Goal: Task Accomplishment & Management: Manage account settings

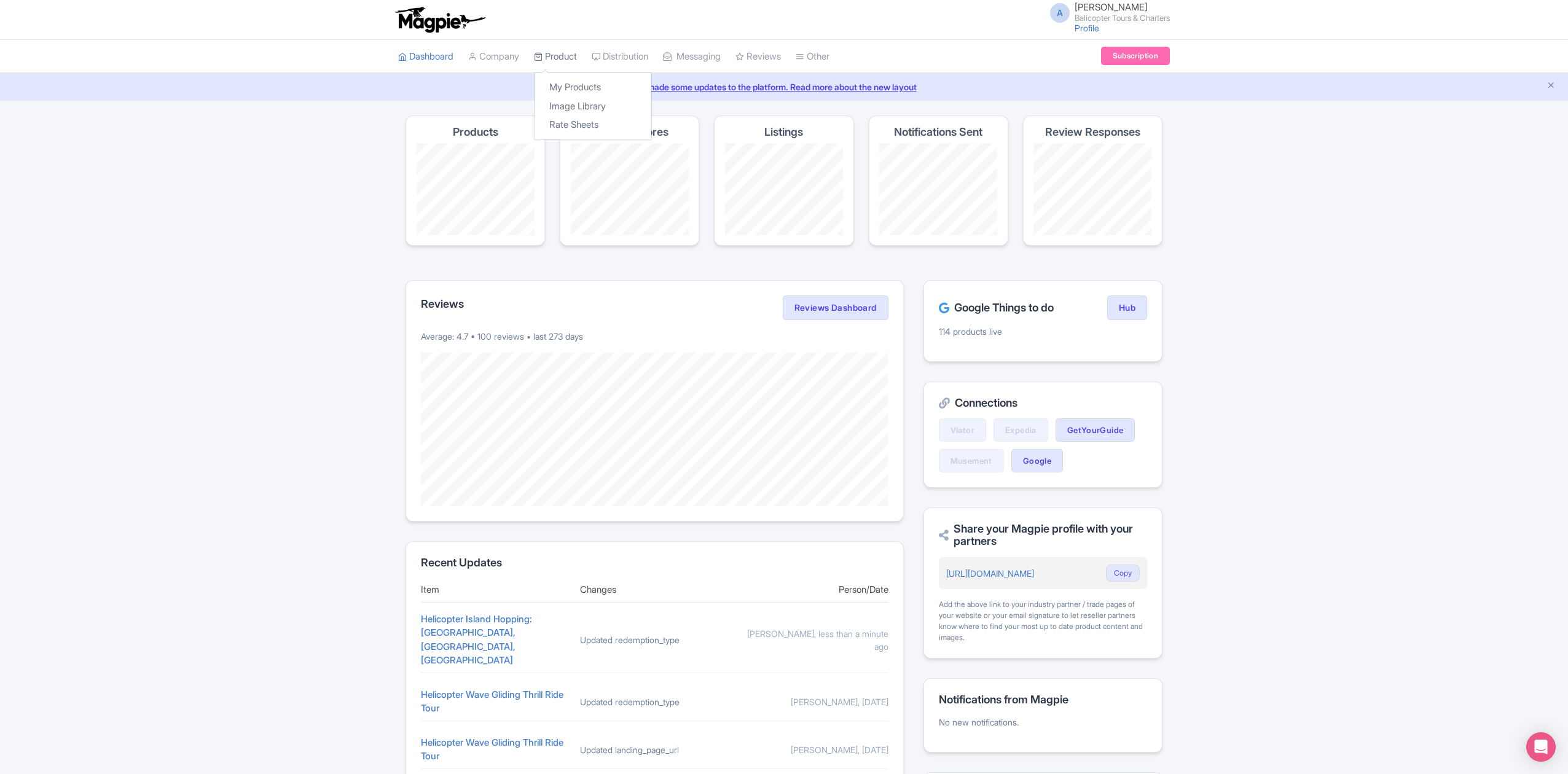
click at [565, 57] on link "Product" at bounding box center [555, 57] width 43 height 34
click at [578, 91] on link "My Products" at bounding box center [593, 87] width 117 height 19
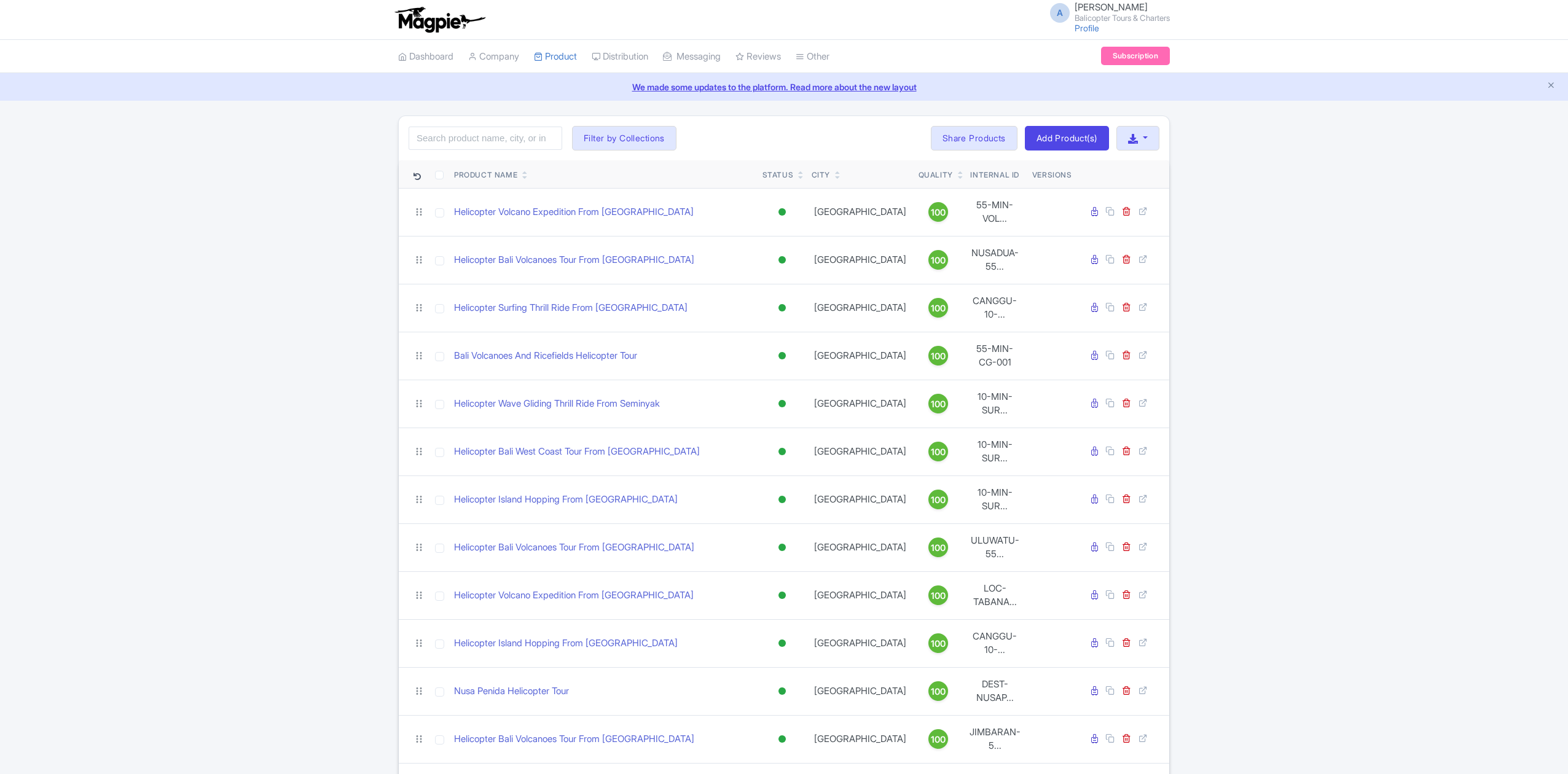
click at [522, 140] on input "search" at bounding box center [485, 138] width 154 height 23
type input "hopping"
click button "Search" at bounding box center [0, 0] width 0 height 0
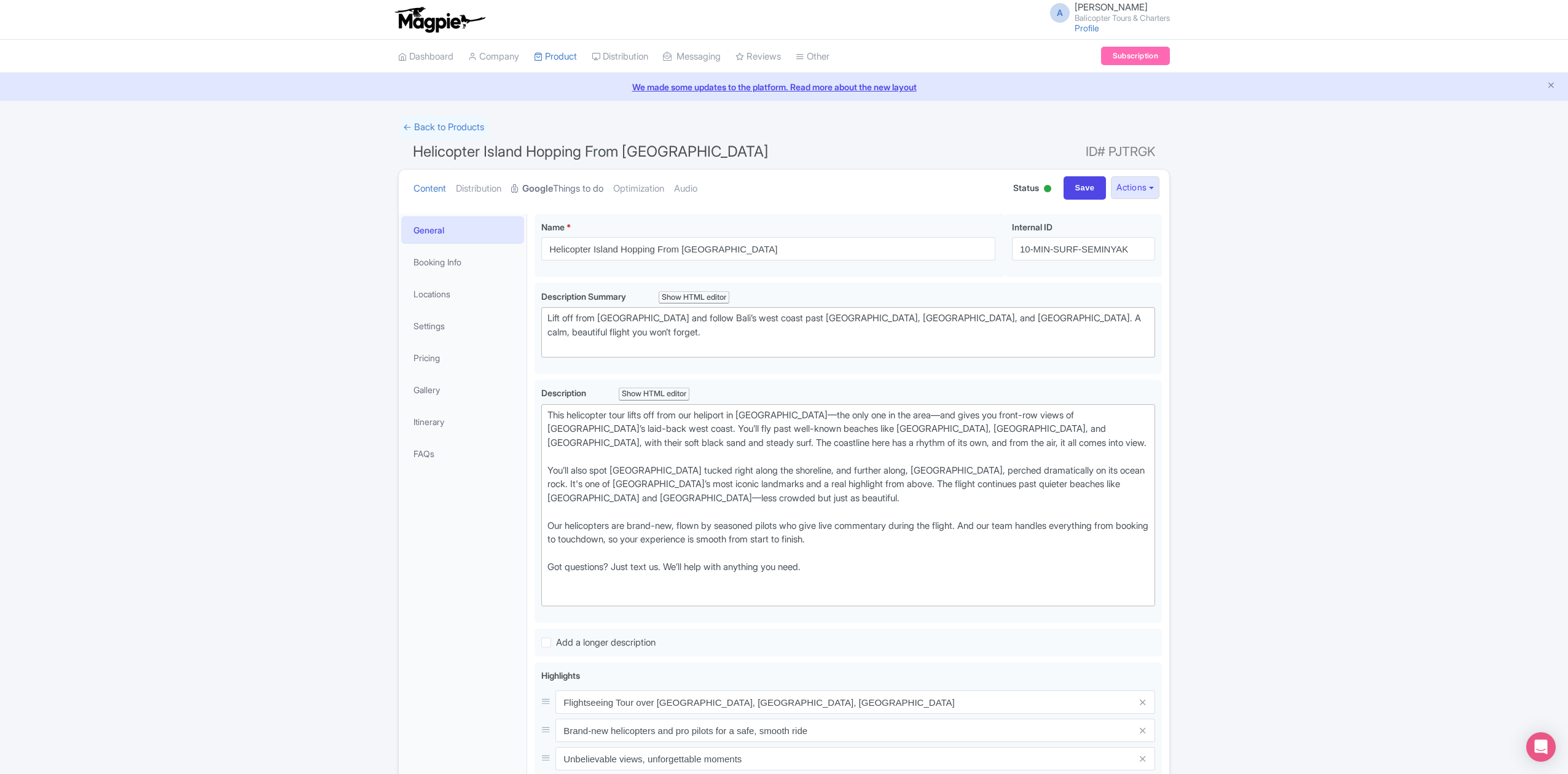
click at [578, 182] on link "Google Things to do" at bounding box center [557, 189] width 92 height 39
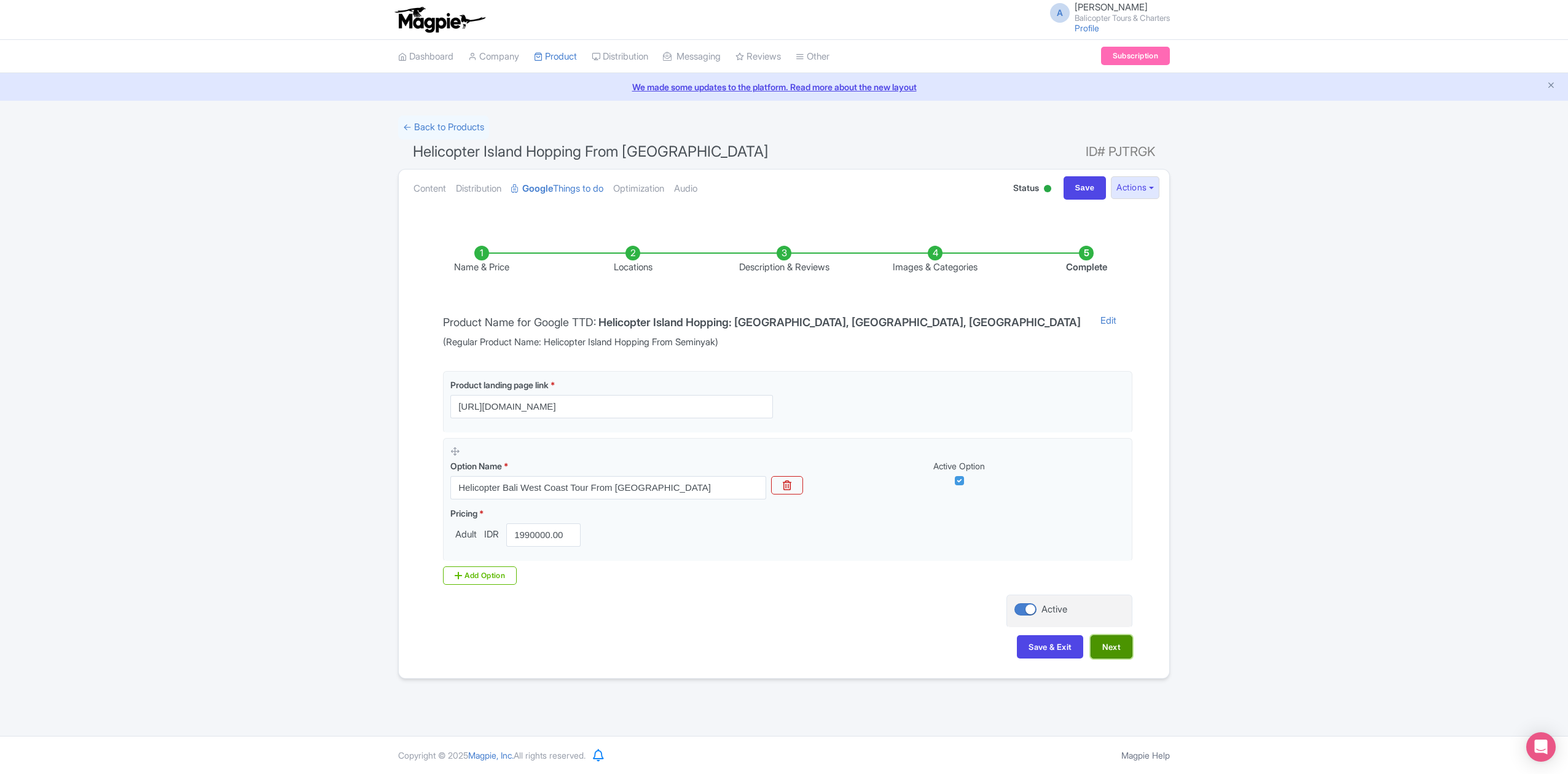
click at [1124, 647] on button "Next" at bounding box center [1111, 646] width 42 height 23
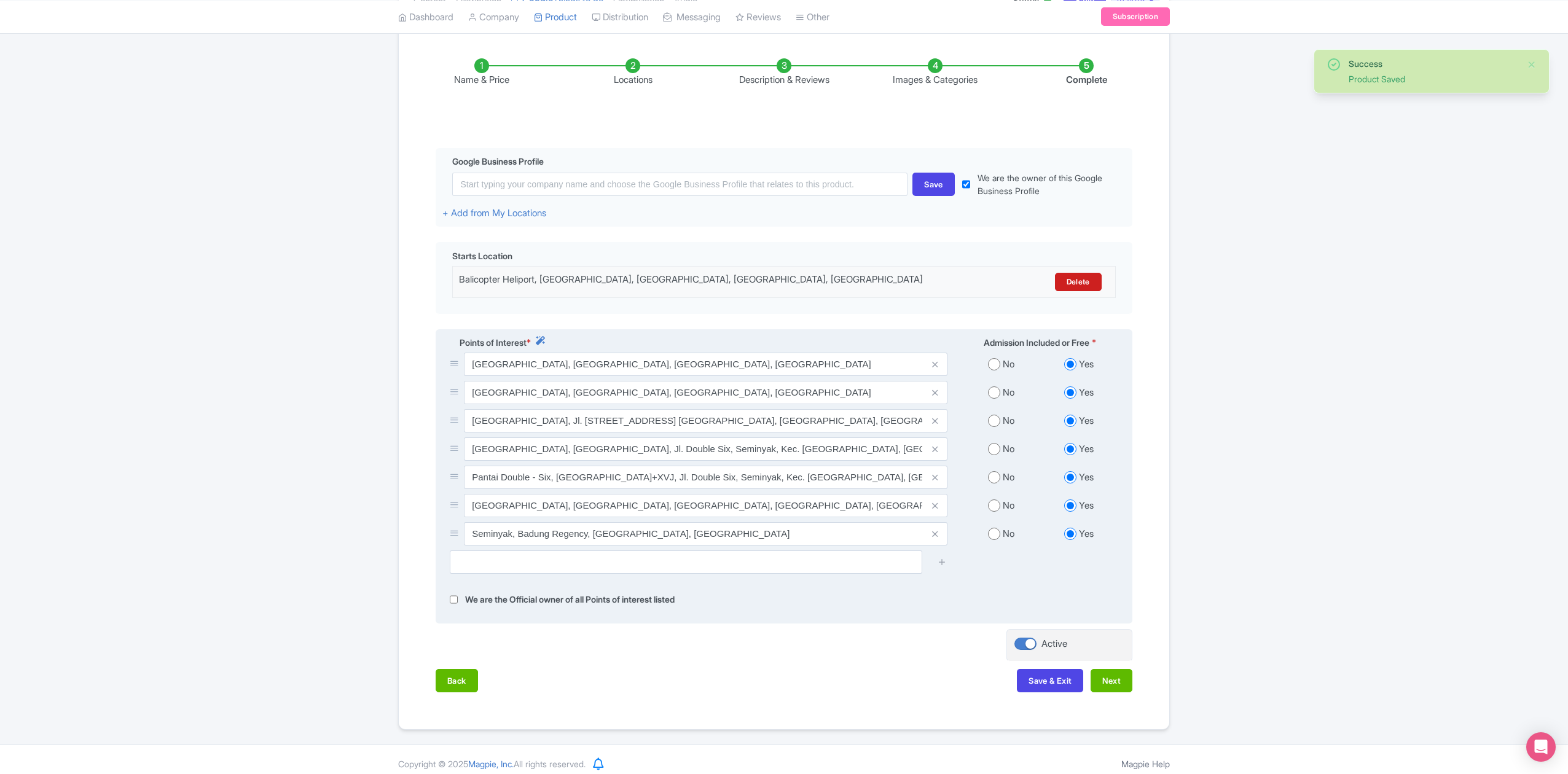
scroll to position [202, 0]
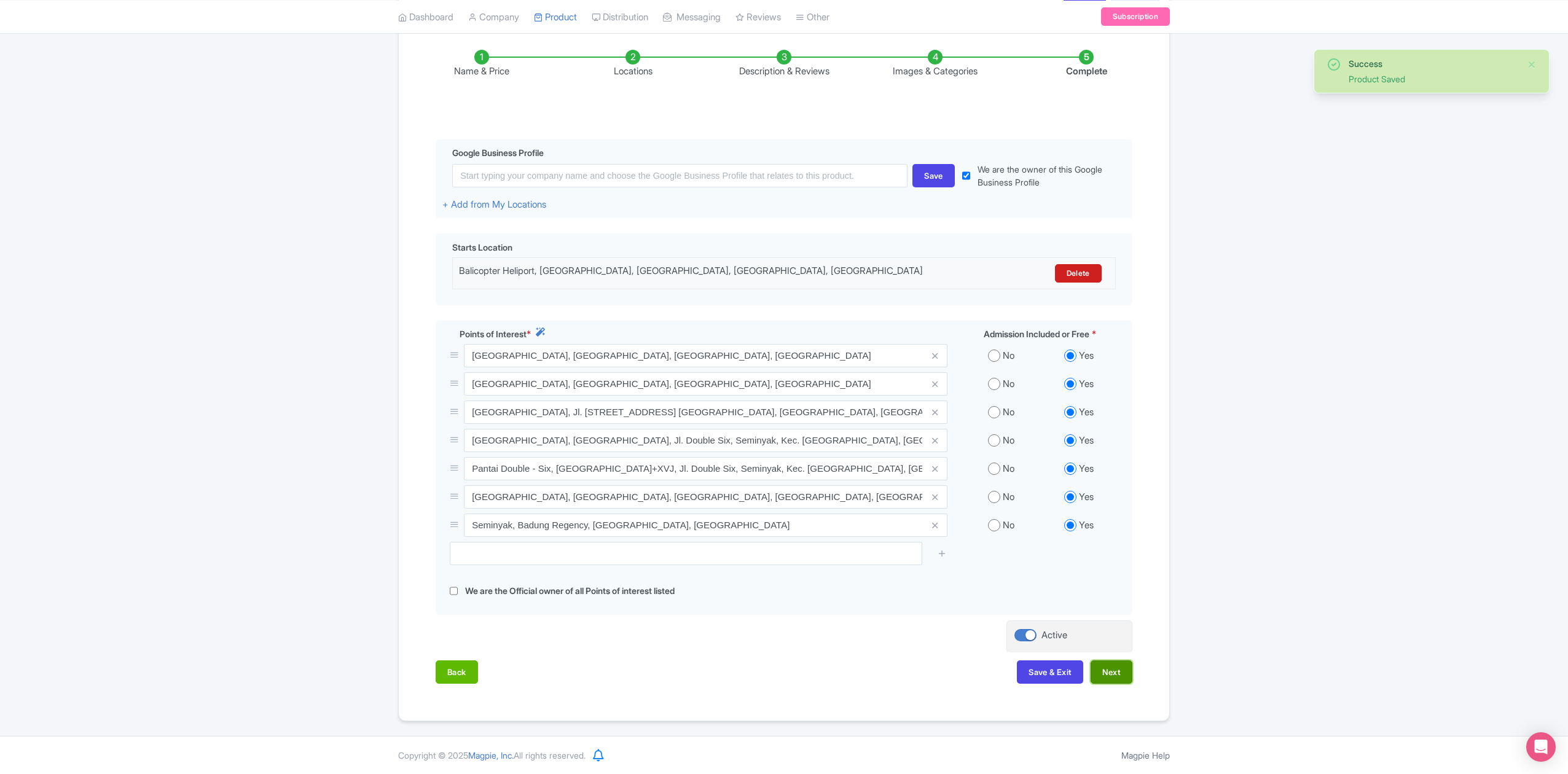
click at [1118, 679] on button "Next" at bounding box center [1111, 672] width 42 height 23
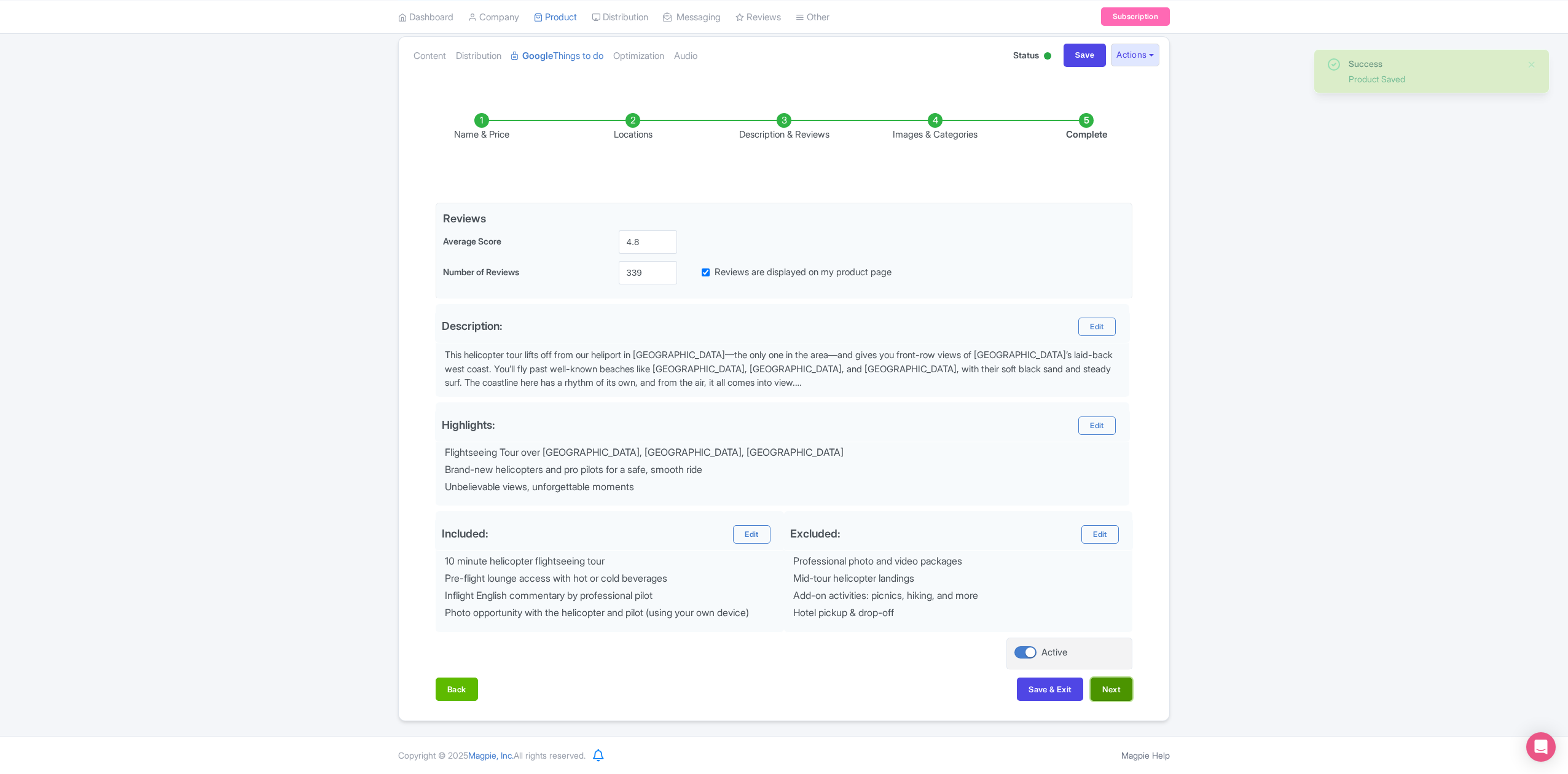
click at [1094, 692] on button "Next" at bounding box center [1111, 689] width 42 height 23
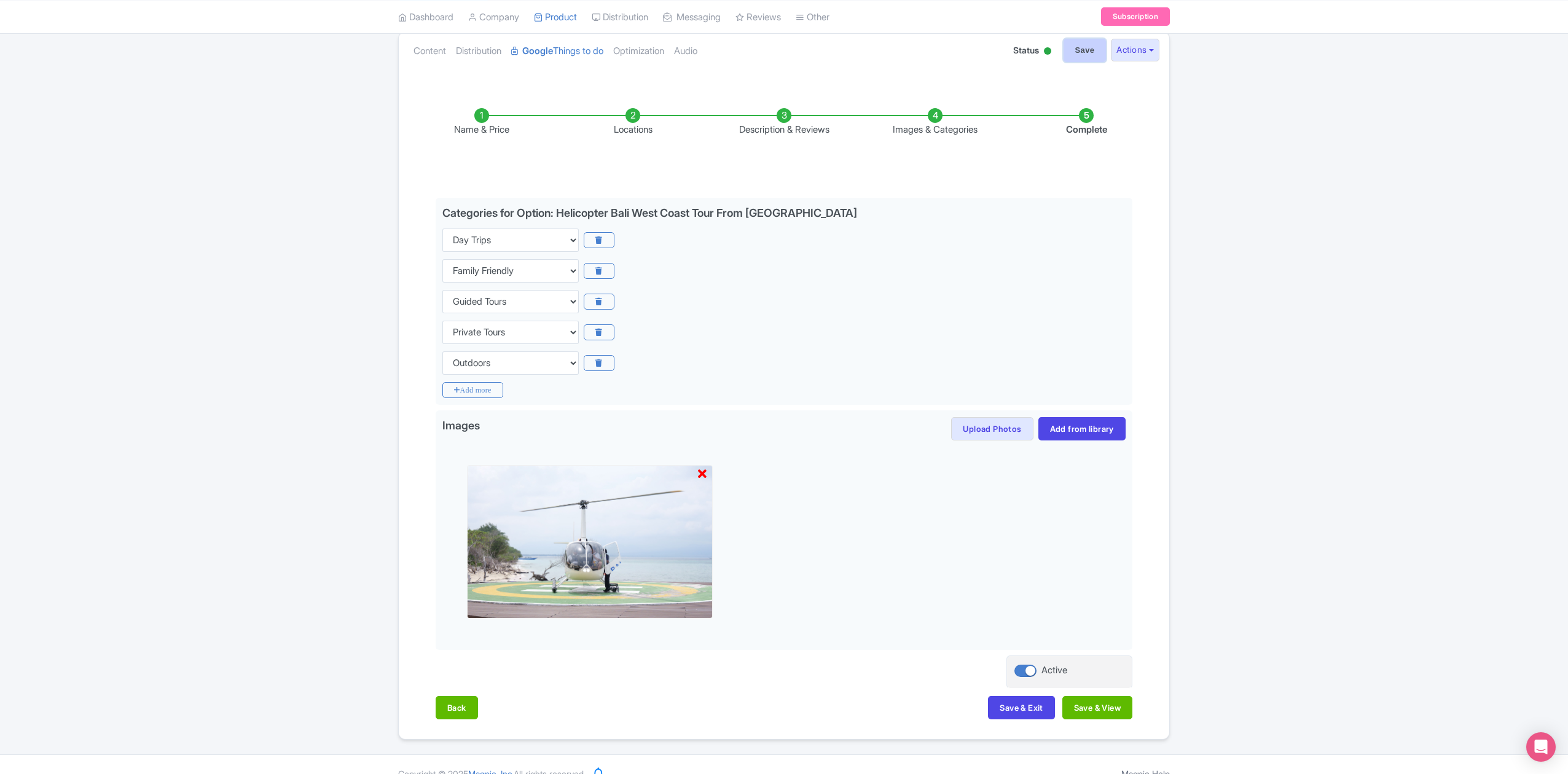
click at [1076, 49] on input "Save" at bounding box center [1085, 50] width 43 height 23
type input "Saving..."
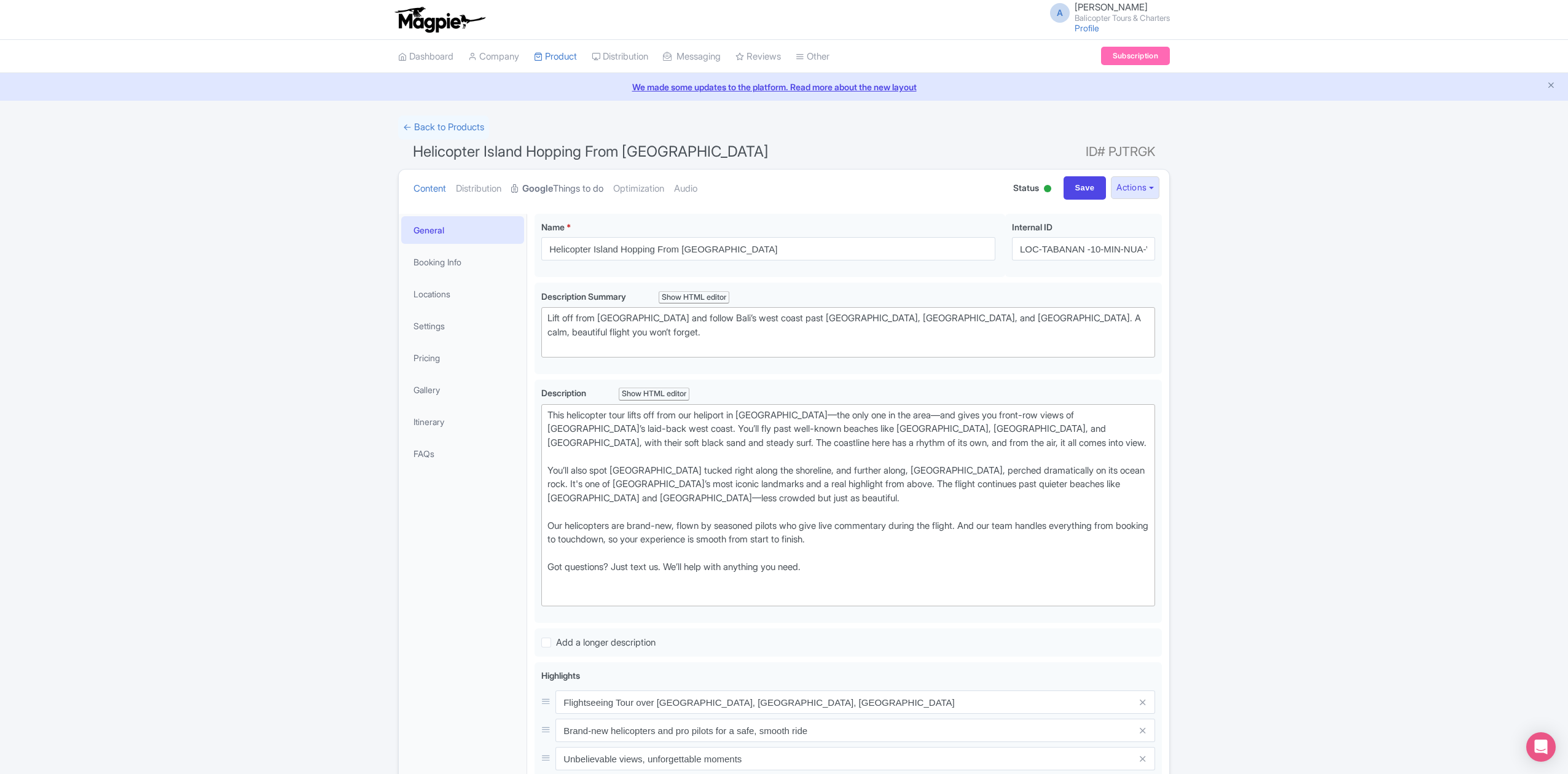
click at [549, 189] on strong "Google" at bounding box center [537, 189] width 30 height 14
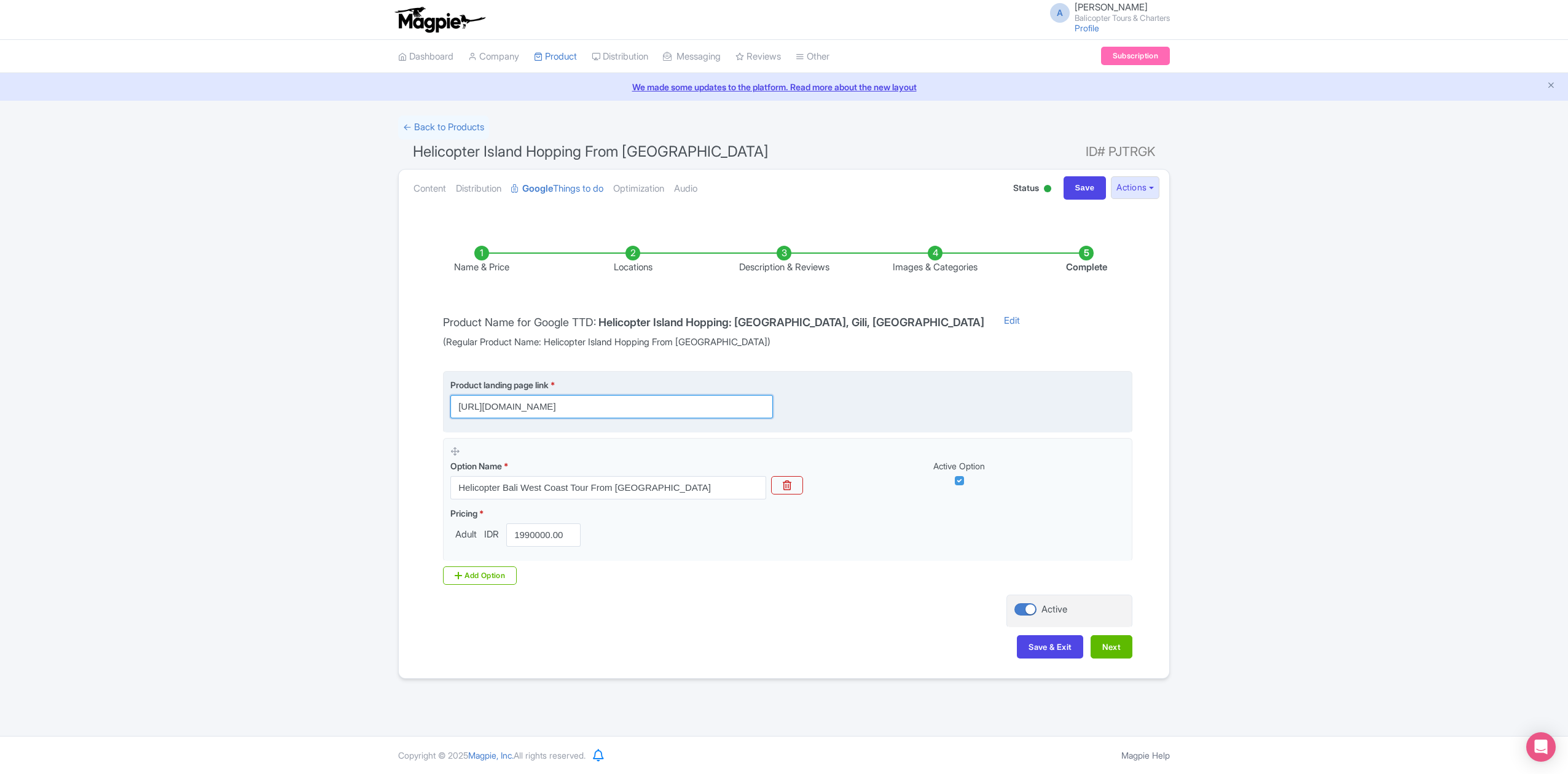
scroll to position [0, 21]
drag, startPoint x: 570, startPoint y: 409, endPoint x: 1017, endPoint y: 433, distance: 447.6
click at [1017, 433] on fieldset "Product landing page link * https://www.balicopter.com/from-canggu-nuanu/canggu…" at bounding box center [788, 402] width 689 height 62
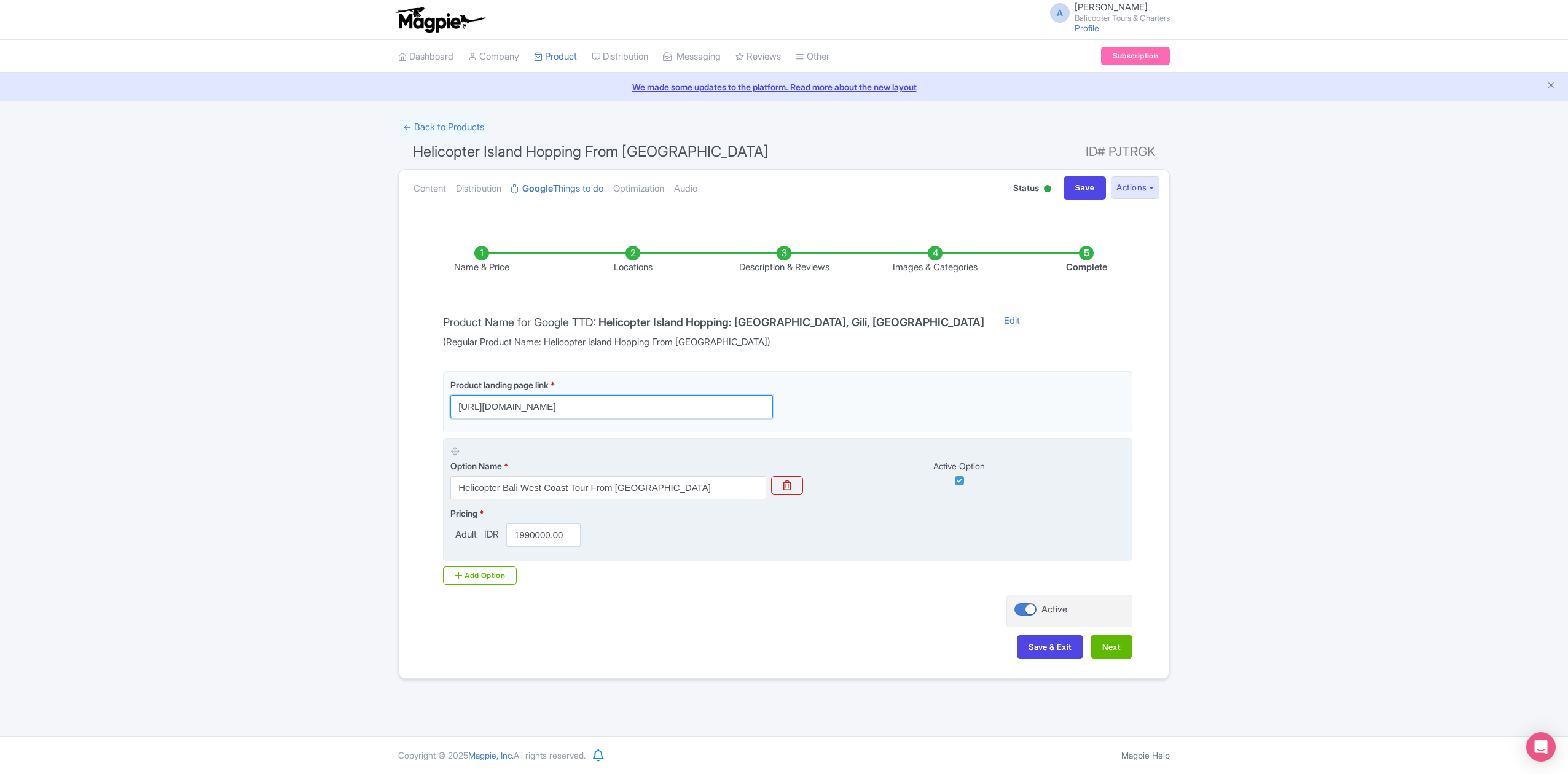
type input "[URL][DOMAIN_NAME]"
click at [907, 542] on div "Pricing * Adult IDR 1990000.00" at bounding box center [788, 527] width 675 height 40
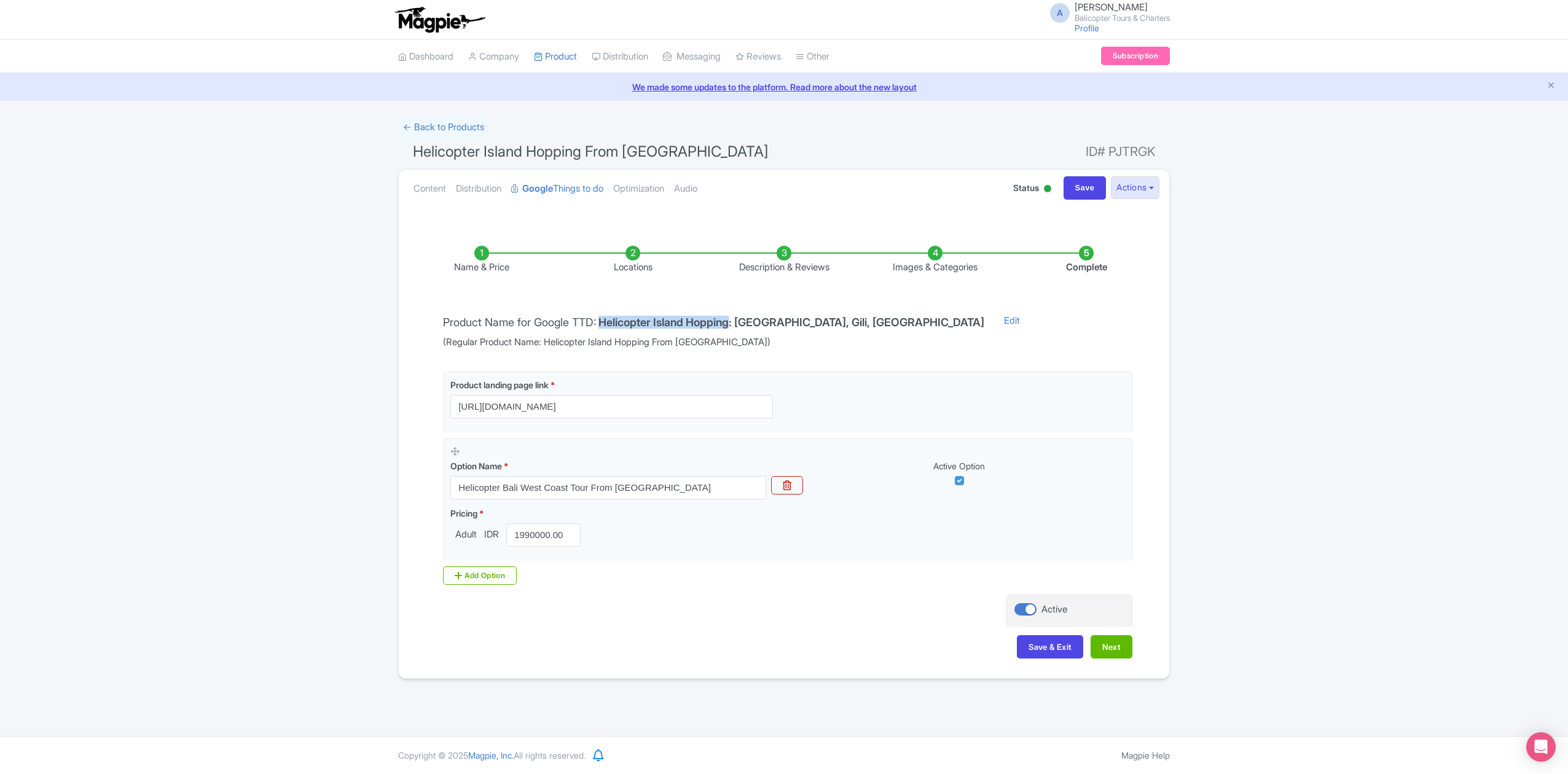
drag, startPoint x: 605, startPoint y: 325, endPoint x: 731, endPoint y: 342, distance: 127.1
click at [744, 327] on h4 "Helicopter Island Hopping: Bali, Gili, Penida" at bounding box center [791, 322] width 386 height 12
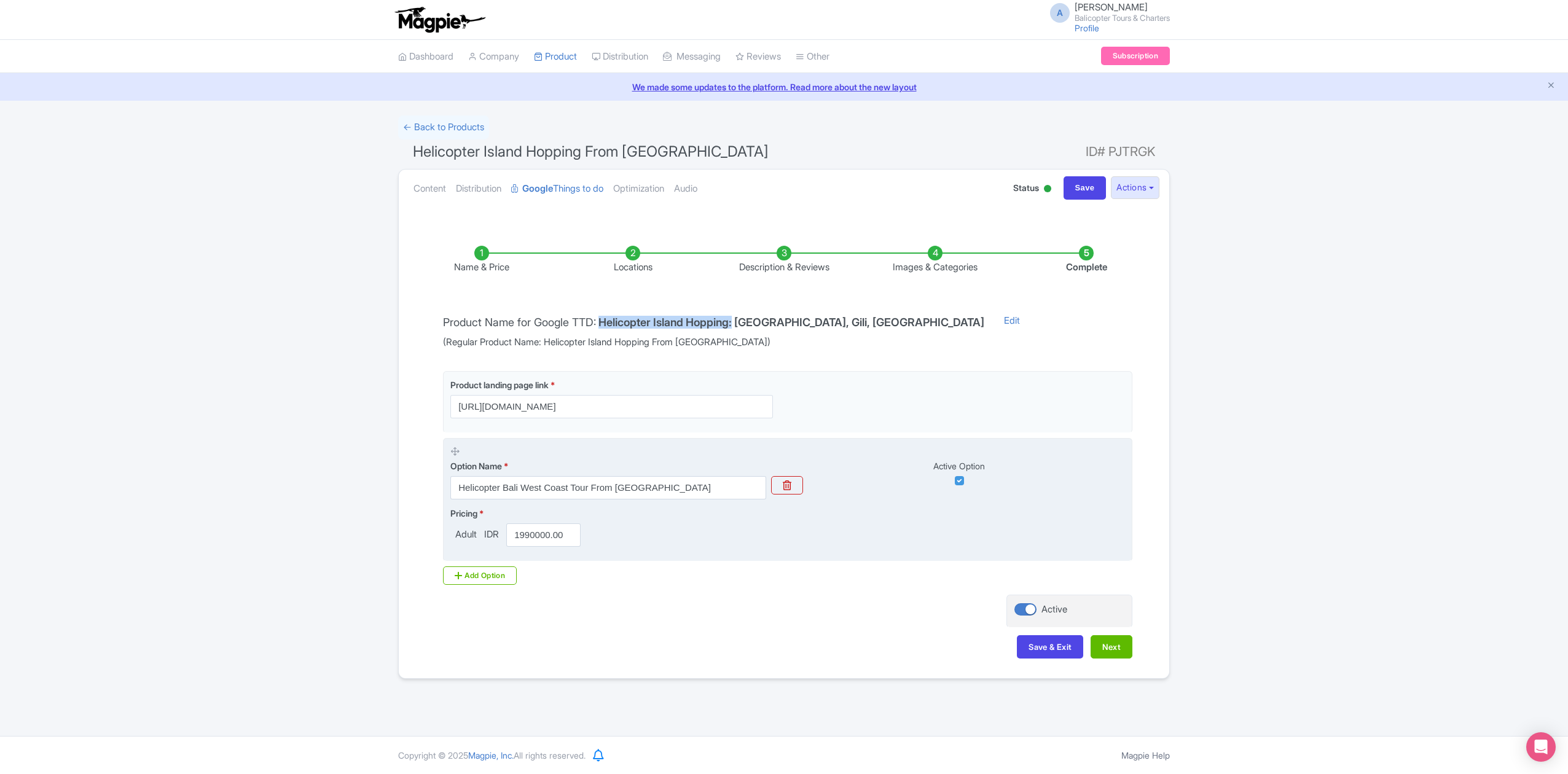
copy h4 "Helicopter Island Hopping:"
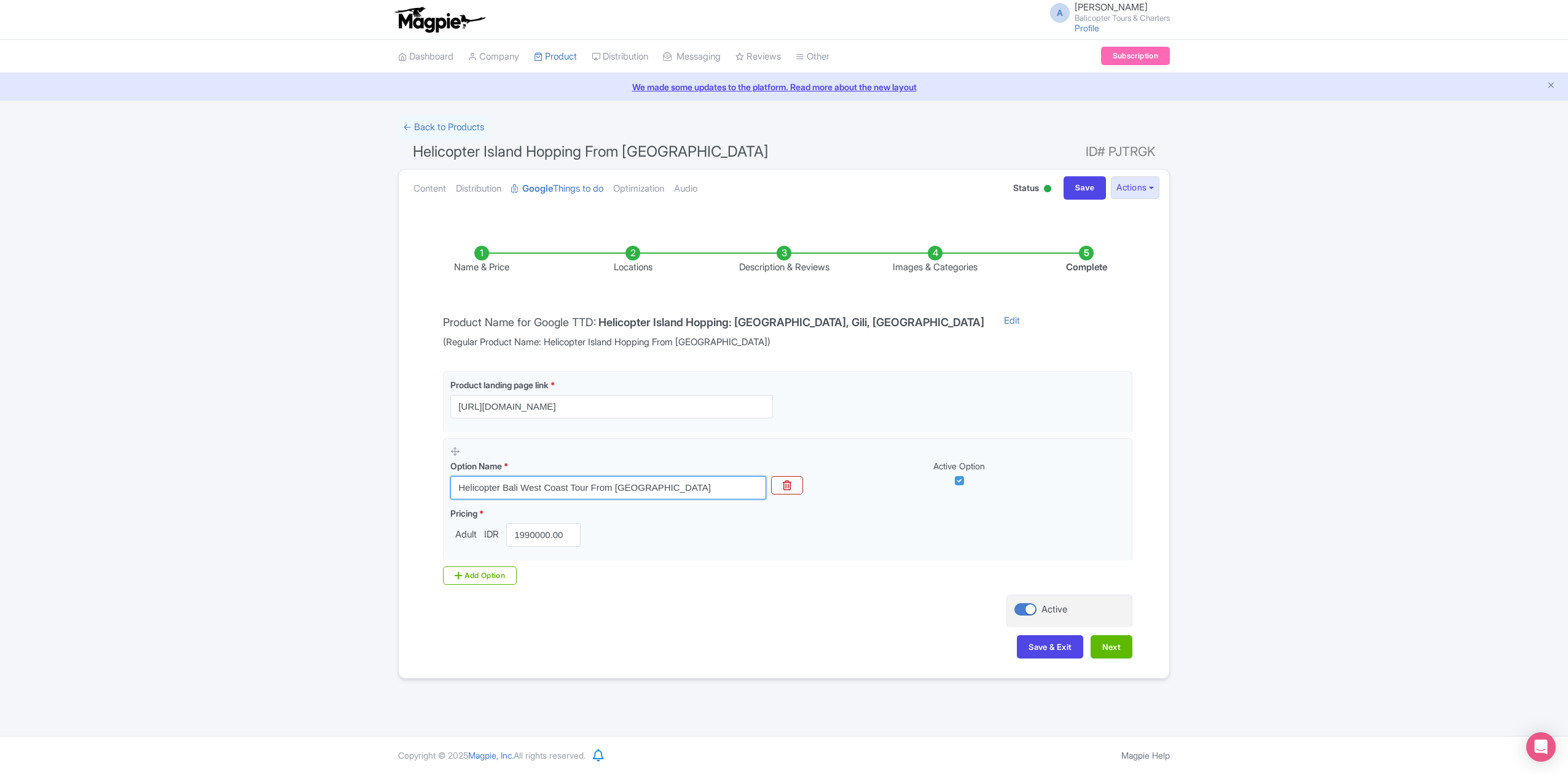
drag, startPoint x: 685, startPoint y: 493, endPoint x: 426, endPoint y: 519, distance: 260.3
click at [426, 505] on div "Name & Price Locations Description & Reviews Images & Categories Complete Produ…" at bounding box center [784, 446] width 756 height 449
paste input "Island Hopping:"
type input "Helicopter Island Hopping"
click at [1109, 655] on button "Next" at bounding box center [1111, 646] width 42 height 23
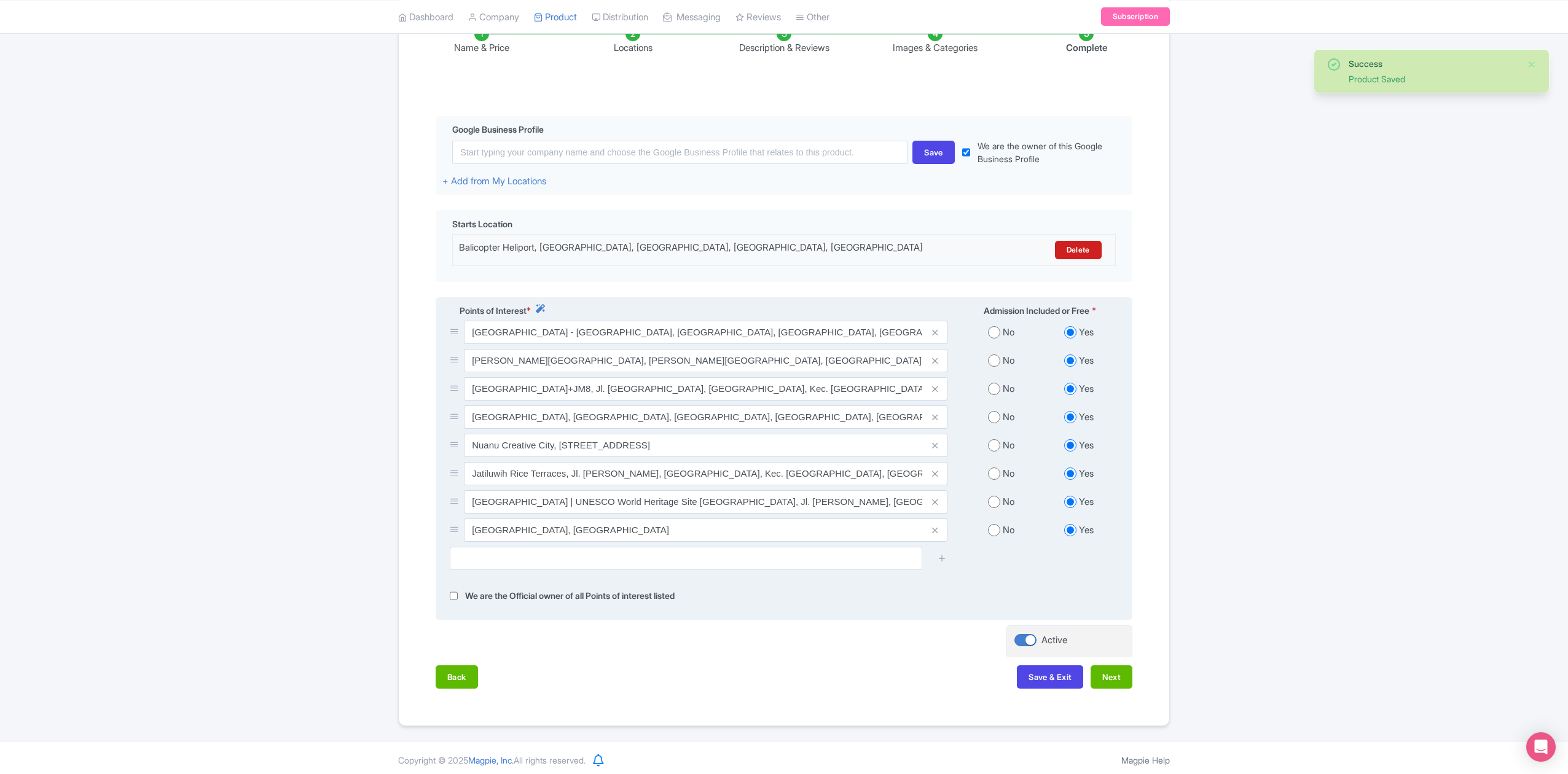
scroll to position [230, 0]
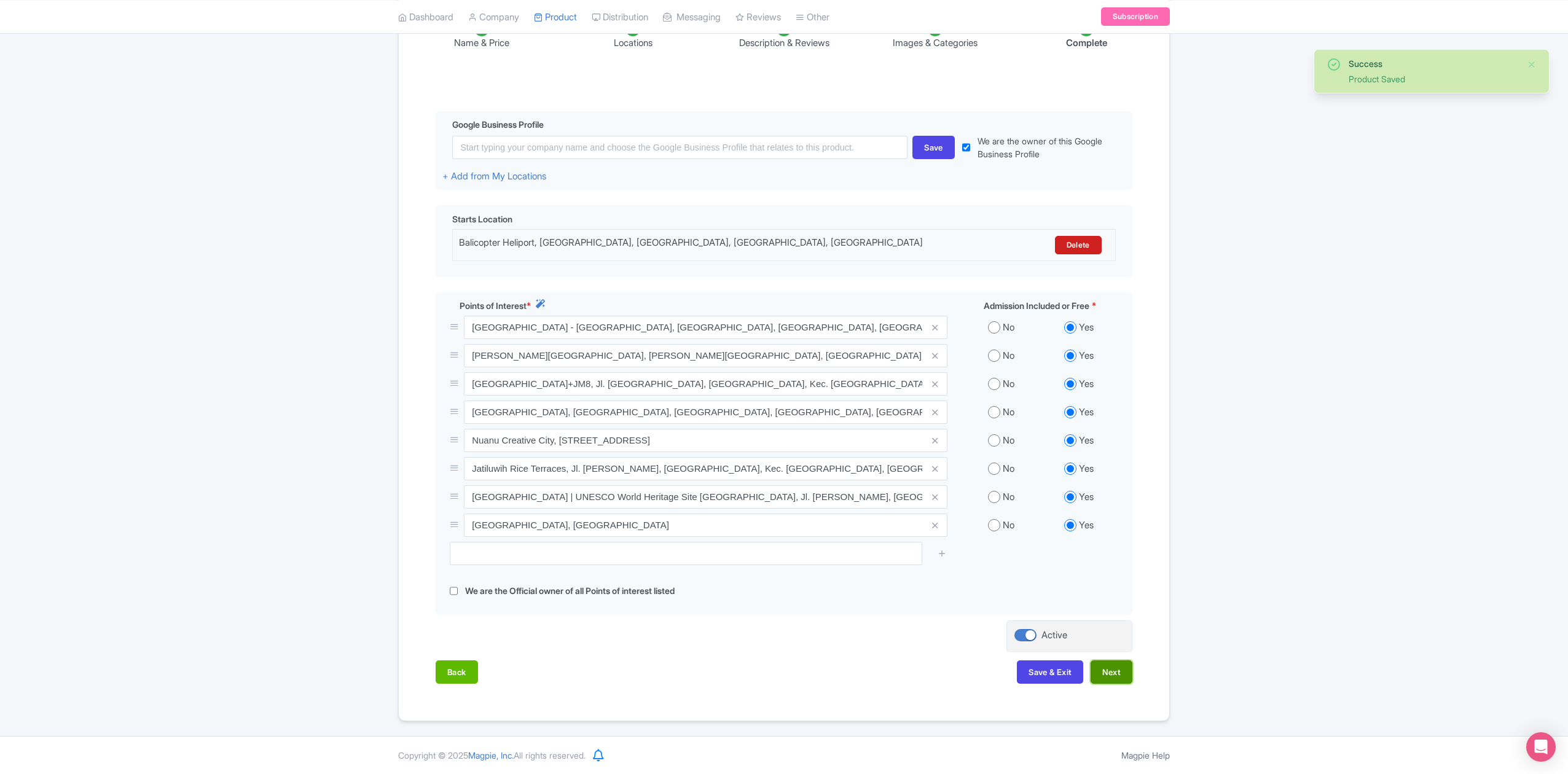
click at [1124, 666] on button "Next" at bounding box center [1111, 672] width 42 height 23
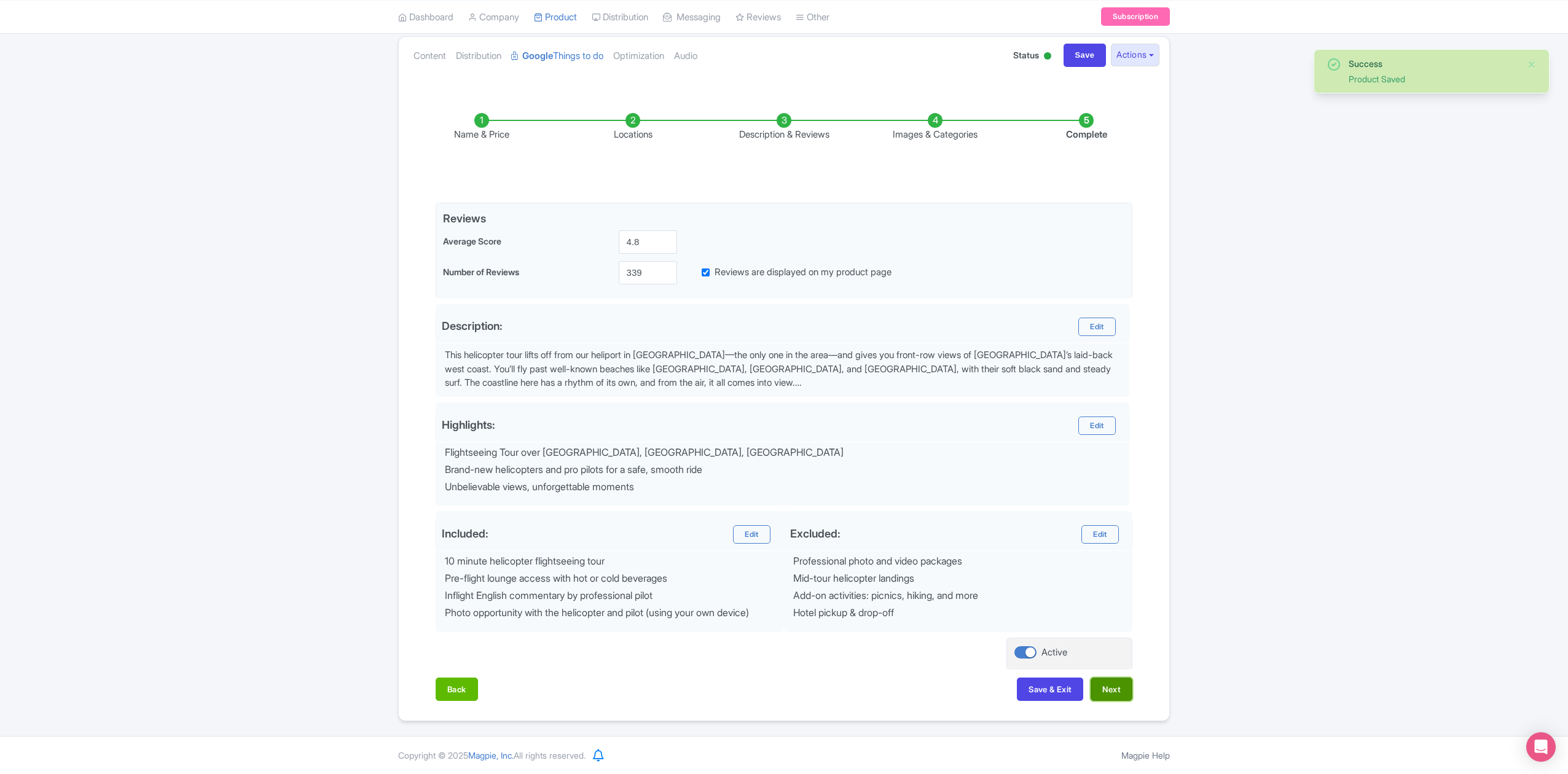
click at [1127, 688] on button "Next" at bounding box center [1111, 689] width 42 height 23
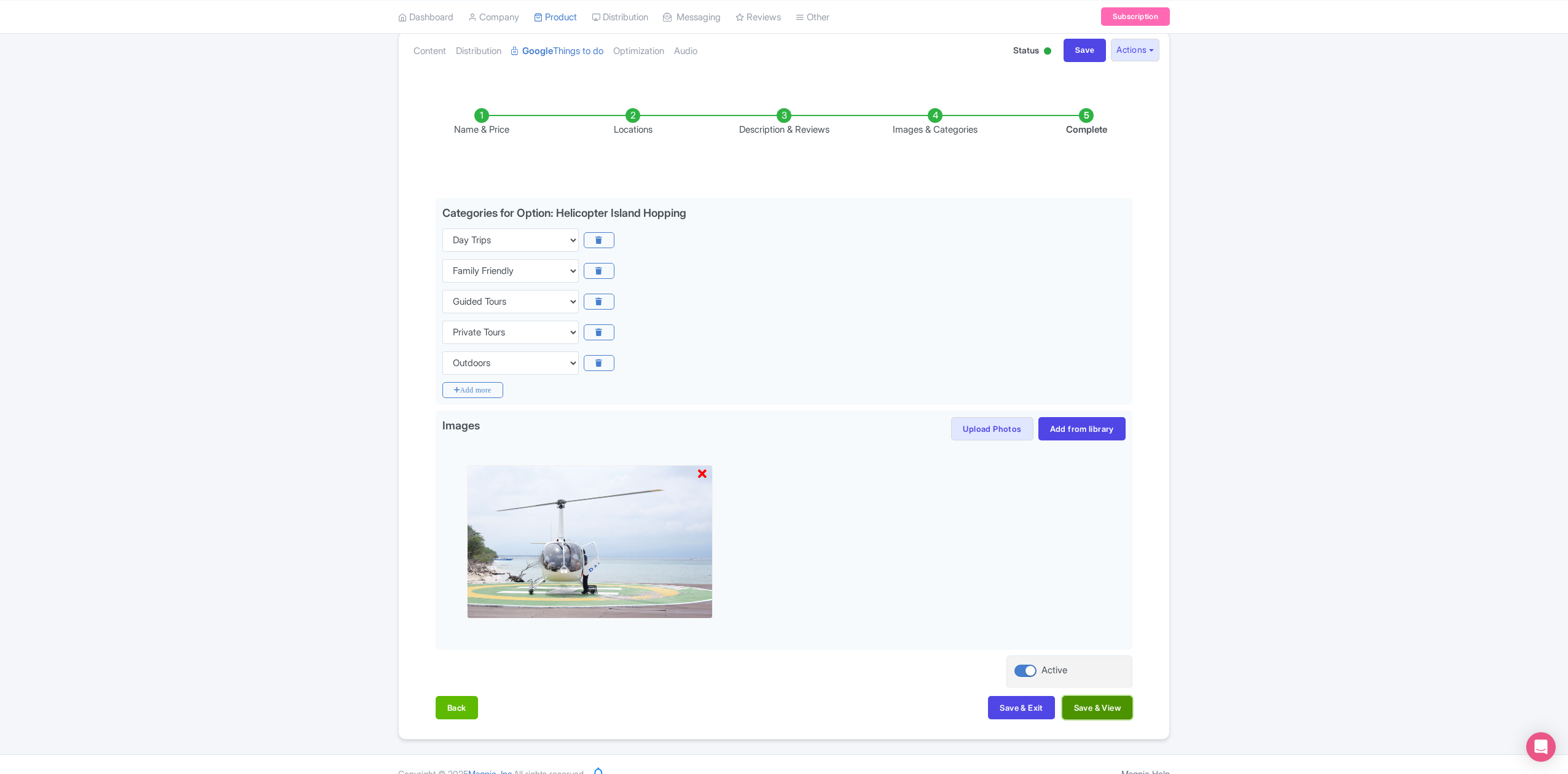
click at [1116, 712] on button "Save & View" at bounding box center [1097, 707] width 70 height 23
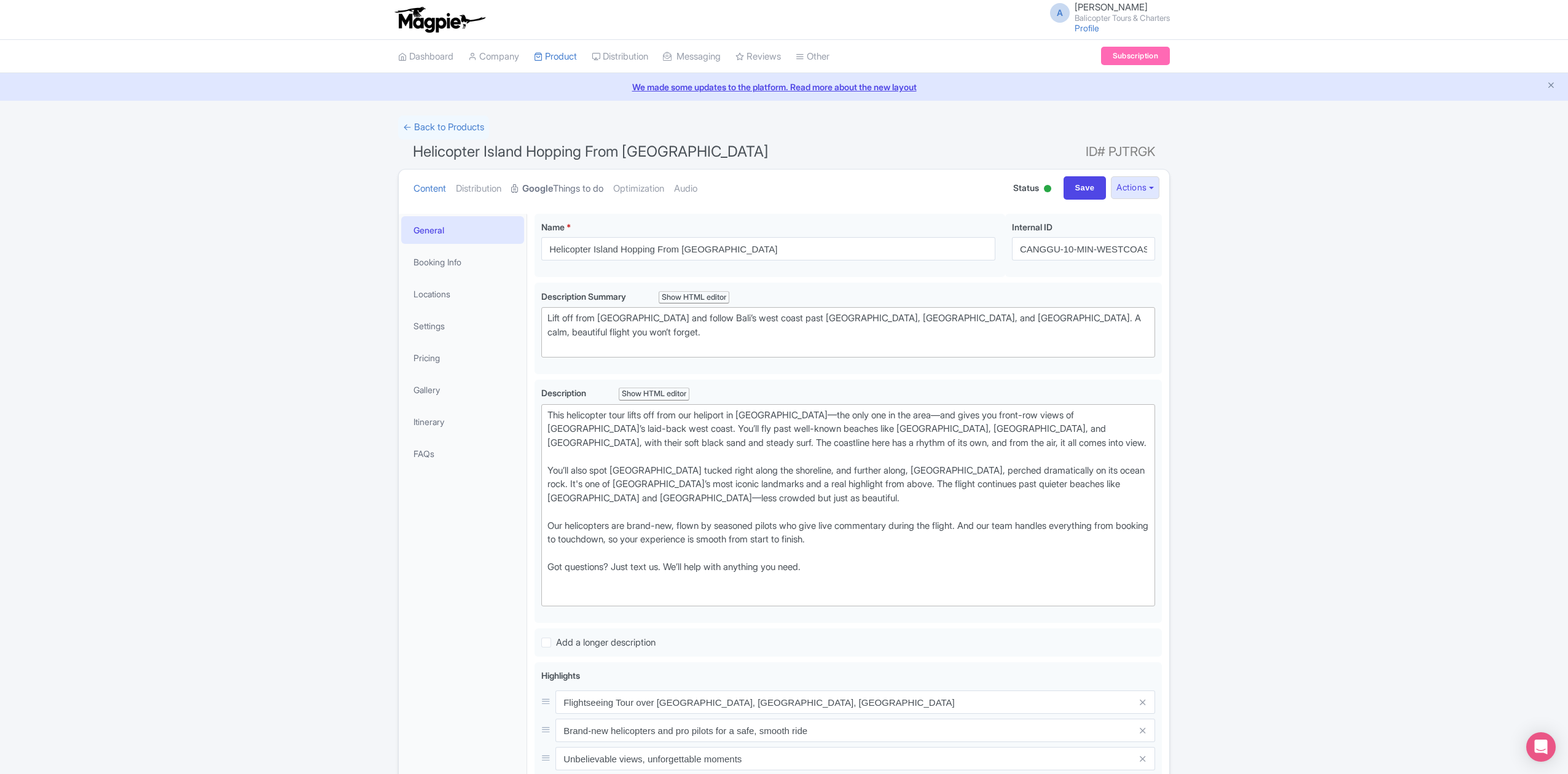
click at [573, 187] on link "Google Things to do" at bounding box center [557, 189] width 92 height 39
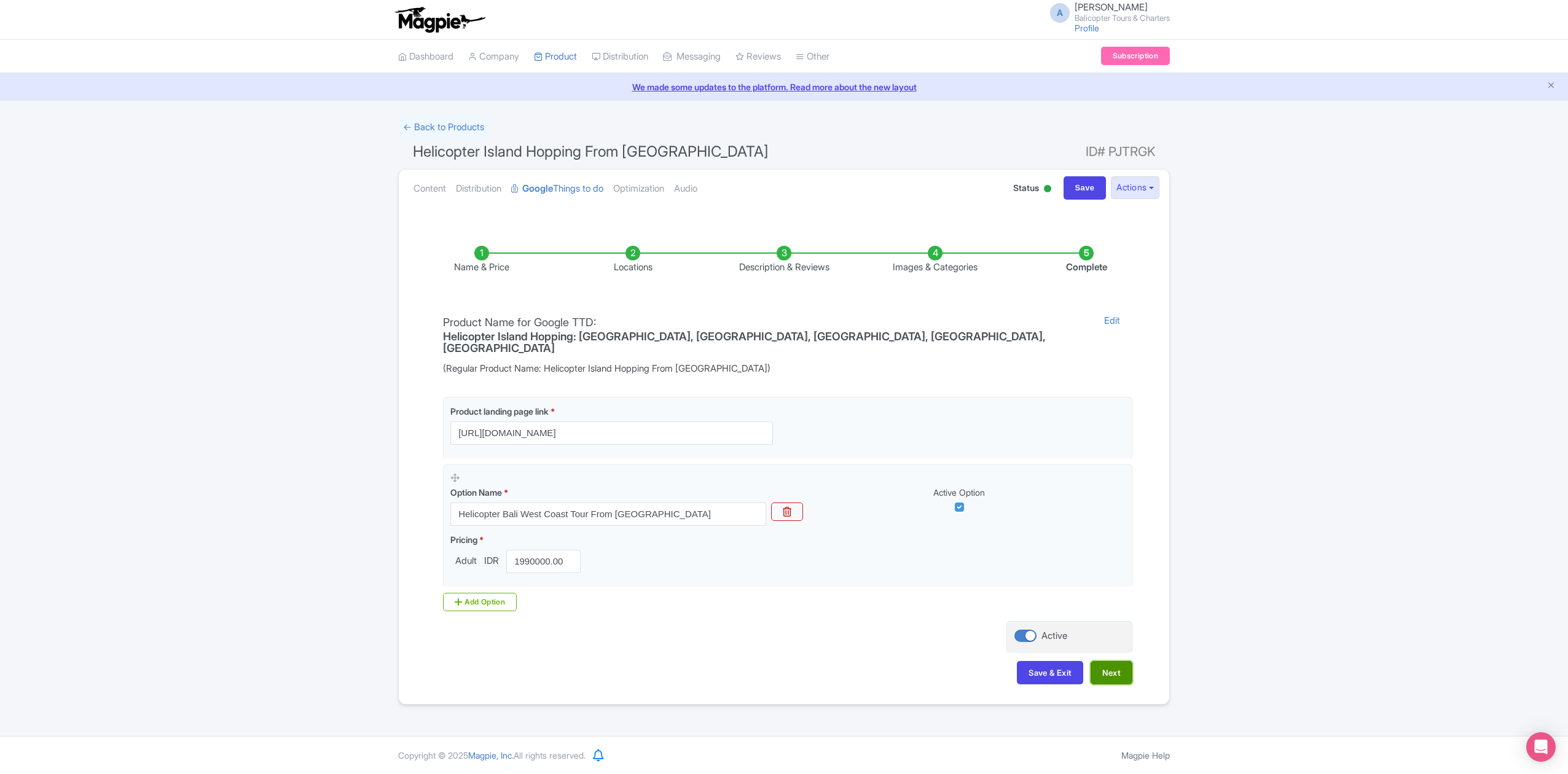
click at [1099, 661] on button "Next" at bounding box center [1111, 673] width 42 height 23
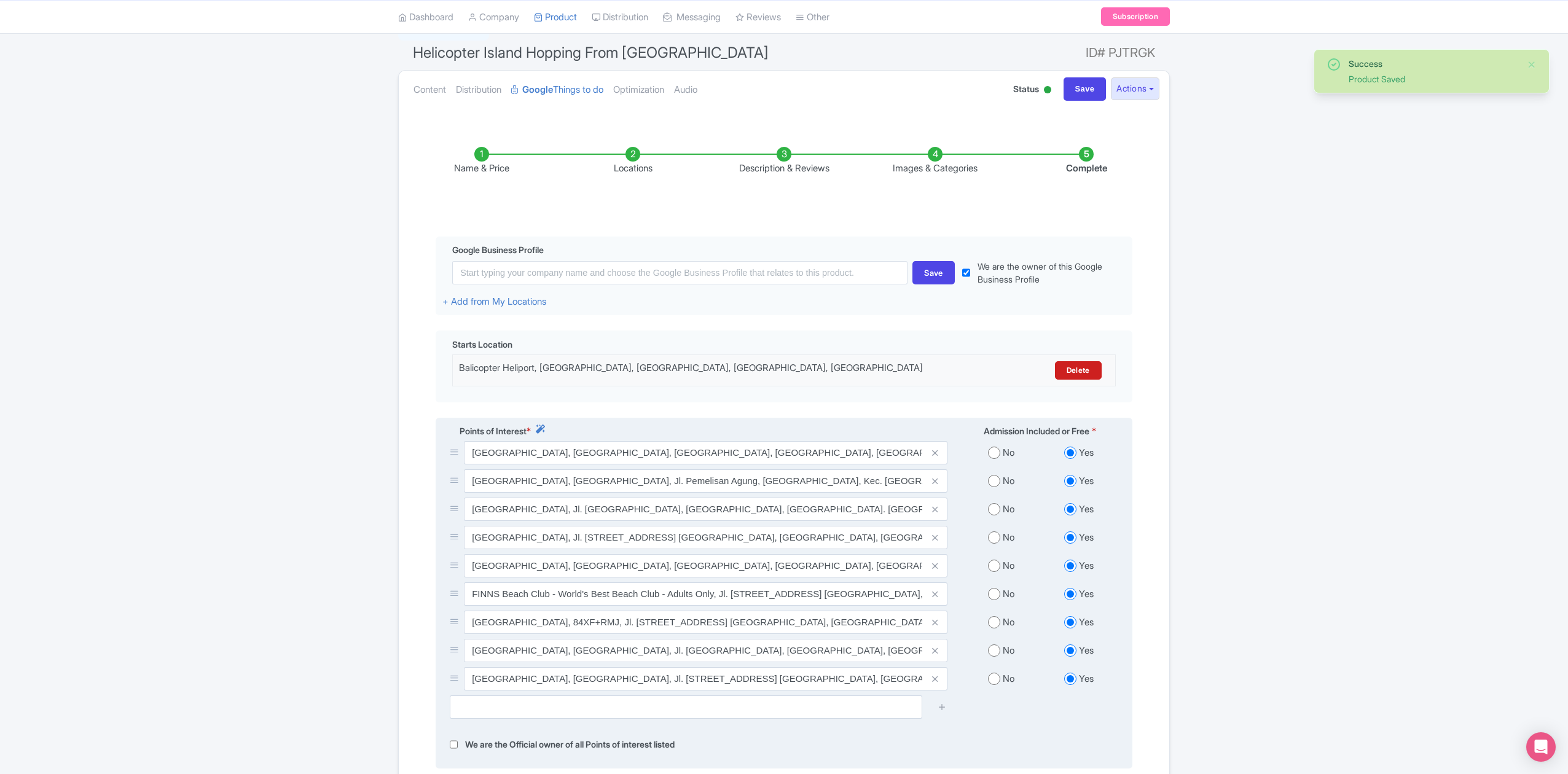
scroll to position [259, 0]
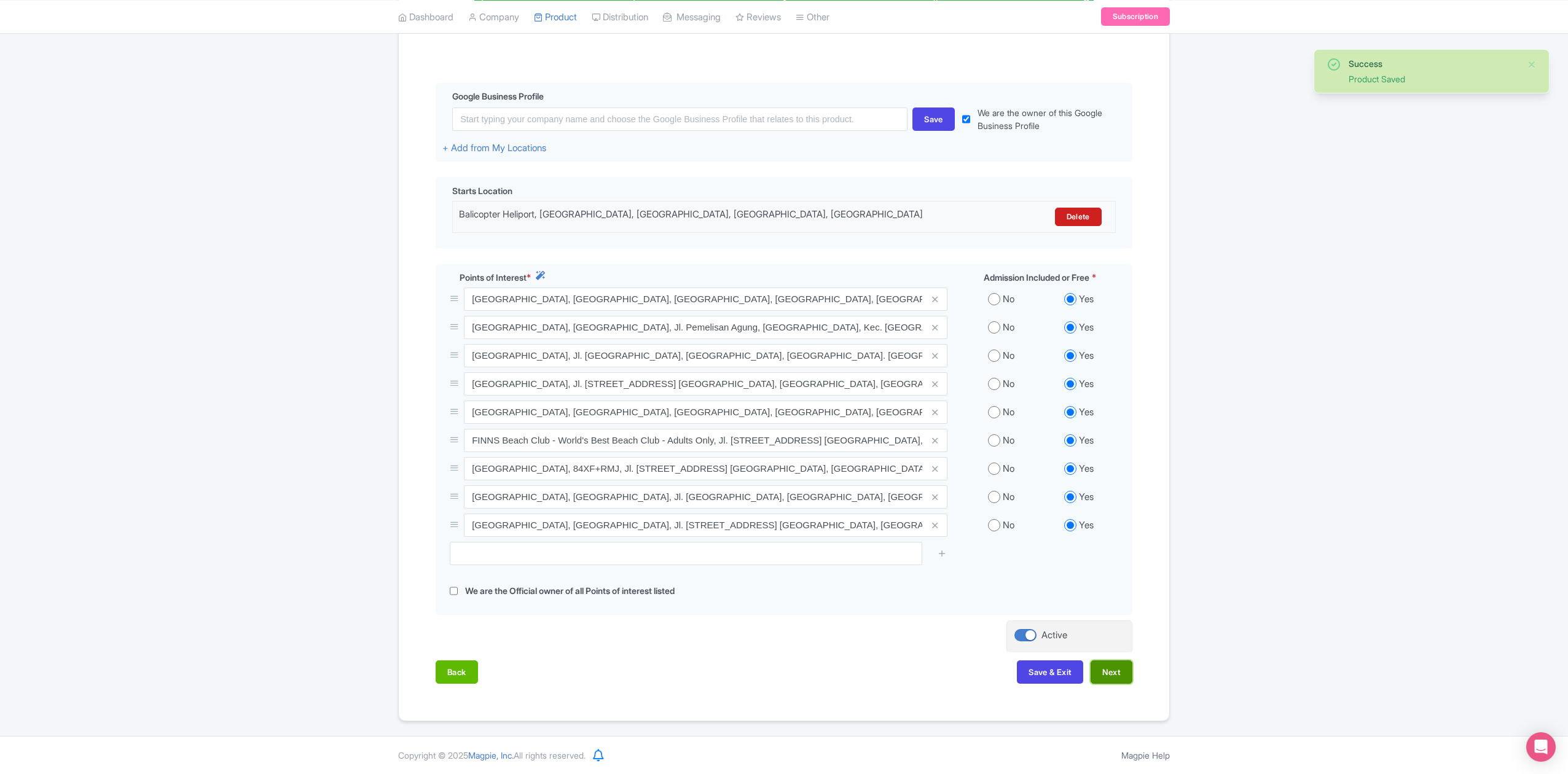
click at [1109, 663] on button "Next" at bounding box center [1111, 672] width 42 height 23
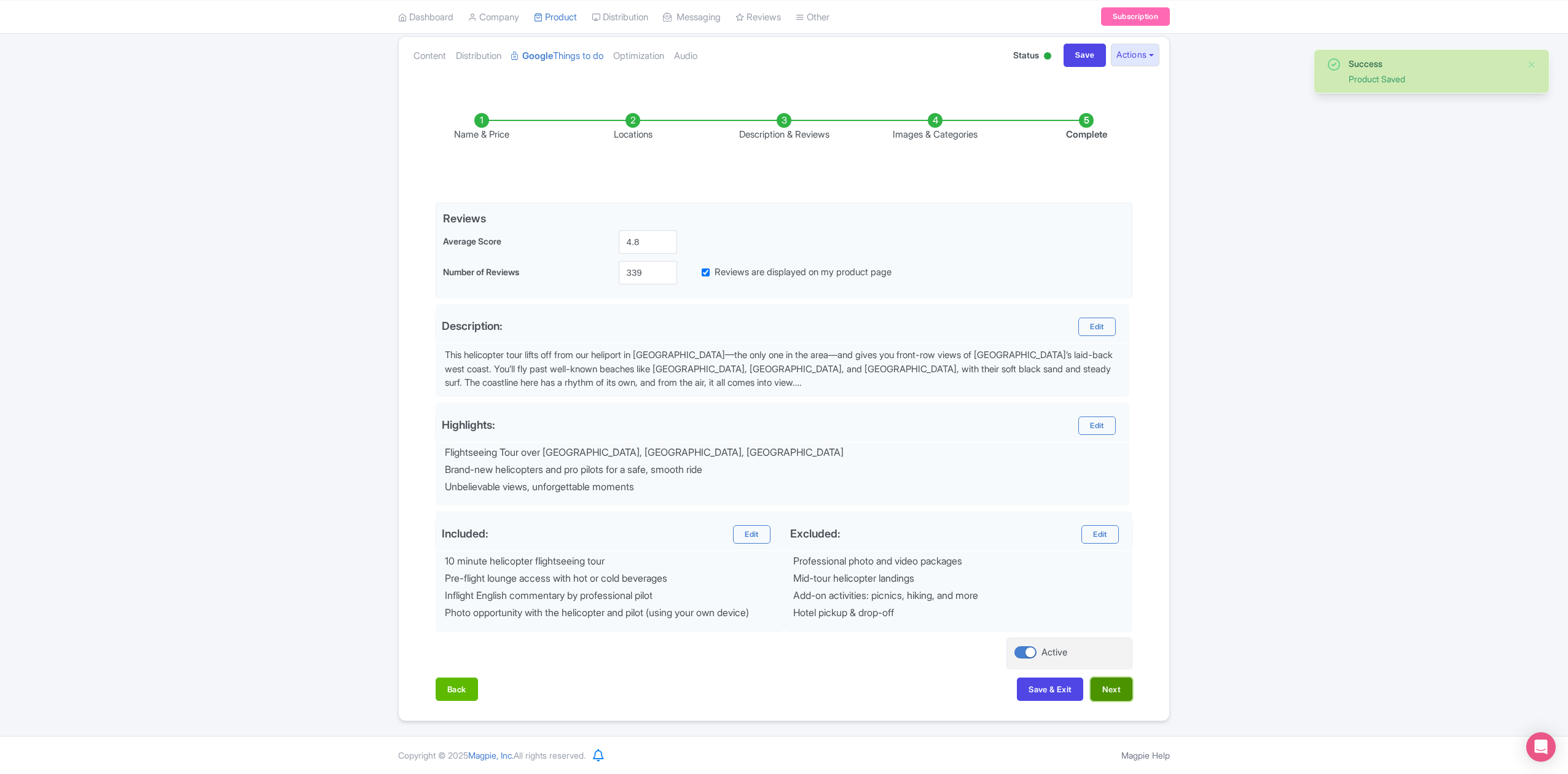
click at [1111, 696] on button "Next" at bounding box center [1111, 689] width 42 height 23
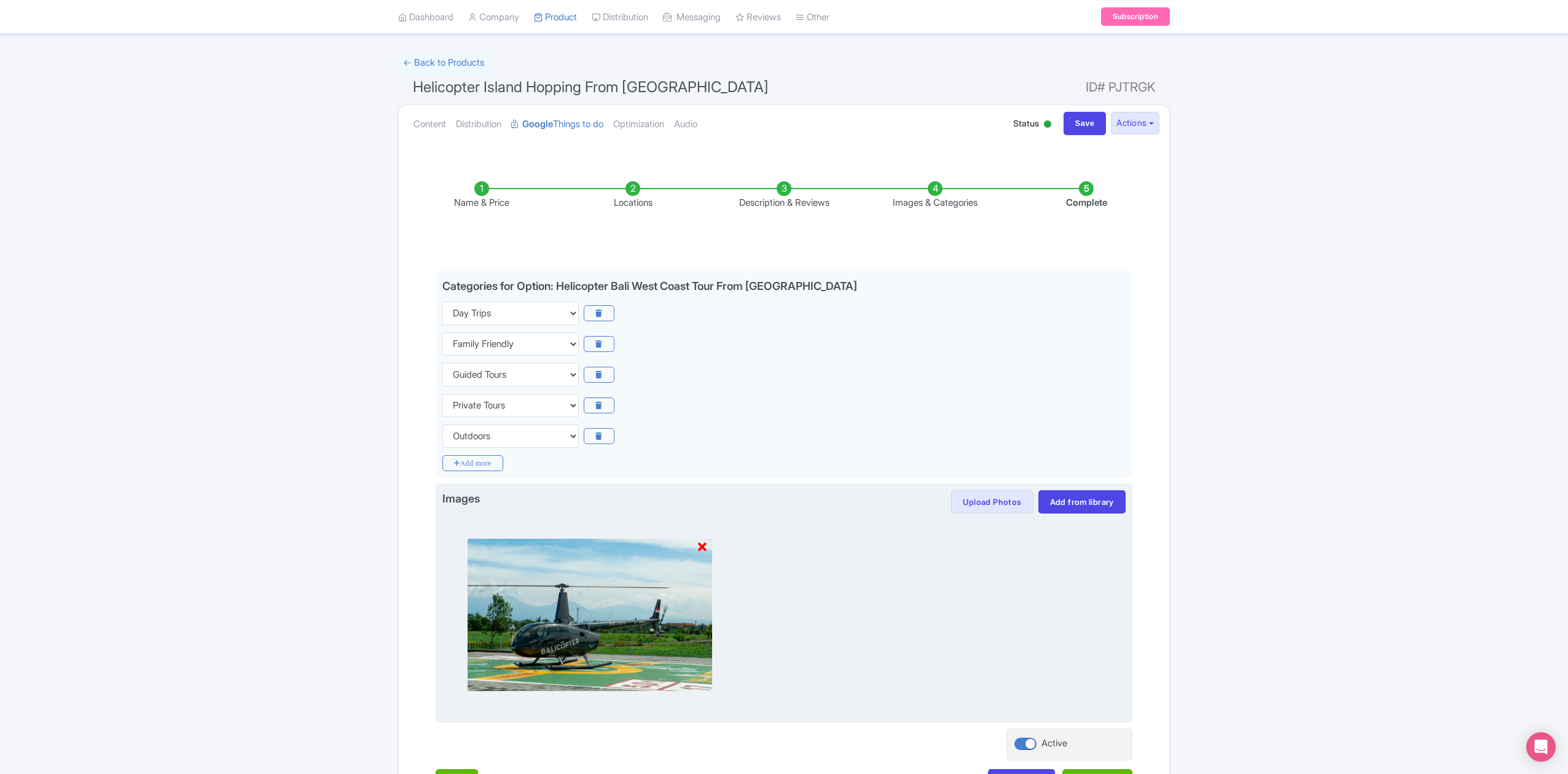
scroll to position [0, 0]
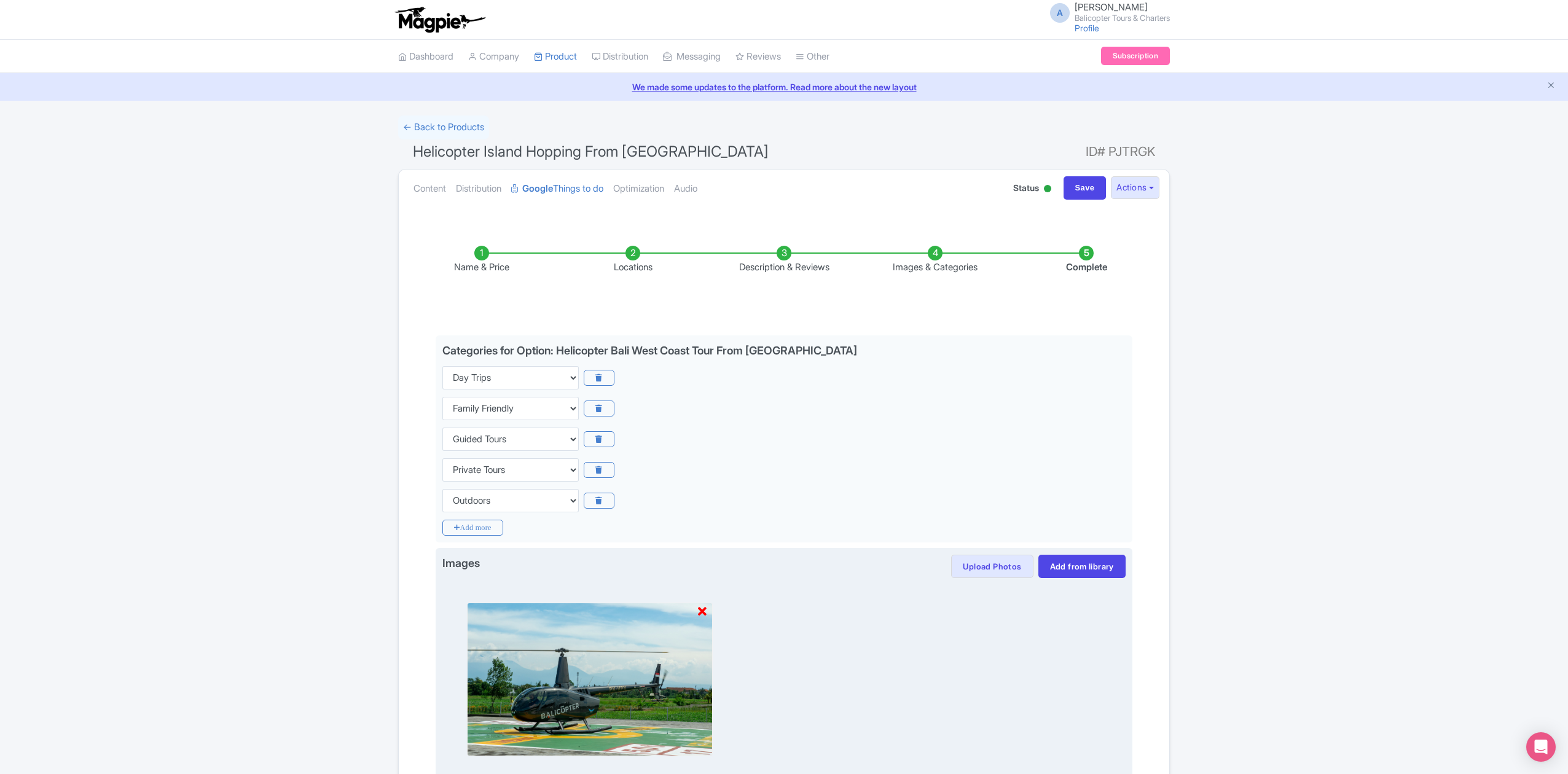
click at [697, 617] on img at bounding box center [590, 679] width 246 height 154
click at [700, 612] on icon at bounding box center [702, 612] width 9 height 12
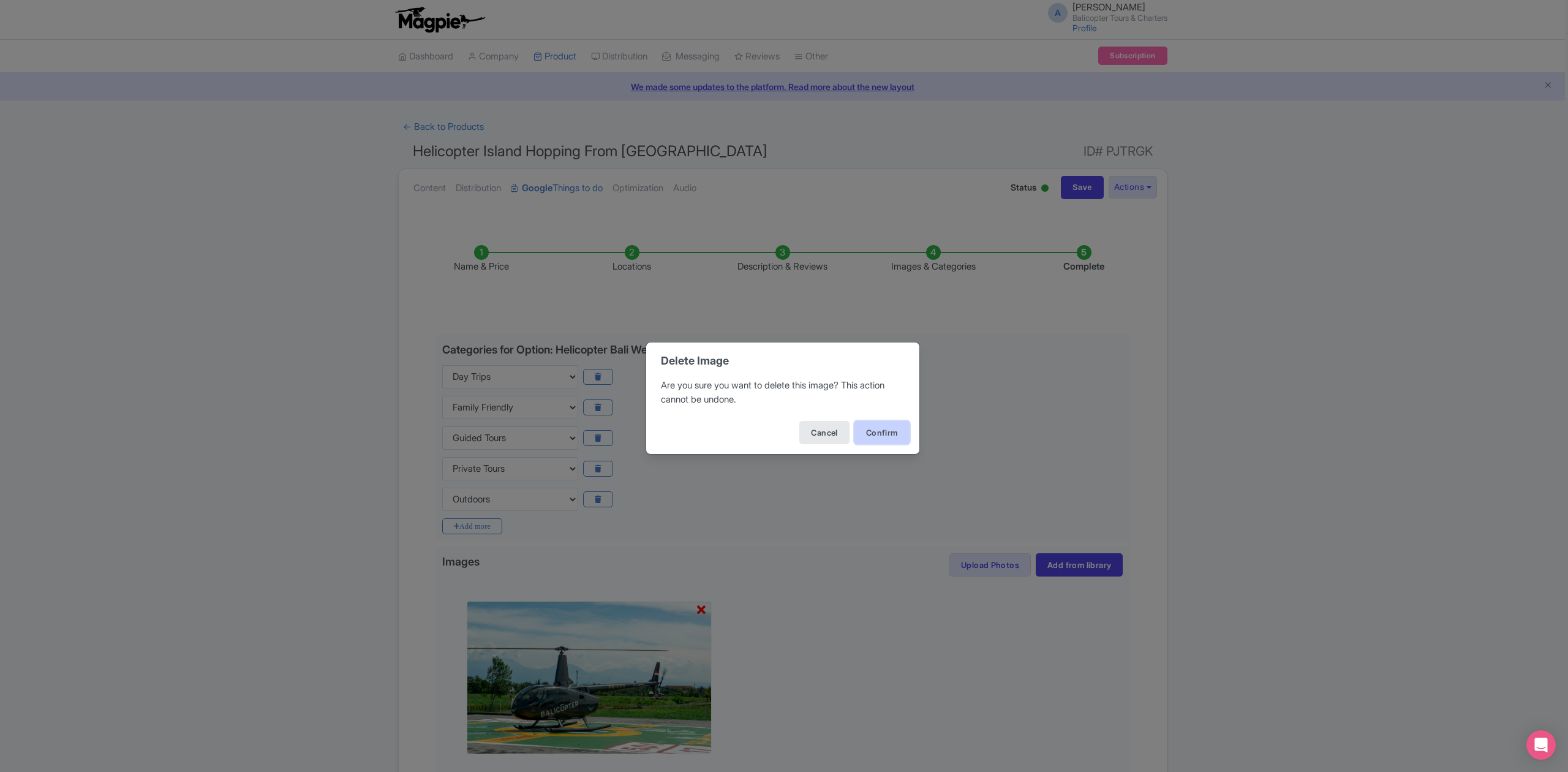
click at [892, 434] on button "Confirm" at bounding box center [882, 432] width 55 height 23
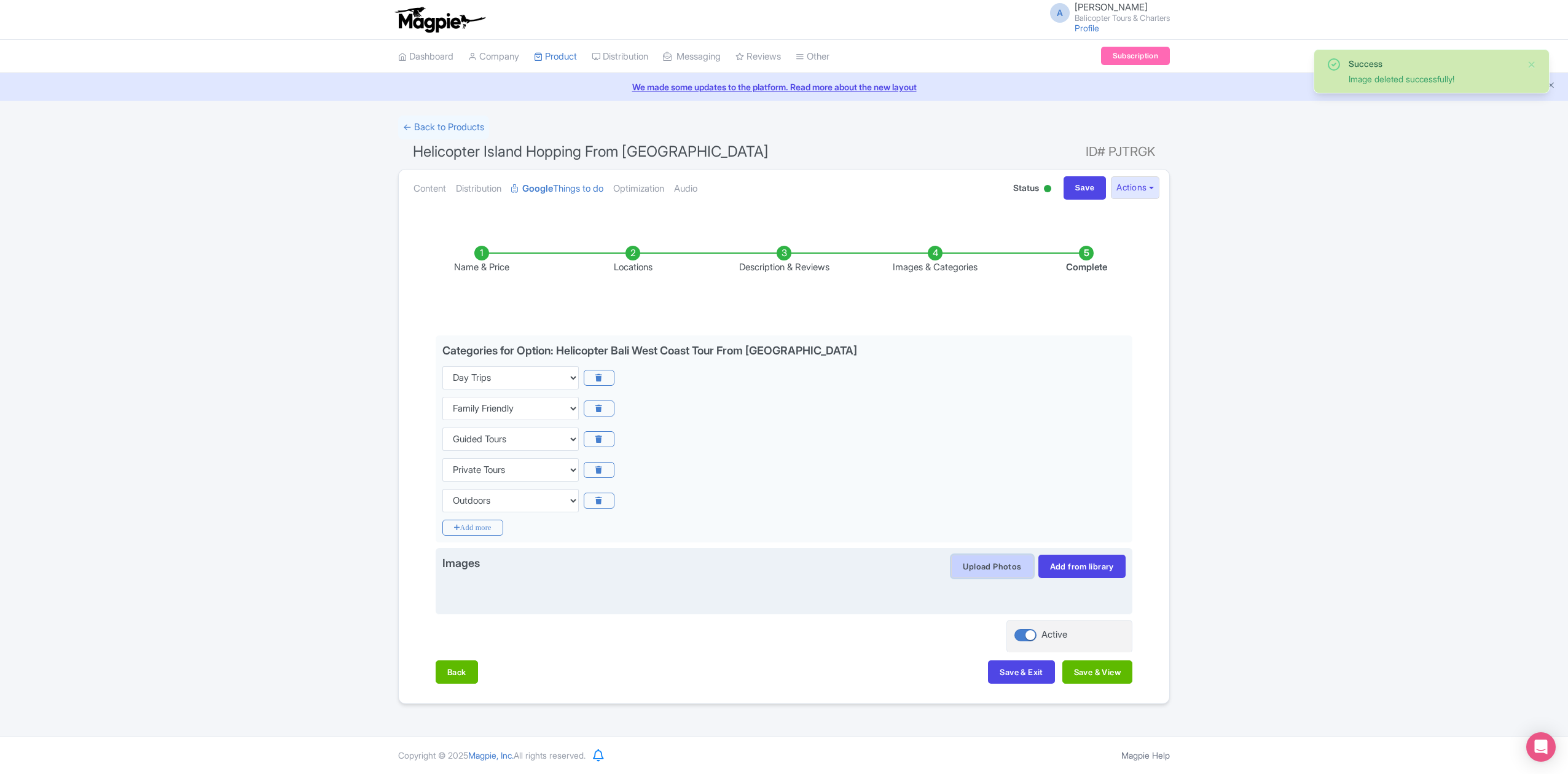
click at [1003, 571] on button "Upload Photos" at bounding box center [992, 566] width 82 height 23
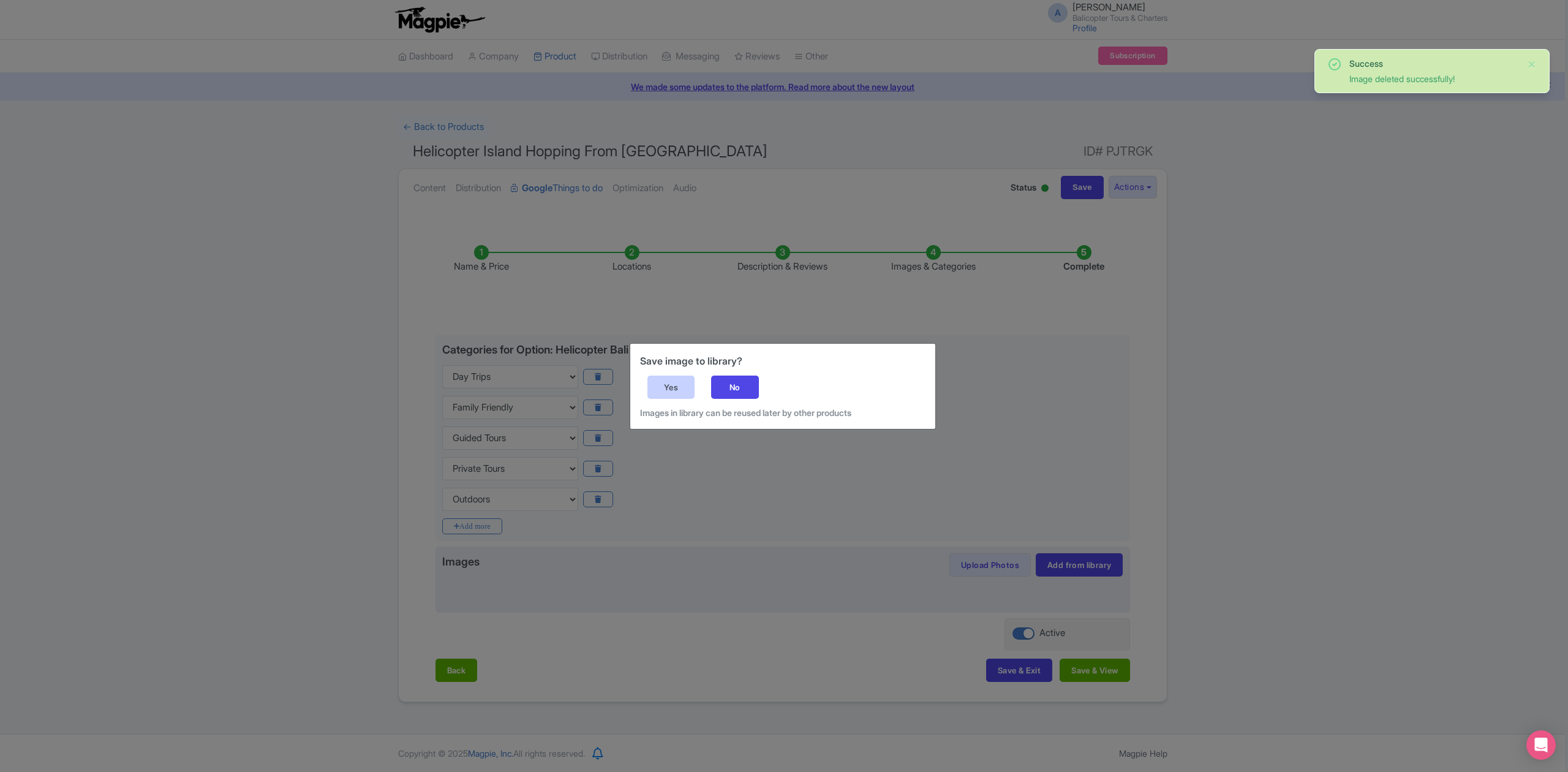
click at [670, 388] on div "Yes" at bounding box center [671, 387] width 48 height 23
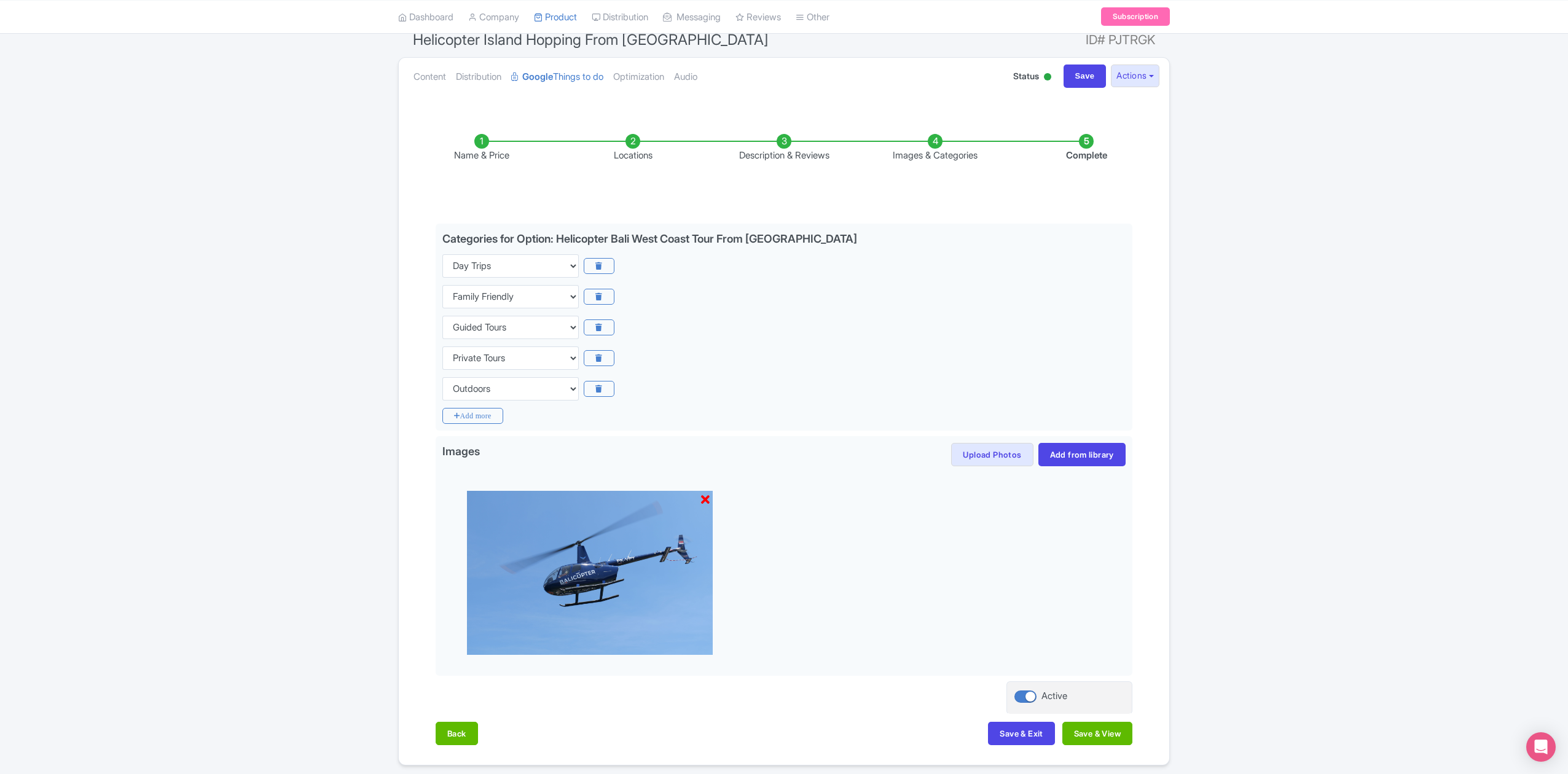
scroll to position [159, 0]
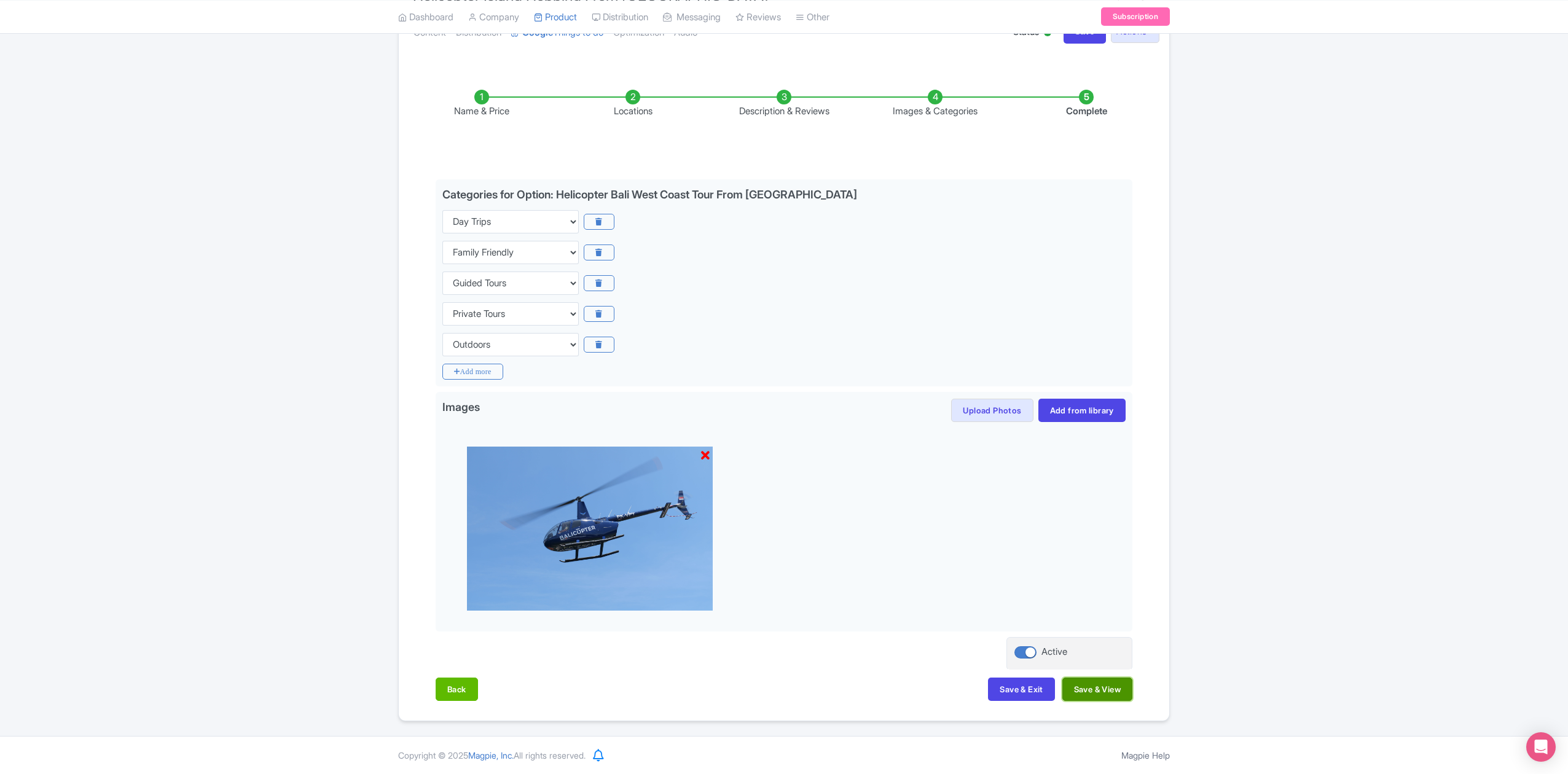
click at [1082, 697] on button "Save & View" at bounding box center [1097, 689] width 70 height 23
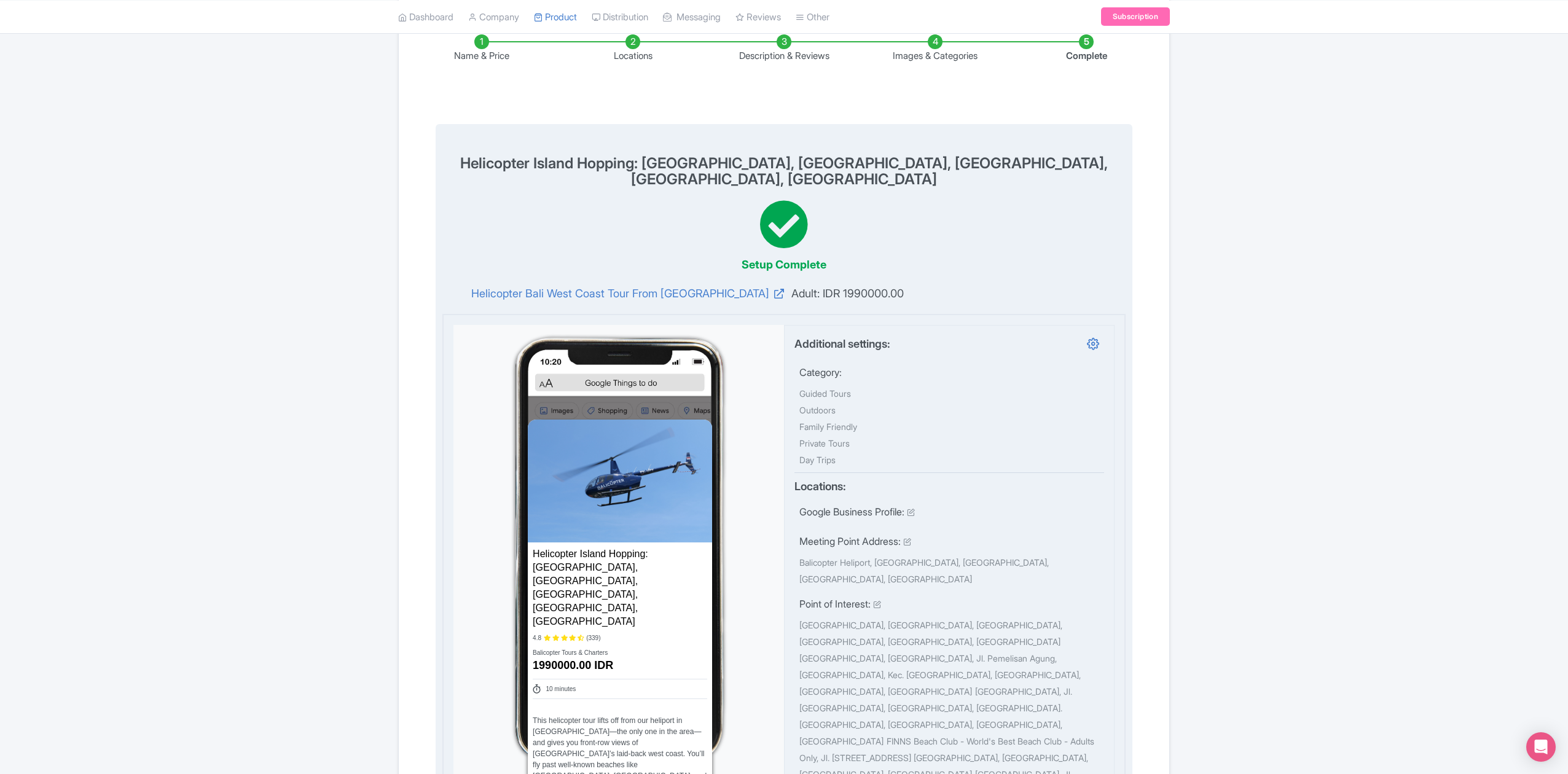
scroll to position [0, 0]
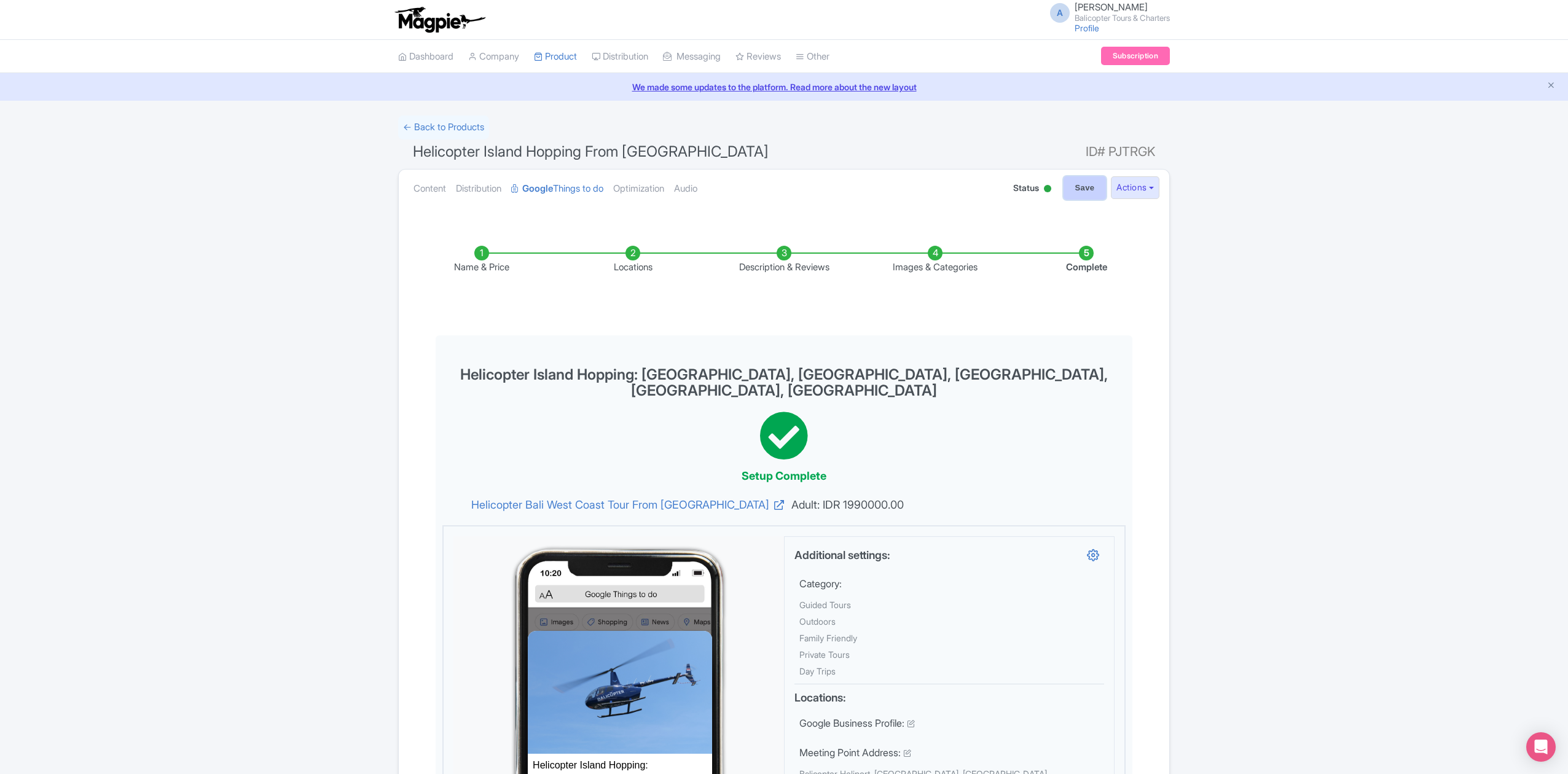
click at [1085, 182] on input "Save" at bounding box center [1085, 188] width 43 height 23
type input "Saving..."
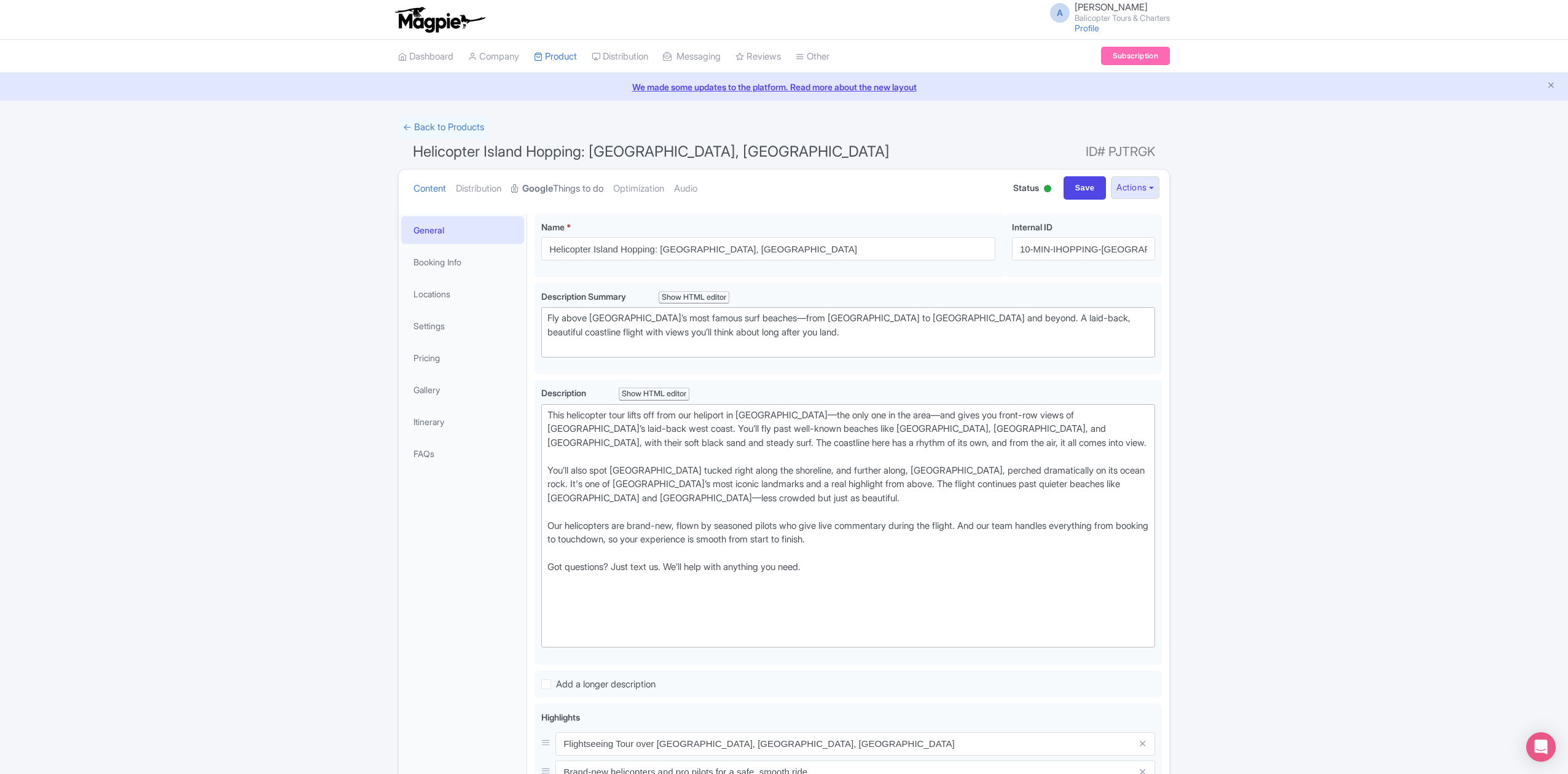
click at [546, 191] on strong "Google" at bounding box center [537, 189] width 30 height 14
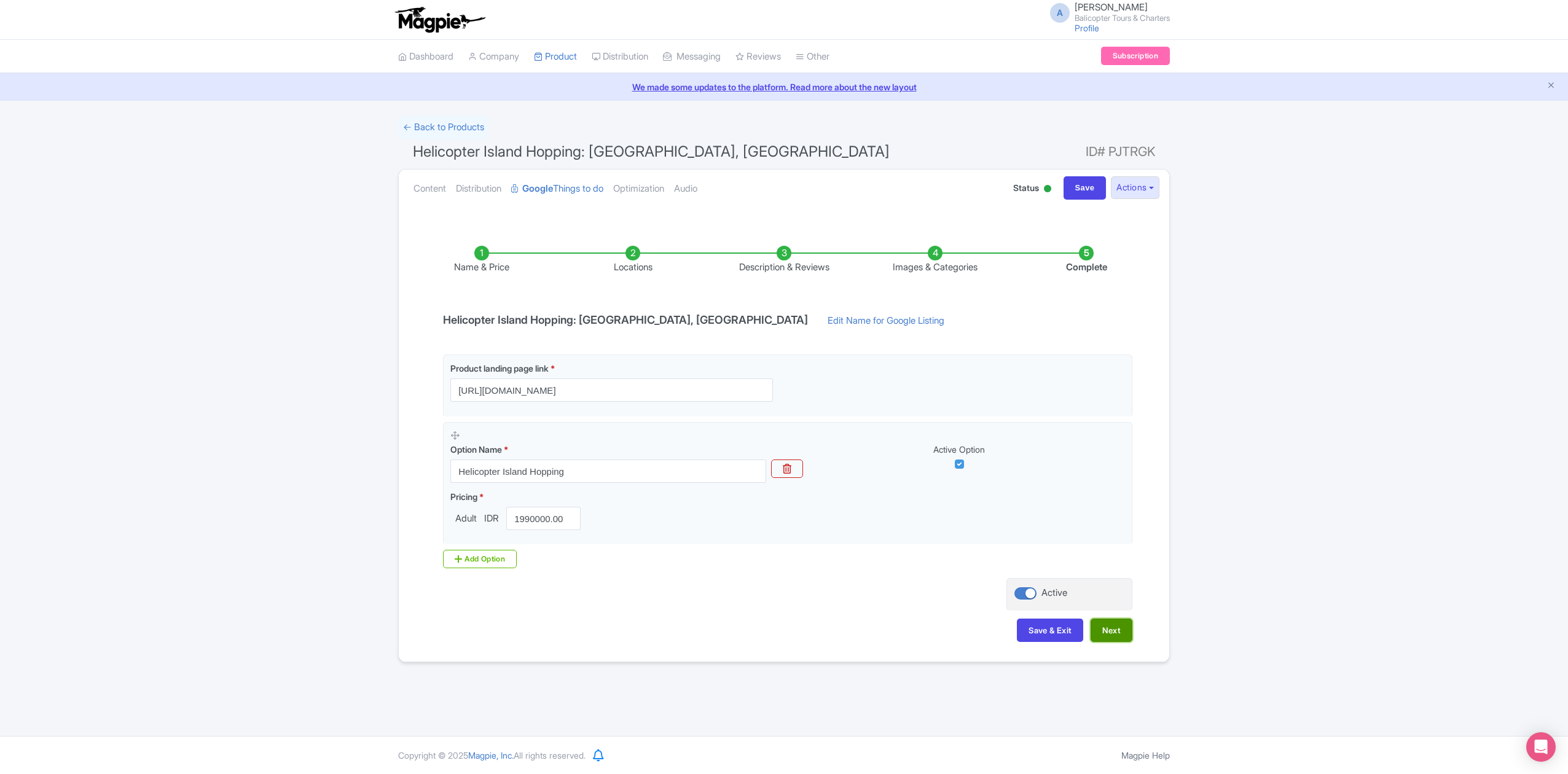
click at [1099, 637] on button "Next" at bounding box center [1111, 630] width 42 height 23
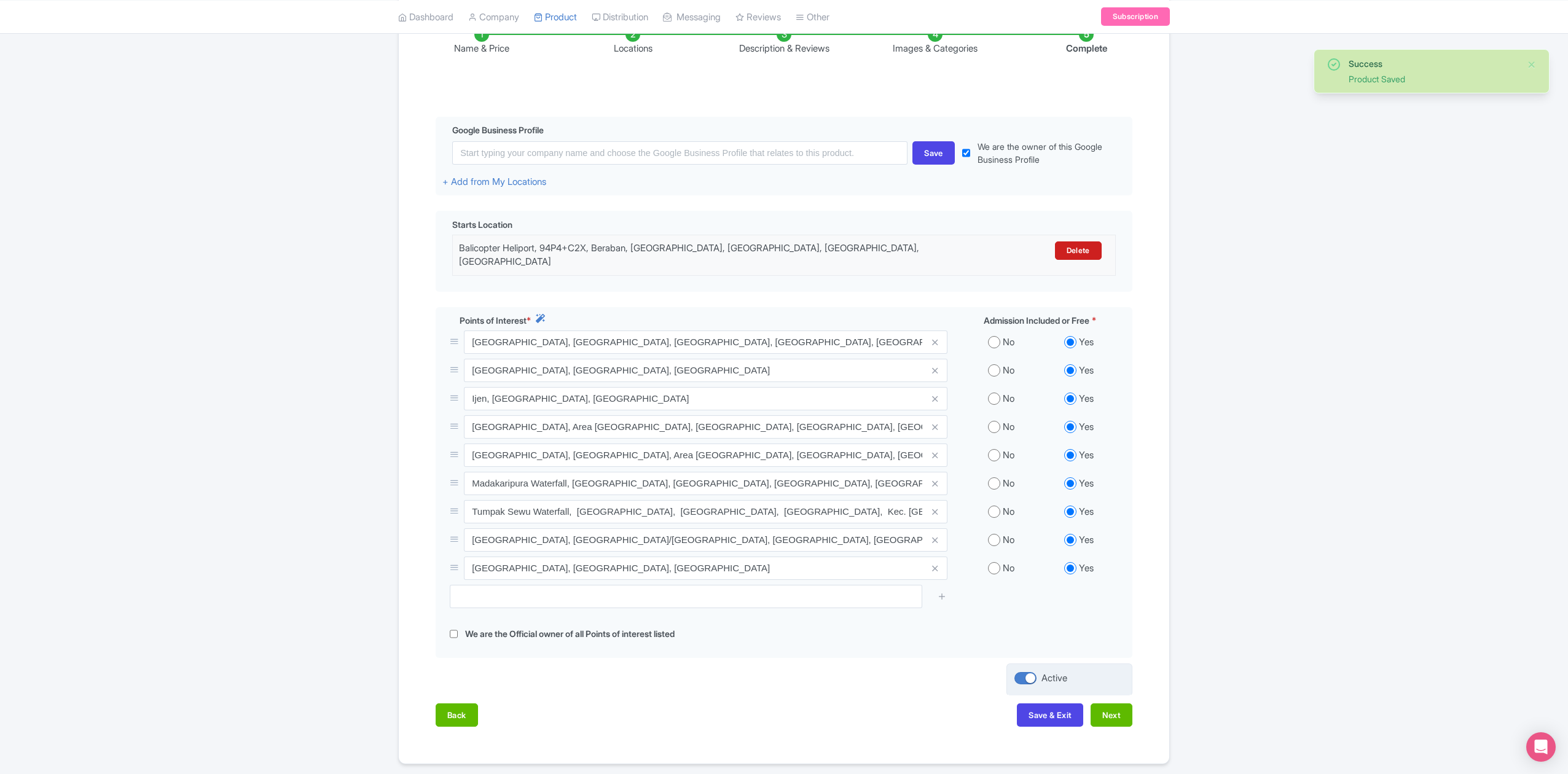
scroll to position [259, 0]
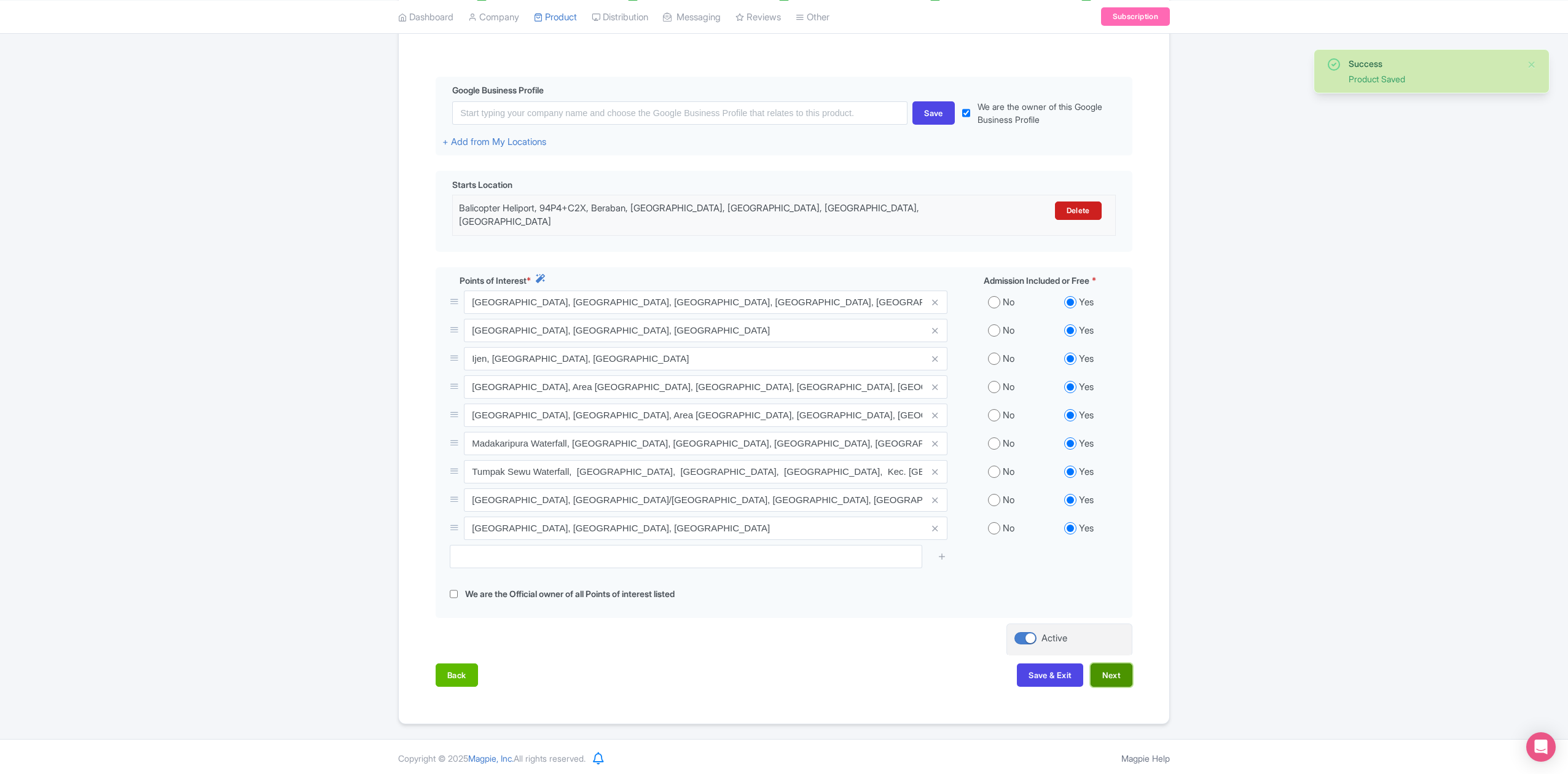
click at [1116, 670] on button "Next" at bounding box center [1111, 675] width 42 height 23
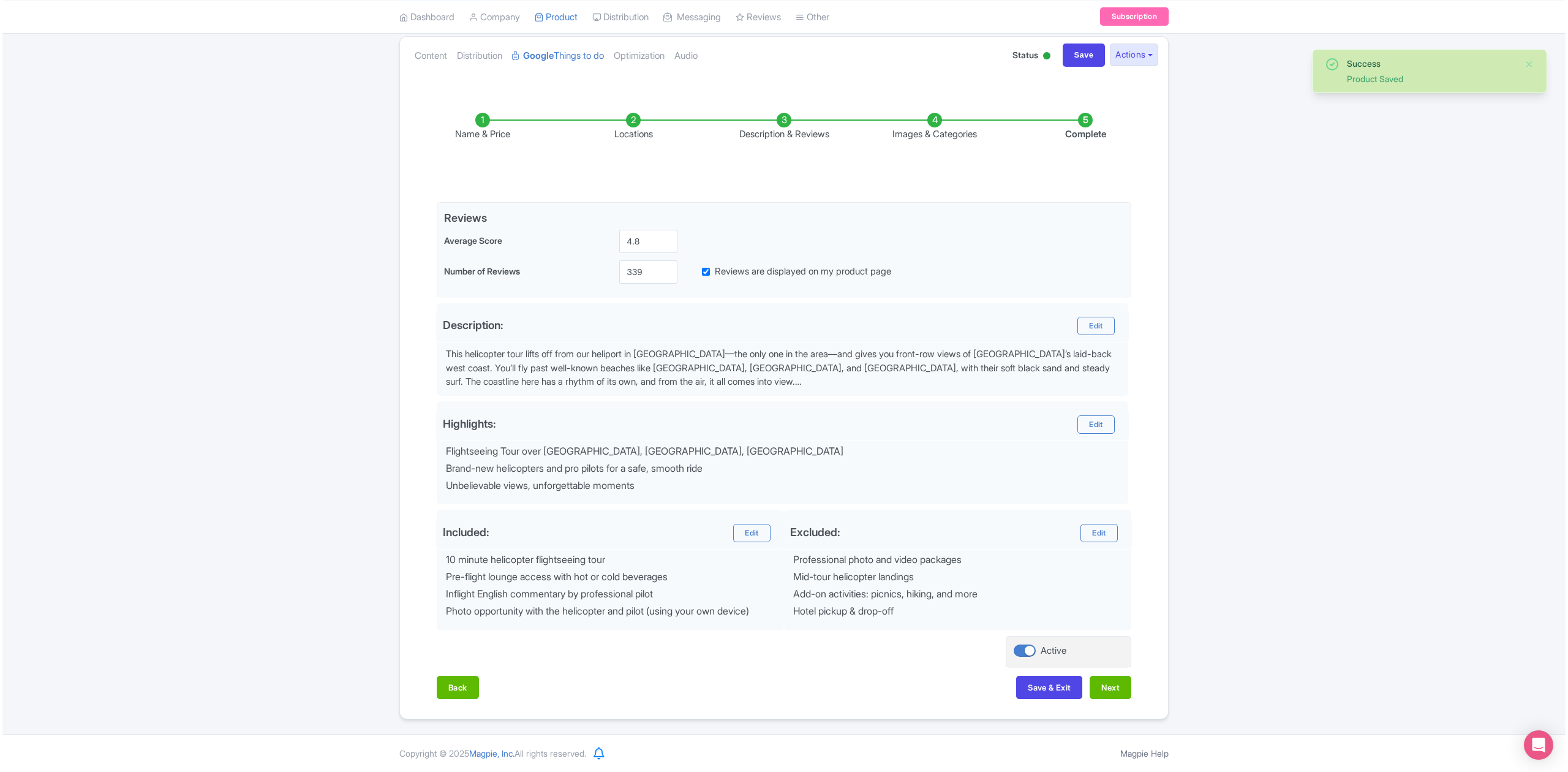
scroll to position [137, 0]
click at [1114, 687] on button "Next" at bounding box center [1107, 687] width 42 height 23
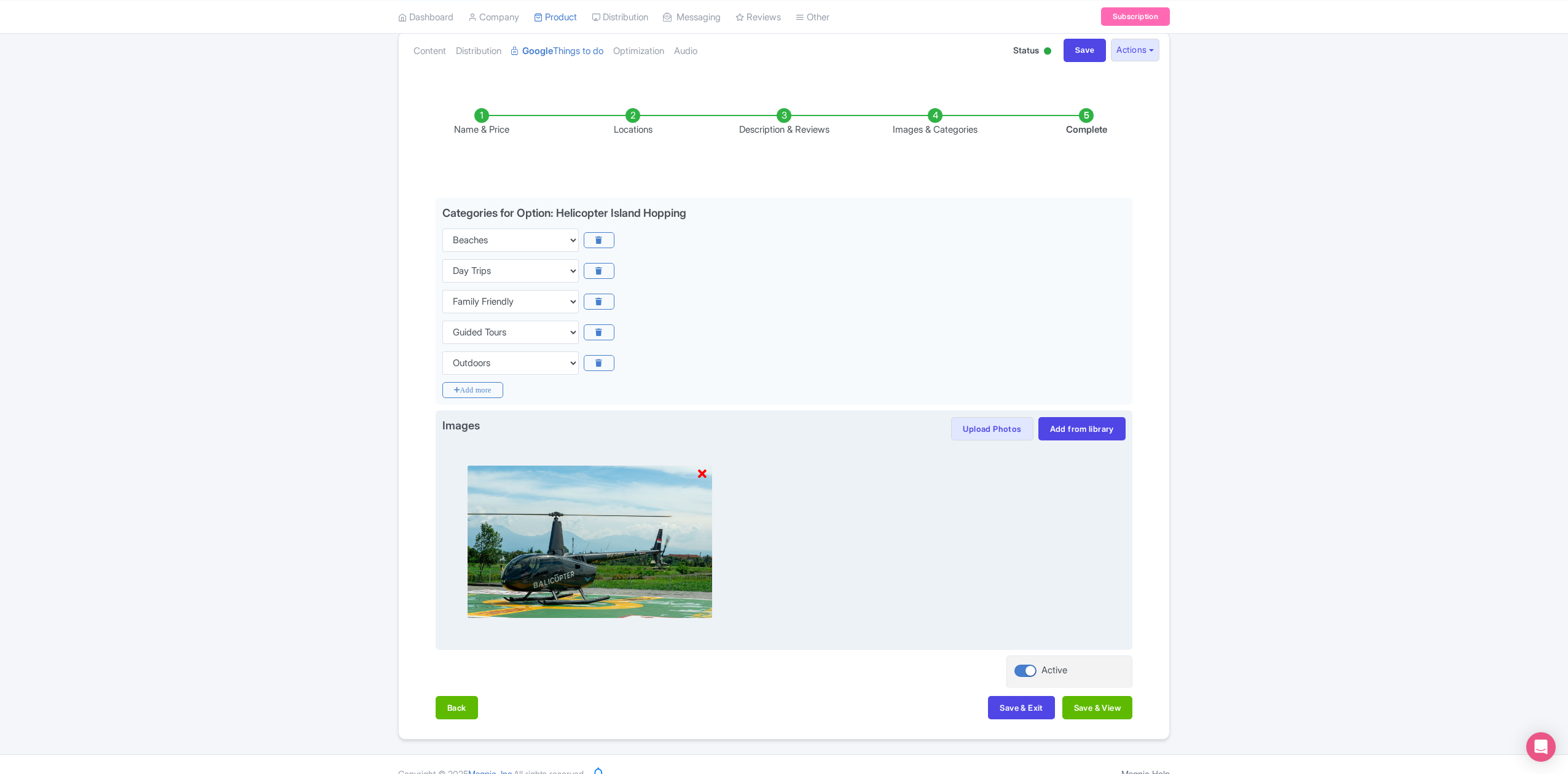
click at [703, 472] on icon at bounding box center [702, 473] width 9 height 12
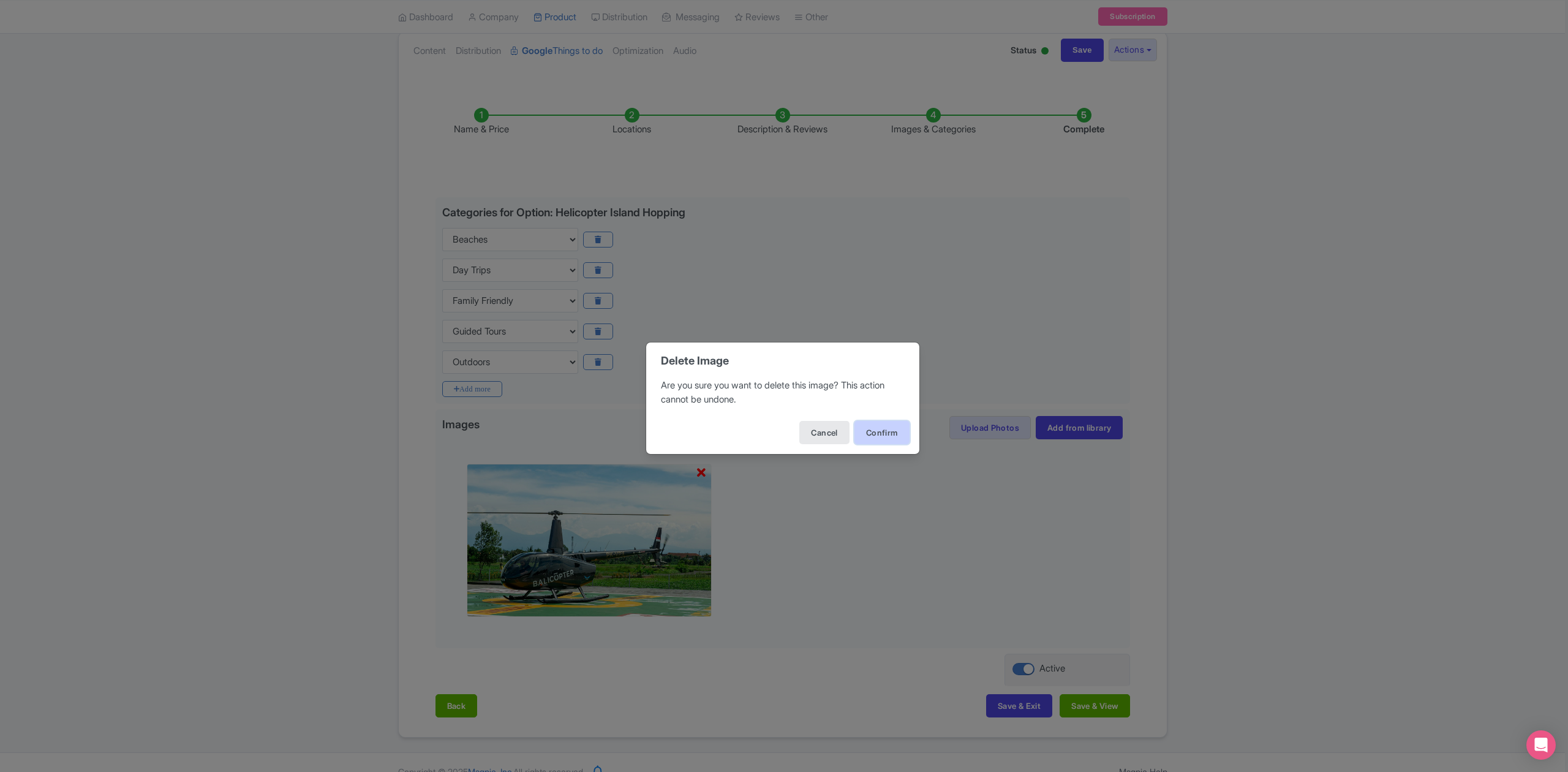
click at [897, 431] on button "Confirm" at bounding box center [882, 432] width 55 height 23
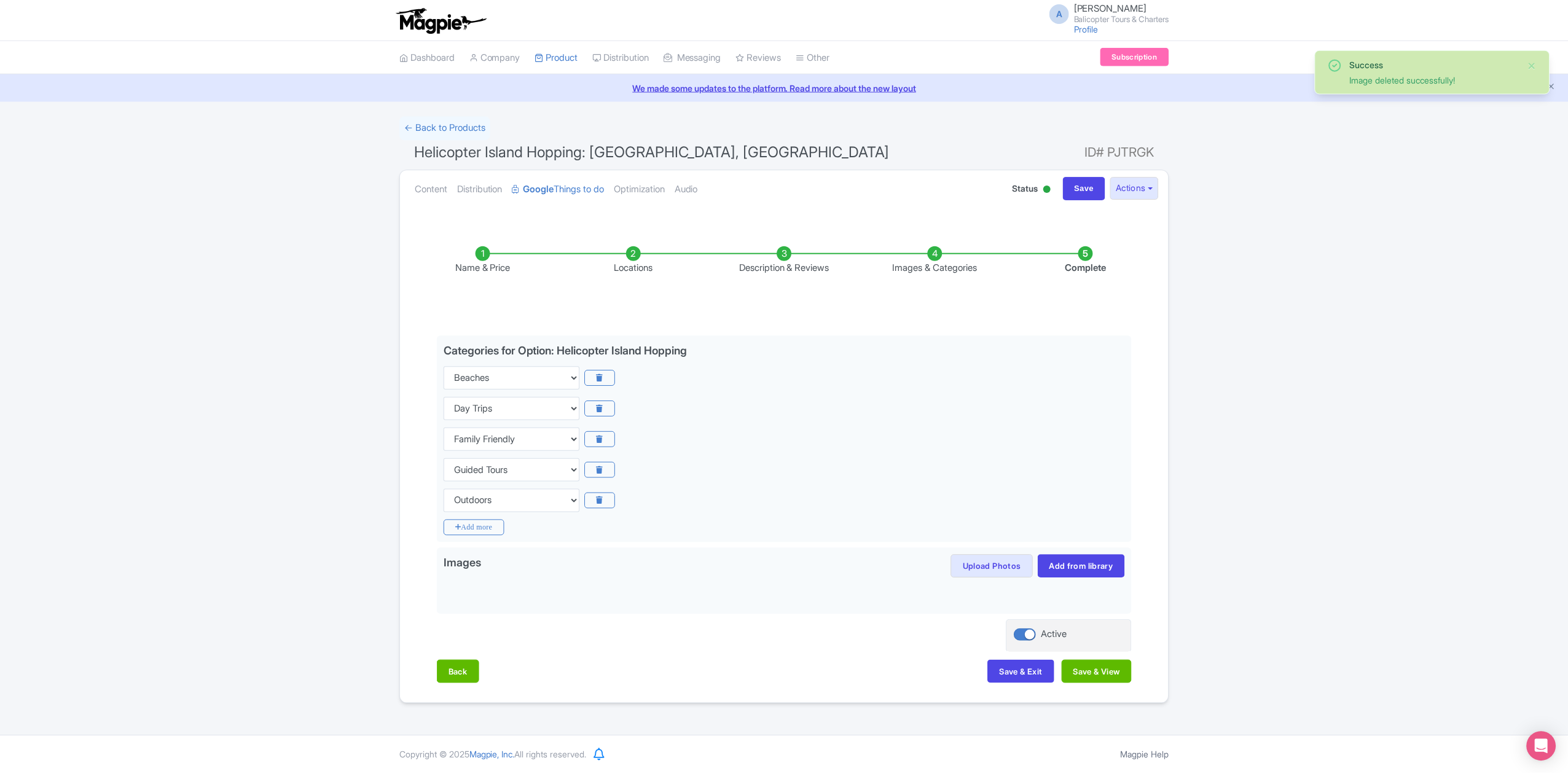
scroll to position [0, 0]
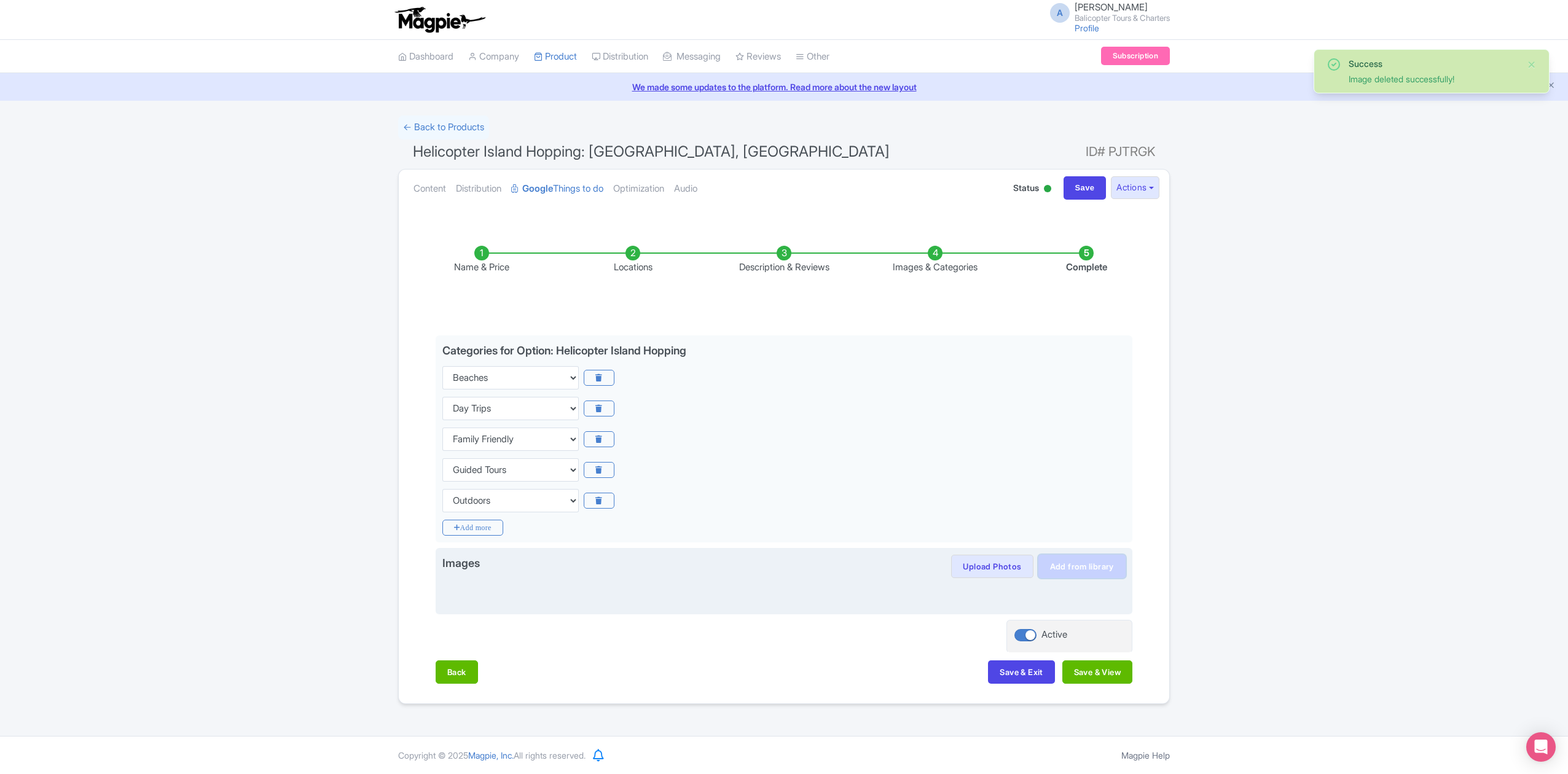
click at [1091, 571] on link "Add from library" at bounding box center [1082, 566] width 87 height 23
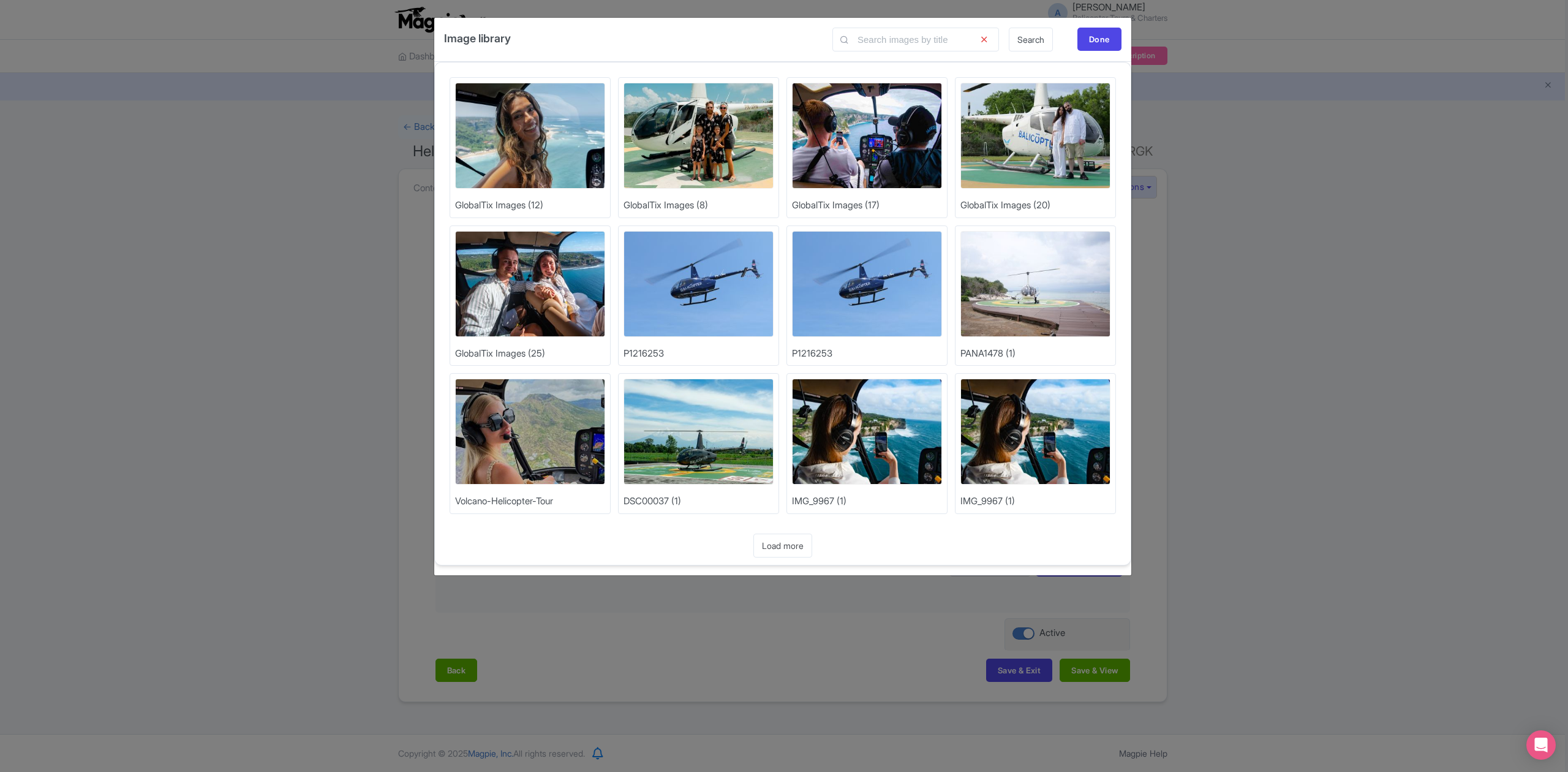
click at [710, 453] on img at bounding box center [698, 432] width 150 height 106
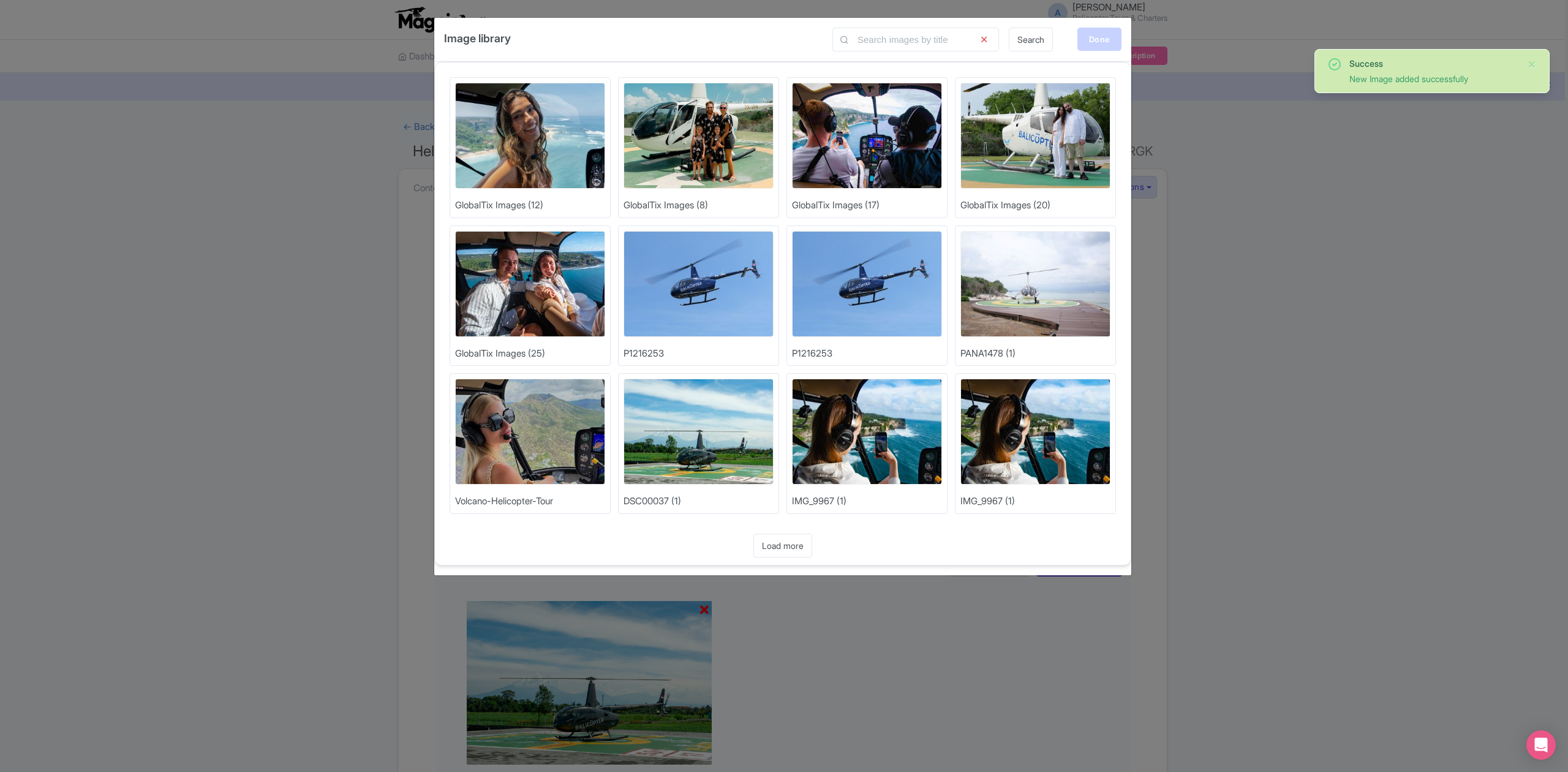
click at [1105, 38] on div "Done" at bounding box center [1100, 39] width 44 height 23
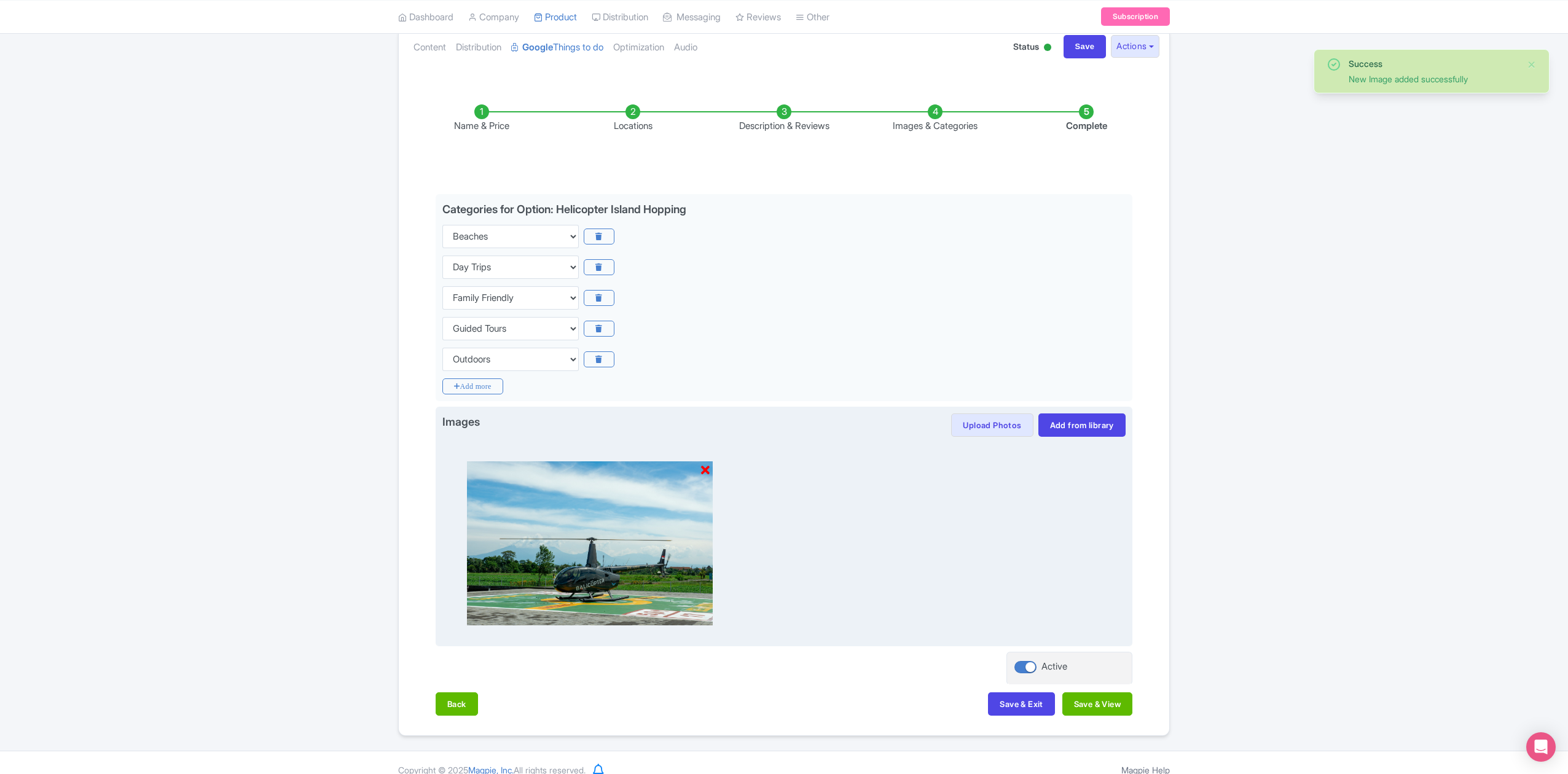
scroll to position [159, 0]
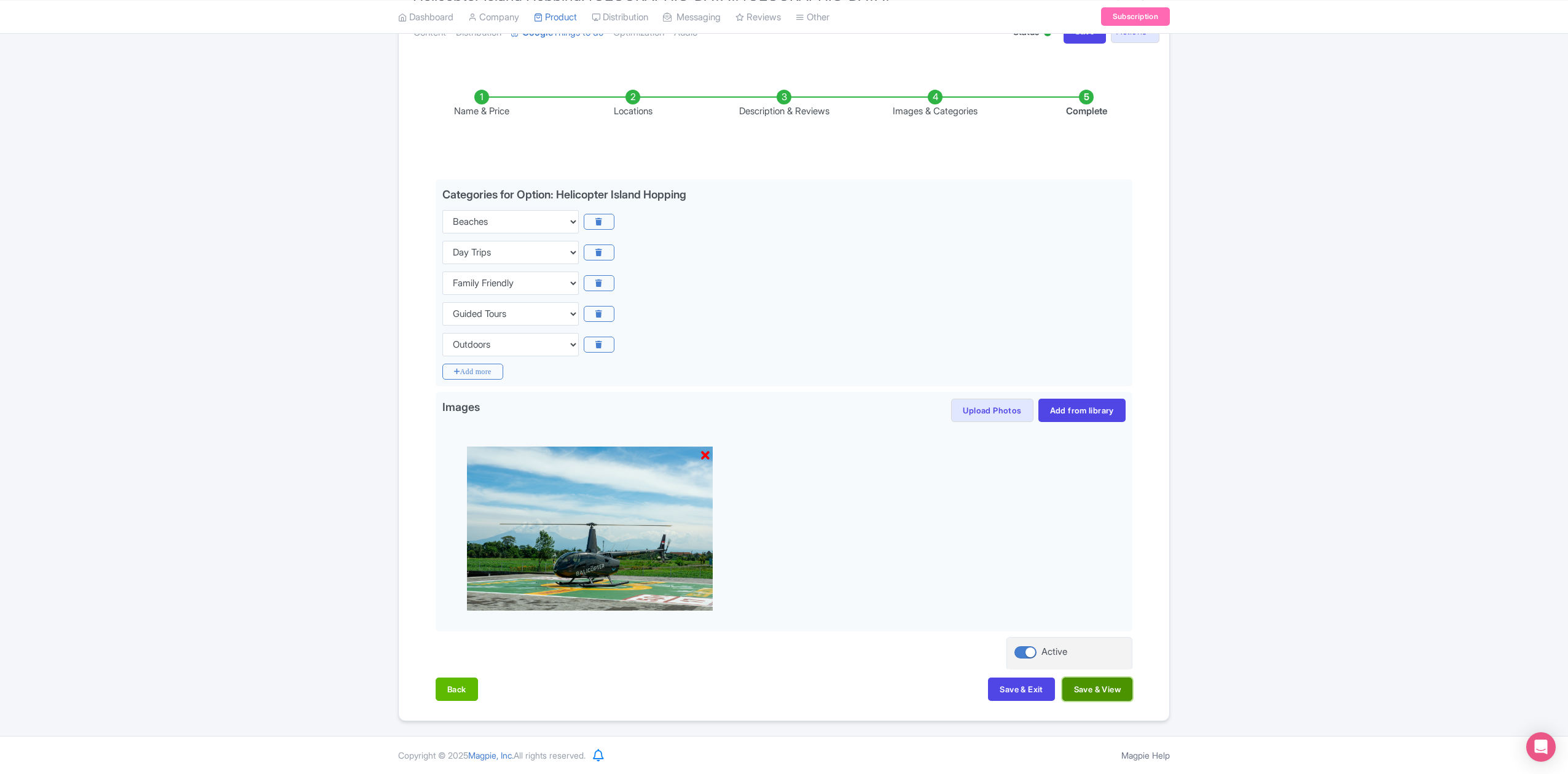
click at [1109, 687] on button "Save & View" at bounding box center [1097, 689] width 70 height 23
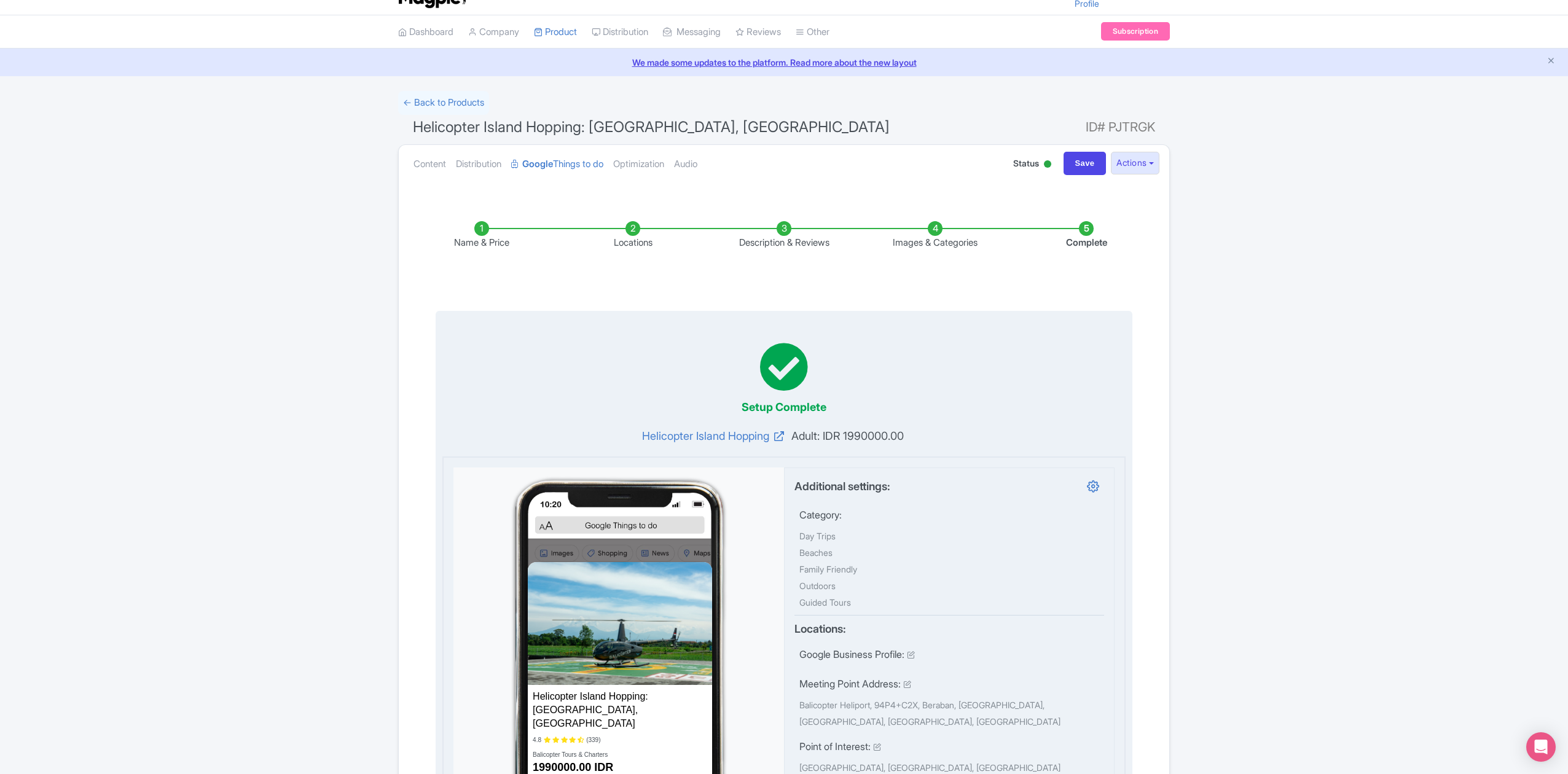
scroll to position [0, 0]
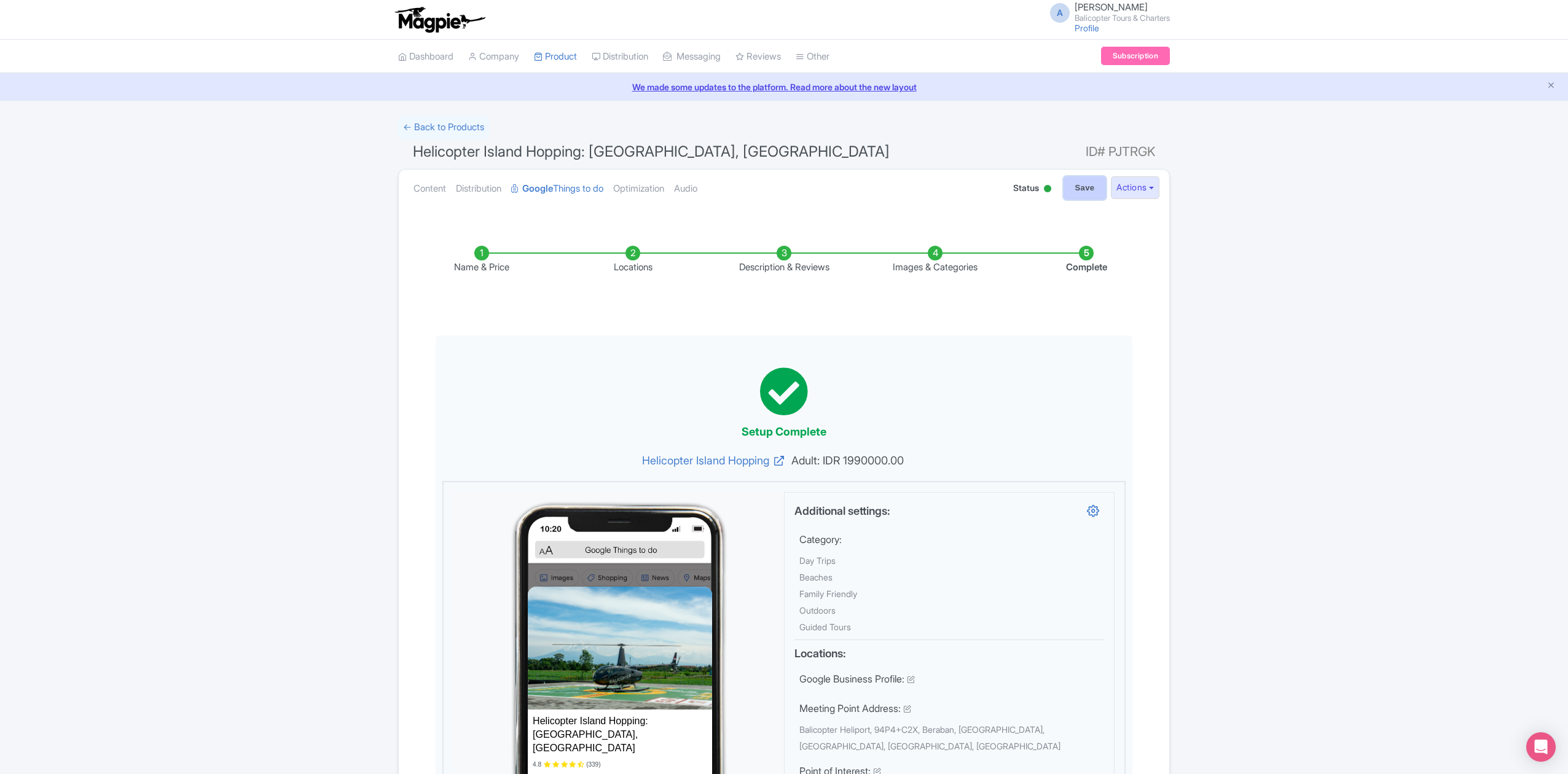
click at [1075, 191] on input "Save" at bounding box center [1085, 188] width 43 height 23
type input "Saving..."
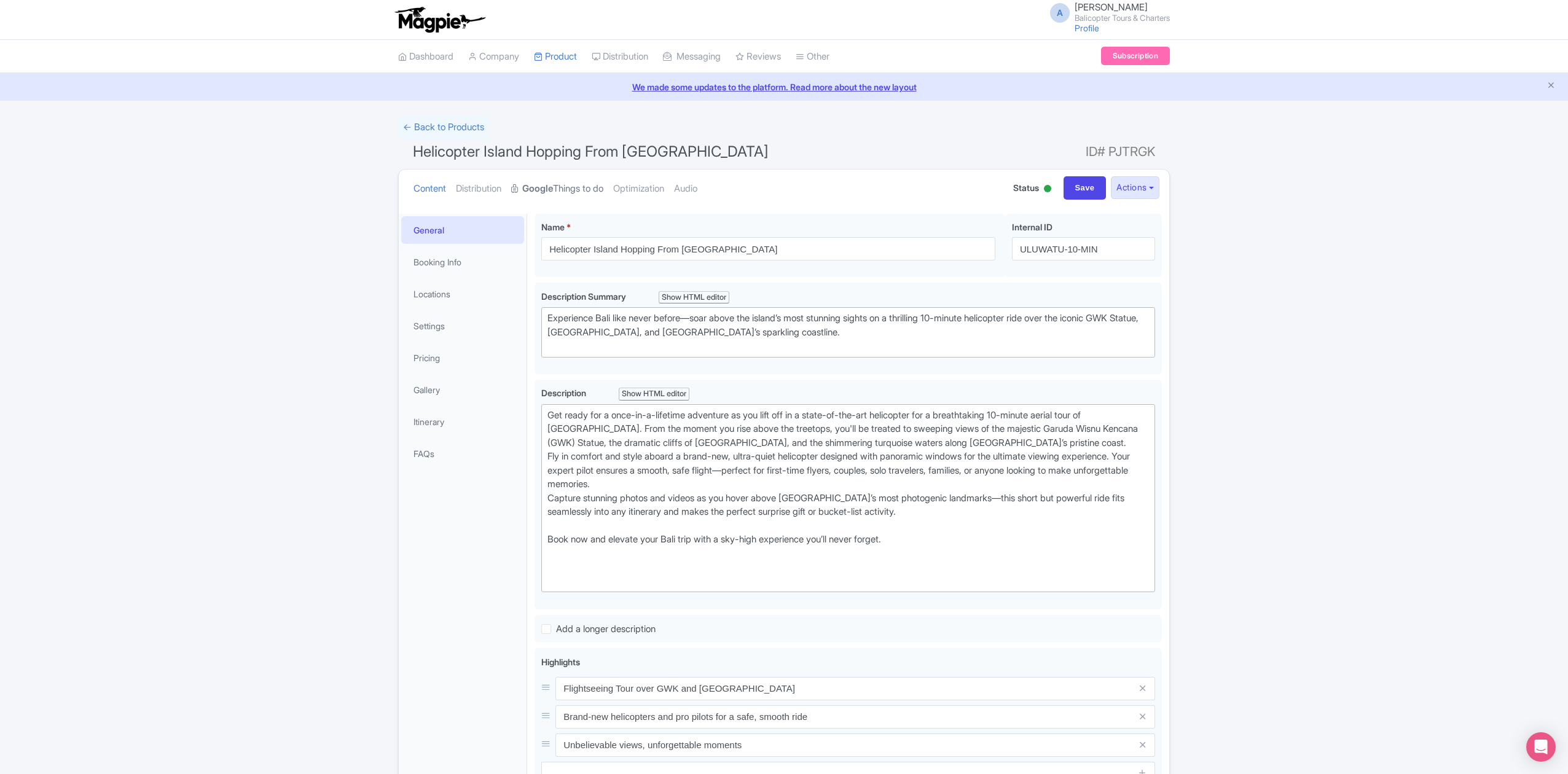
click at [561, 192] on link "Google Things to do" at bounding box center [557, 189] width 92 height 39
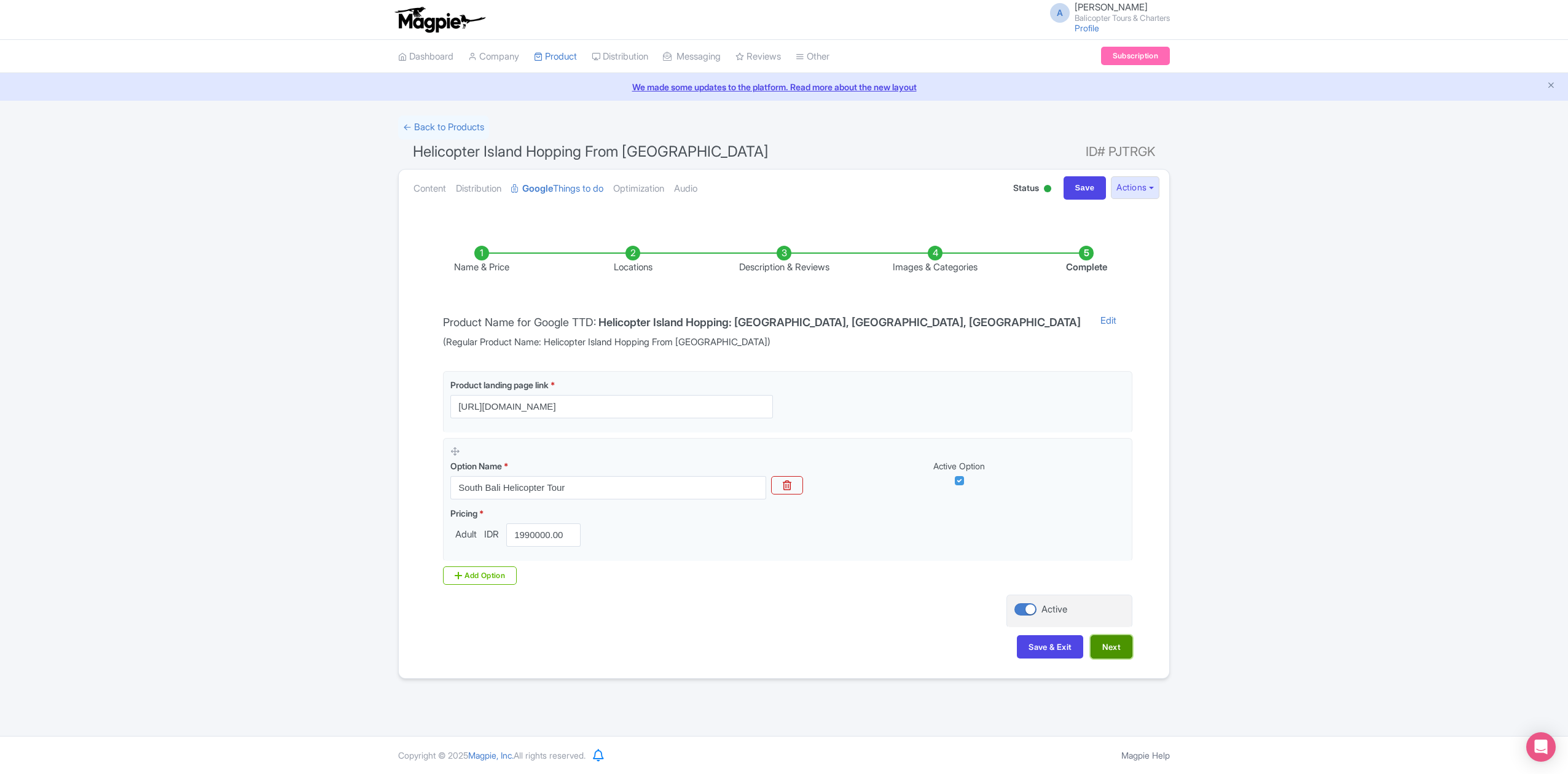
click at [1118, 647] on button "Next" at bounding box center [1111, 646] width 42 height 23
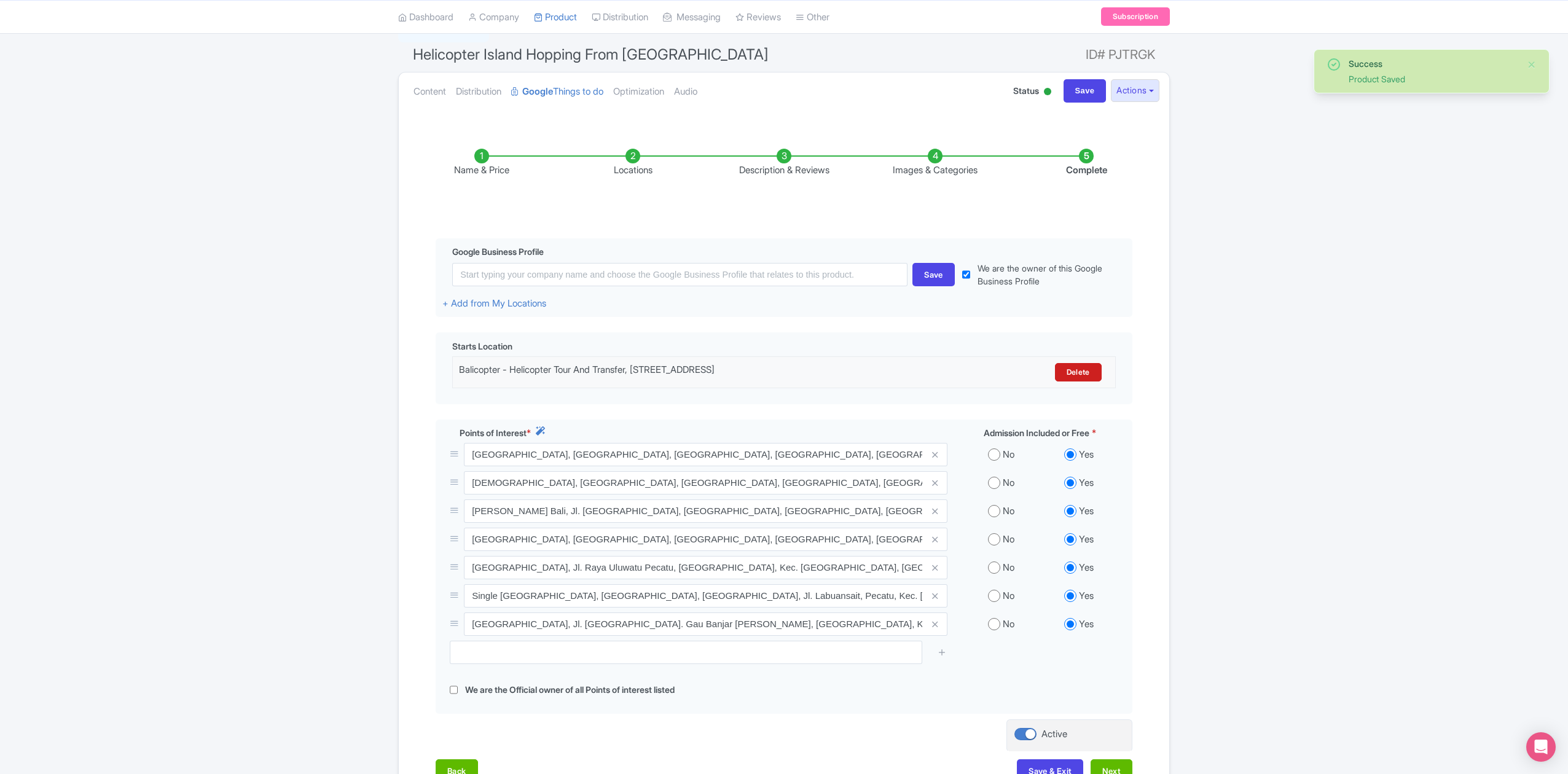
scroll to position [202, 0]
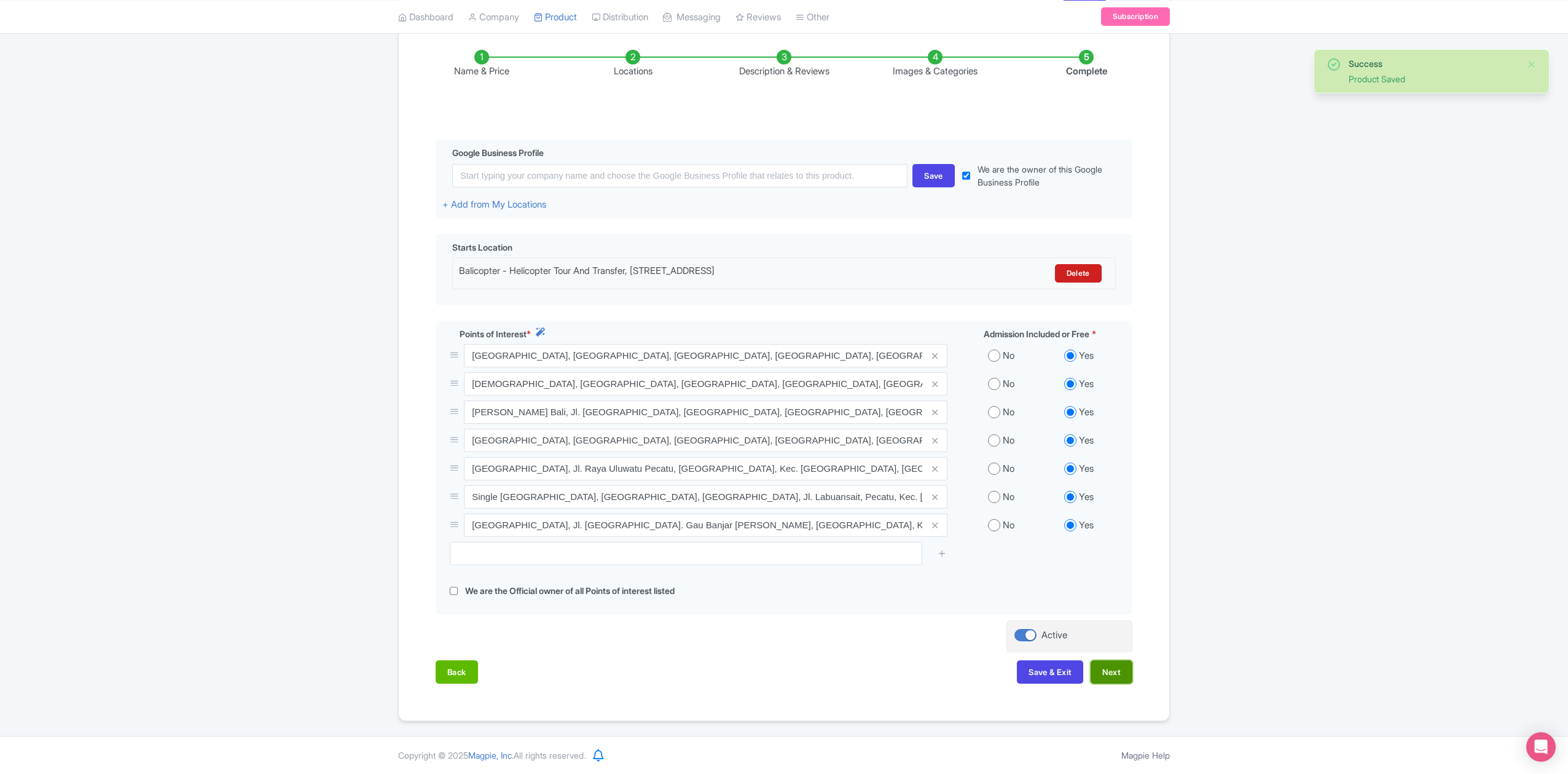
click at [1114, 661] on button "Next" at bounding box center [1111, 672] width 42 height 23
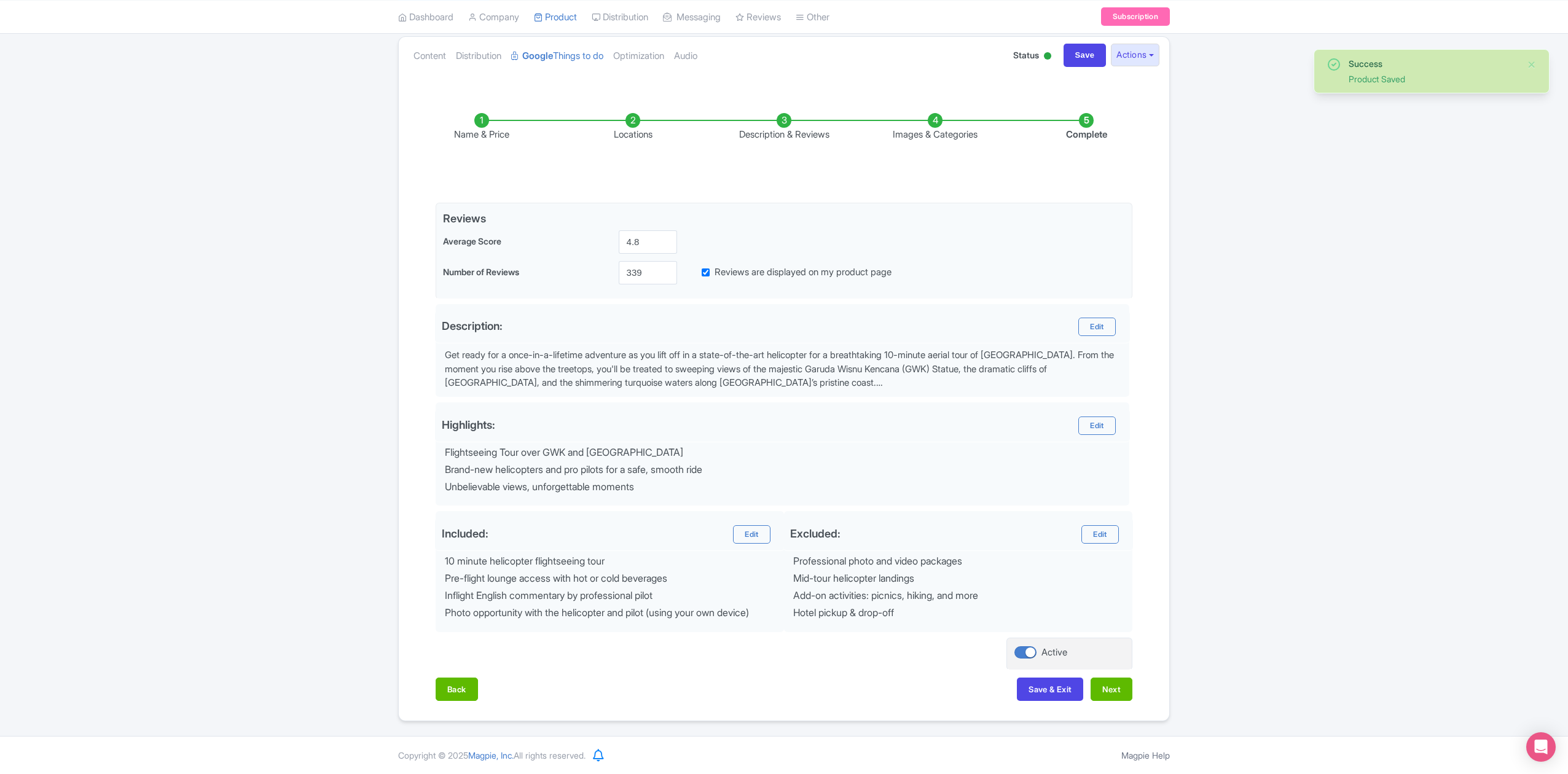
scroll to position [138, 0]
click at [1114, 685] on button "Next" at bounding box center [1111, 689] width 42 height 23
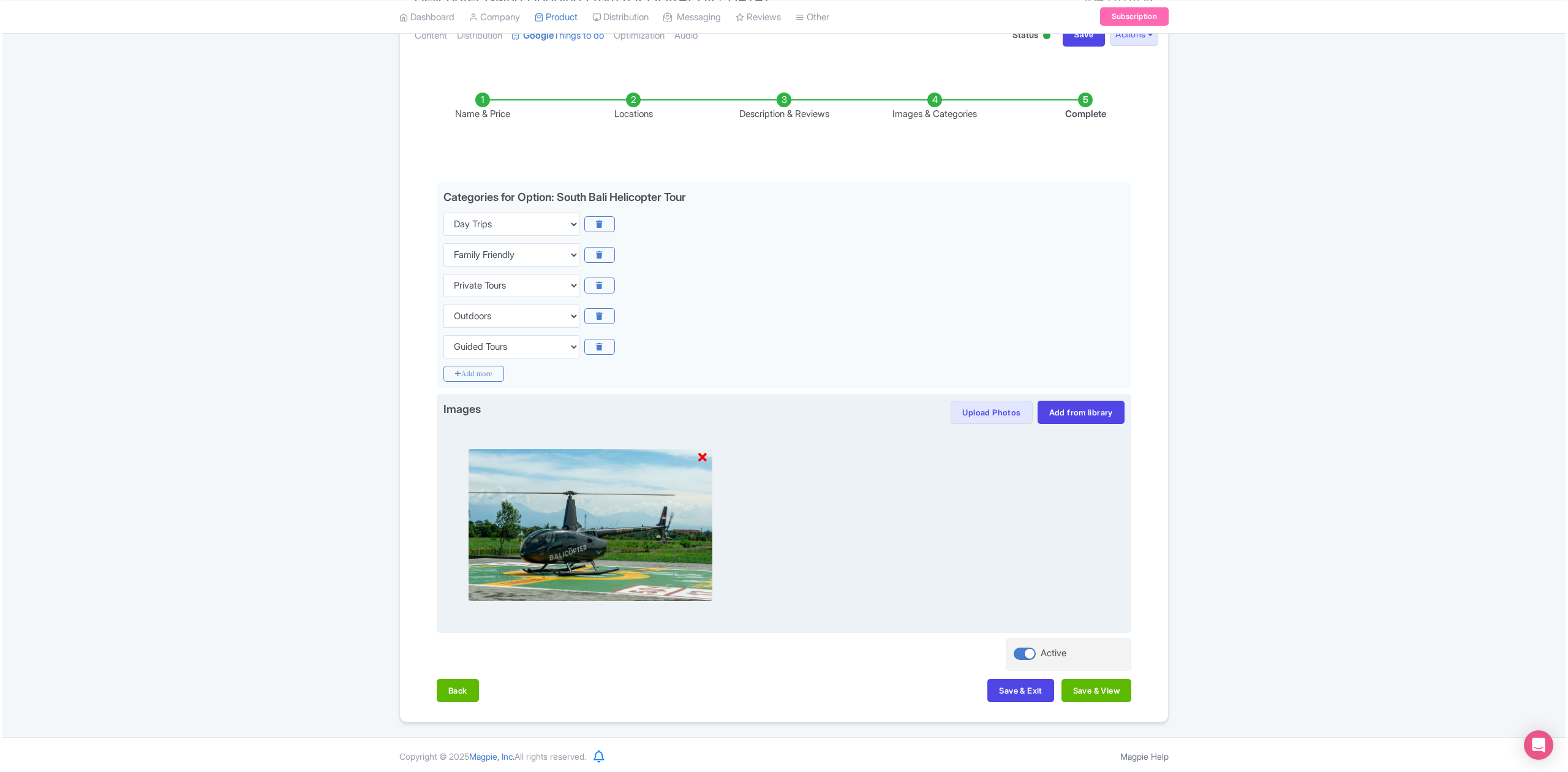
scroll to position [158, 0]
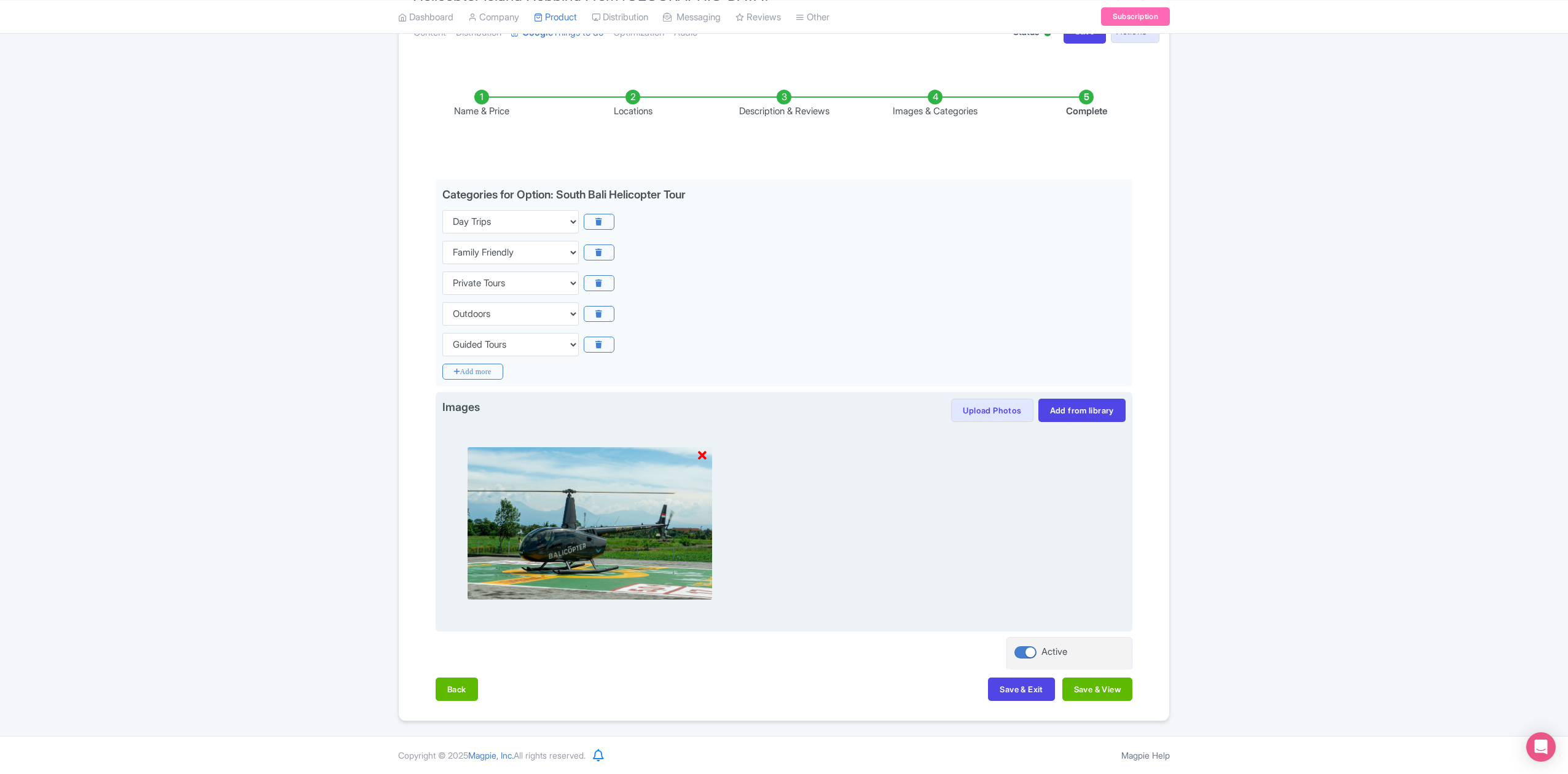
click at [706, 455] on icon at bounding box center [702, 455] width 9 height 12
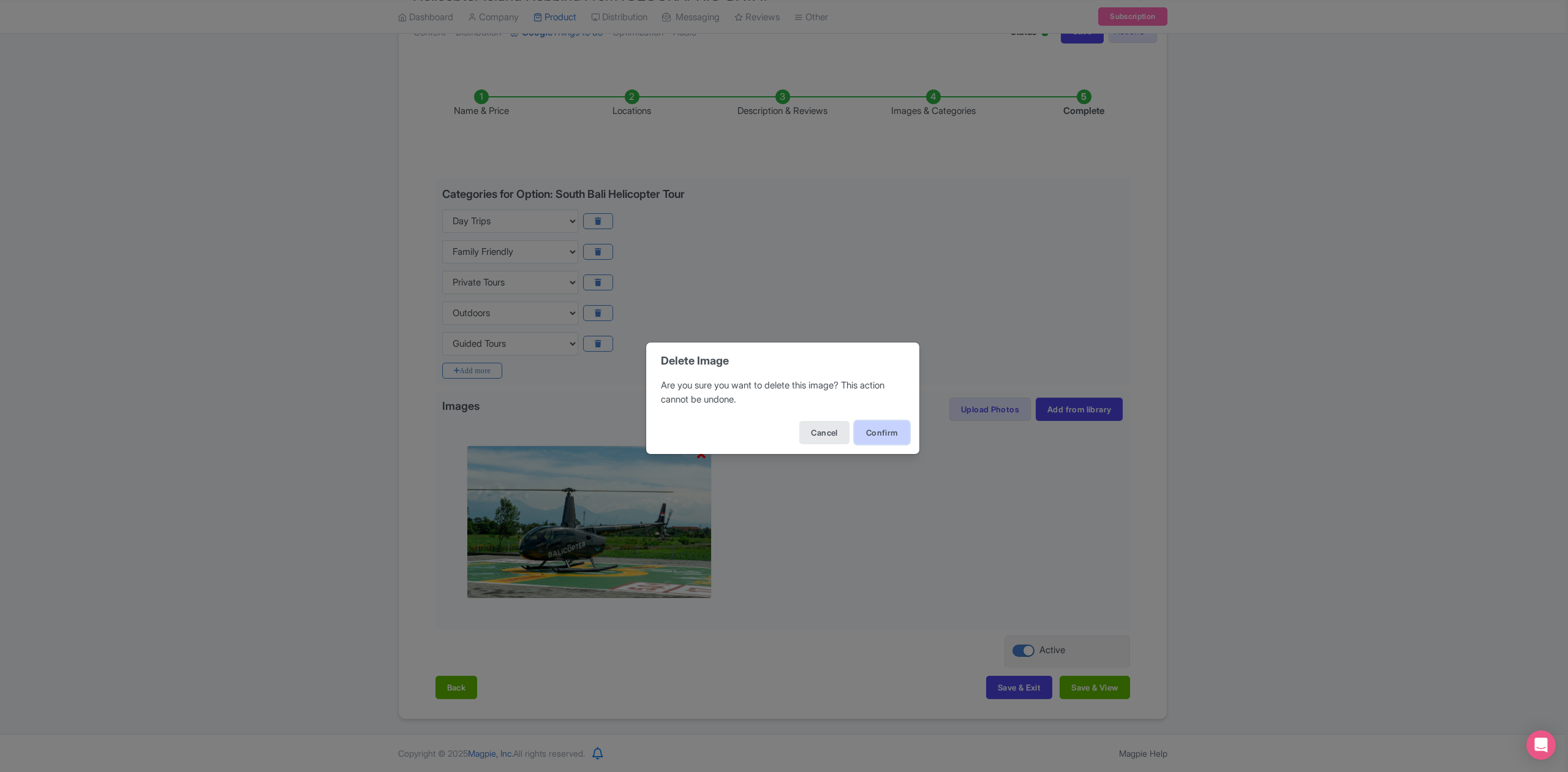
click at [875, 433] on button "Confirm" at bounding box center [882, 432] width 55 height 23
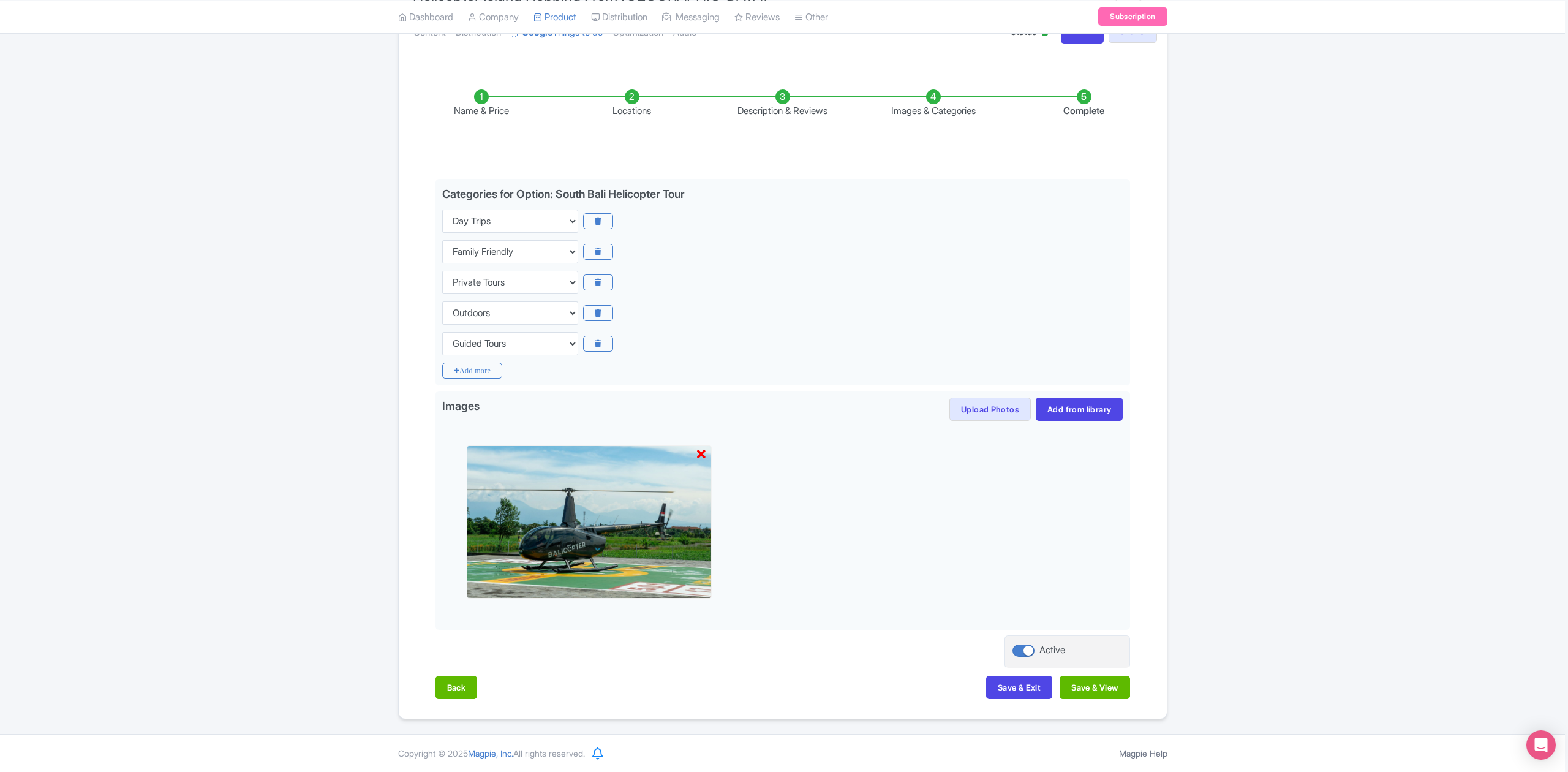
scroll to position [0, 0]
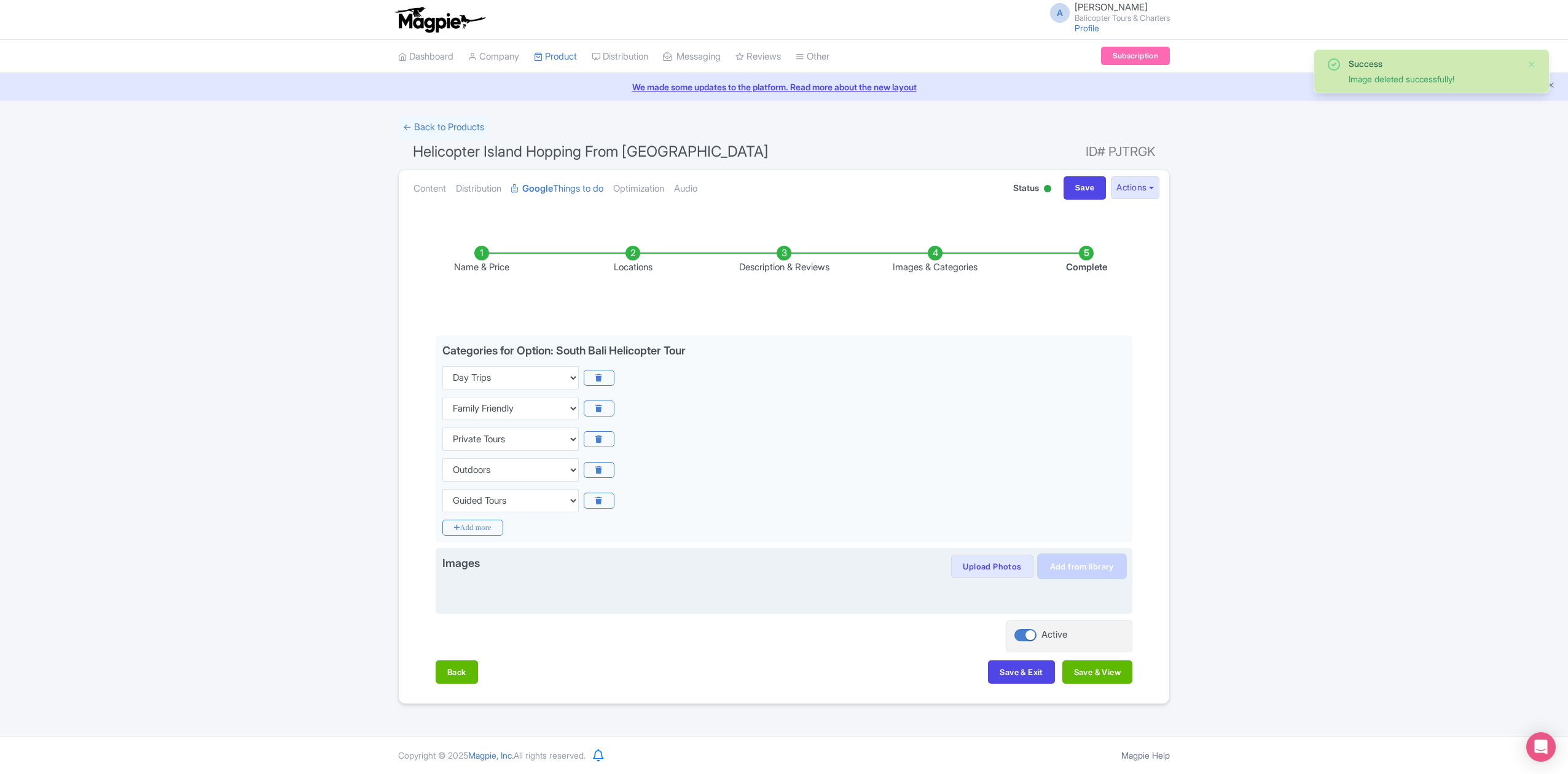
click at [1094, 570] on link "Add from library" at bounding box center [1082, 566] width 87 height 23
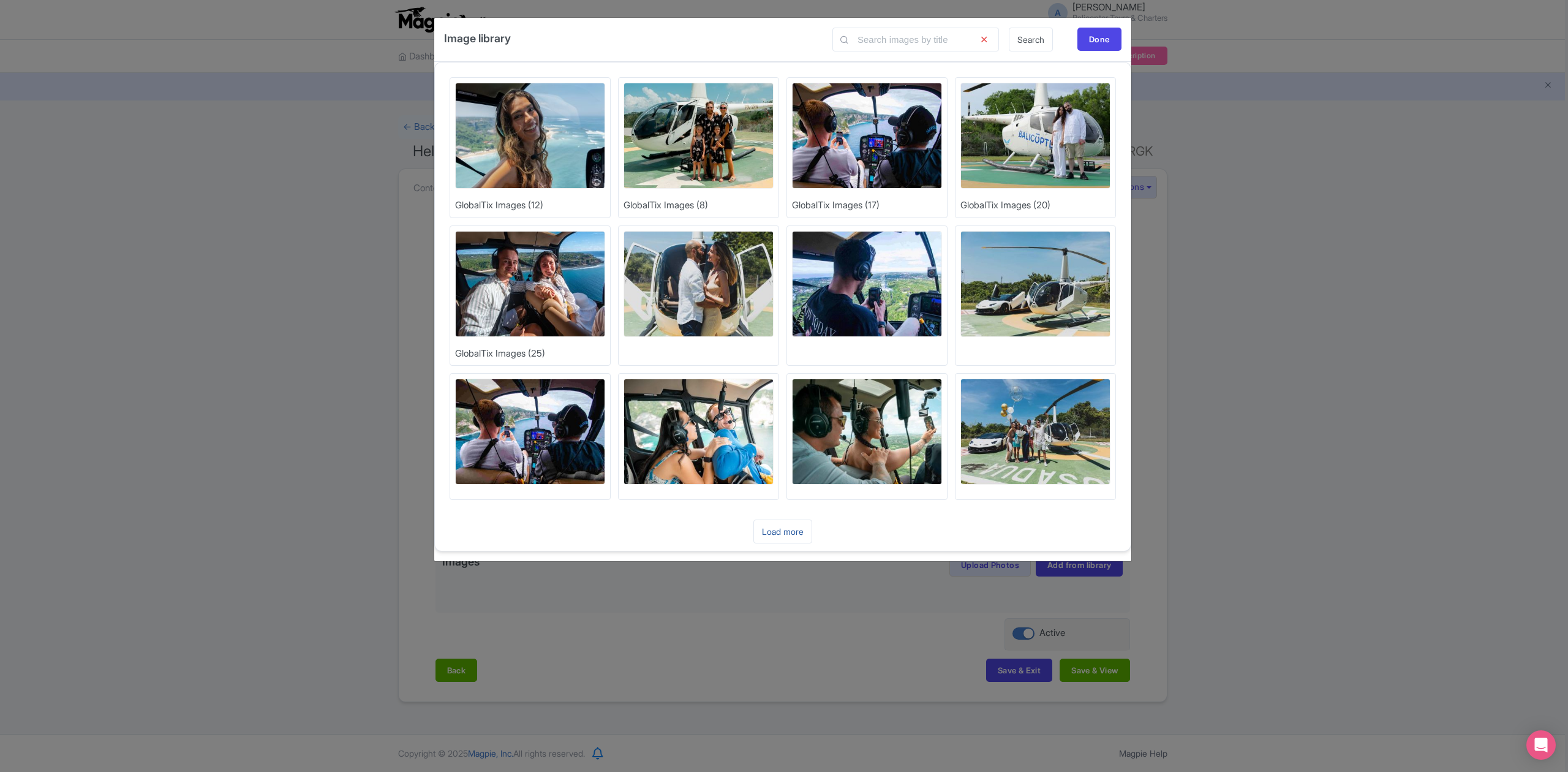
click at [784, 534] on link "Load more" at bounding box center [782, 532] width 59 height 24
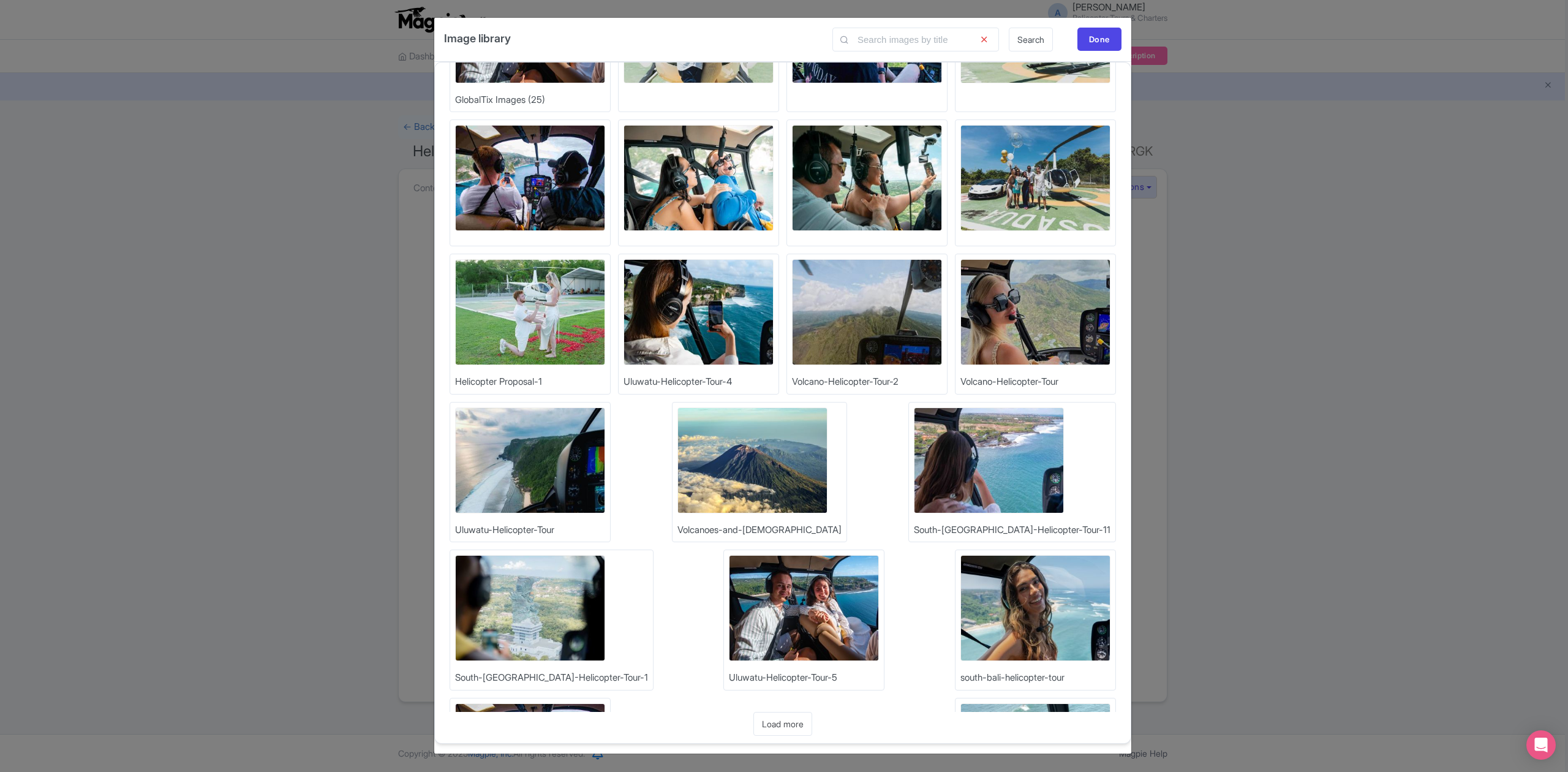
scroll to position [1, 0]
click at [794, 724] on link "Load more" at bounding box center [782, 724] width 59 height 24
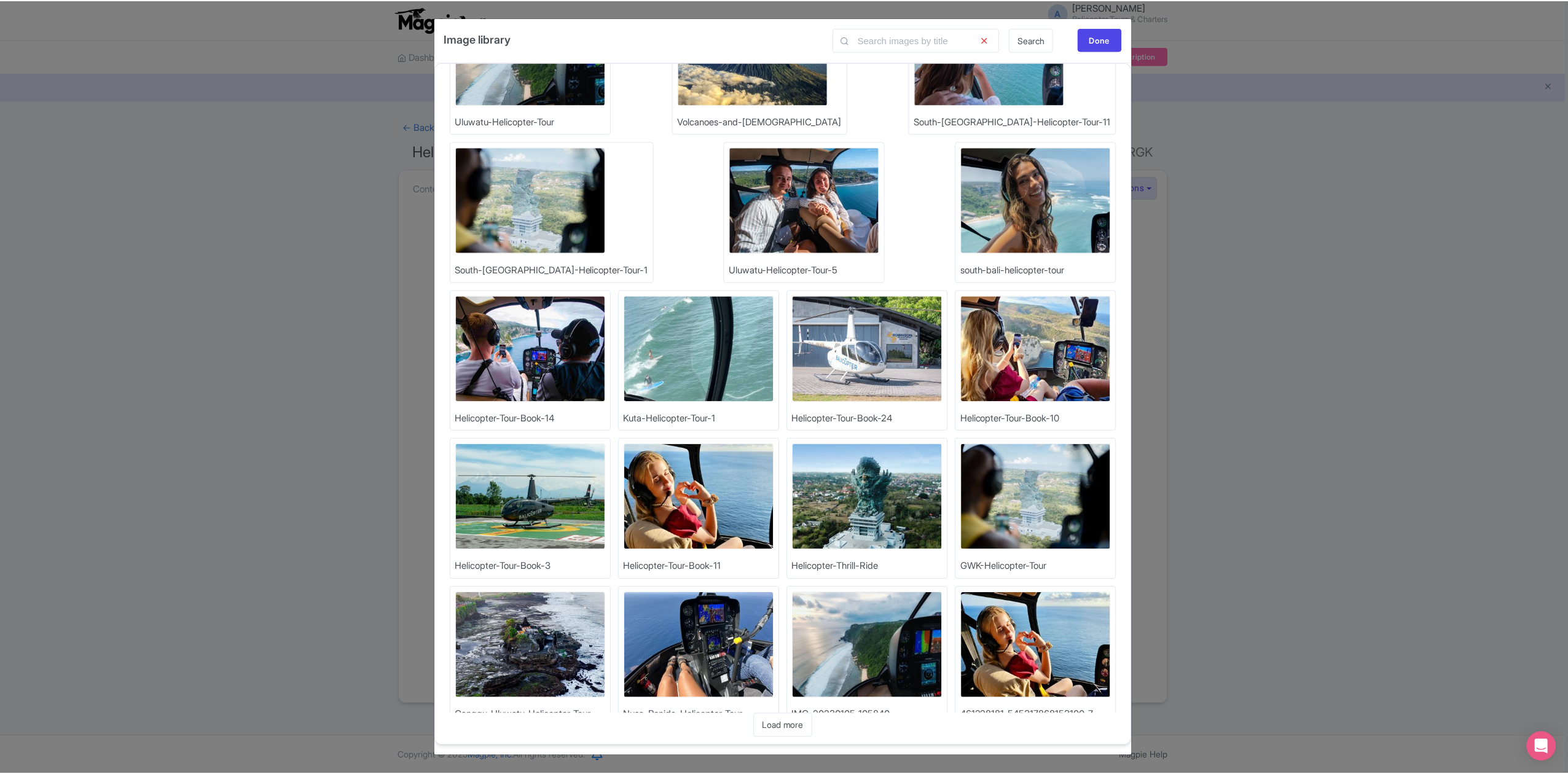
scroll to position [701, 0]
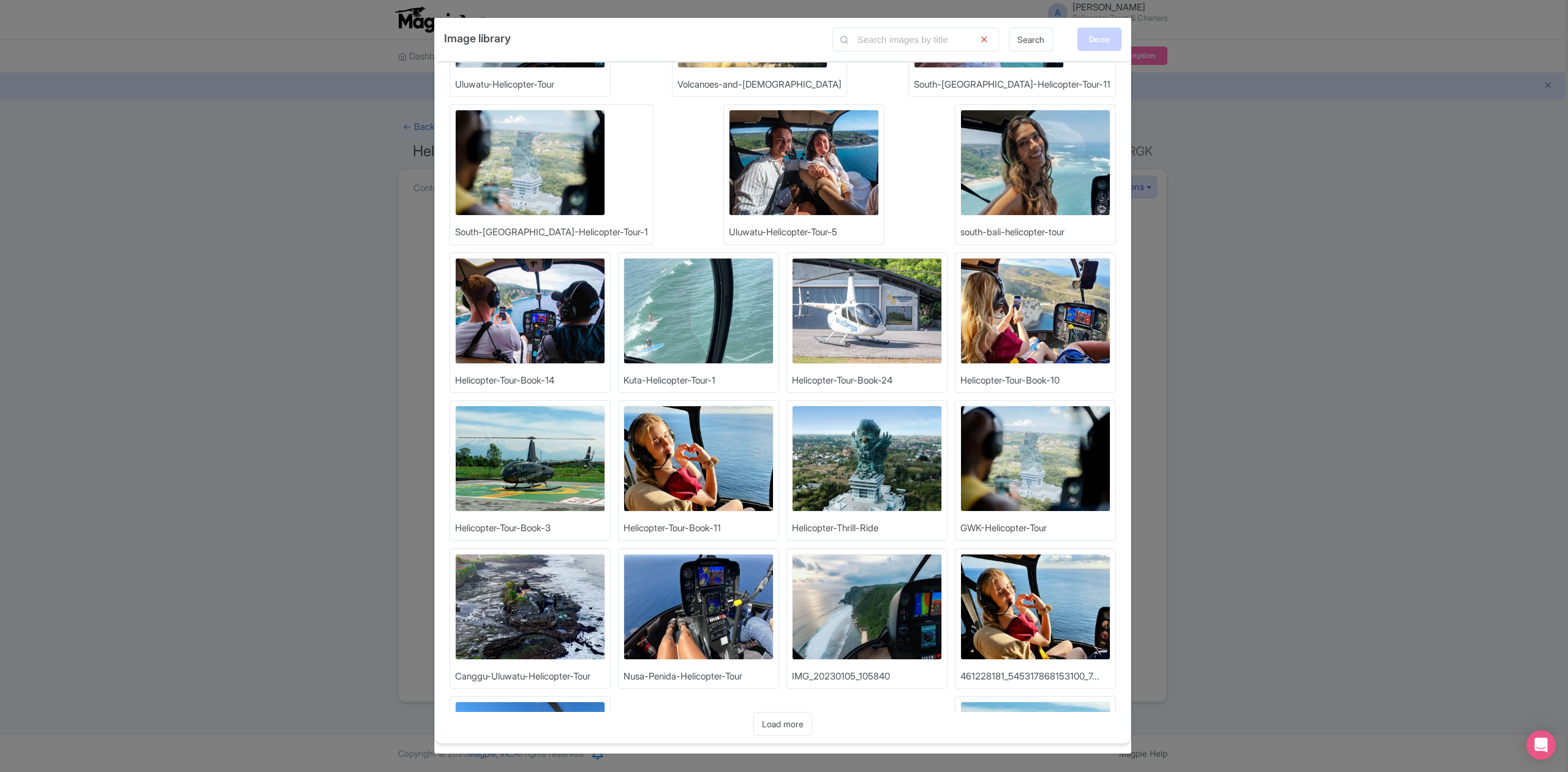
click at [1096, 37] on div "Done" at bounding box center [1100, 39] width 44 height 23
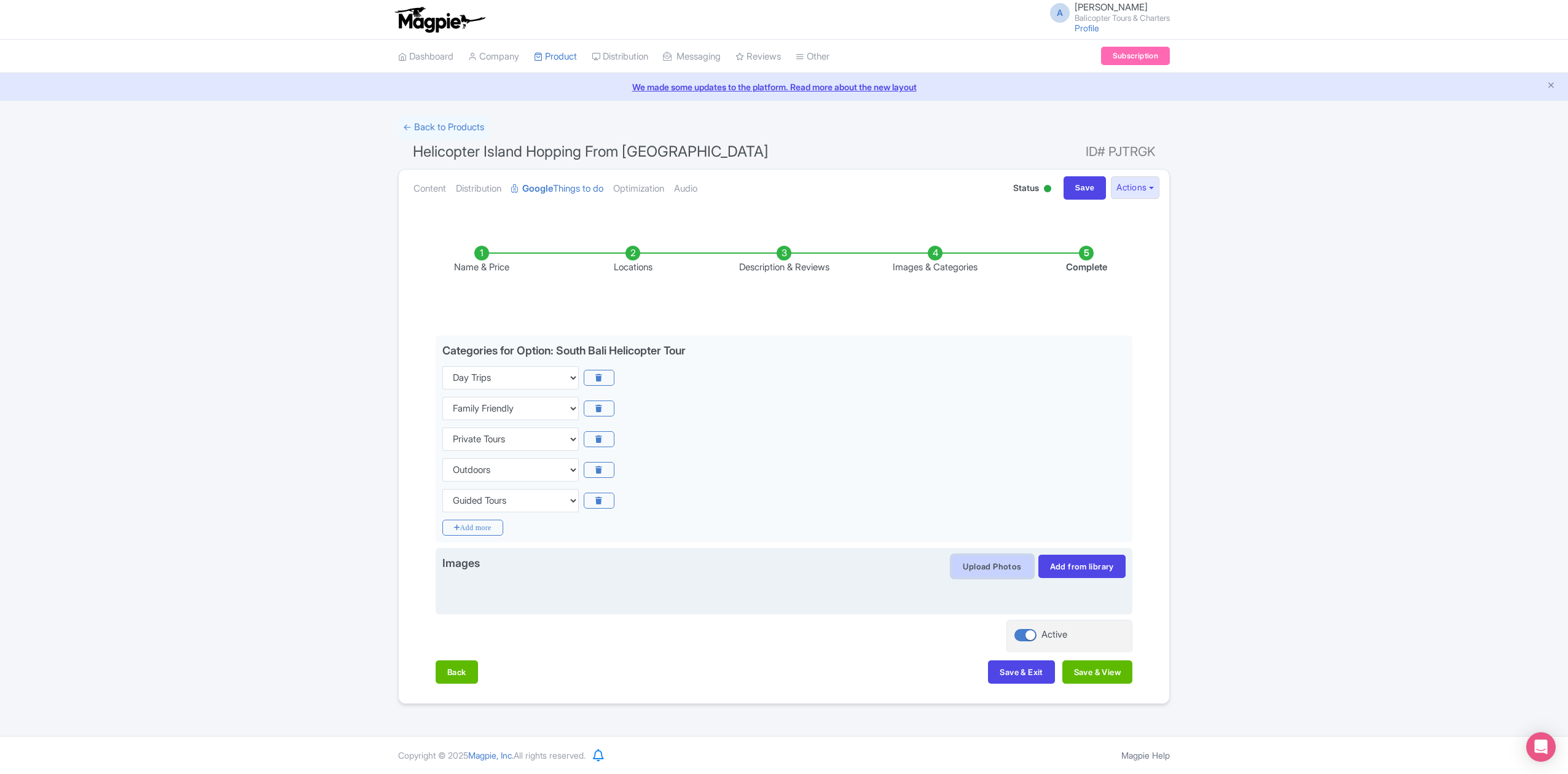
click at [994, 570] on button "Upload Photos" at bounding box center [992, 566] width 82 height 23
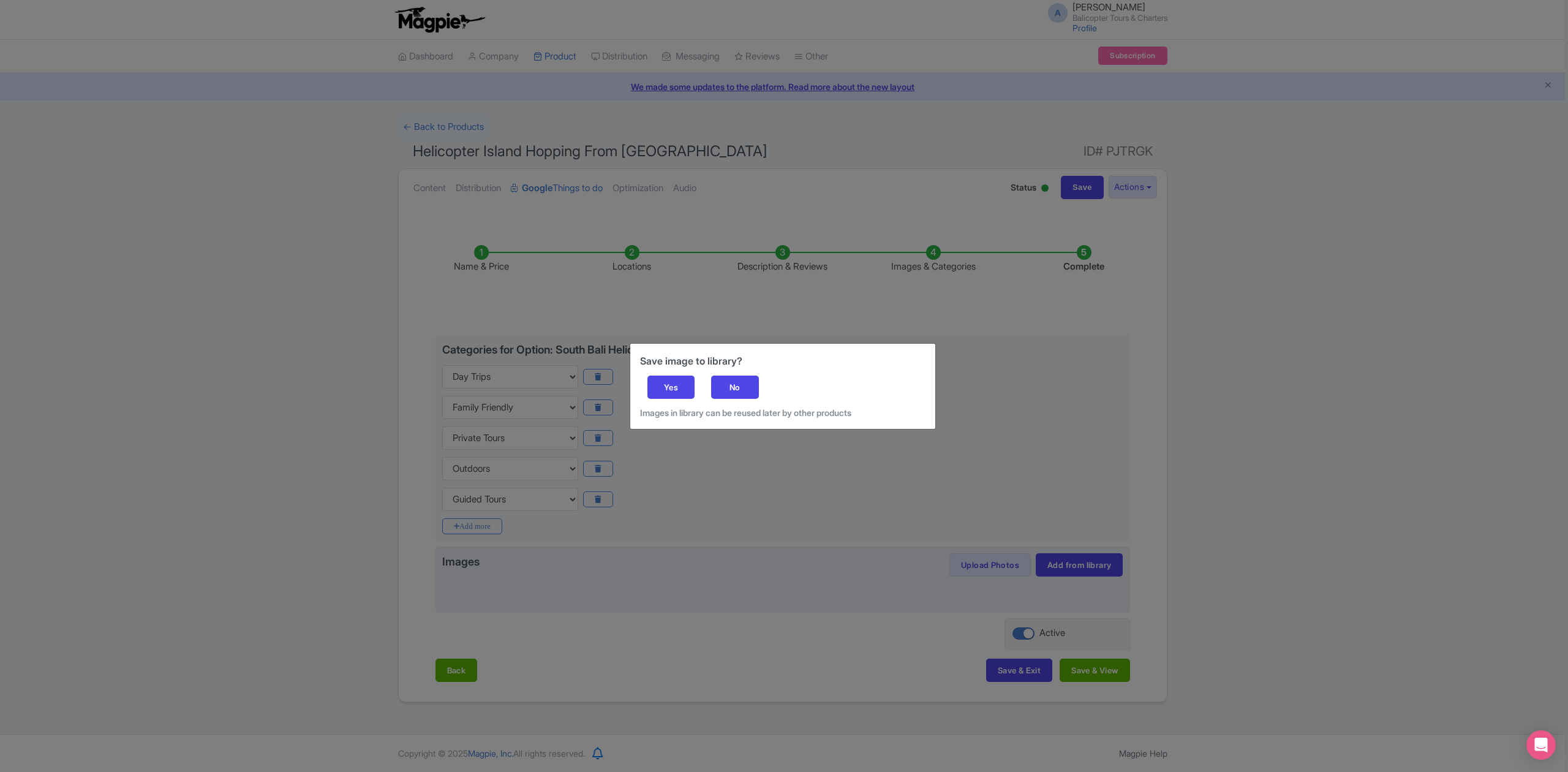
drag, startPoint x: 652, startPoint y: 381, endPoint x: 735, endPoint y: 415, distance: 89.7
click at [719, 450] on div "Save image to library? Yes No Images in library can be reused later by other pr…" at bounding box center [784, 386] width 1568 height 772
click at [652, 388] on div "Yes" at bounding box center [671, 387] width 48 height 23
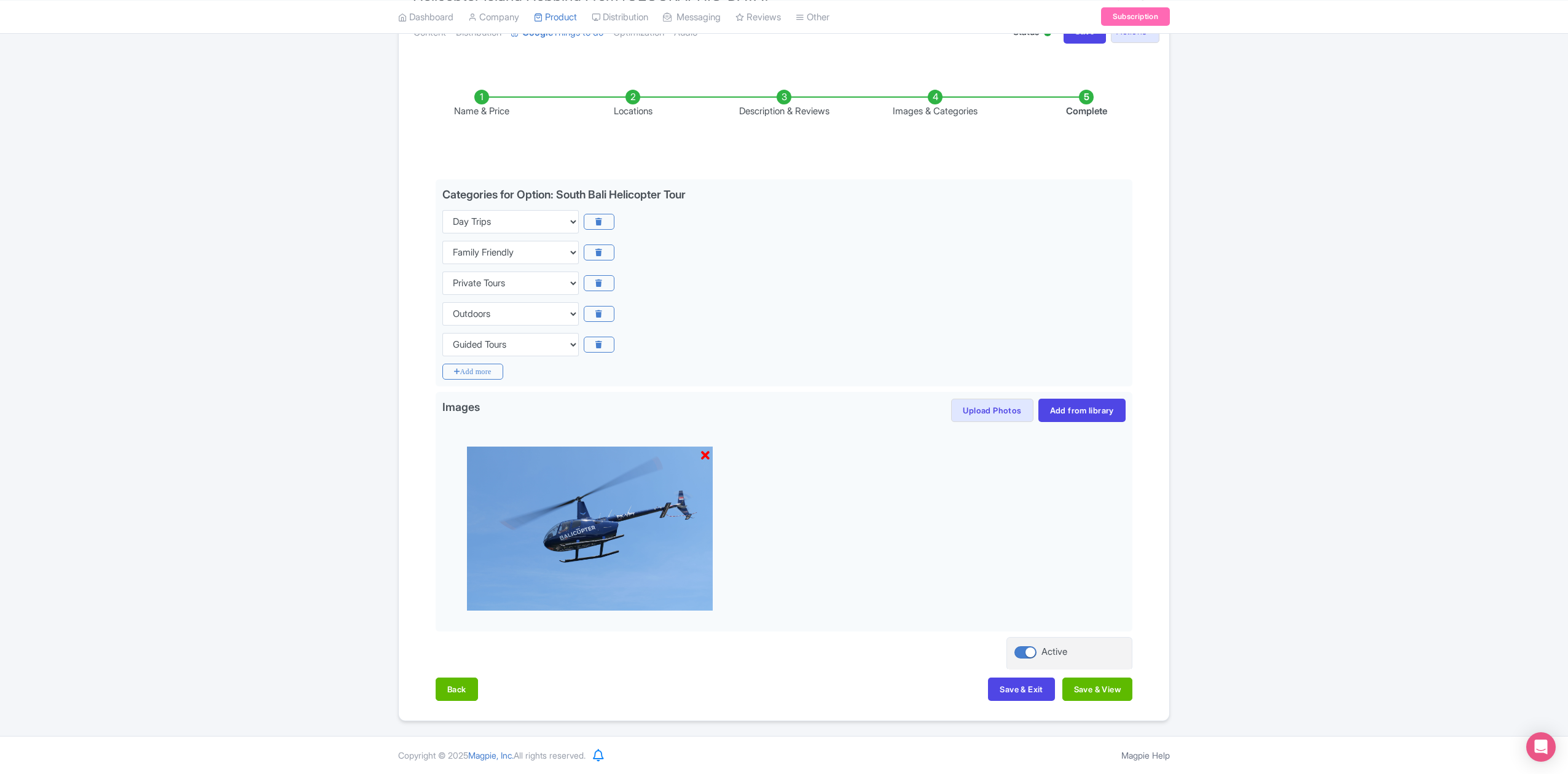
scroll to position [159, 0]
drag, startPoint x: 1029, startPoint y: 693, endPoint x: 1043, endPoint y: 729, distance: 38.6
click at [1052, 762] on div "A [PERSON_NAME] Balicopter Tours & Charters Profile Users Settings Sign out Das…" at bounding box center [784, 309] width 1568 height 930
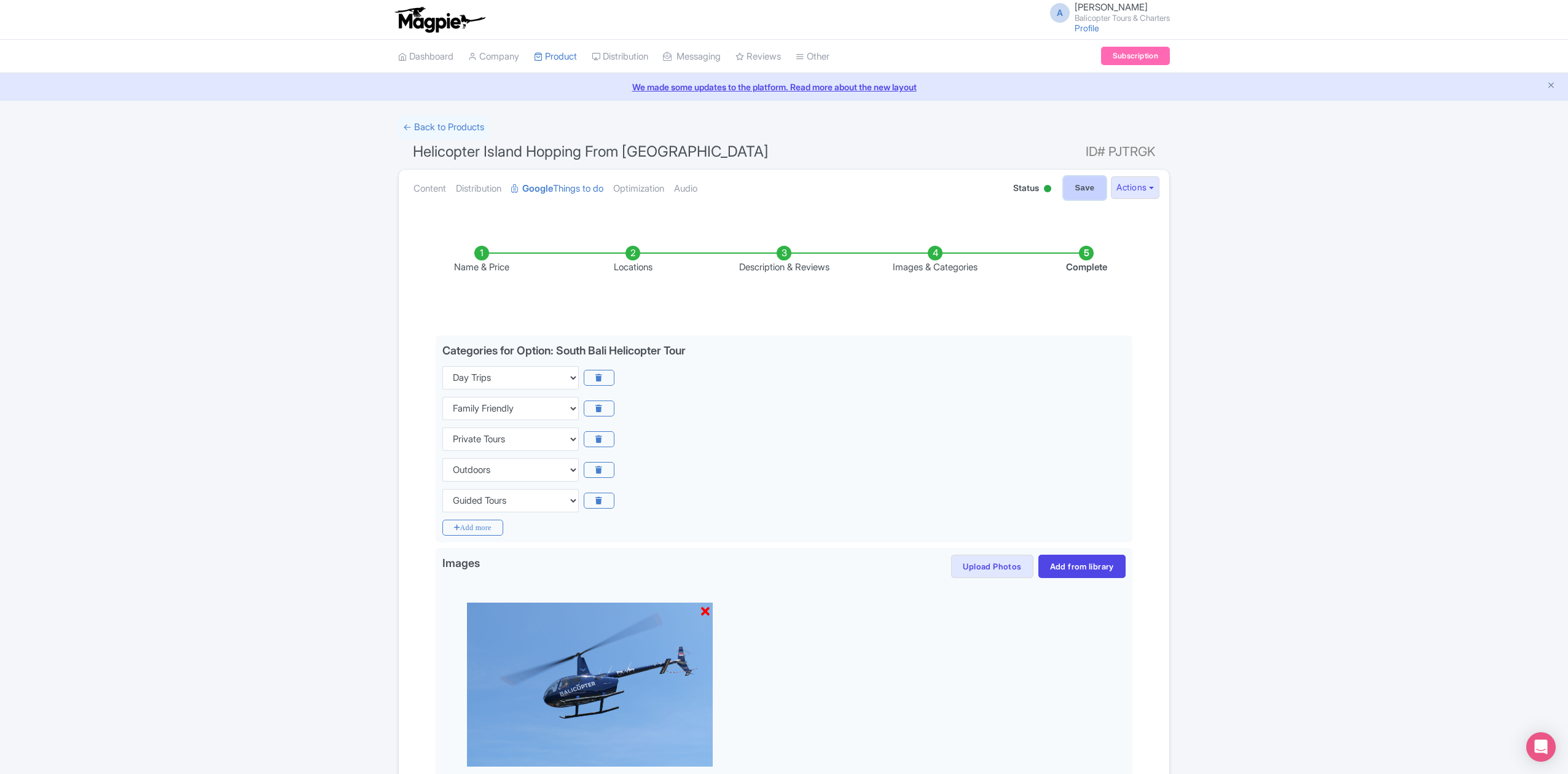
click at [1084, 192] on input "Save" at bounding box center [1085, 188] width 43 height 23
type input "Saving..."
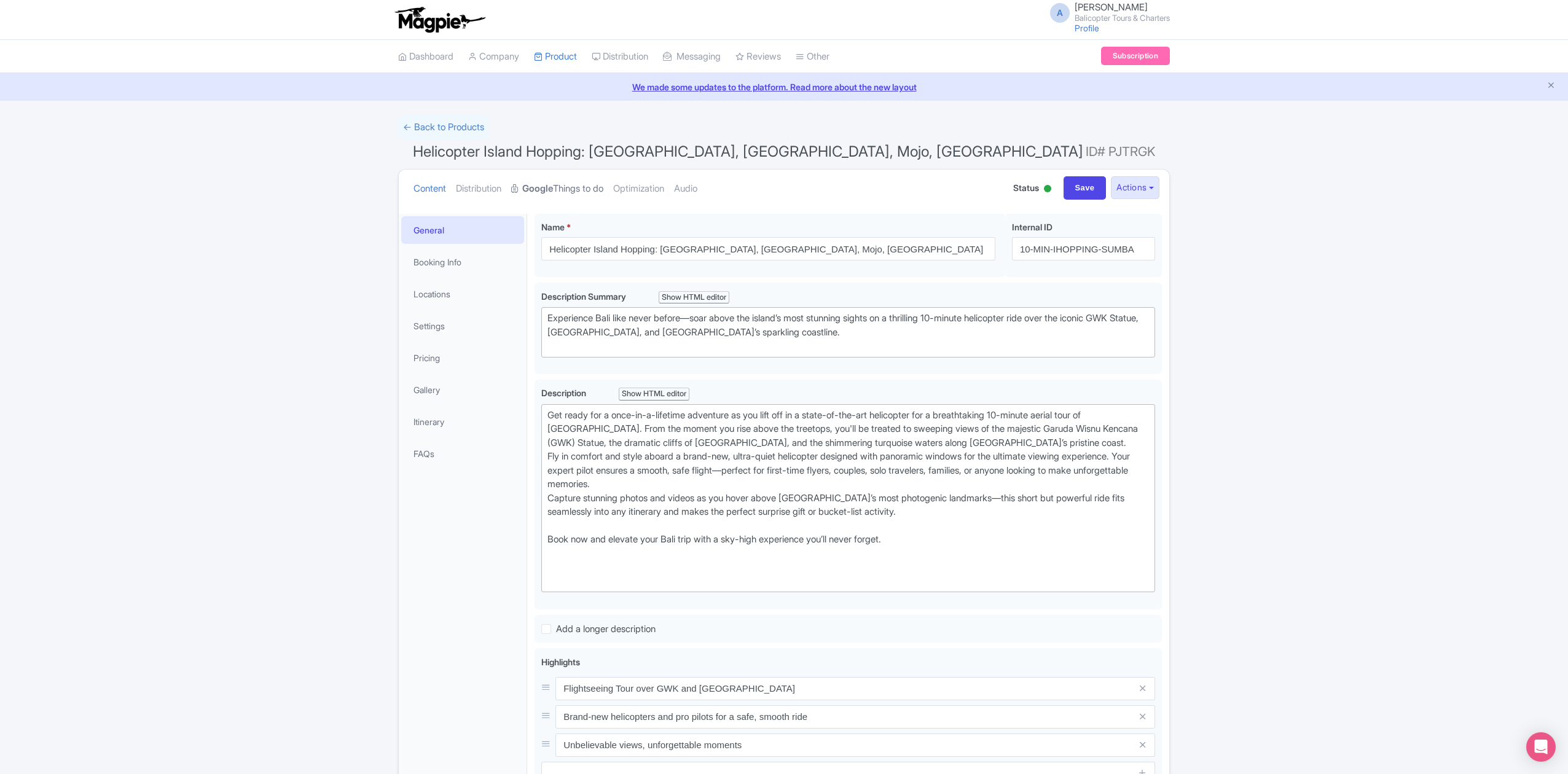
click at [568, 186] on link "Google Things to do" at bounding box center [557, 189] width 92 height 39
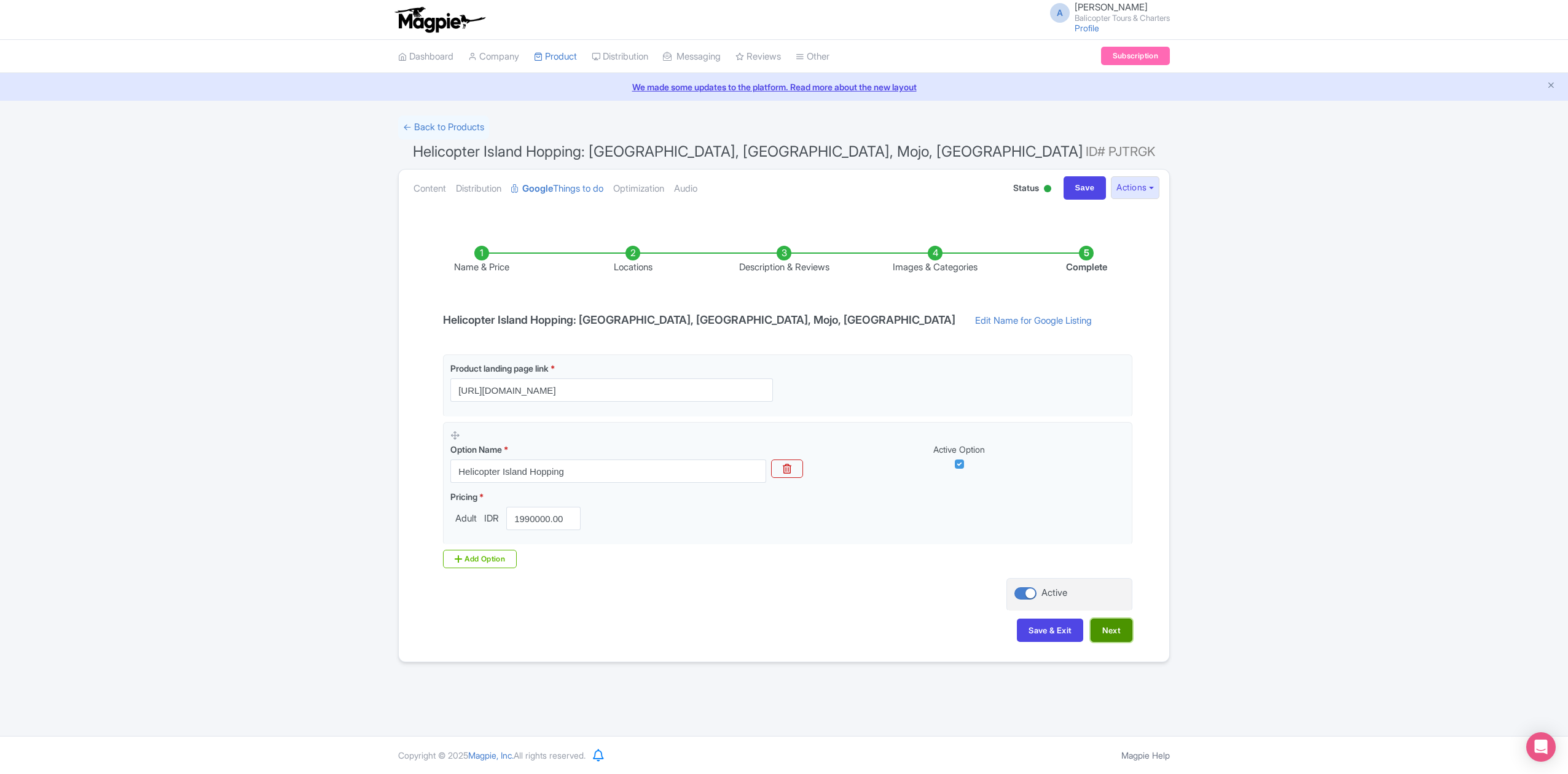
click at [1126, 634] on button "Next" at bounding box center [1111, 630] width 42 height 23
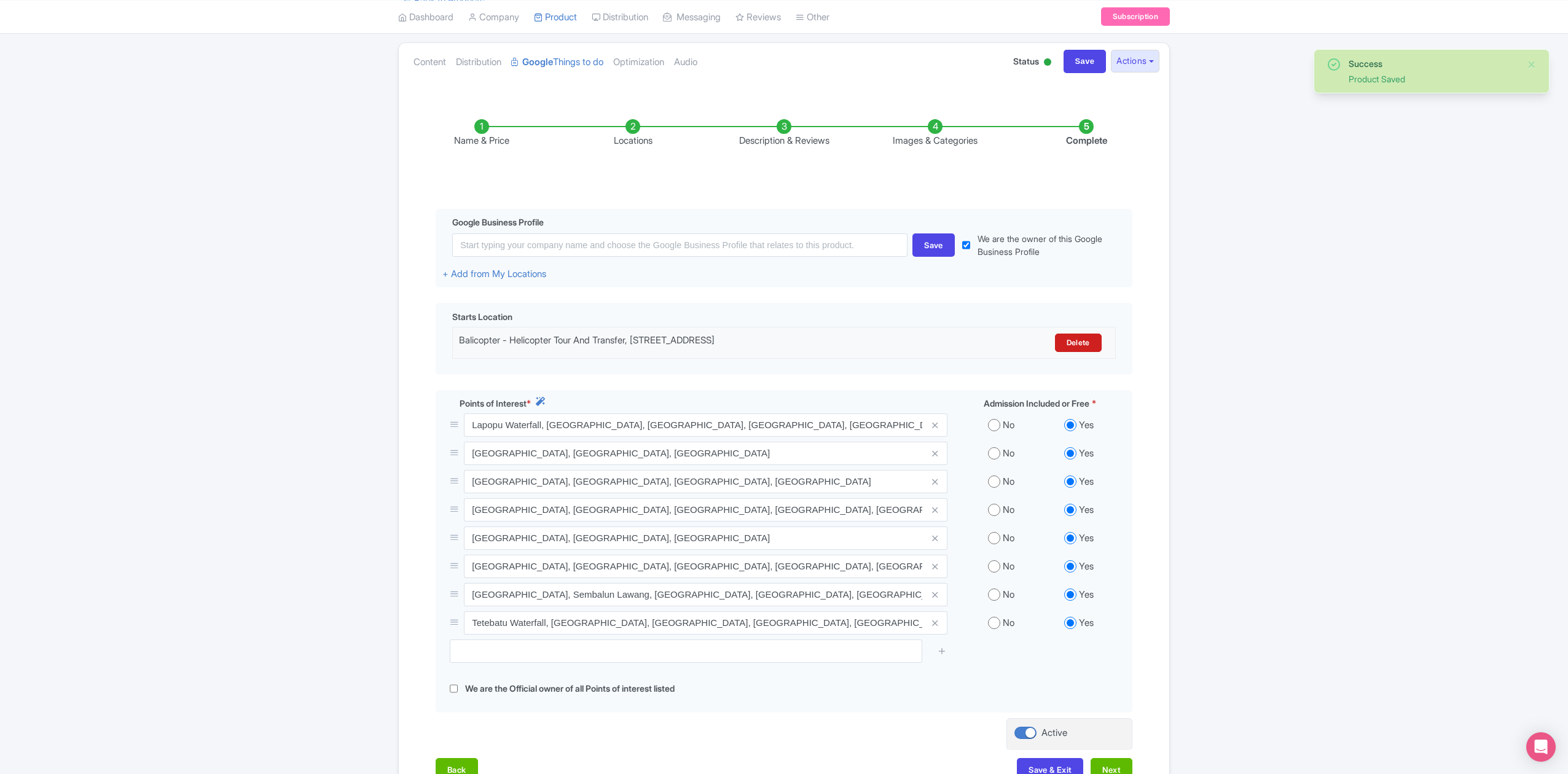
scroll to position [230, 0]
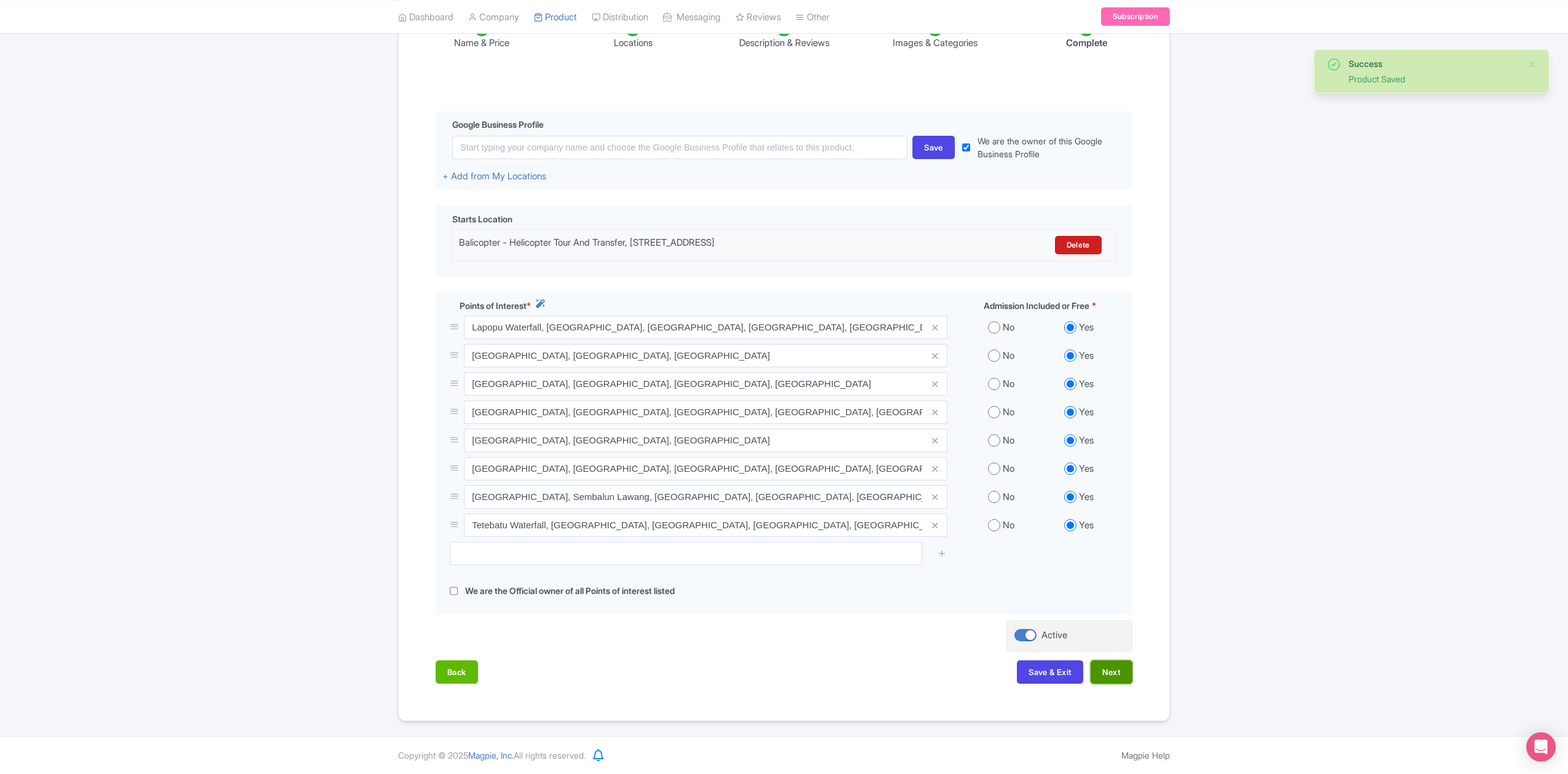
click at [1121, 671] on button "Next" at bounding box center [1111, 672] width 42 height 23
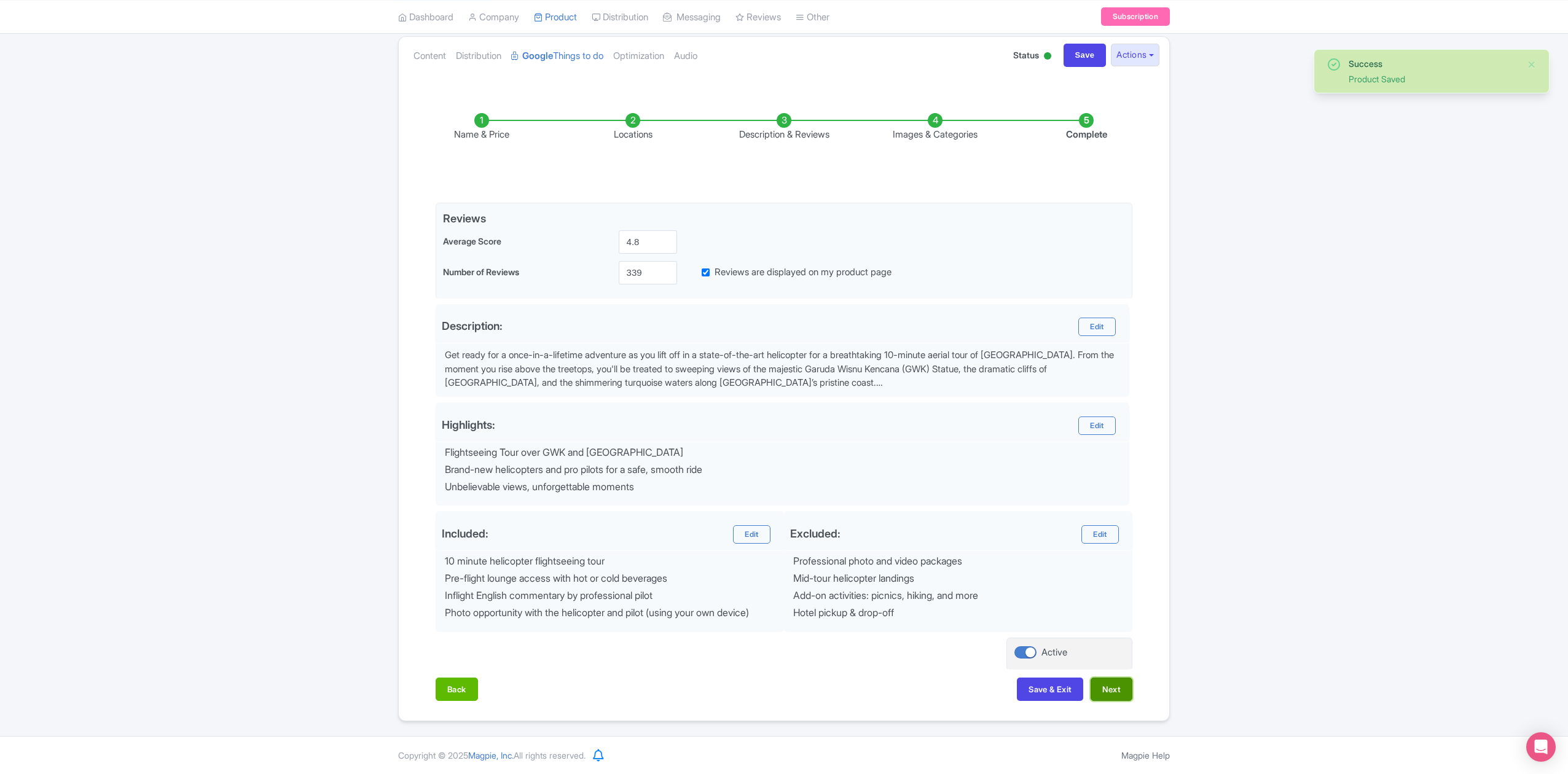
click at [1111, 690] on button "Next" at bounding box center [1111, 689] width 42 height 23
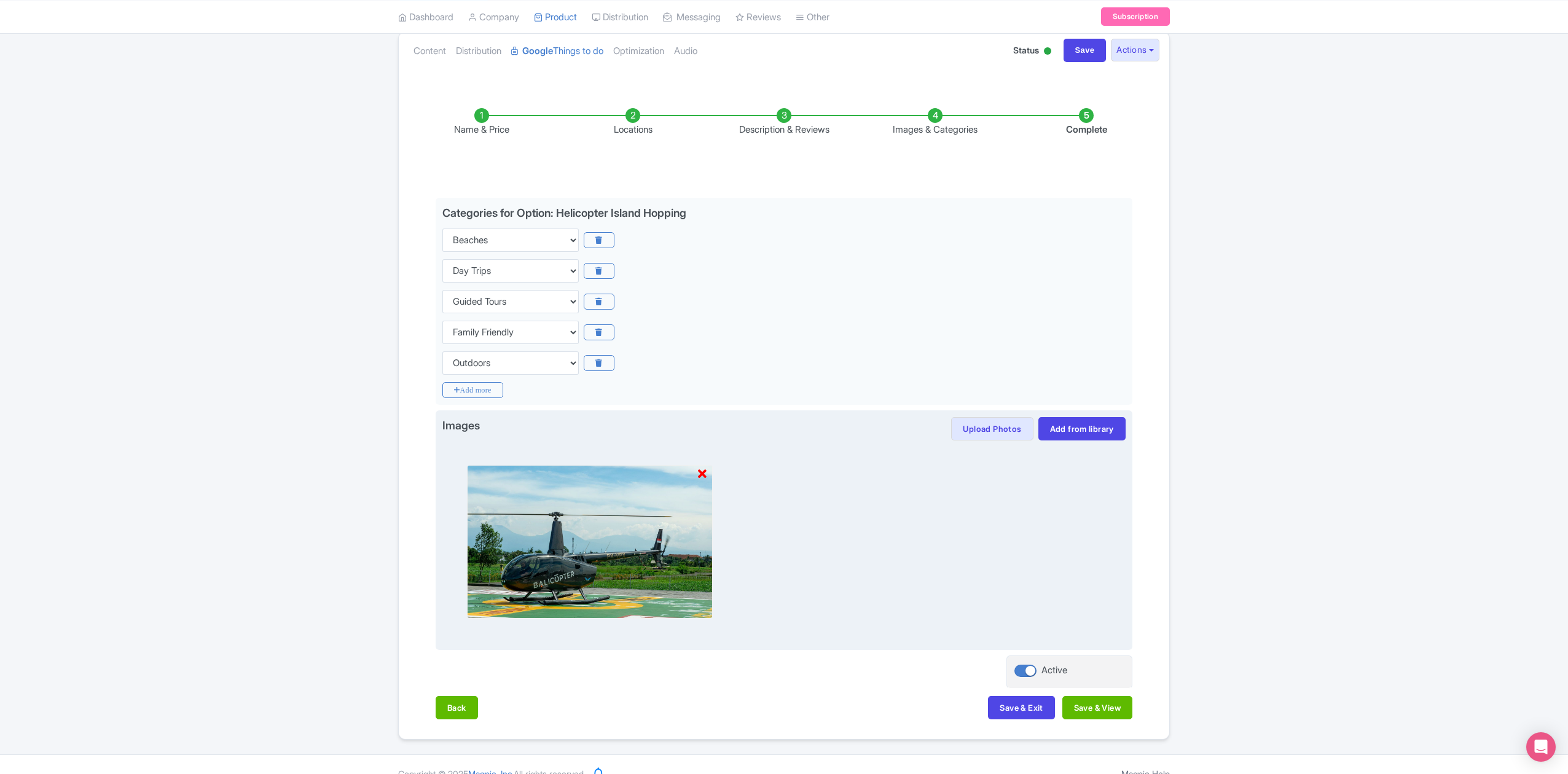
click at [703, 472] on icon at bounding box center [702, 473] width 9 height 12
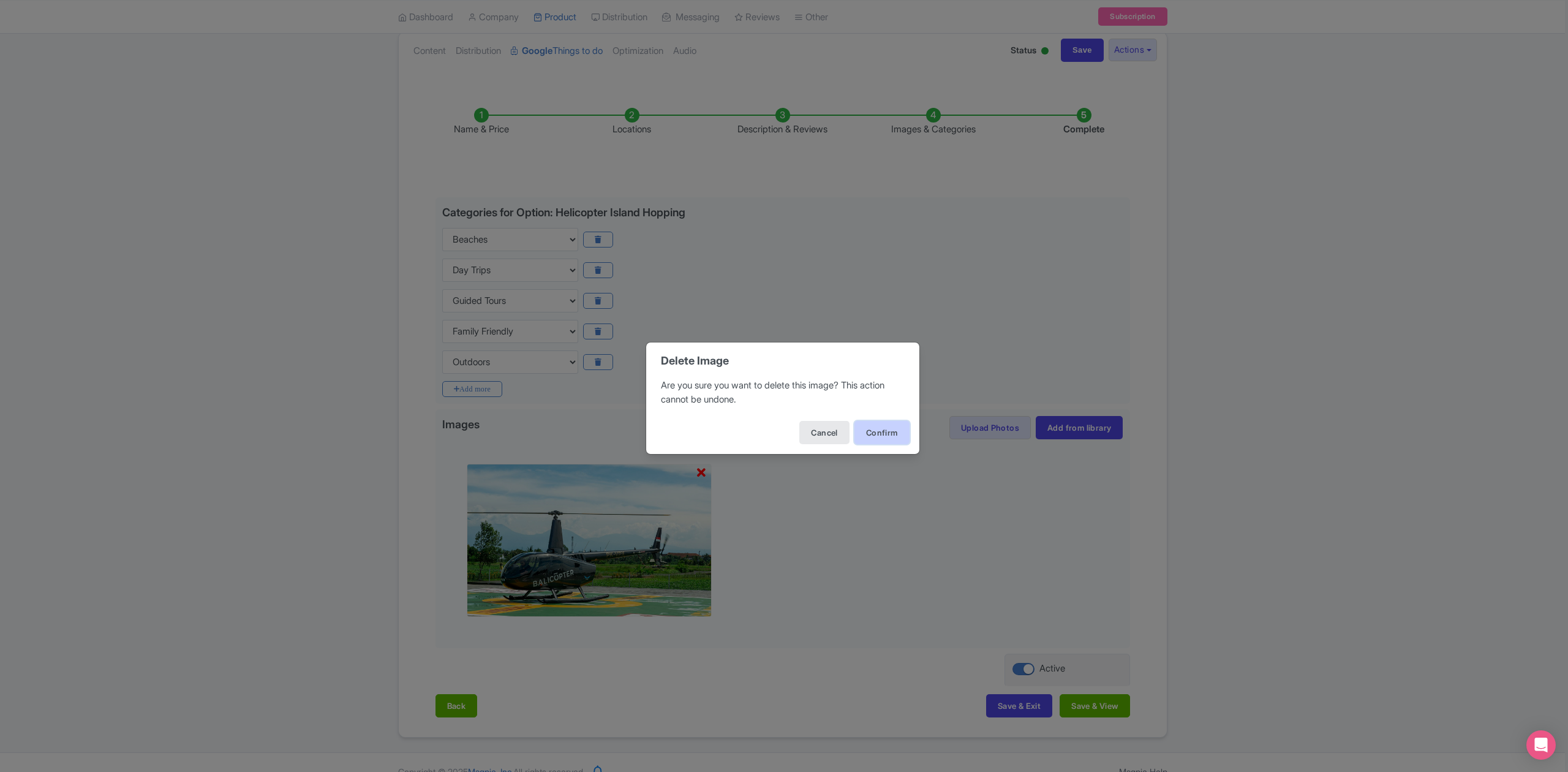
click at [888, 434] on button "Confirm" at bounding box center [882, 432] width 55 height 23
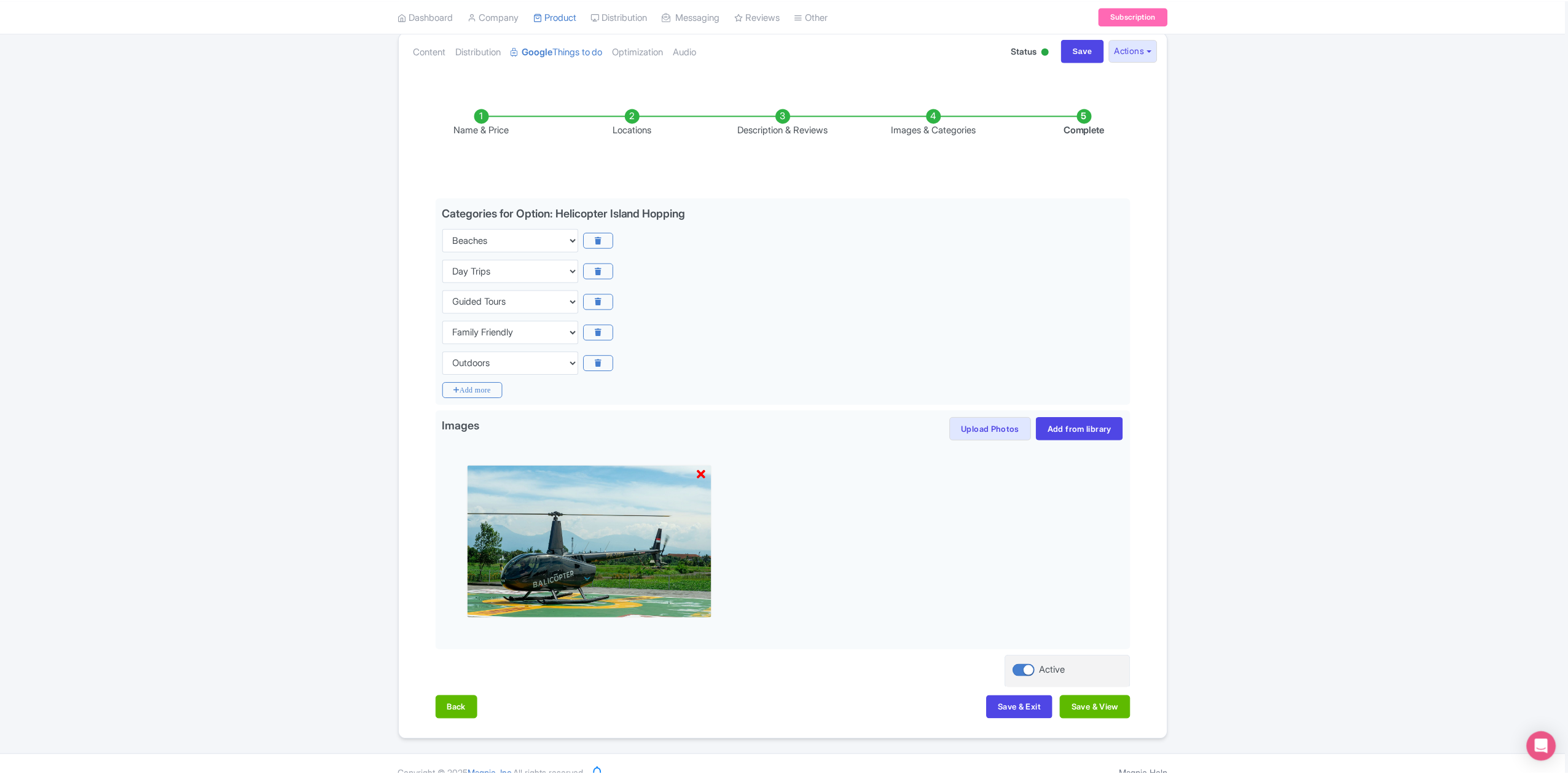
scroll to position [0, 0]
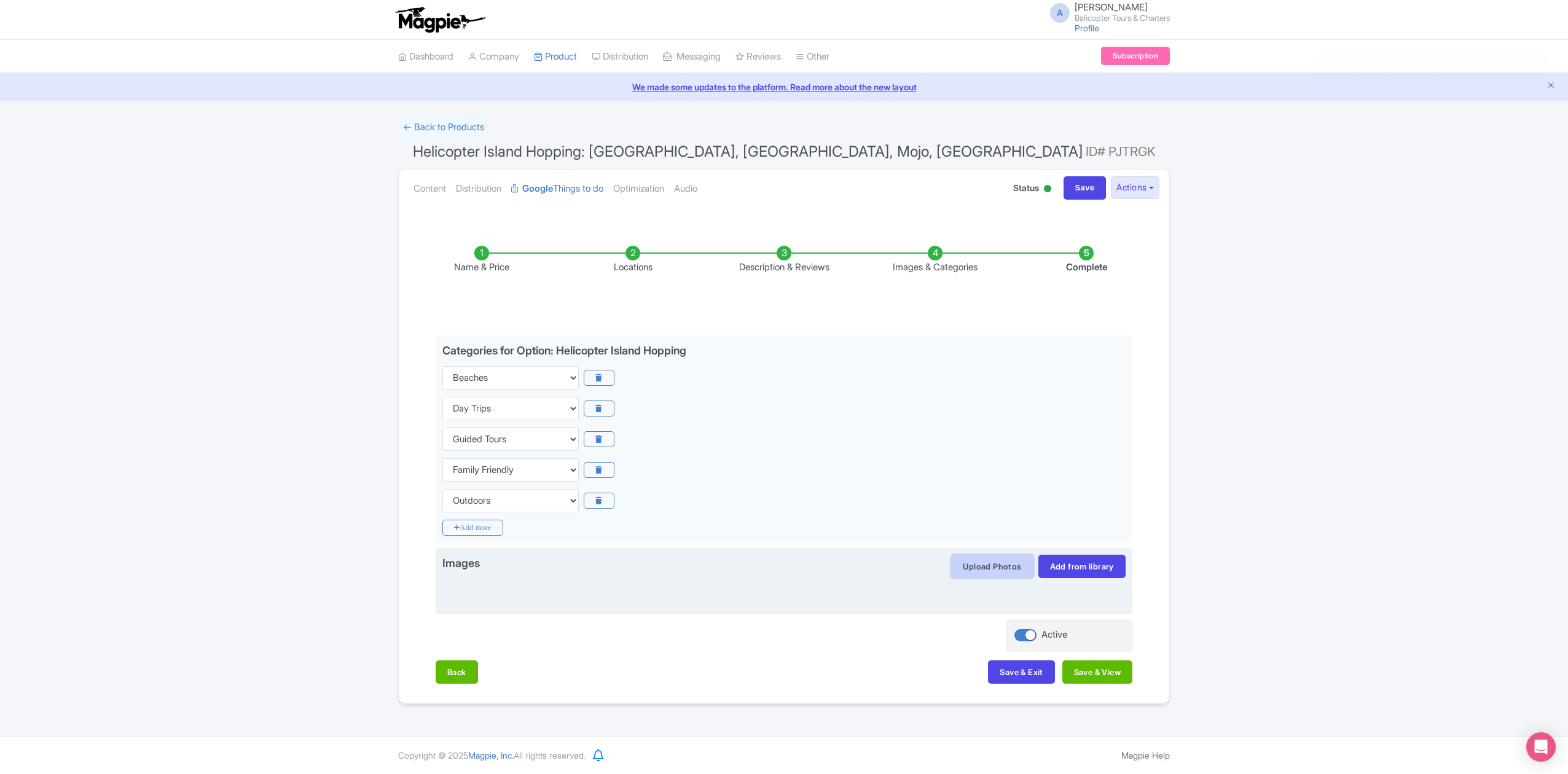
click at [989, 566] on button "Upload Photos" at bounding box center [992, 566] width 82 height 23
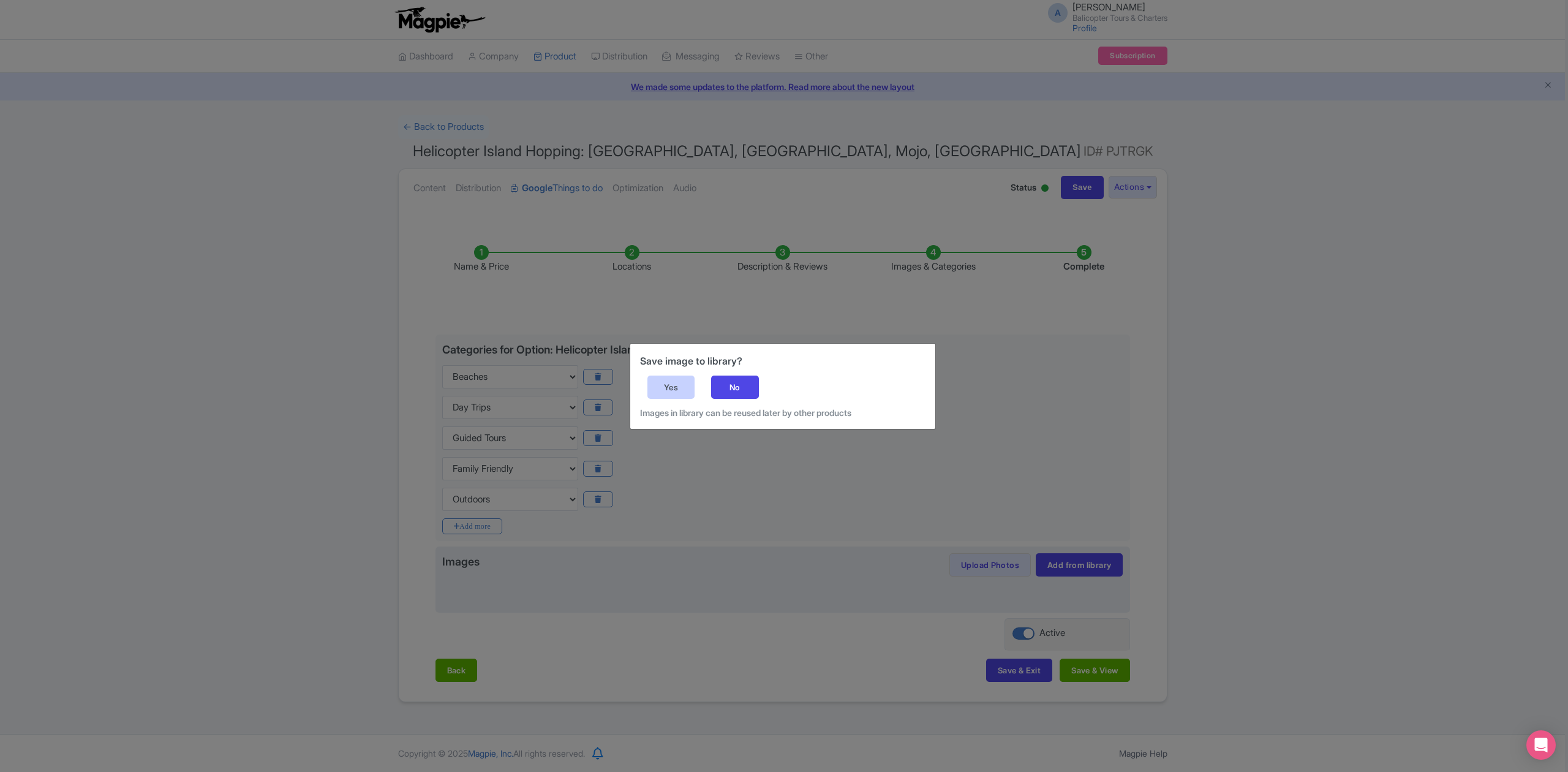
click at [683, 385] on div "Yes" at bounding box center [671, 387] width 48 height 23
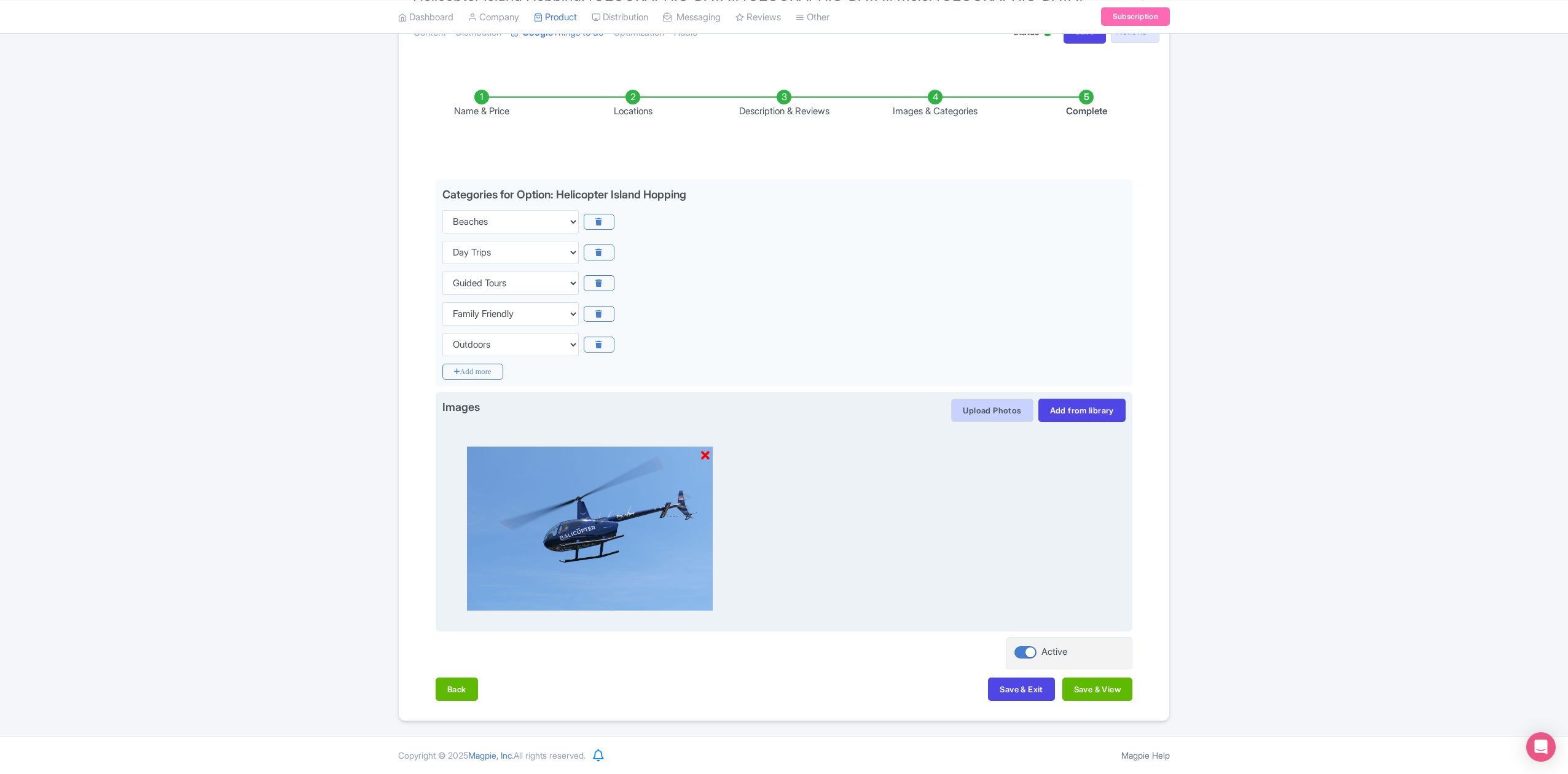
scroll to position [159, 0]
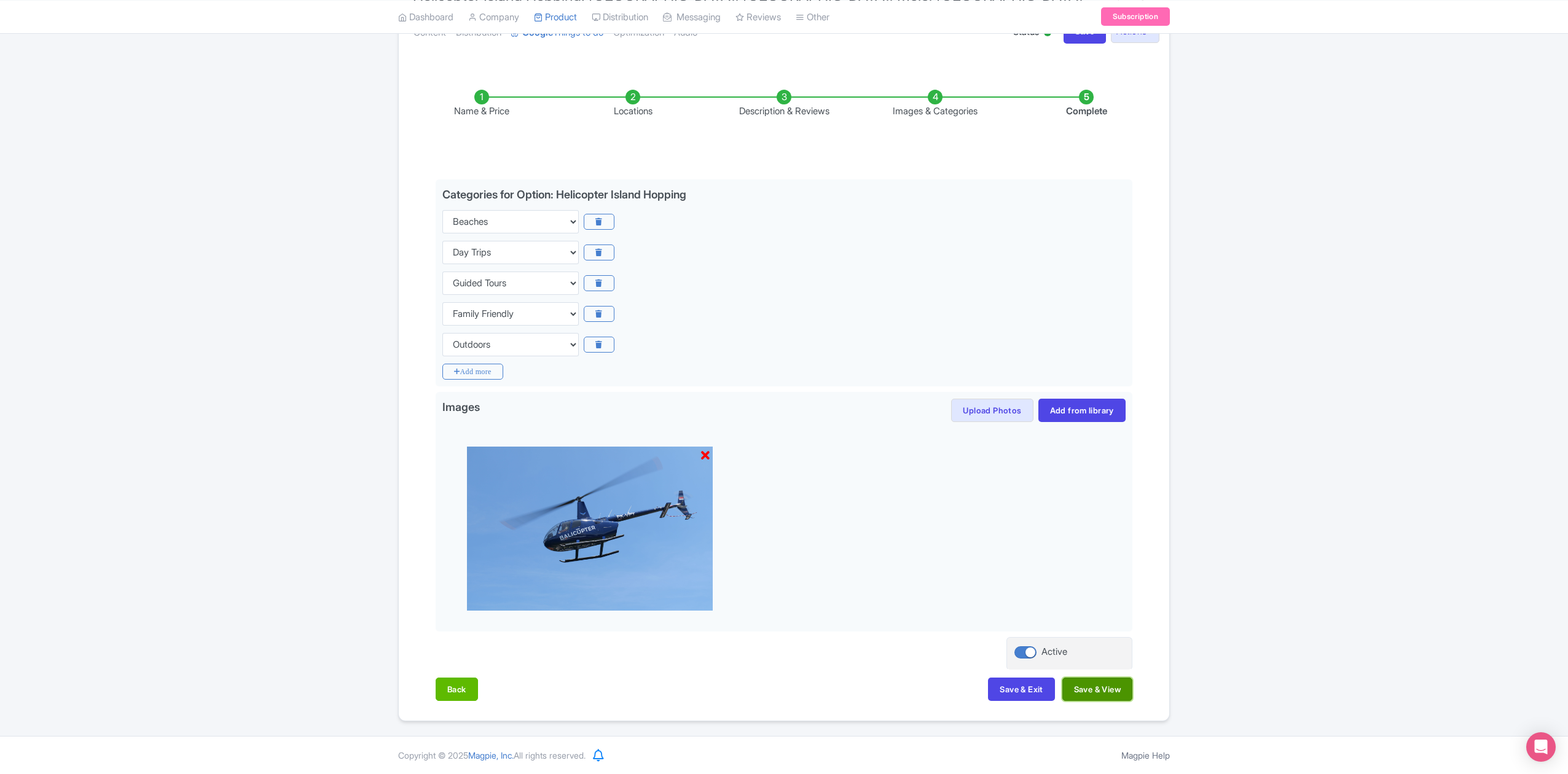
click at [1094, 696] on button "Save & View" at bounding box center [1097, 689] width 70 height 23
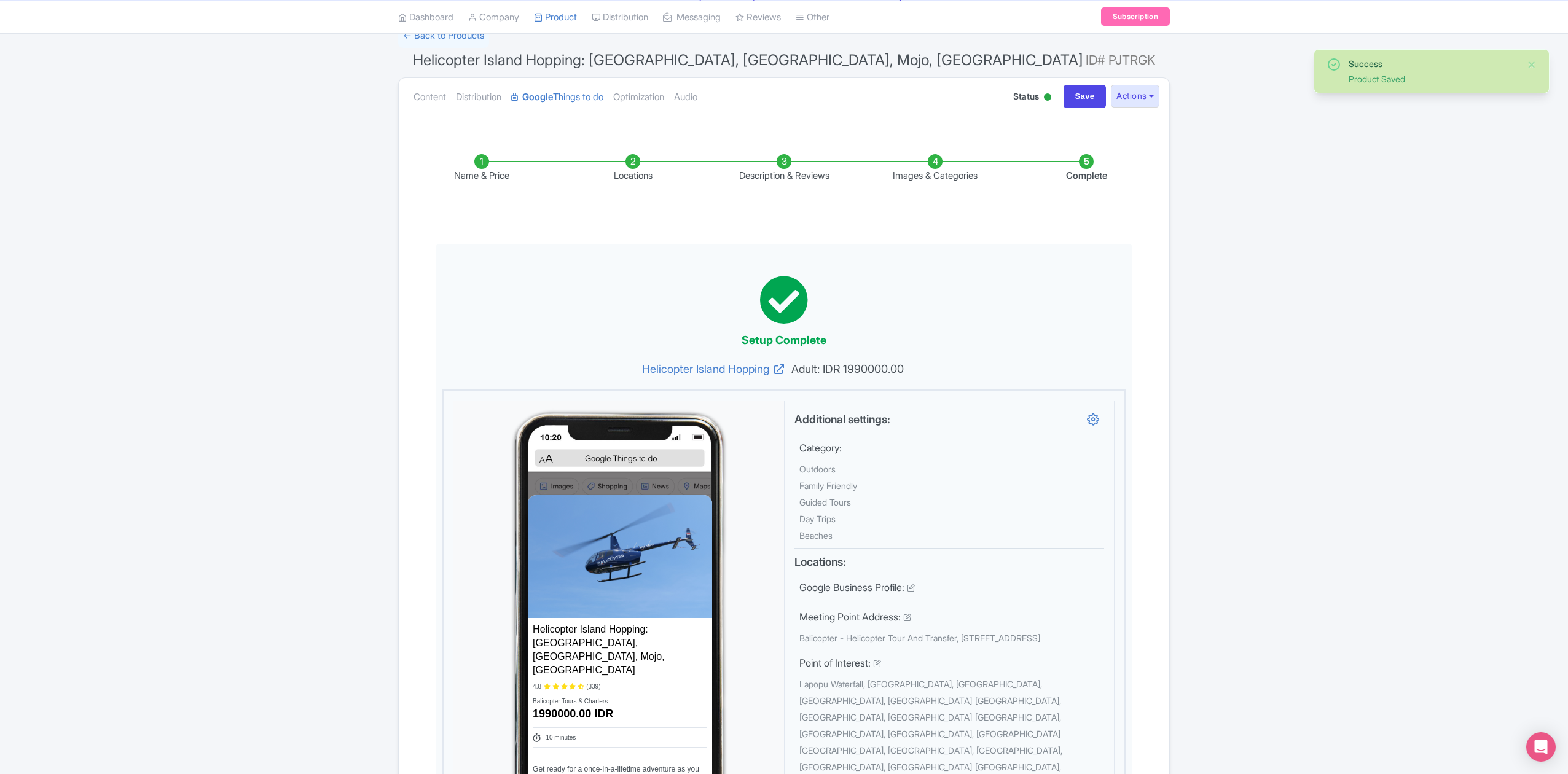
scroll to position [0, 0]
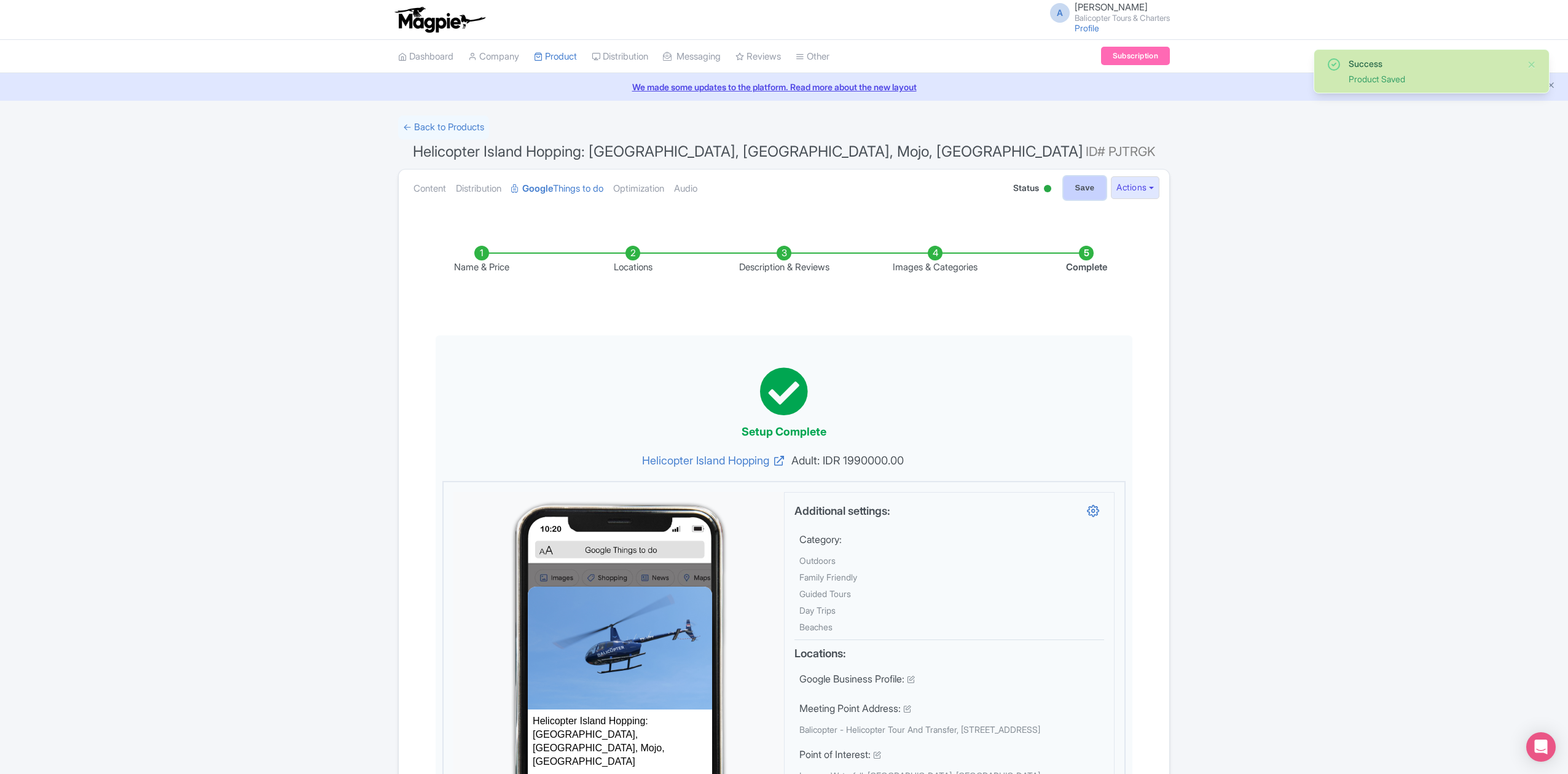
click at [1086, 184] on input "Save" at bounding box center [1085, 188] width 43 height 23
type input "Saving..."
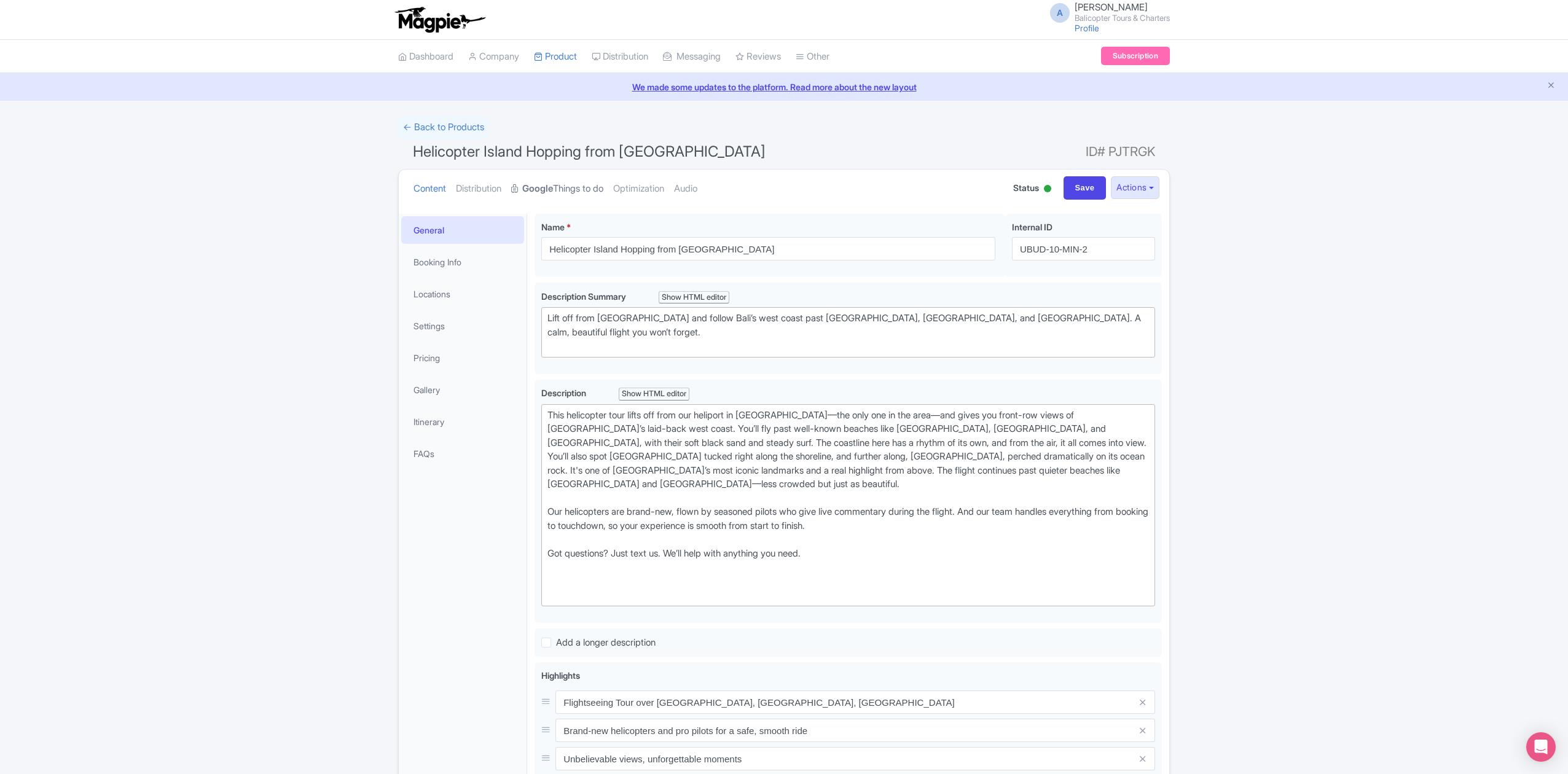
click at [588, 185] on link "Google Things to do" at bounding box center [557, 189] width 92 height 39
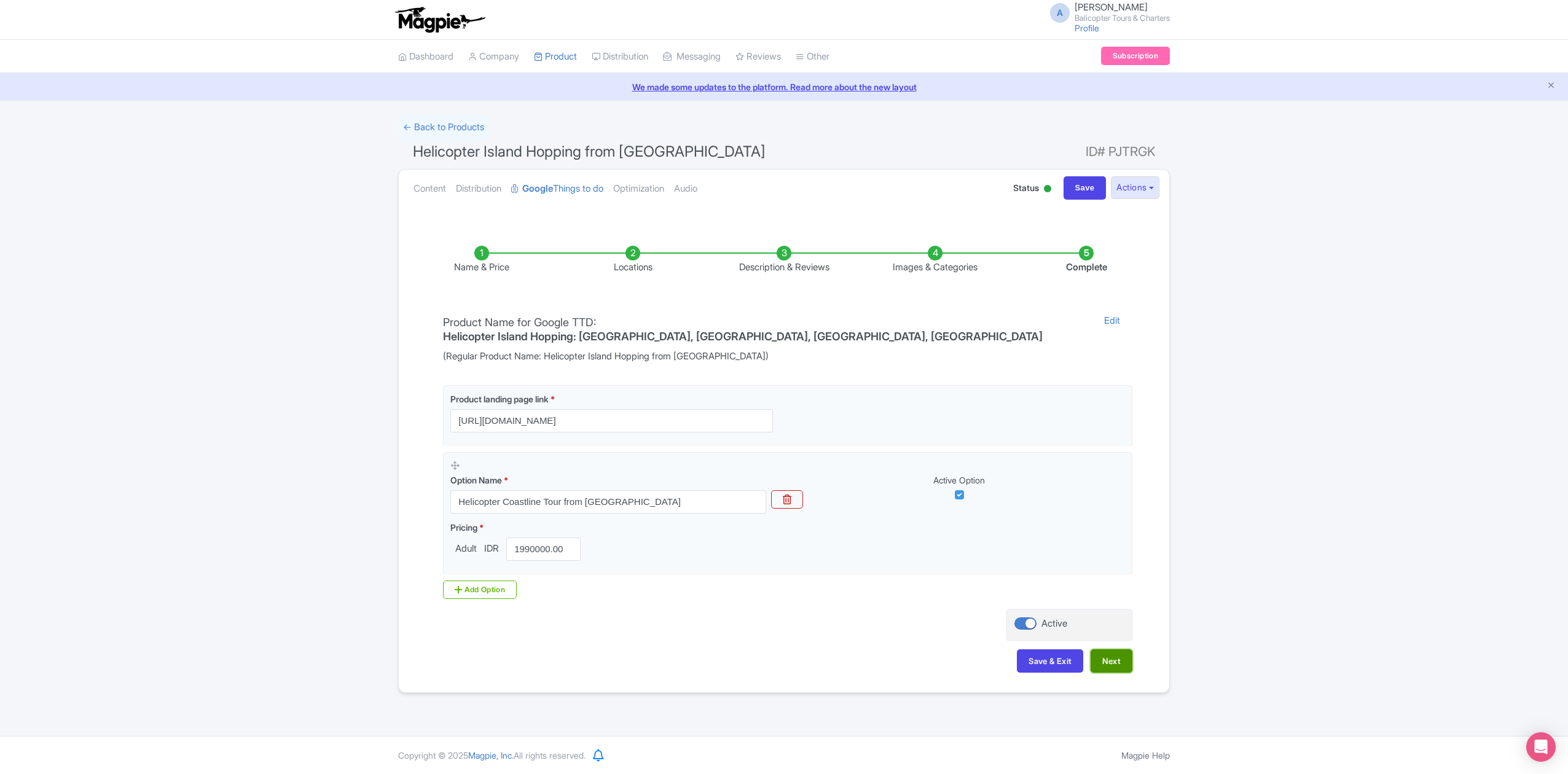
click at [1107, 649] on button "Next" at bounding box center [1111, 661] width 42 height 23
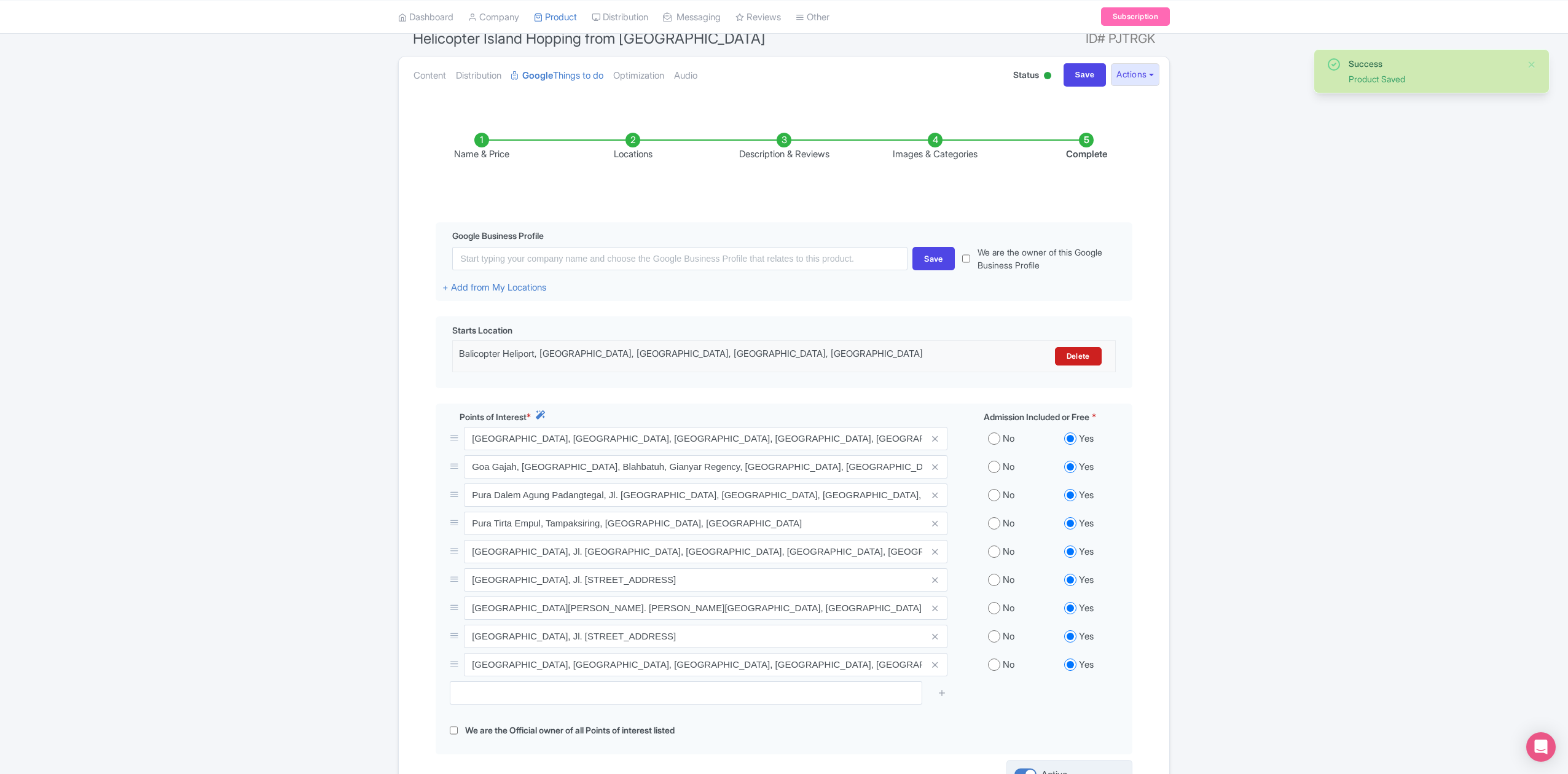
scroll to position [259, 0]
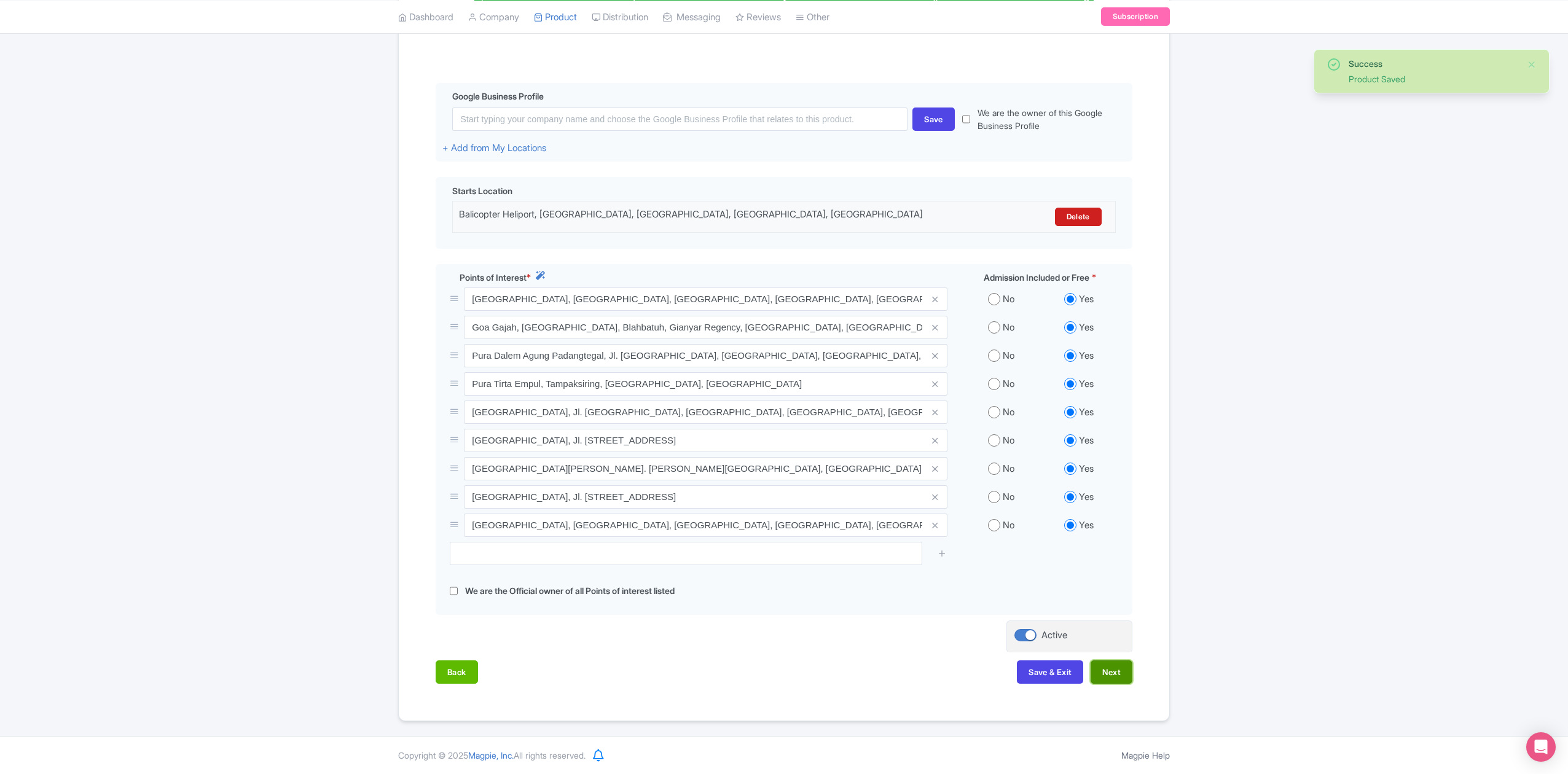
click at [1113, 671] on button "Next" at bounding box center [1111, 672] width 42 height 23
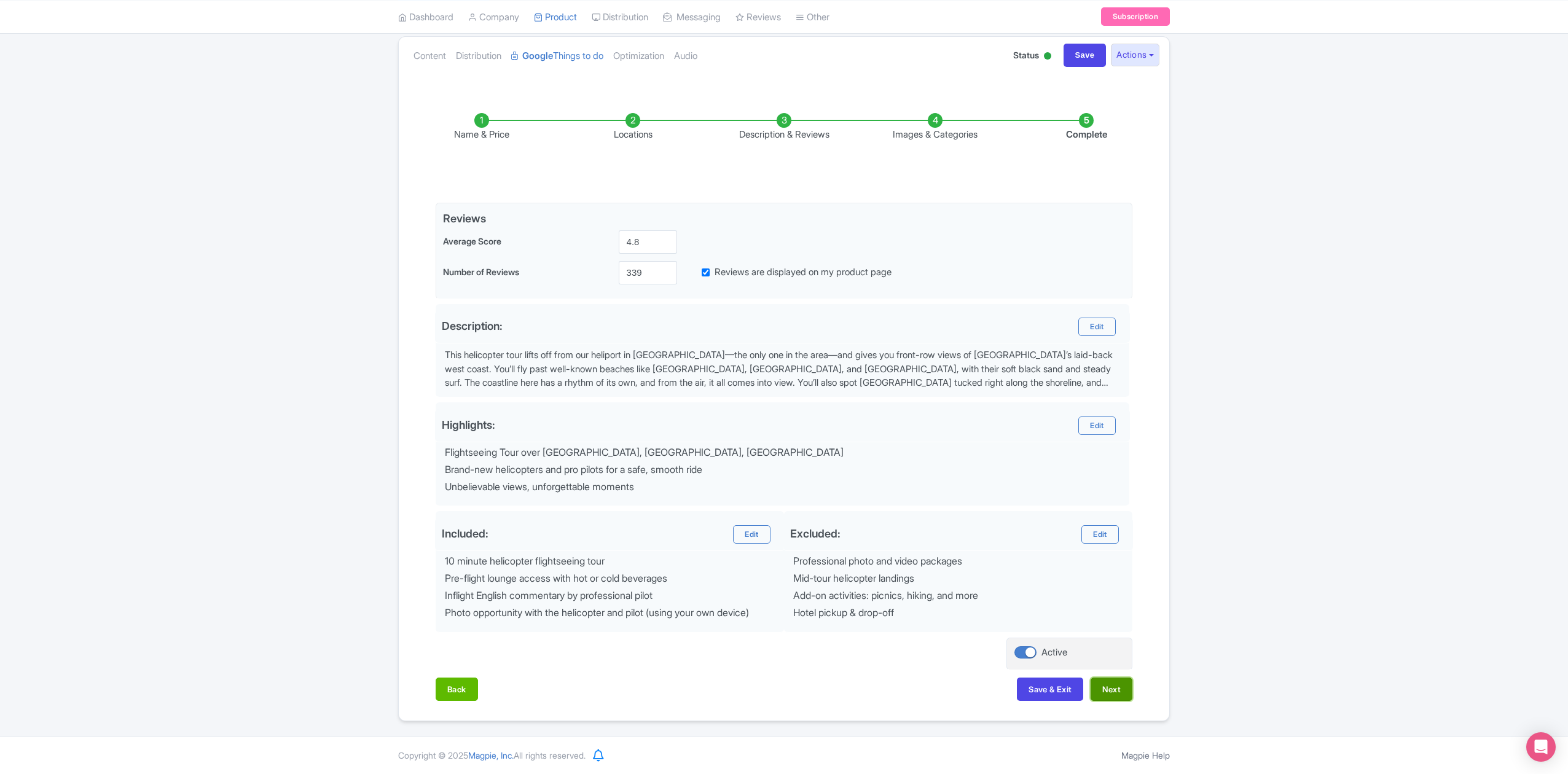
click at [1114, 686] on button "Next" at bounding box center [1111, 689] width 42 height 23
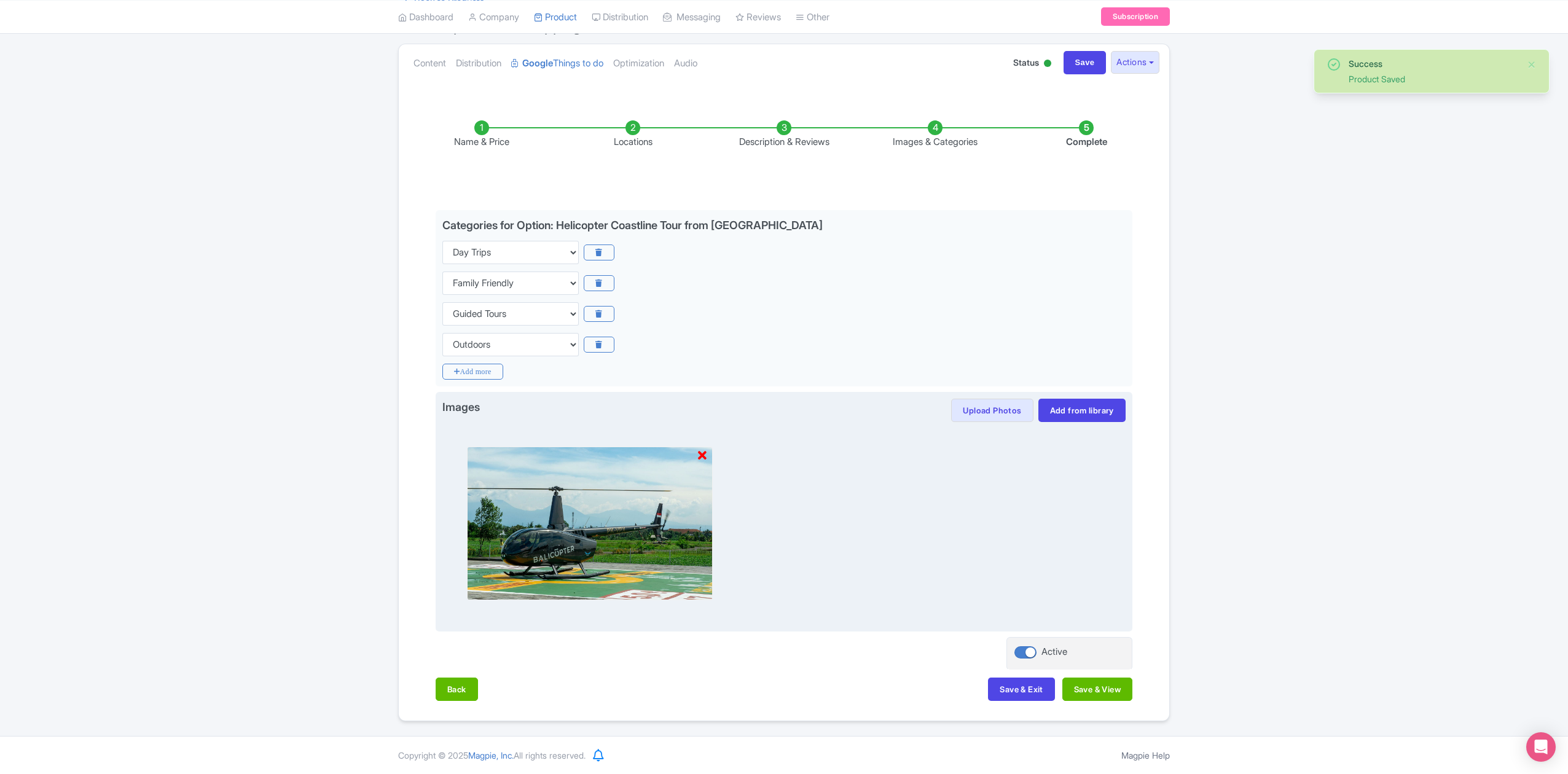
click at [702, 451] on icon at bounding box center [702, 455] width 9 height 12
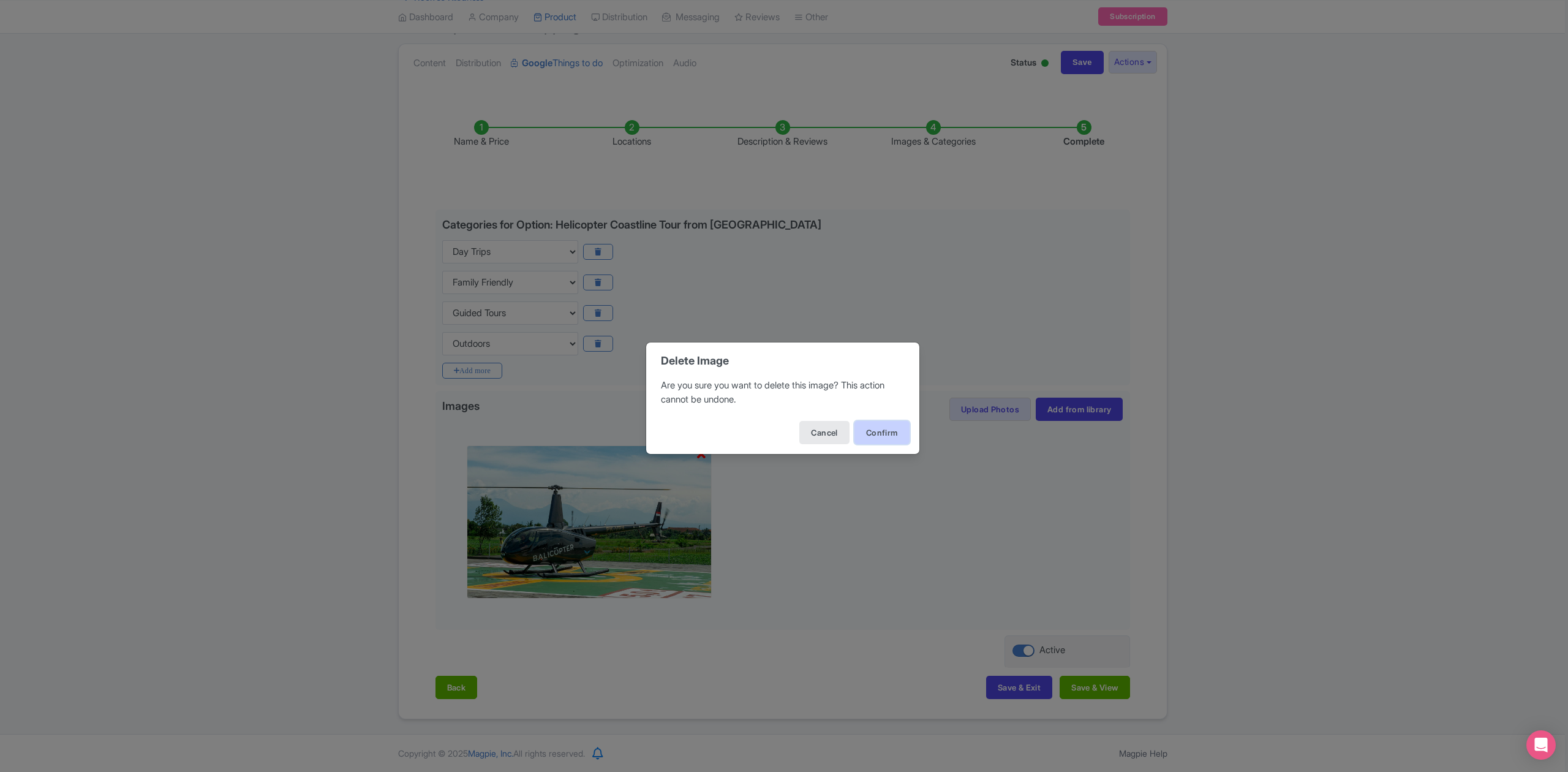
click at [883, 434] on button "Confirm" at bounding box center [882, 432] width 55 height 23
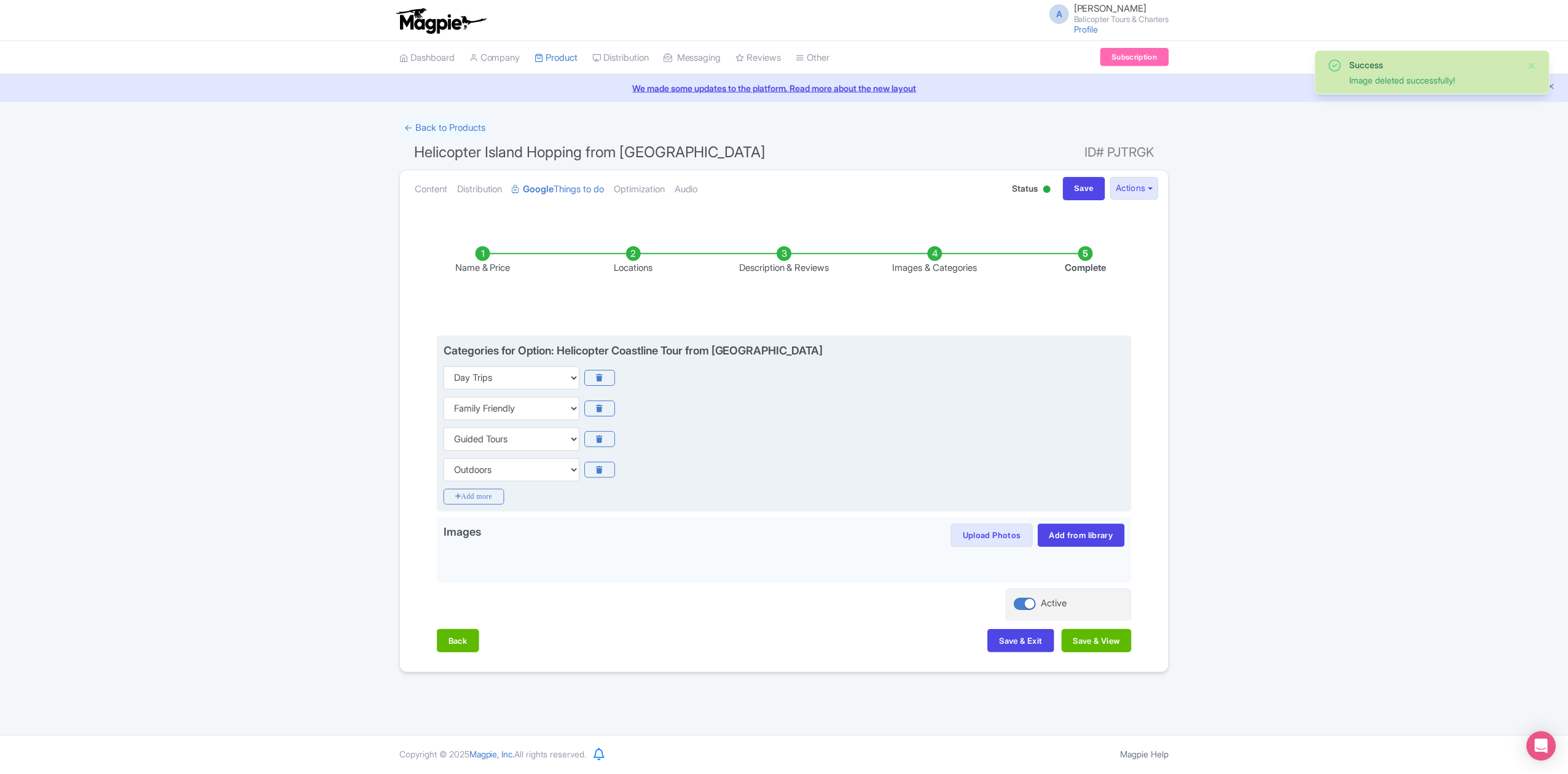
scroll to position [0, 0]
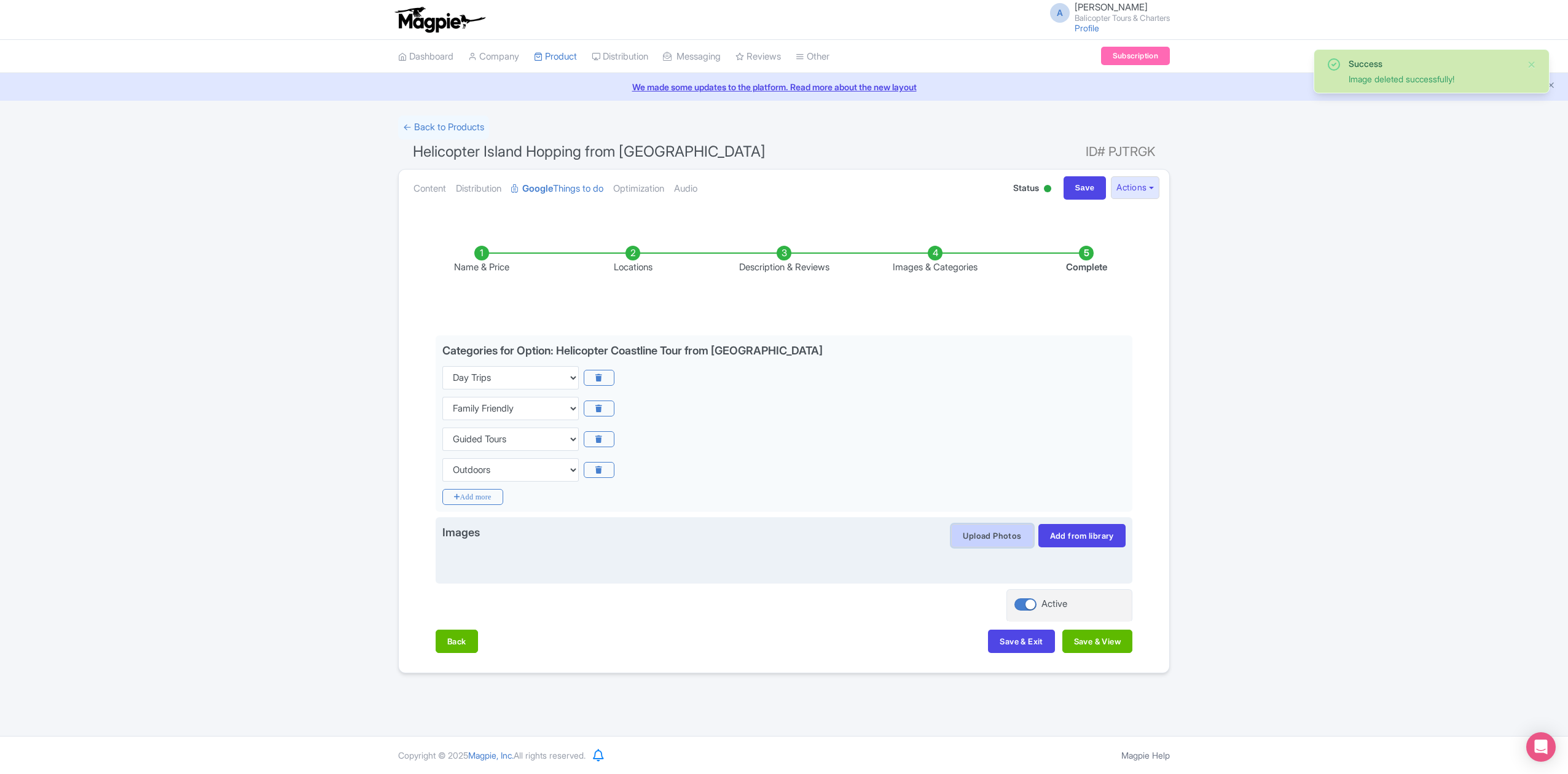
click at [993, 537] on button "Upload Photos" at bounding box center [992, 535] width 82 height 23
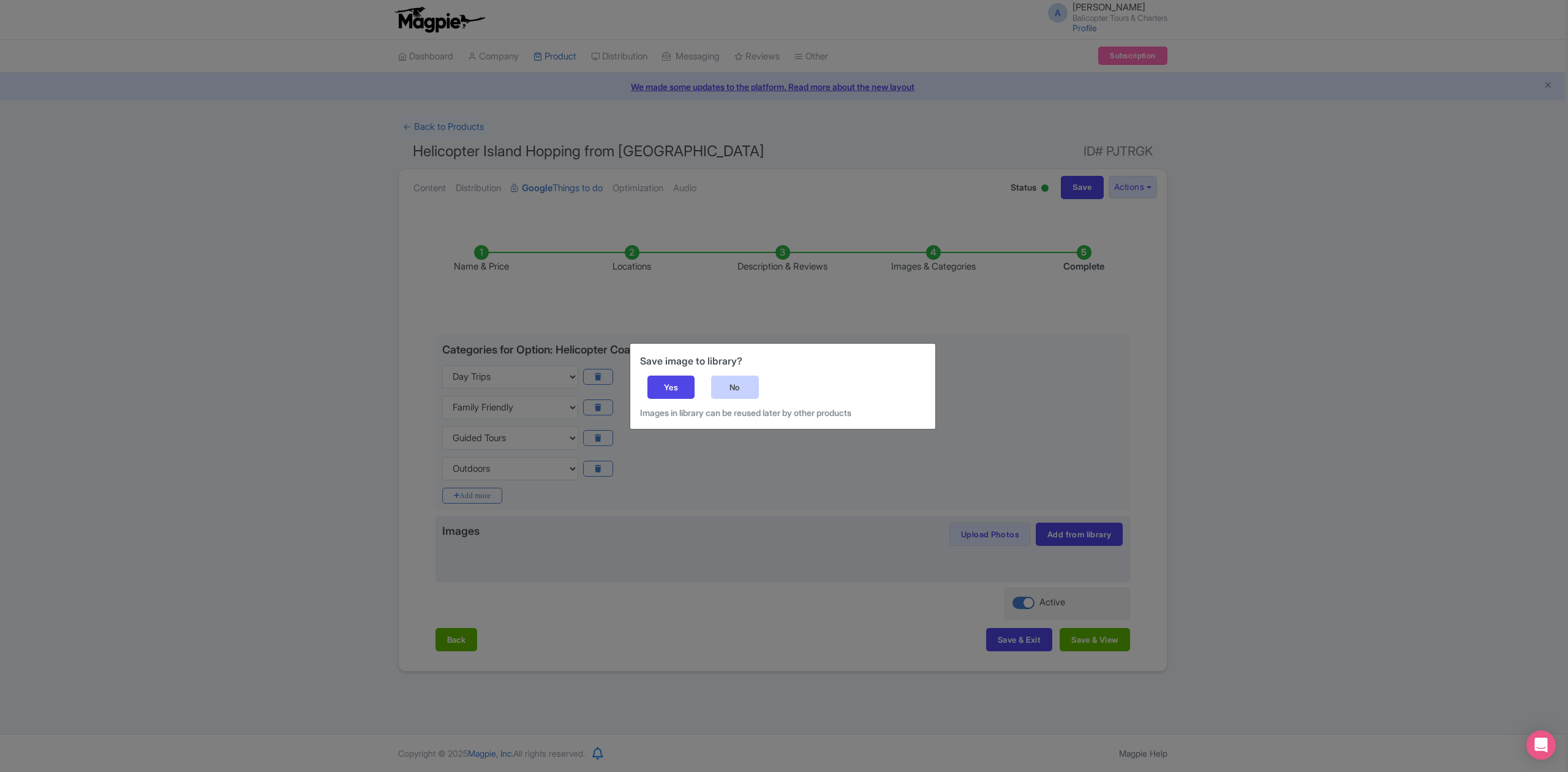
click at [750, 382] on div "No" at bounding box center [735, 387] width 48 height 23
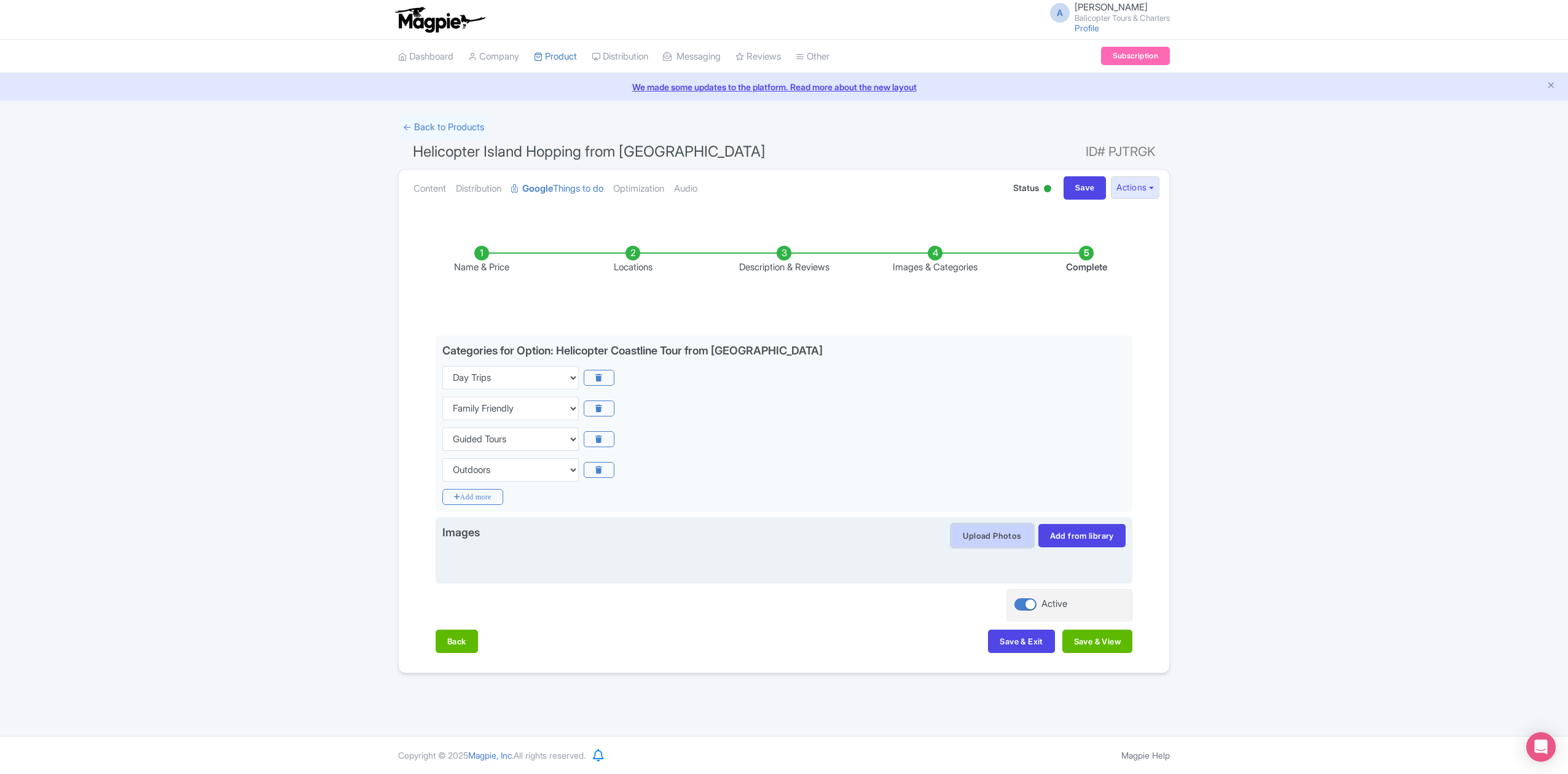
click at [989, 542] on button "Upload Photos" at bounding box center [992, 535] width 82 height 23
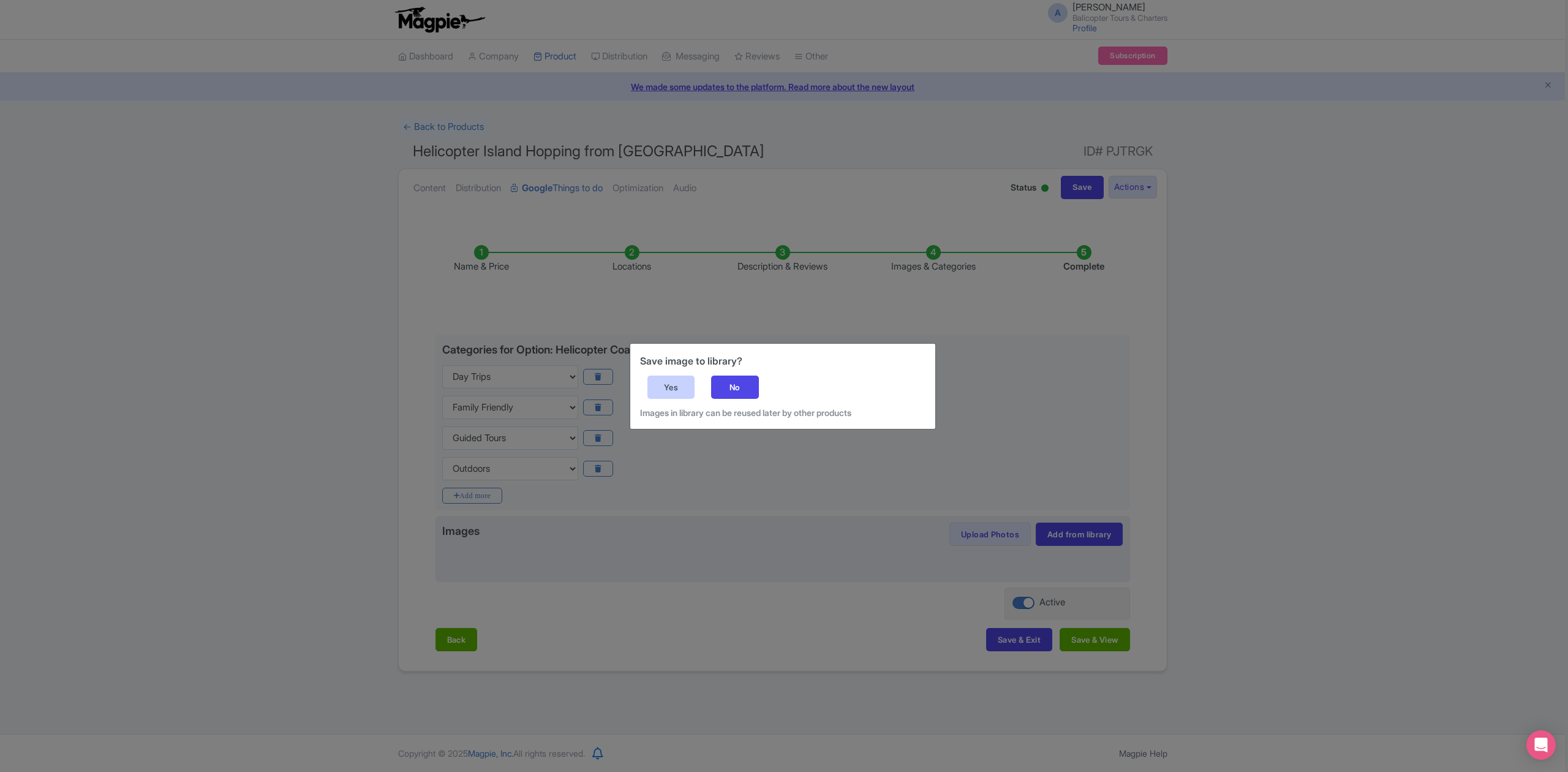
click at [682, 385] on div "Yes" at bounding box center [671, 387] width 48 height 23
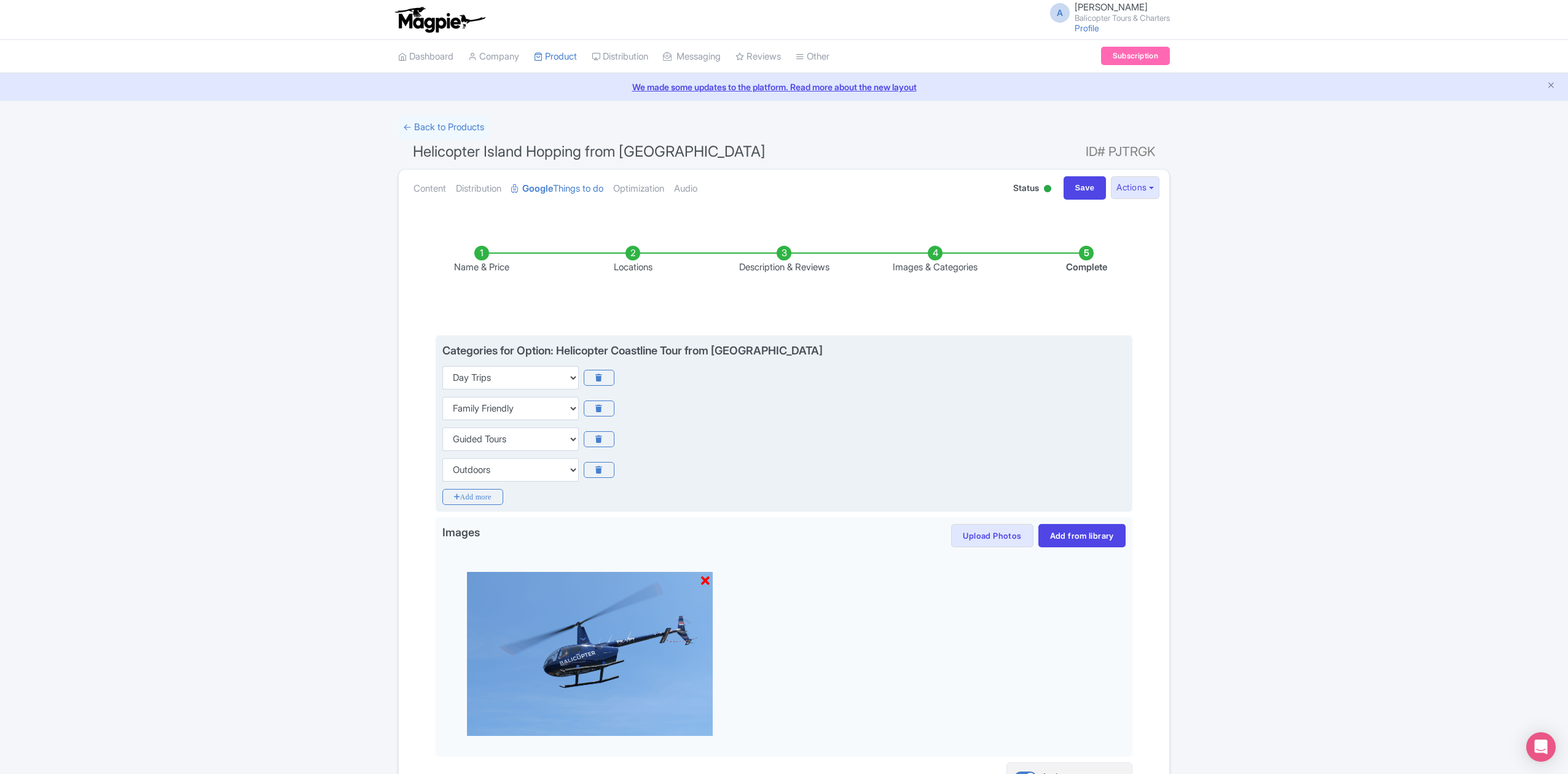
scroll to position [128, 0]
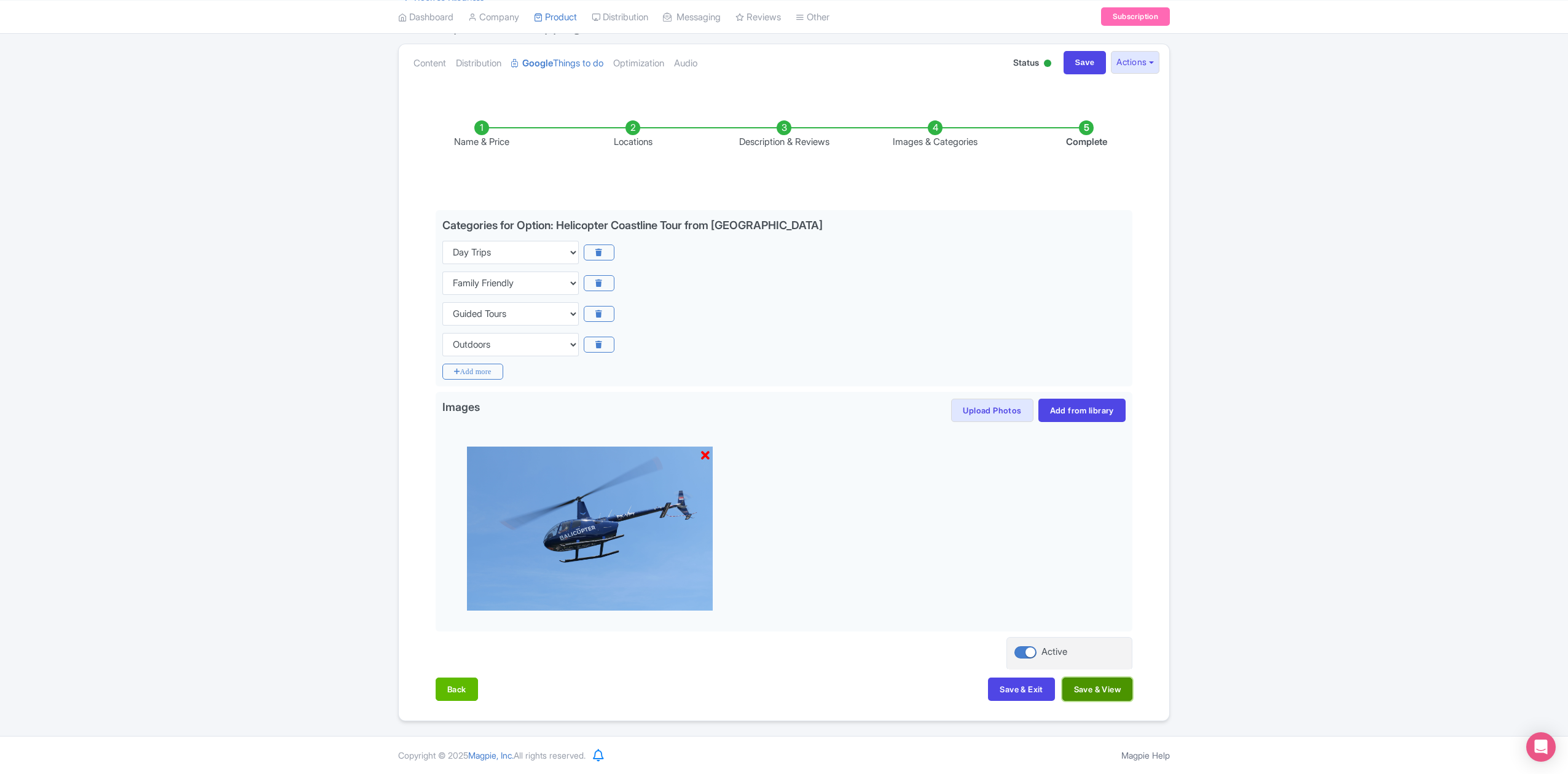
click at [1117, 691] on button "Save & View" at bounding box center [1097, 689] width 70 height 23
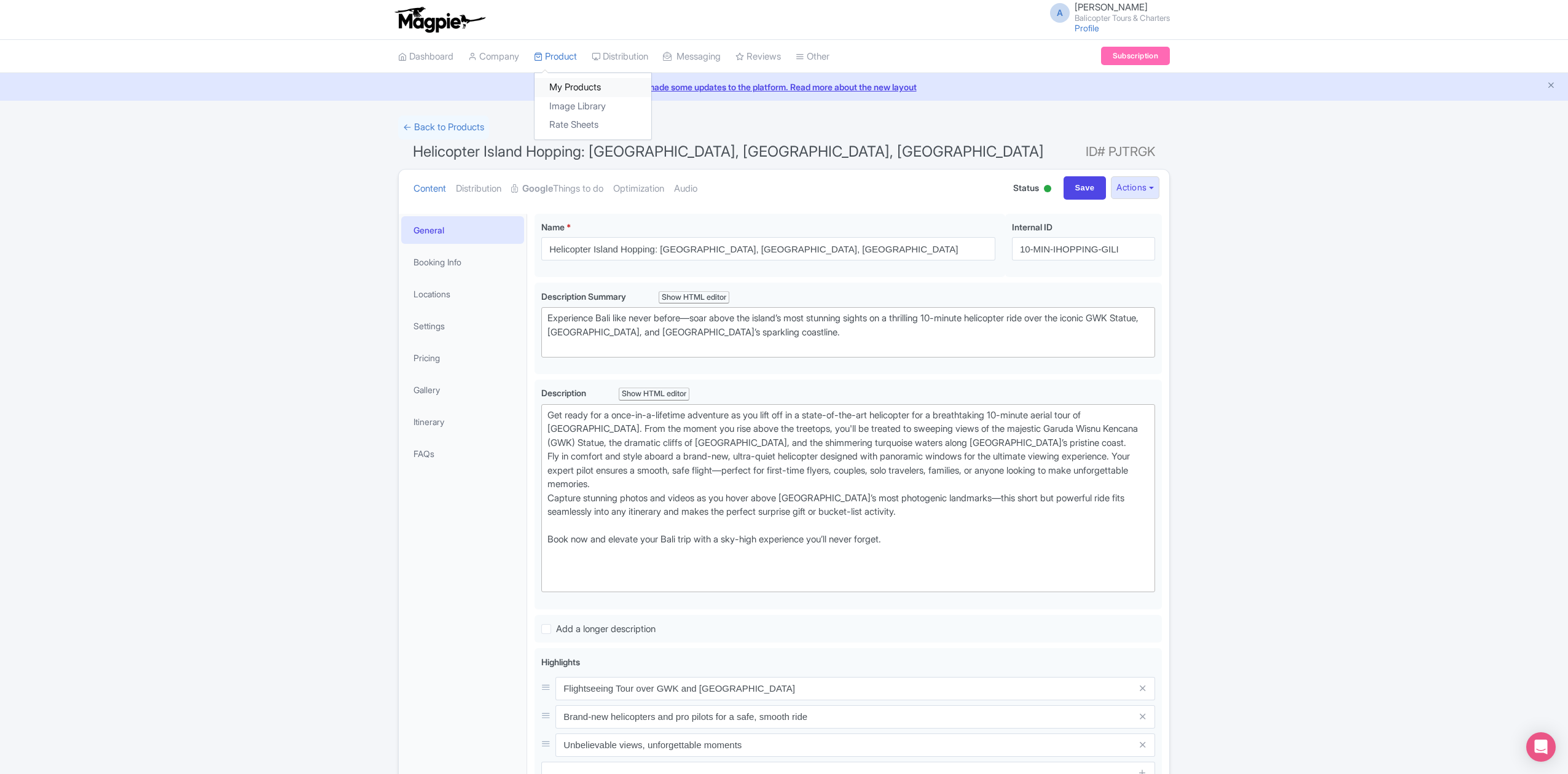
click at [581, 91] on link "My Products" at bounding box center [593, 87] width 117 height 19
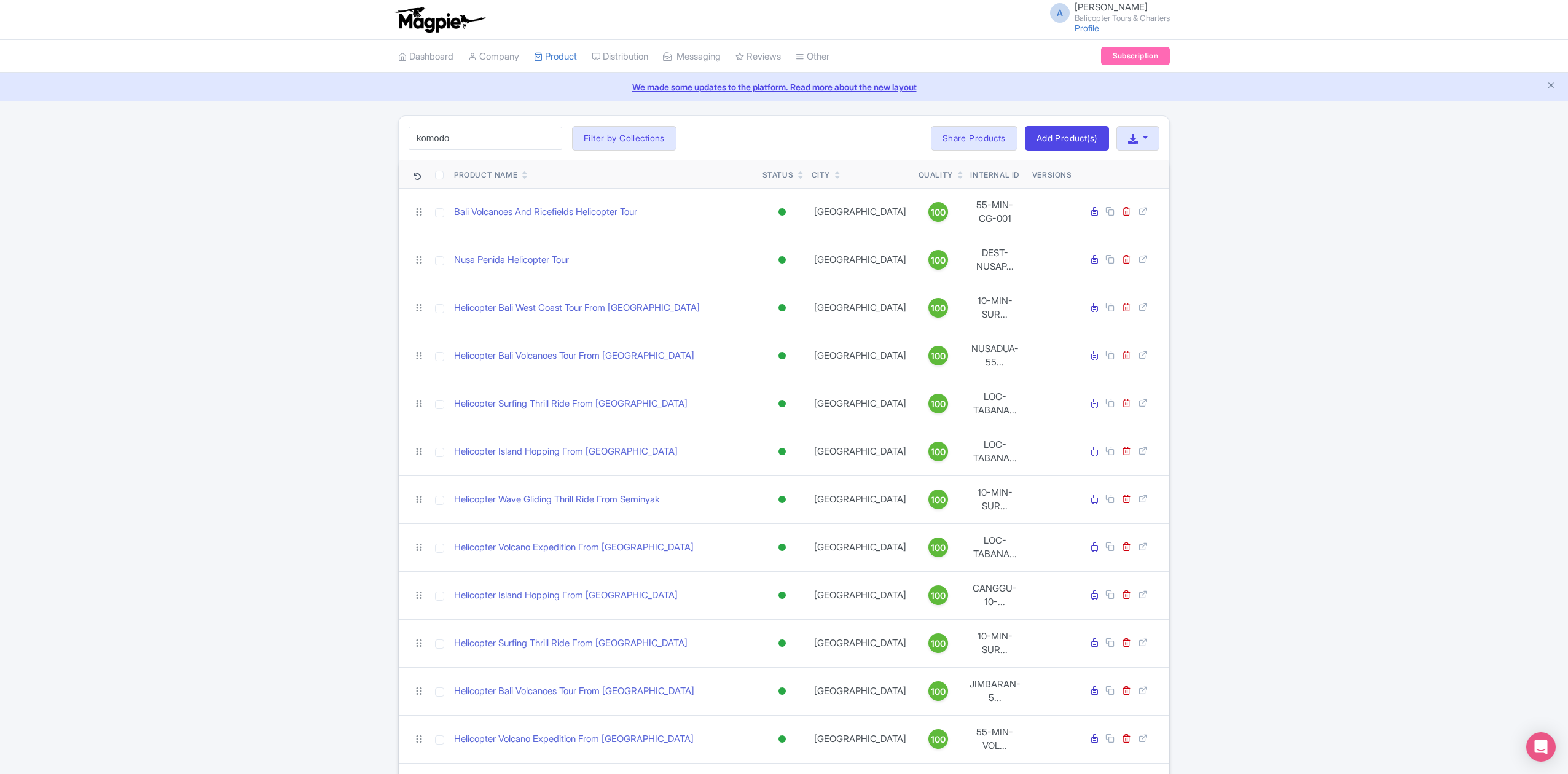
type input "komodo"
click button "Search" at bounding box center [0, 0] width 0 height 0
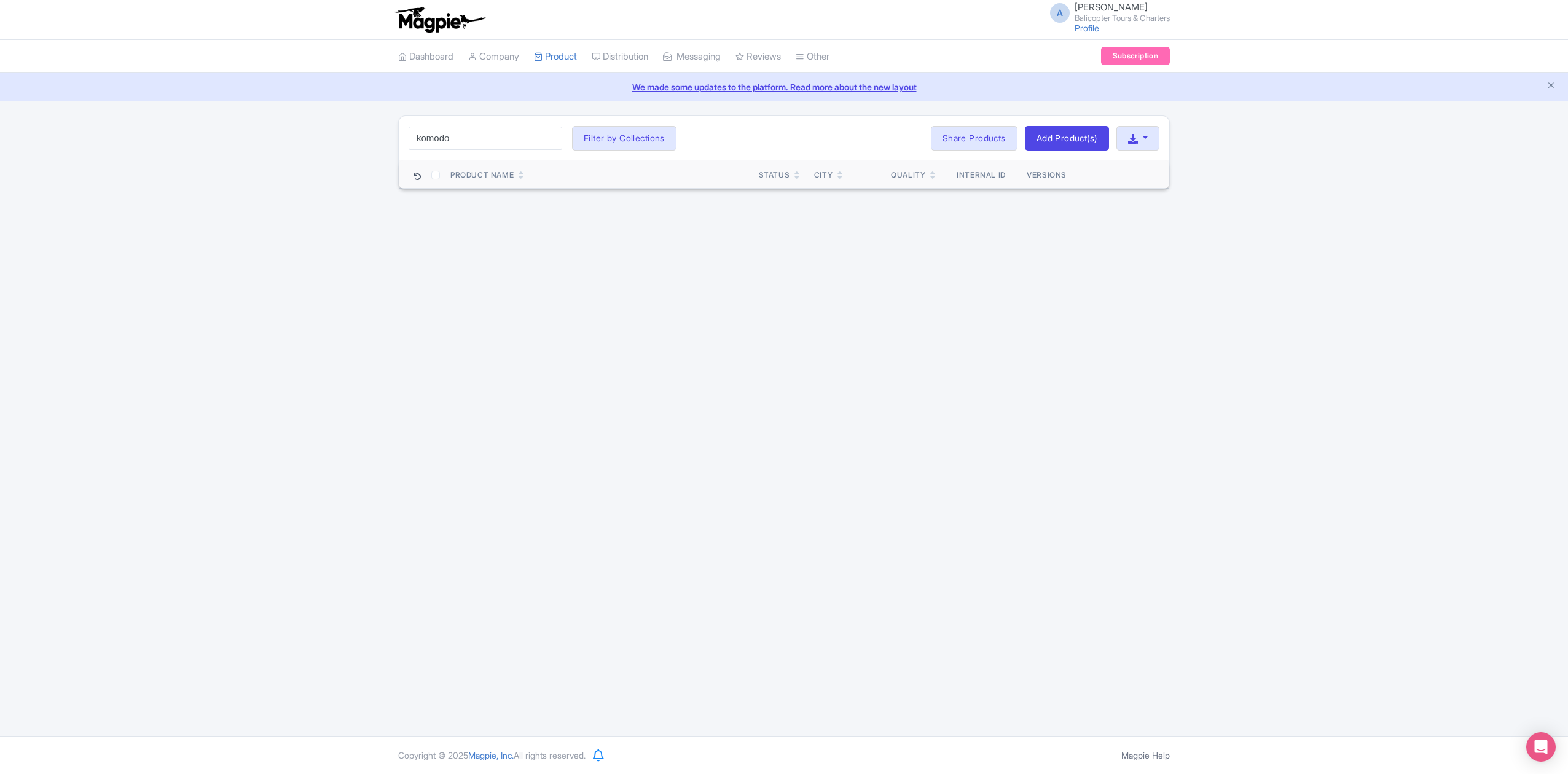
click at [551, 138] on input "komodo" at bounding box center [485, 138] width 154 height 23
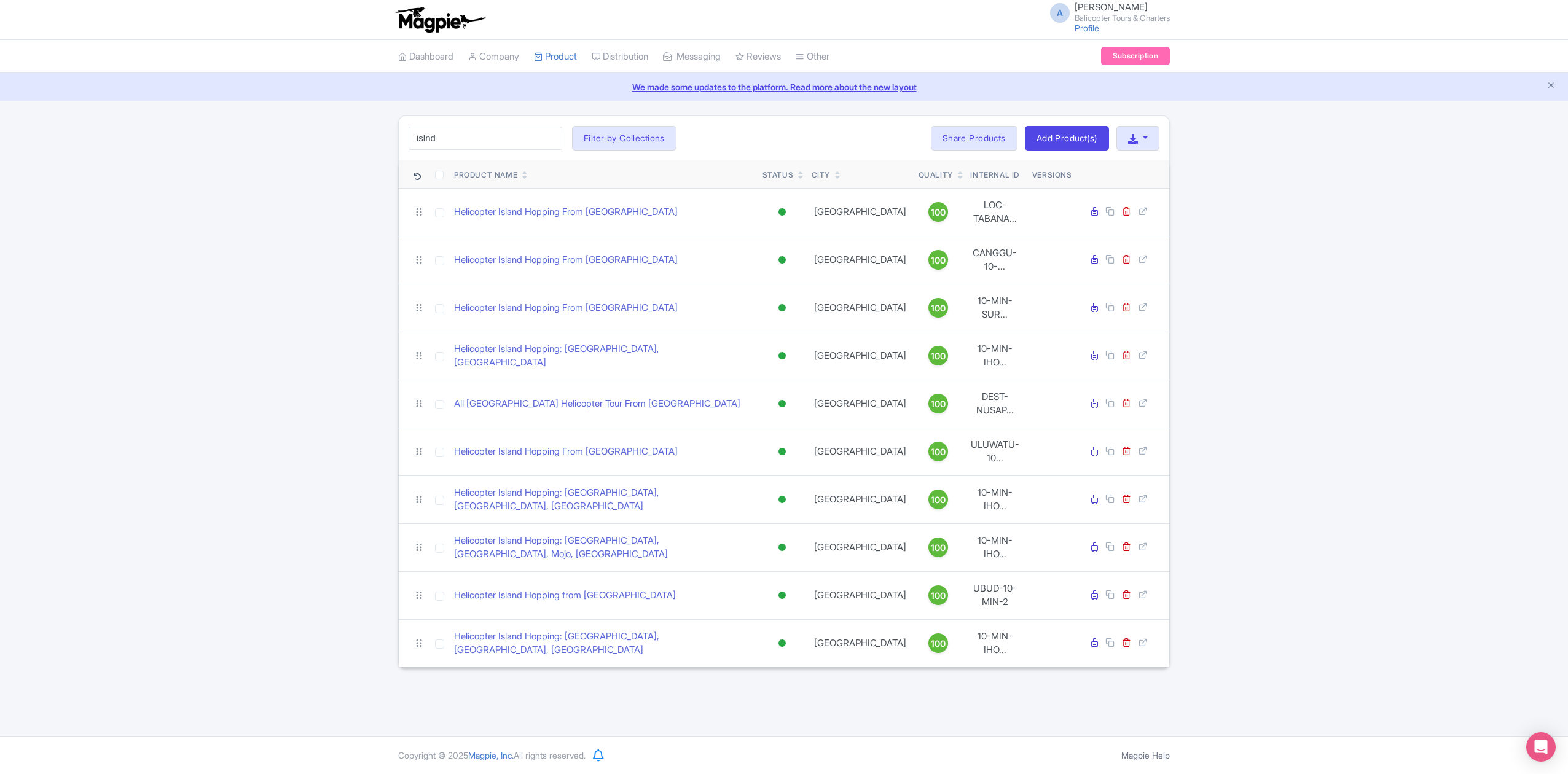
click button "Search" at bounding box center [0, 0] width 0 height 0
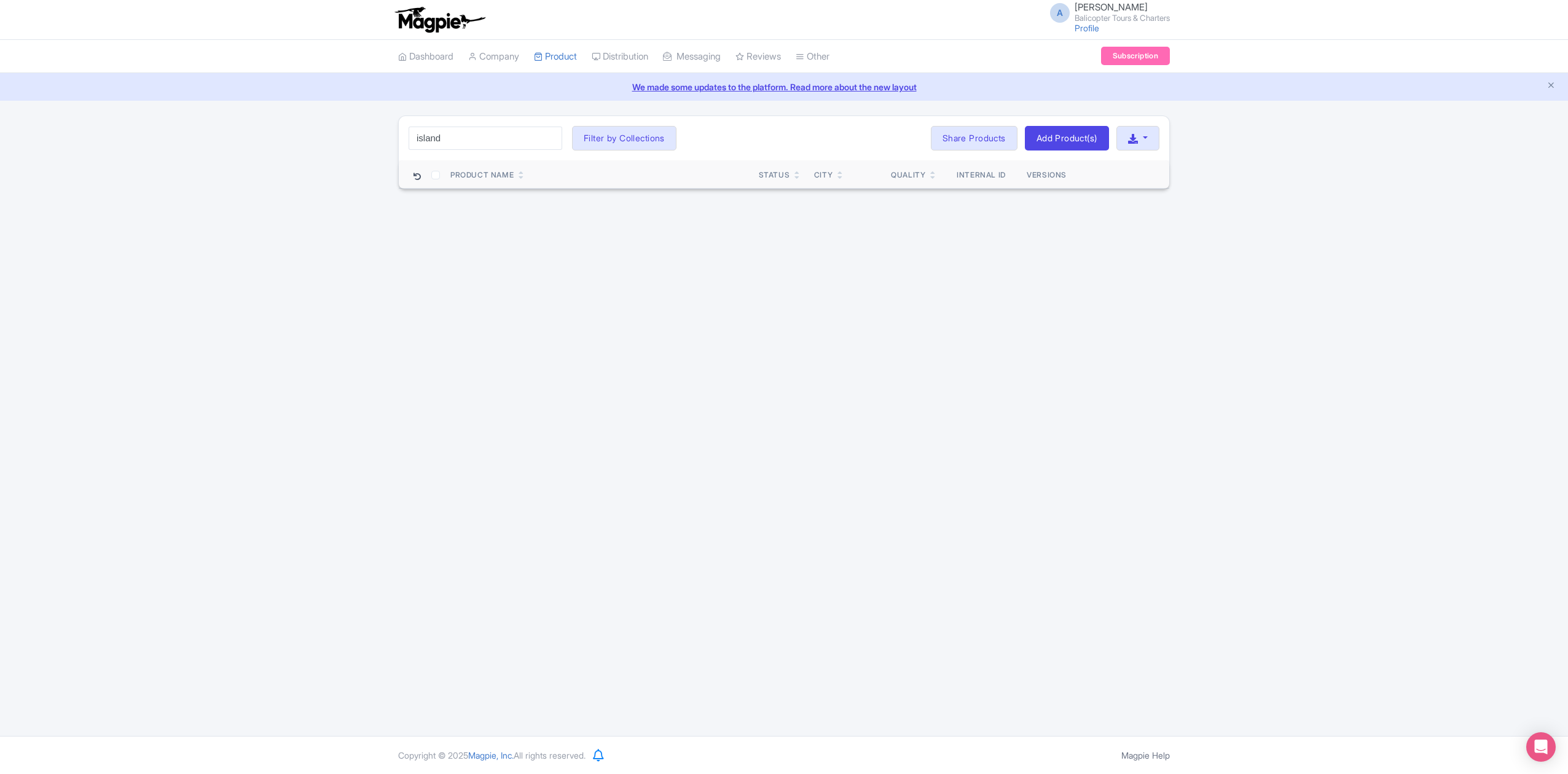
type input "island"
click button "Search" at bounding box center [0, 0] width 0 height 0
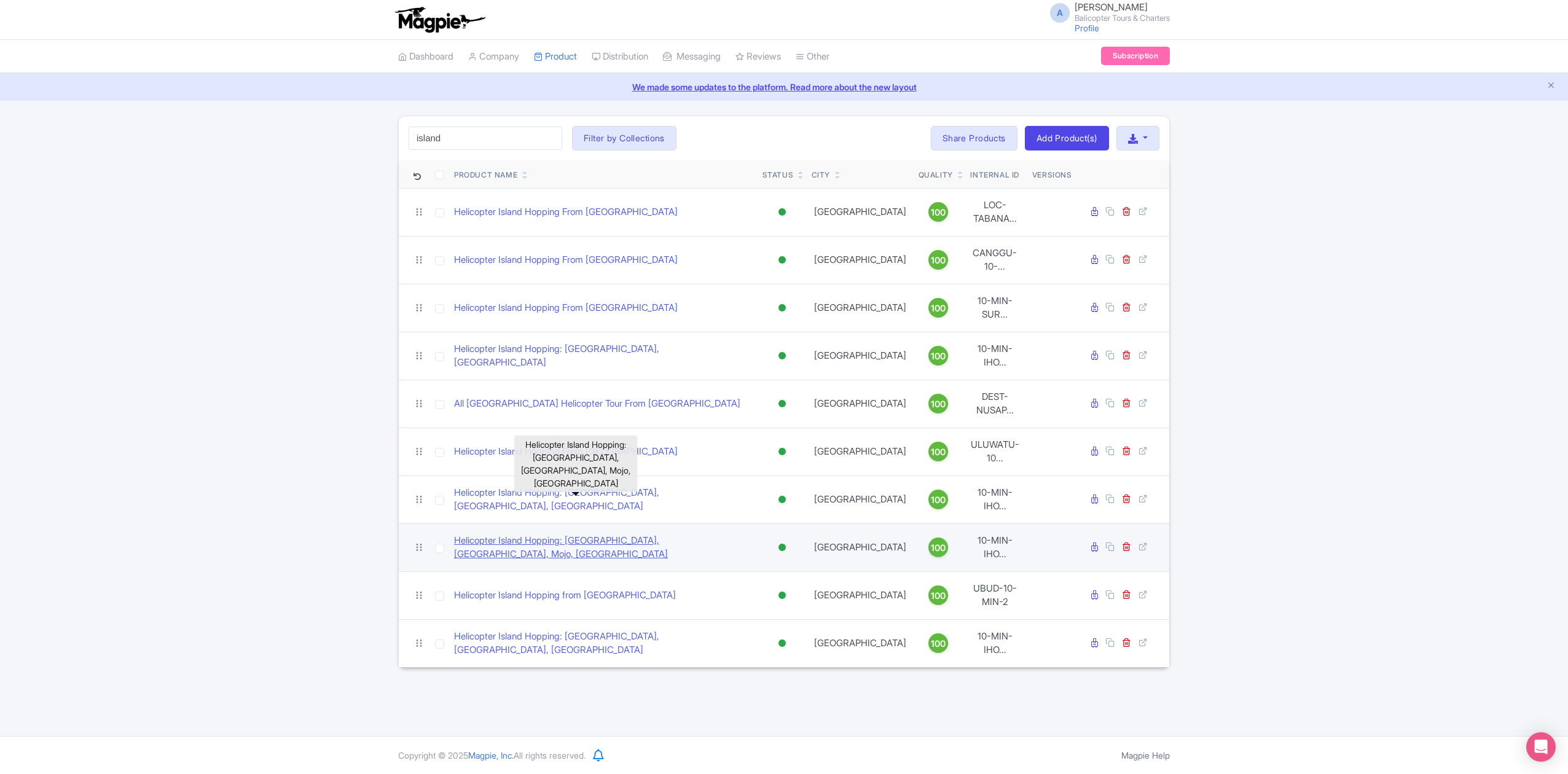
click at [651, 534] on link "Helicopter Island Hopping: [GEOGRAPHIC_DATA], [GEOGRAPHIC_DATA], Mojo, [GEOGRAP…" at bounding box center [603, 547] width 298 height 28
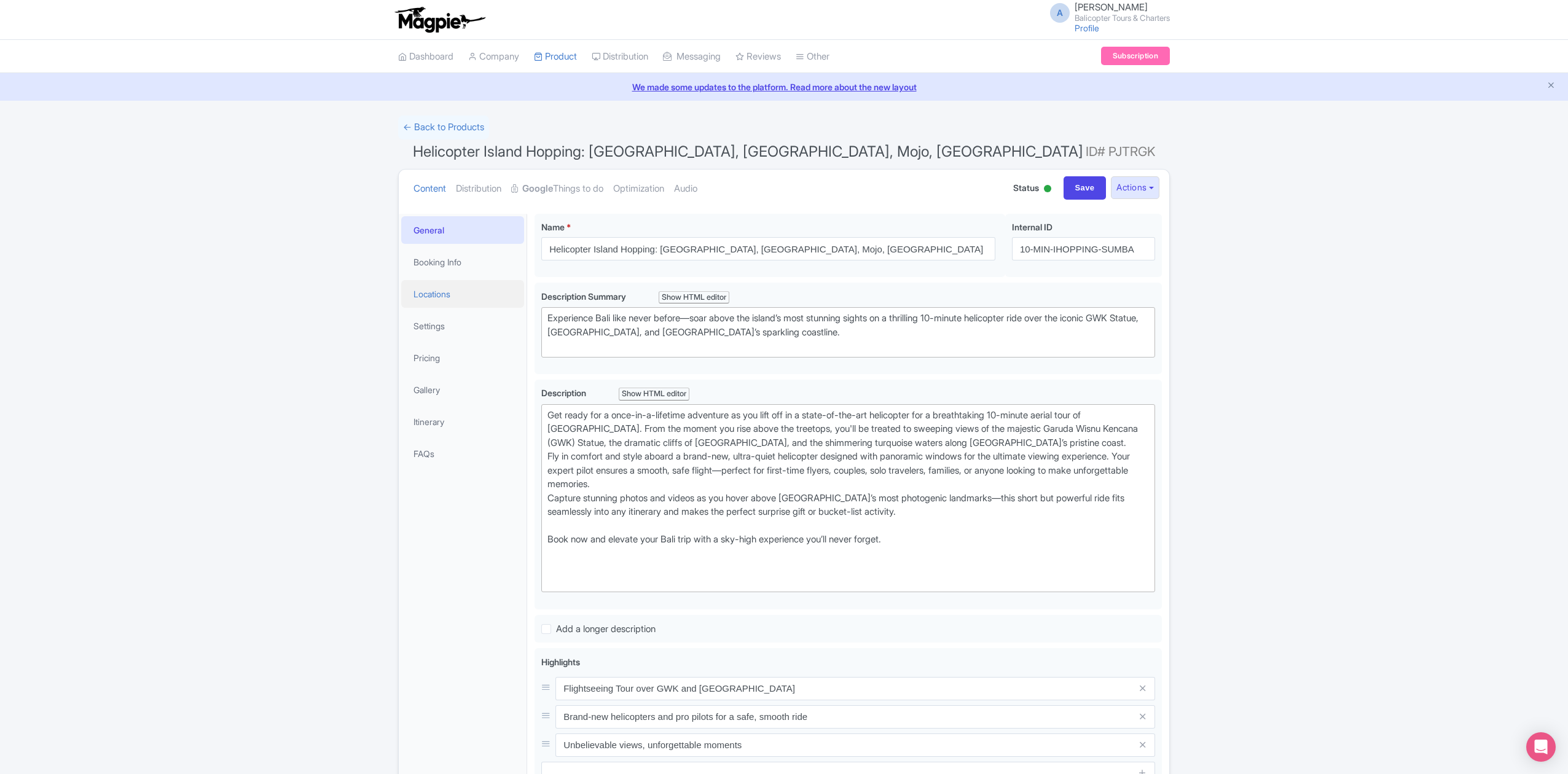
click at [474, 281] on link "Locations" at bounding box center [462, 293] width 123 height 28
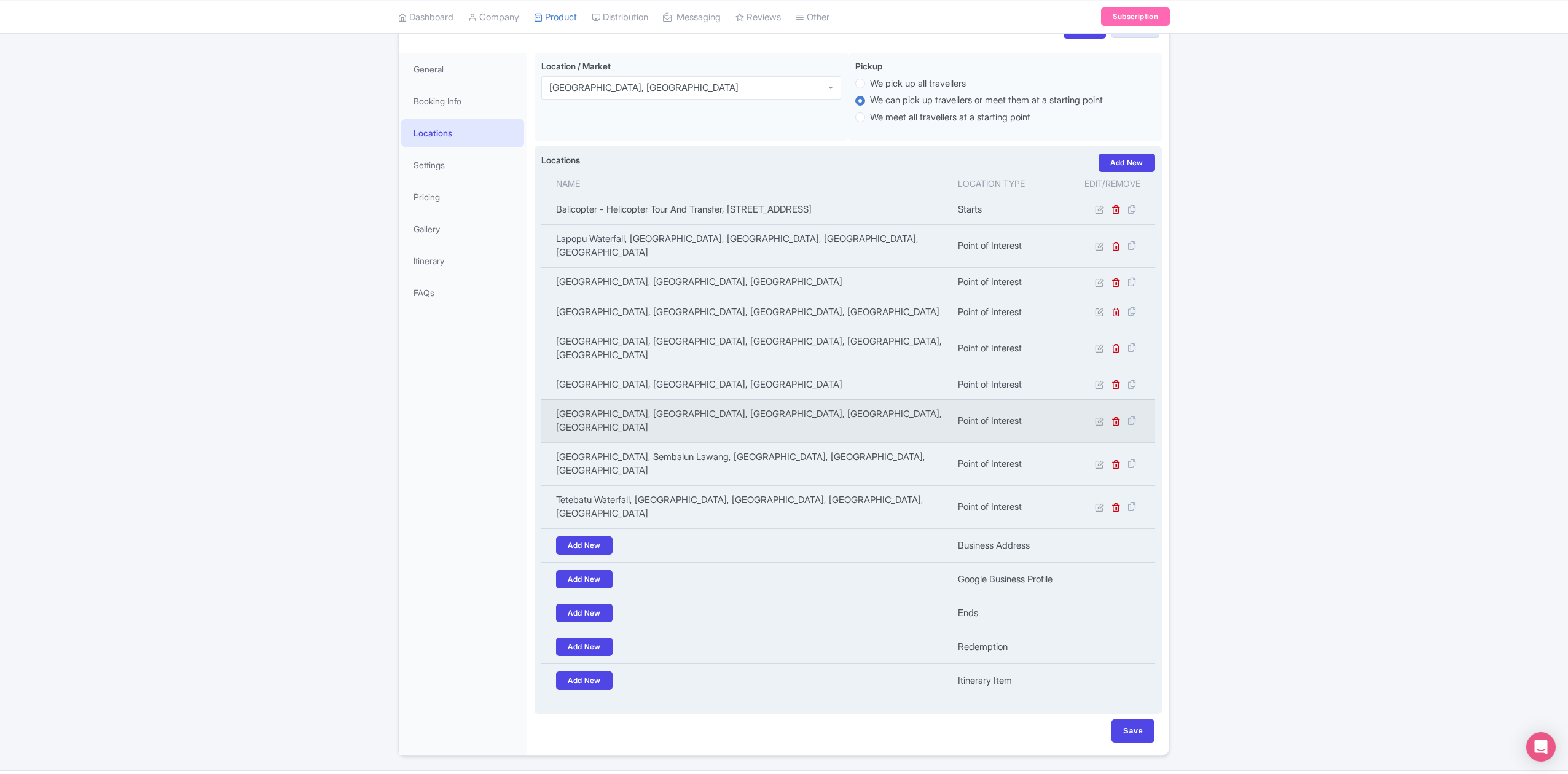
scroll to position [162, 0]
click at [1116, 415] on icon at bounding box center [1116, 420] width 9 height 9
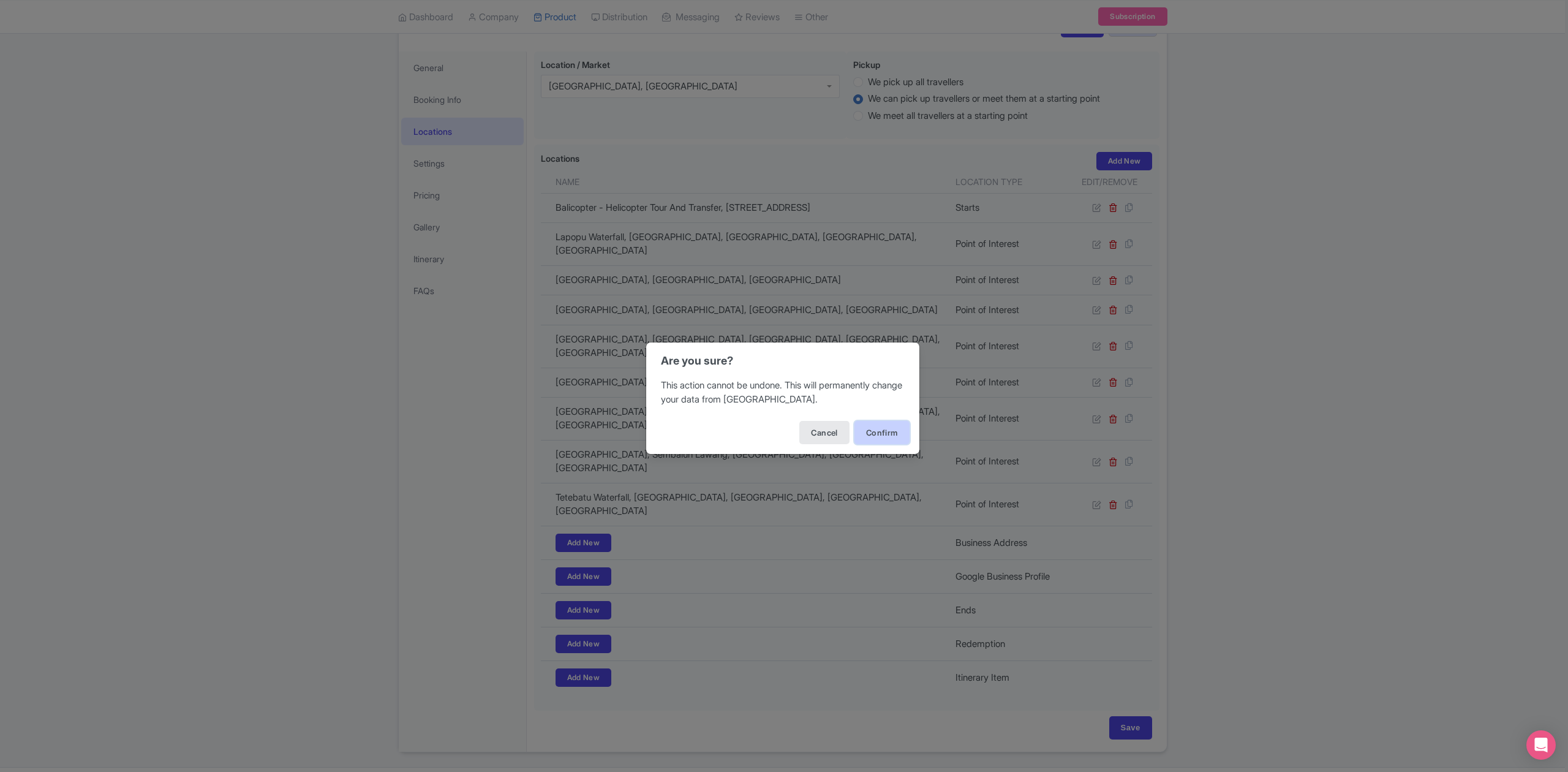
click at [878, 436] on button "Confirm" at bounding box center [882, 432] width 55 height 23
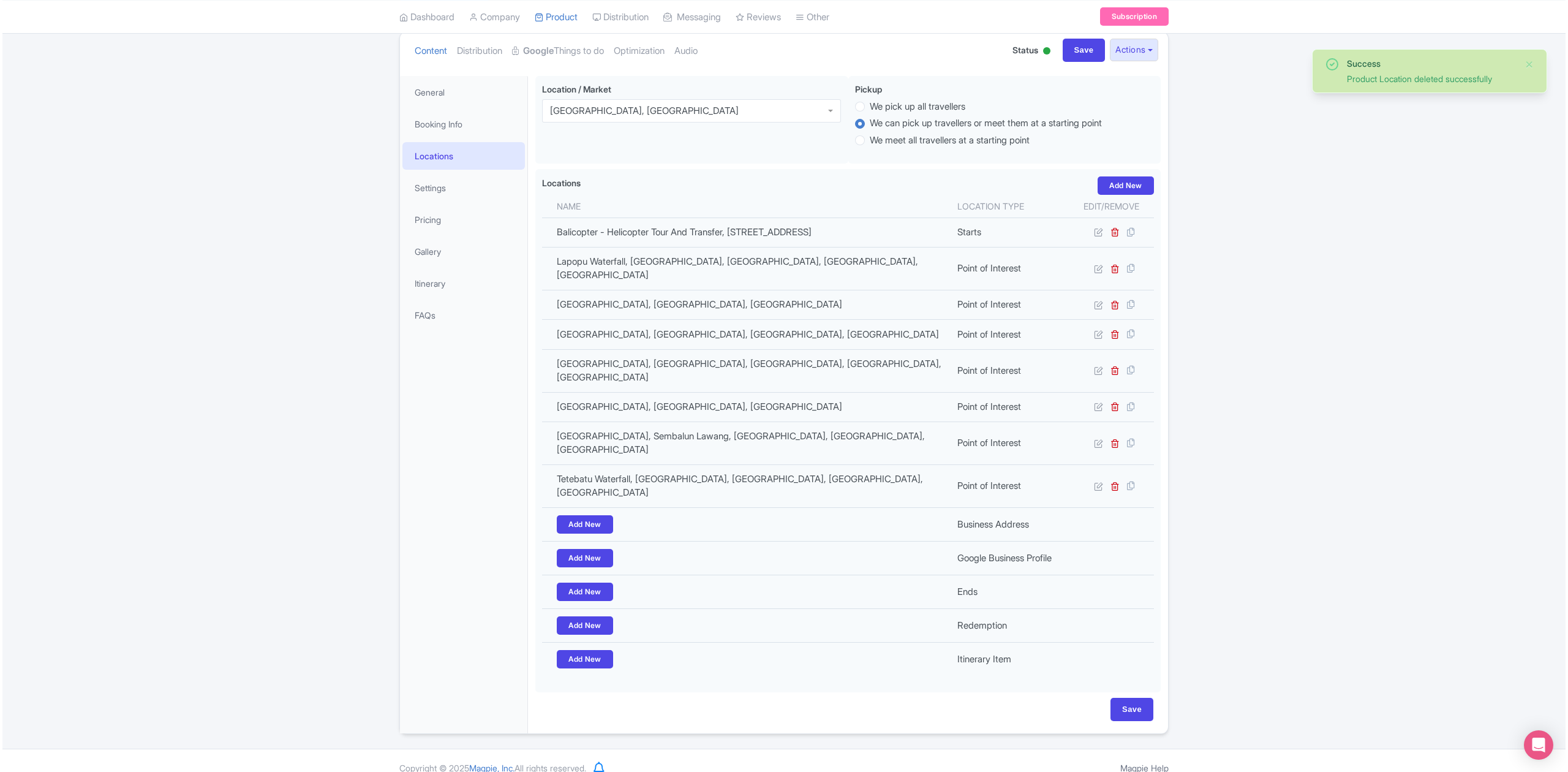
scroll to position [132, 0]
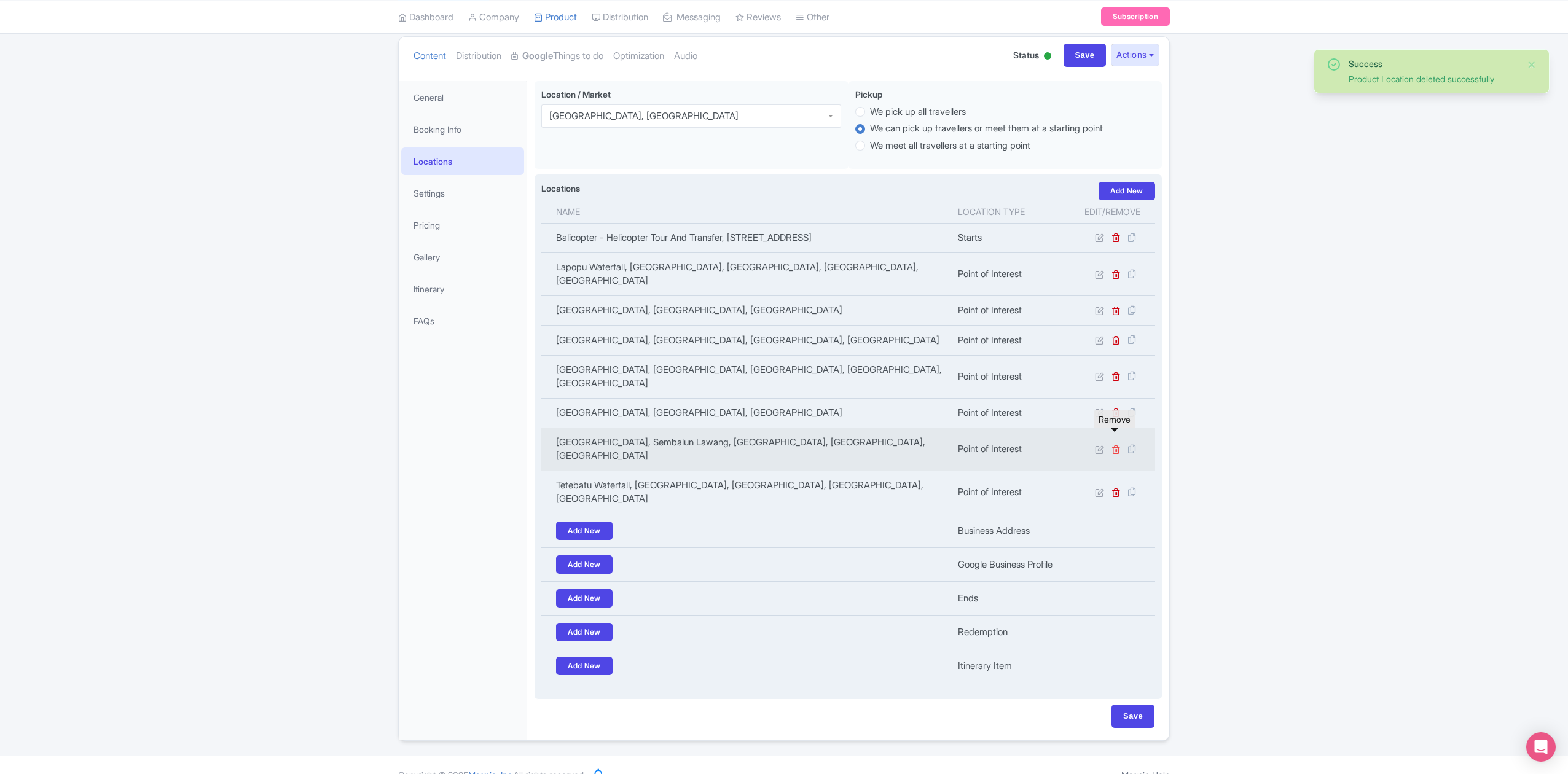
click at [1116, 444] on icon at bounding box center [1116, 449] width 9 height 9
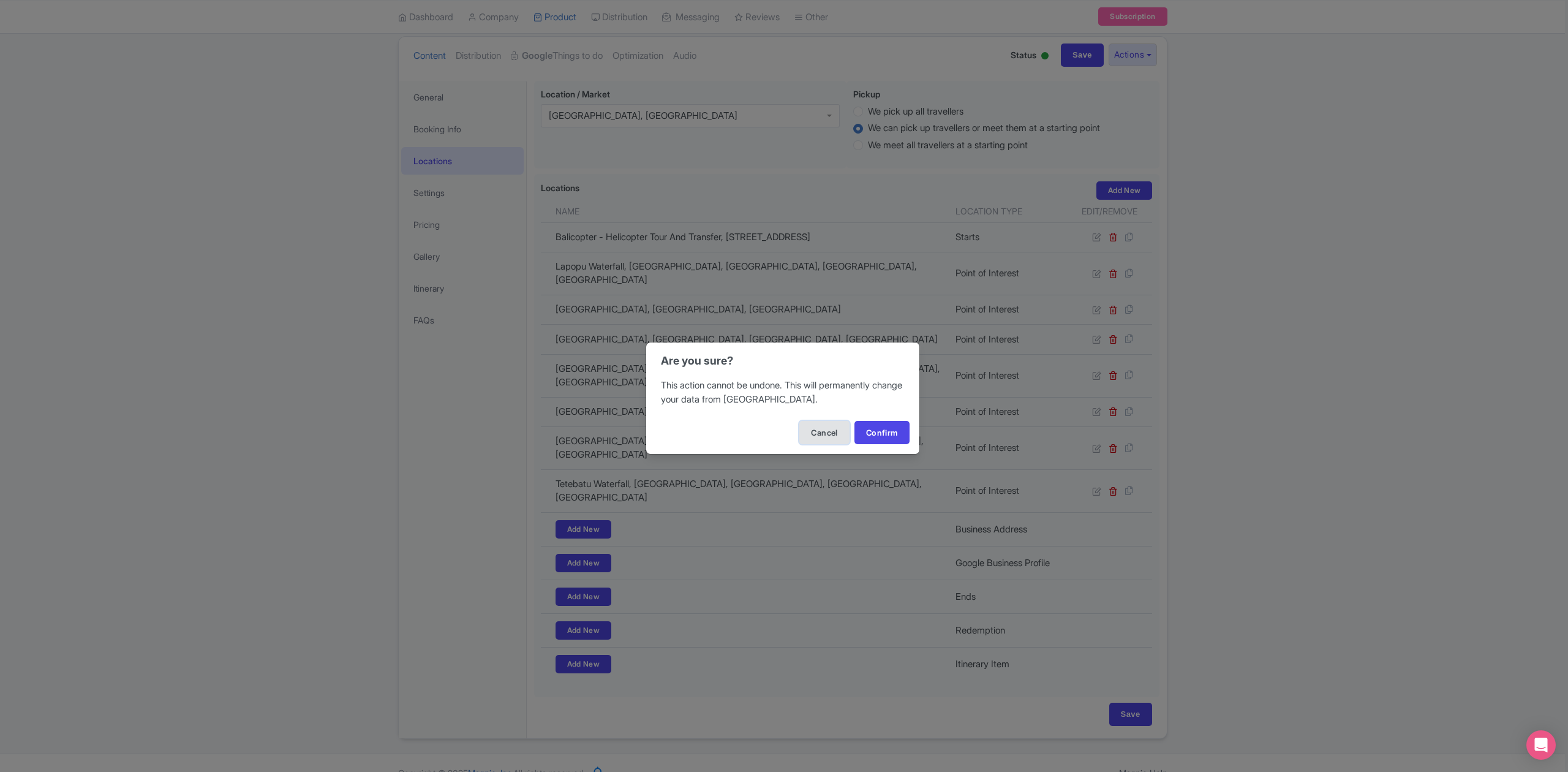
click at [818, 431] on button "Cancel" at bounding box center [824, 432] width 49 height 23
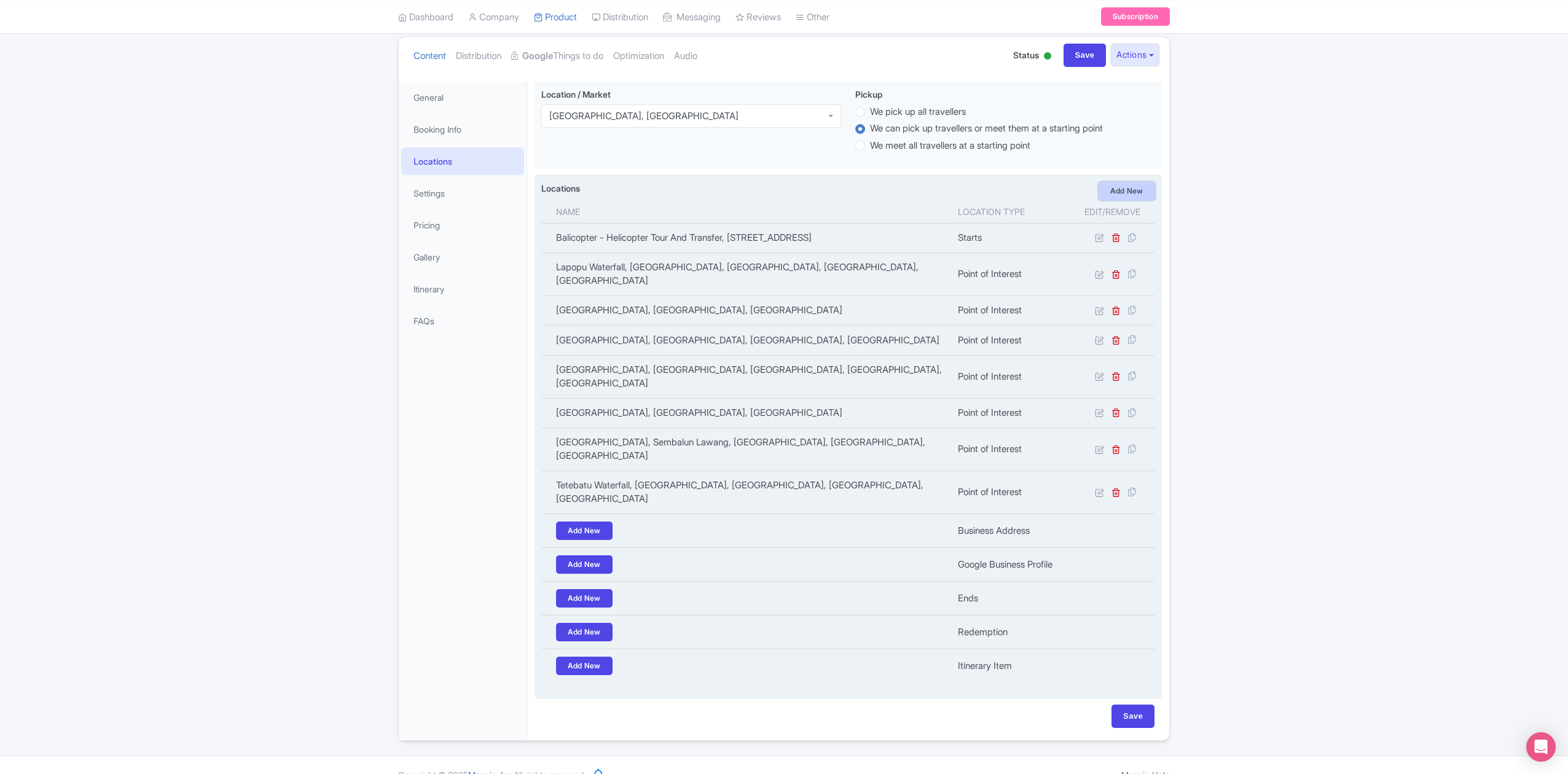
click at [1131, 193] on link "Add New" at bounding box center [1127, 191] width 57 height 18
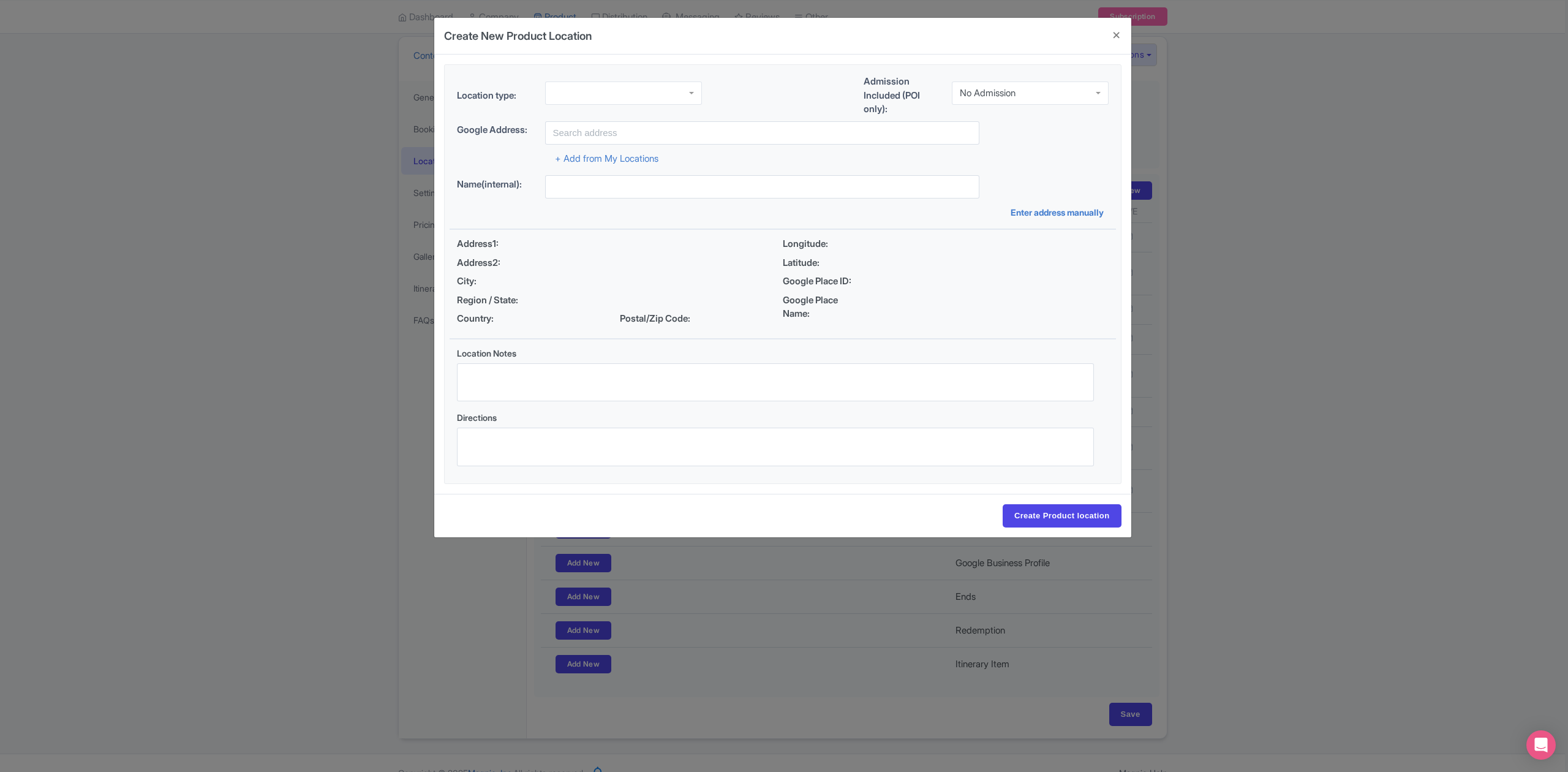
click at [699, 89] on div at bounding box center [623, 93] width 157 height 23
click at [1003, 96] on div "No Admission" at bounding box center [987, 93] width 56 height 11
click at [689, 131] on input "text" at bounding box center [762, 133] width 434 height 23
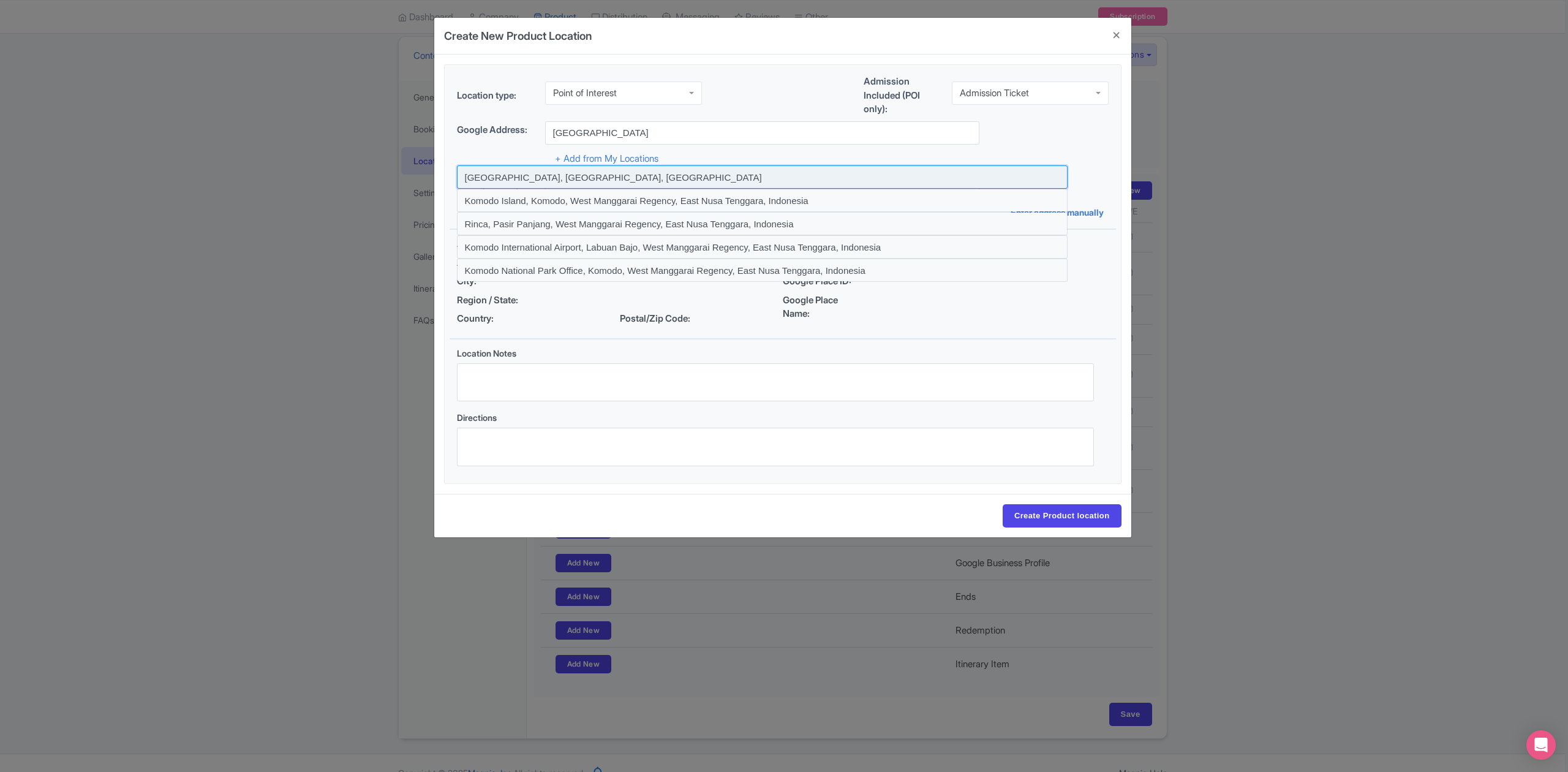
click at [698, 179] on input at bounding box center [762, 177] width 611 height 23
type input "Komodo National Park, East Nusa Tenggara, Indonesia"
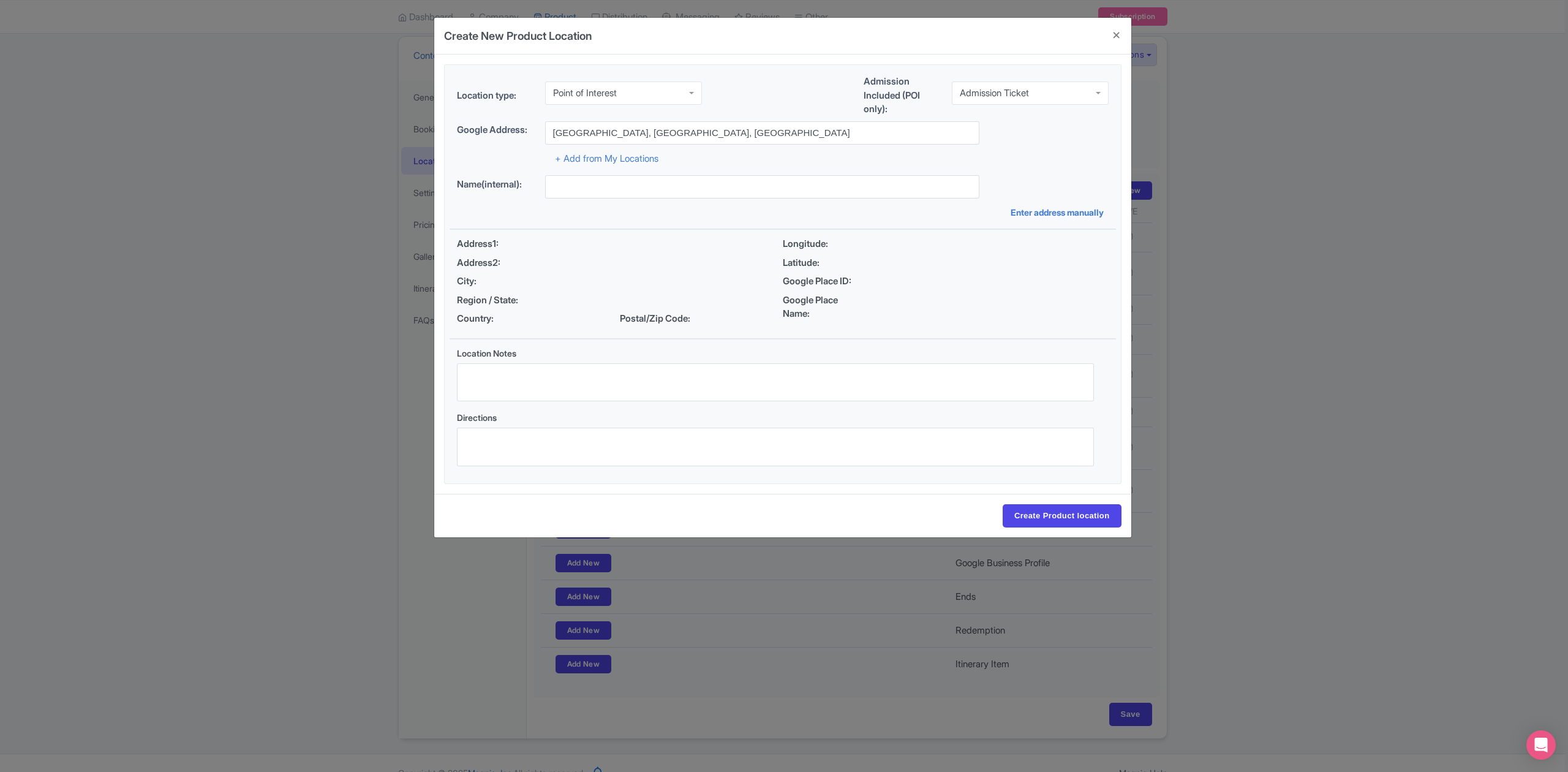
type input "Komodo National Park, East Nusa Tenggara, Indonesia"
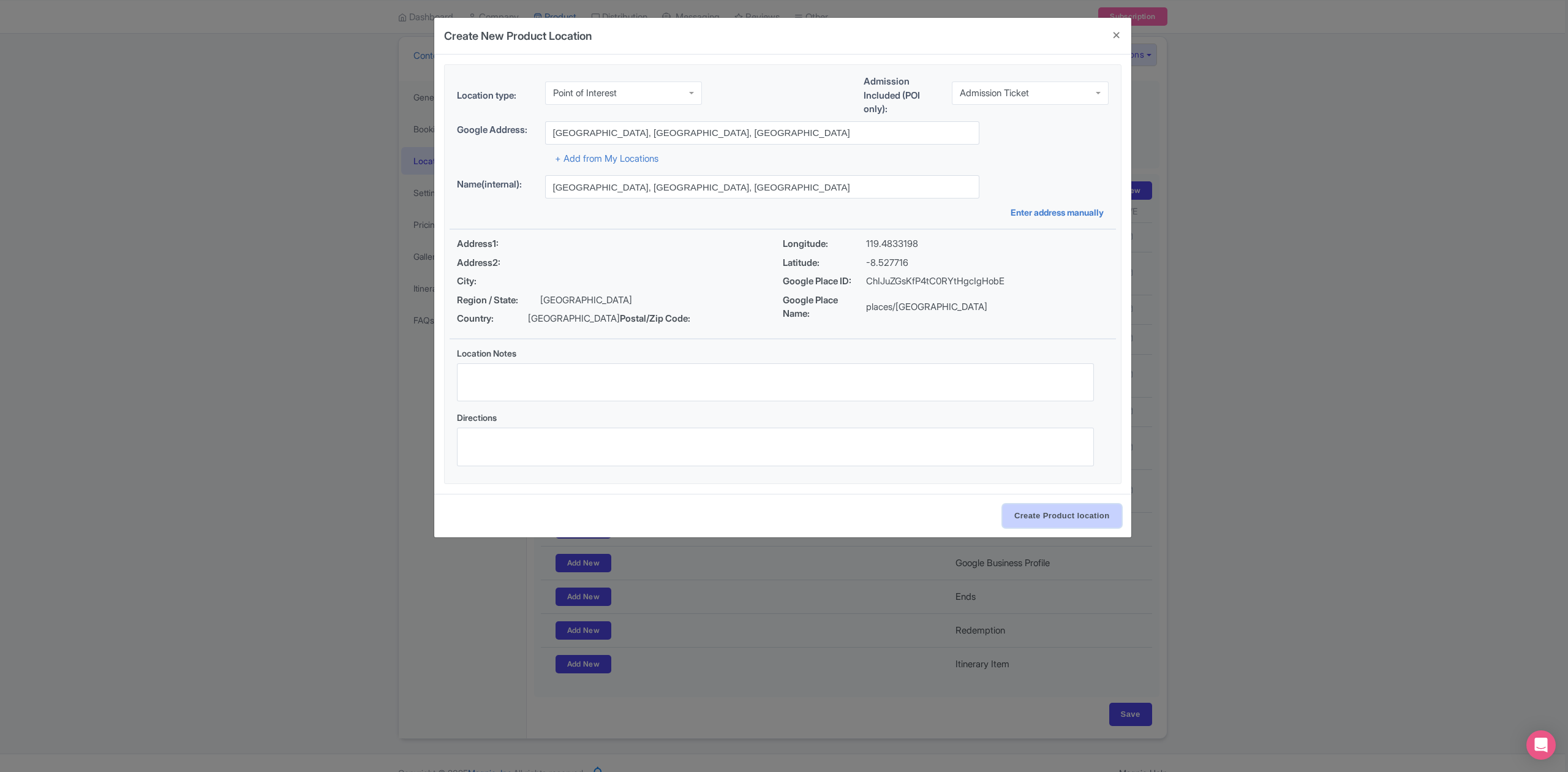
click at [1107, 520] on input "Create Product location" at bounding box center [1062, 515] width 119 height 23
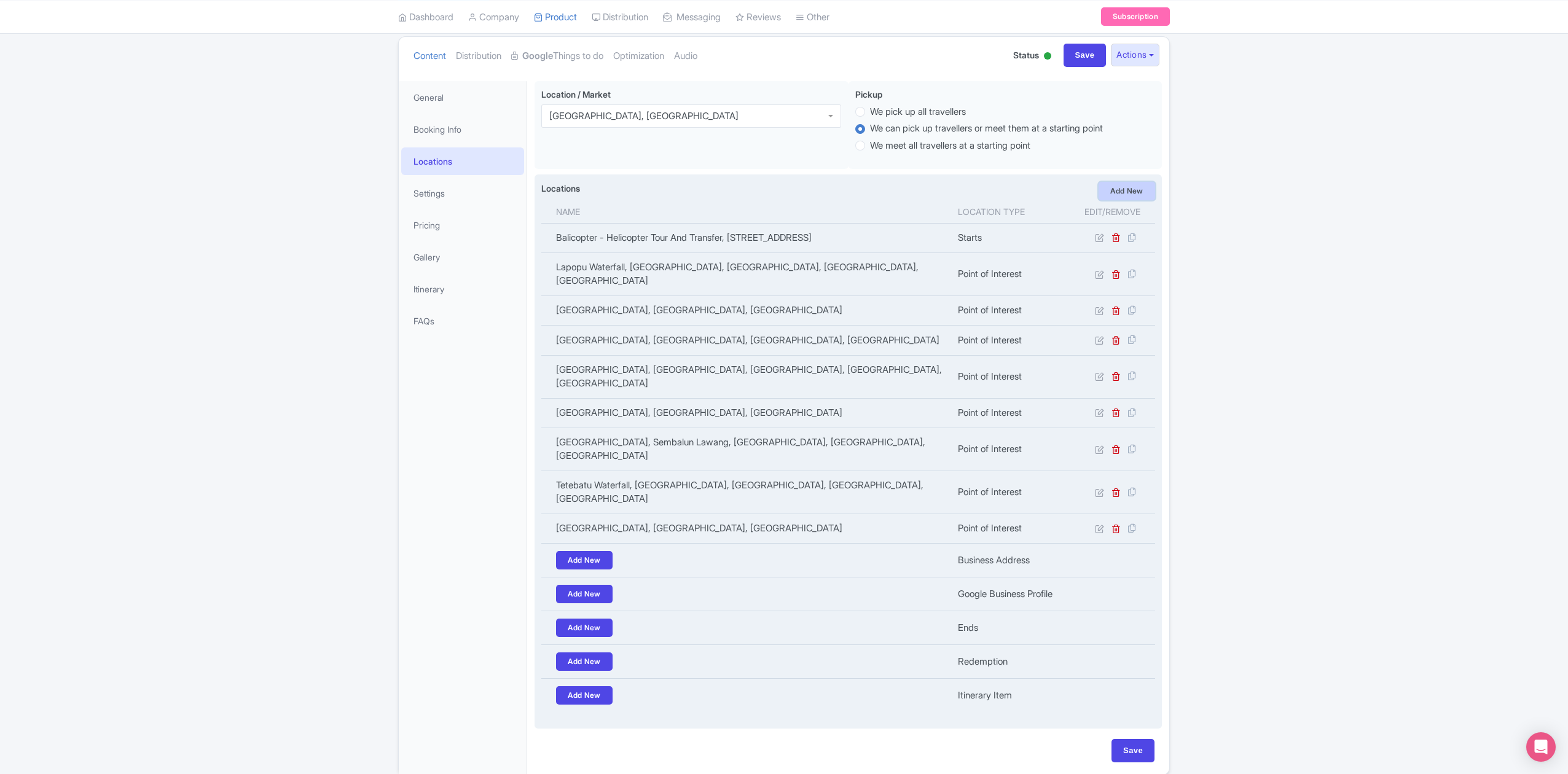
click at [1124, 198] on link "Add New" at bounding box center [1127, 191] width 57 height 18
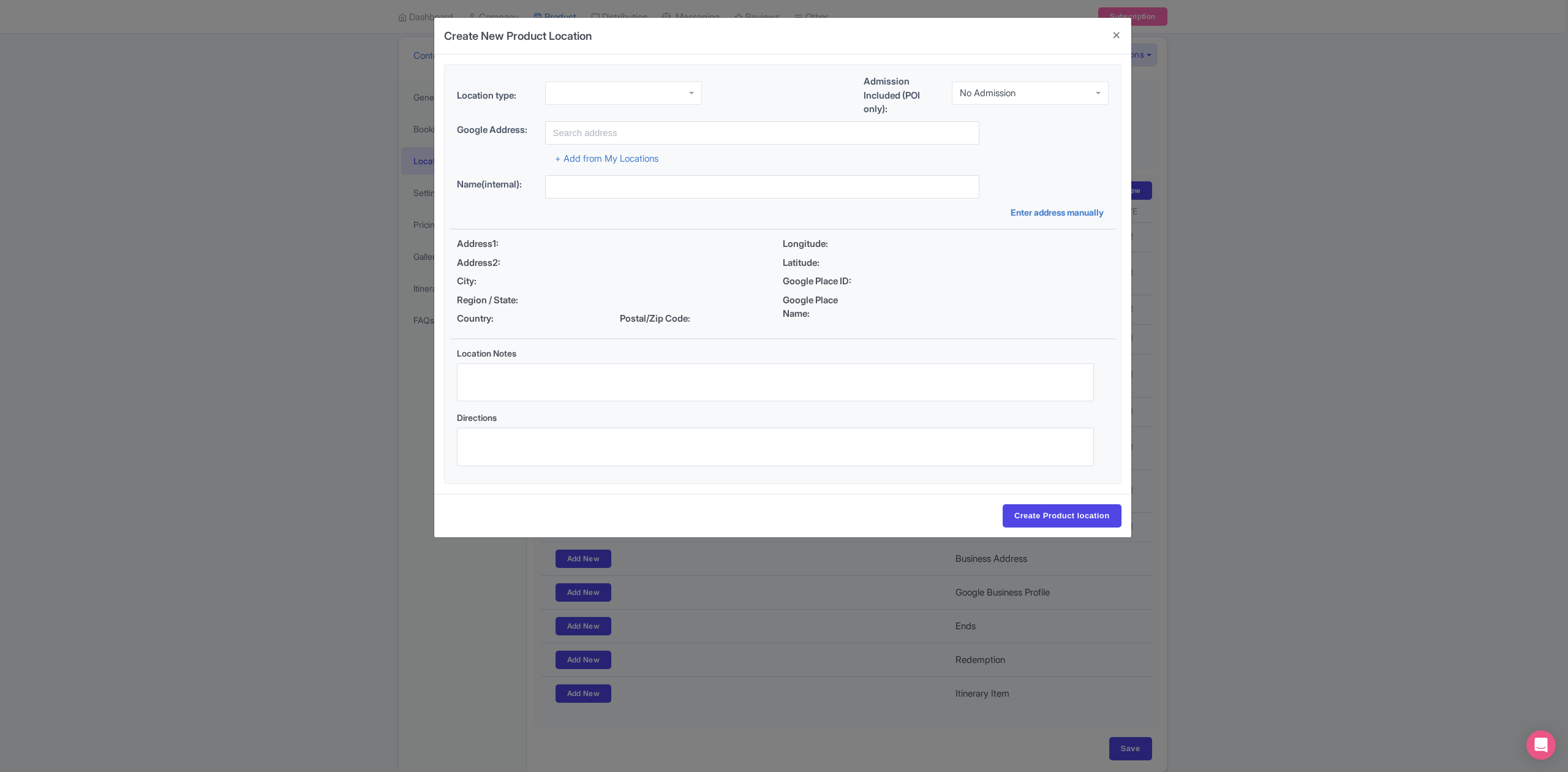
click at [621, 96] on div at bounding box center [623, 93] width 157 height 23
click at [1000, 96] on div "No Admission" at bounding box center [987, 93] width 56 height 11
click at [755, 129] on input "text" at bounding box center [762, 133] width 434 height 23
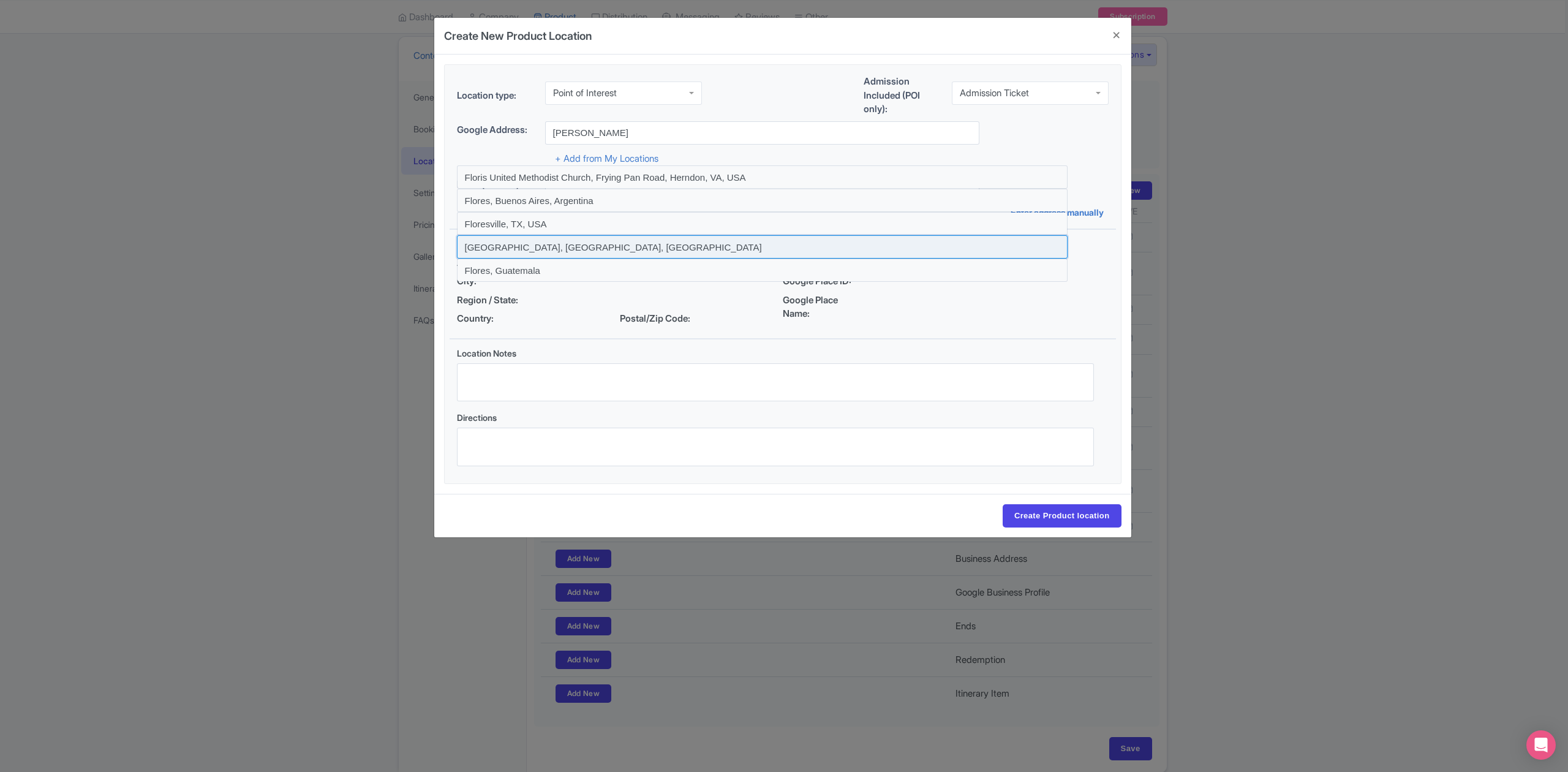
click at [565, 239] on input at bounding box center [762, 247] width 611 height 23
type input "Flores, East Nusa Tenggara, Indonesia"
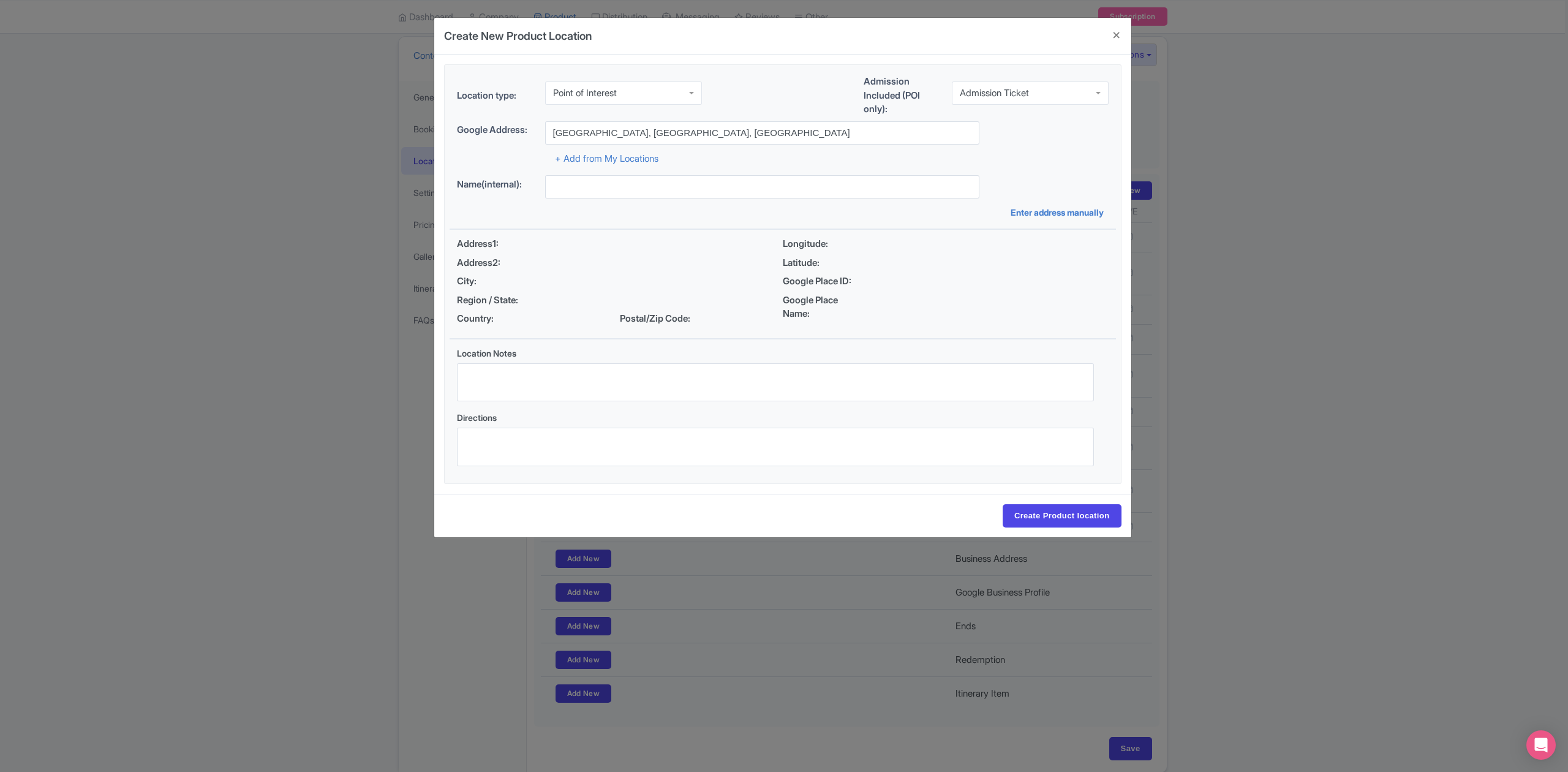
type input "Flores, East Nusa Tenggara, Indonesia"
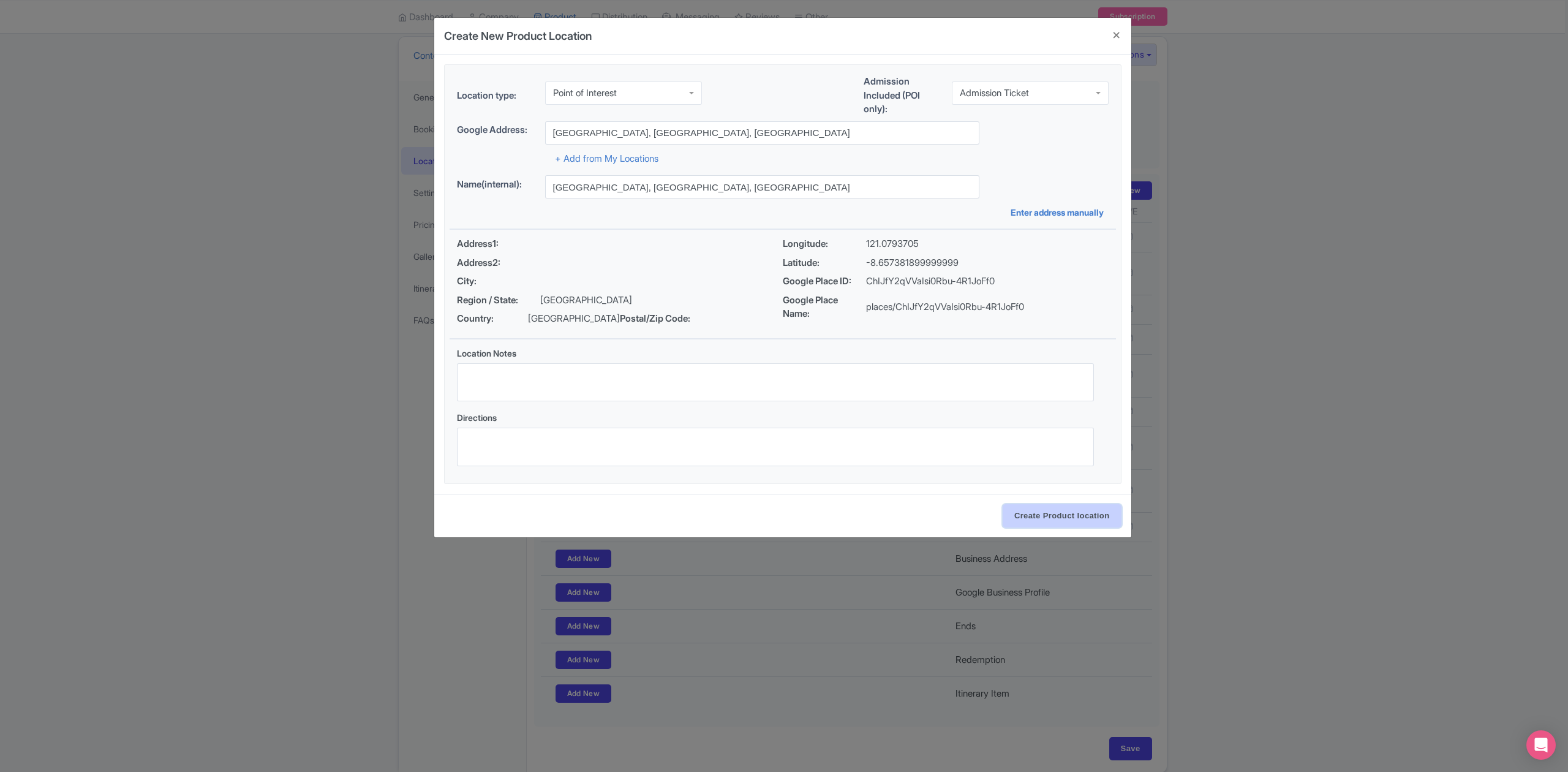
click at [1071, 525] on input "Create Product location" at bounding box center [1062, 515] width 119 height 23
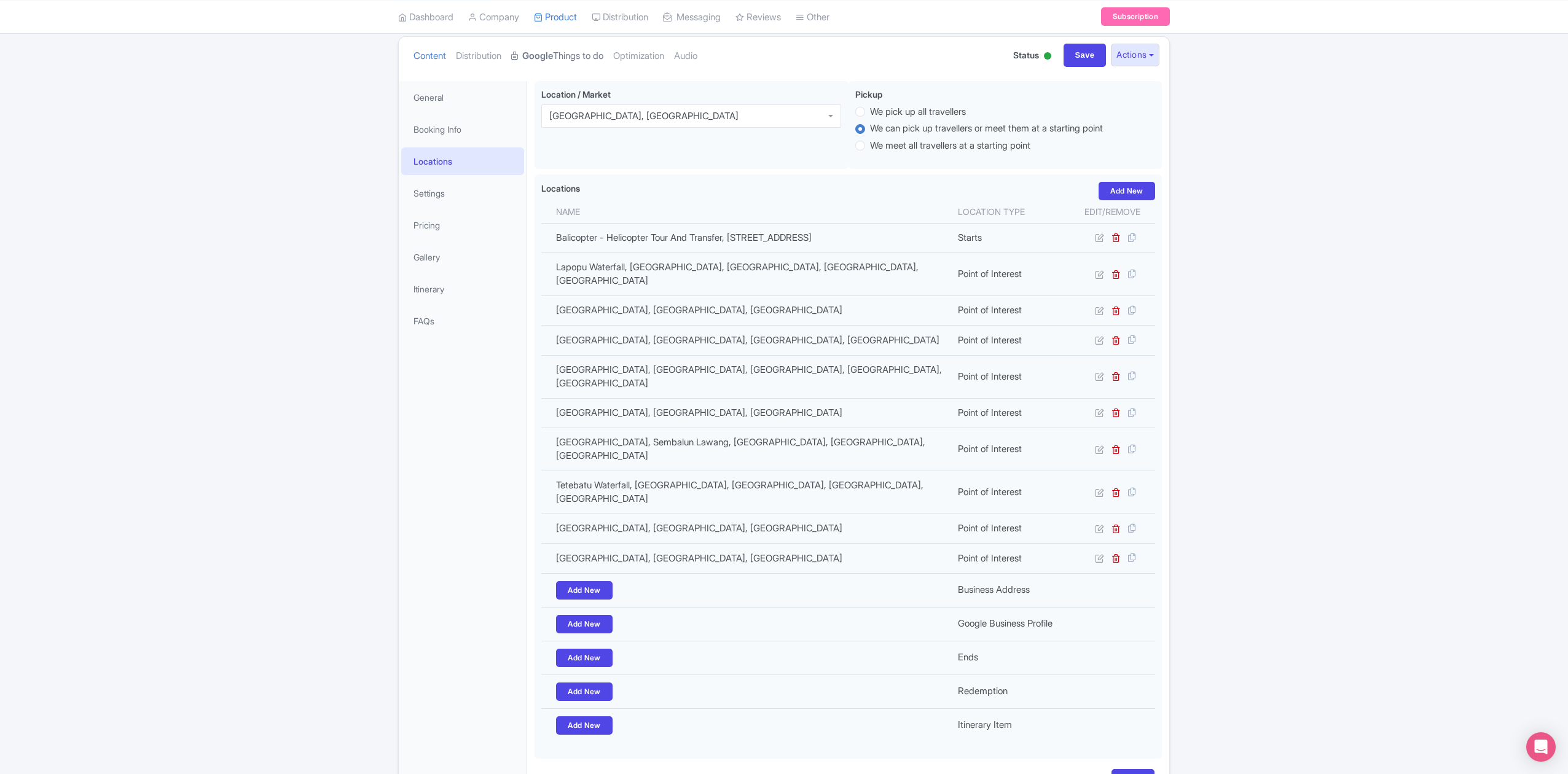
click at [591, 57] on link "Google Things to do" at bounding box center [557, 56] width 92 height 39
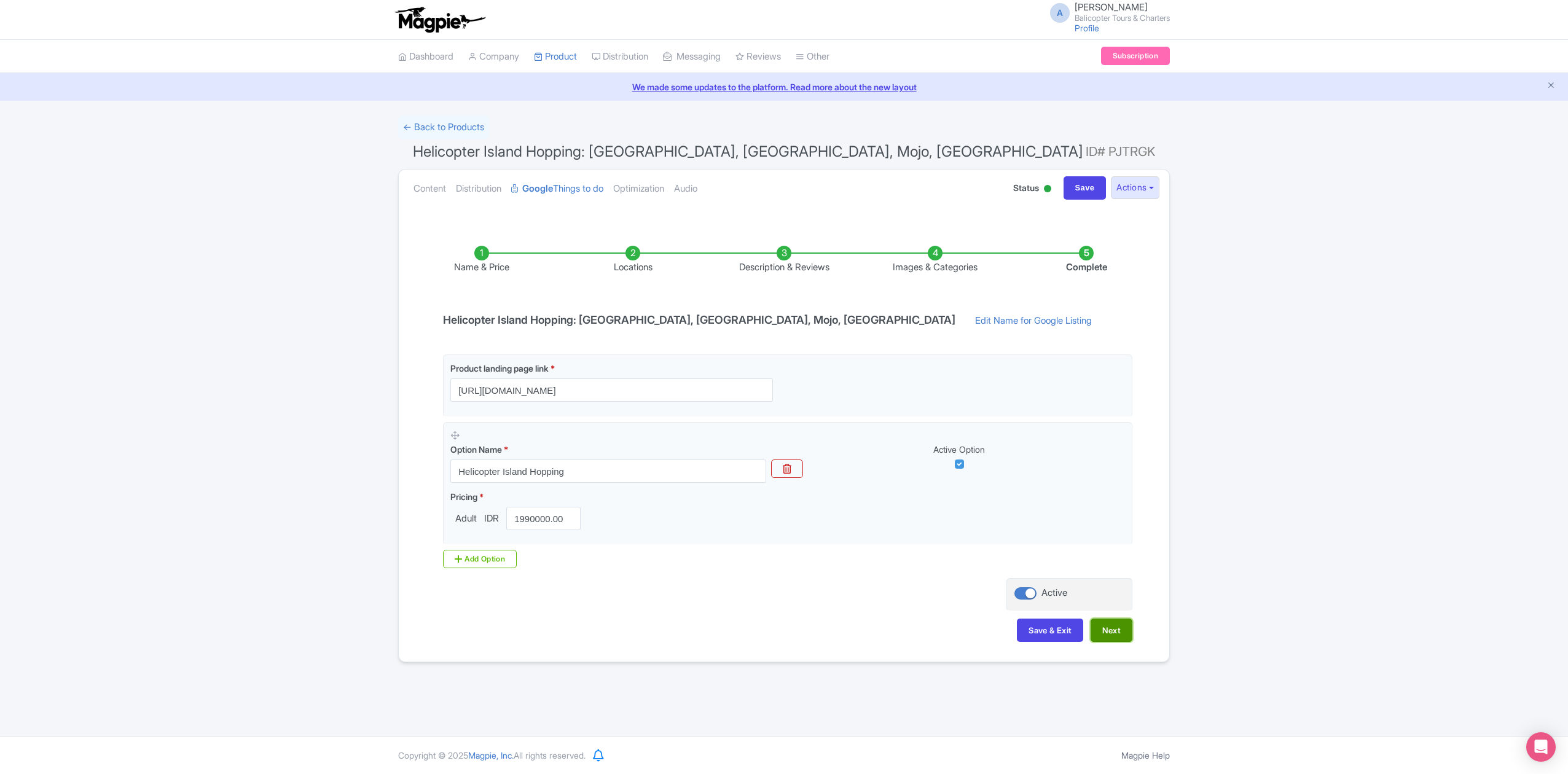
click at [1116, 634] on button "Next" at bounding box center [1111, 630] width 42 height 23
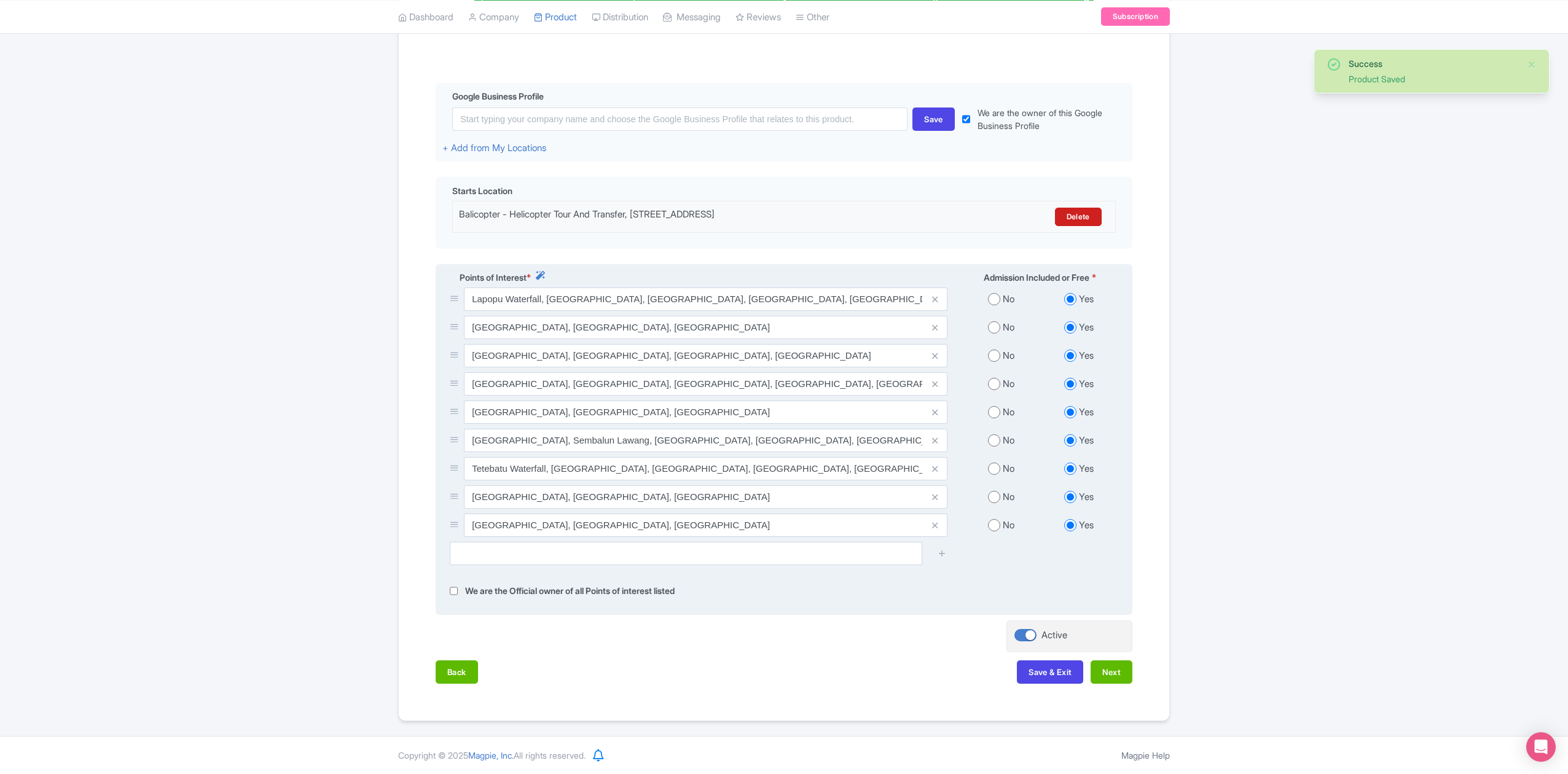
scroll to position [259, 0]
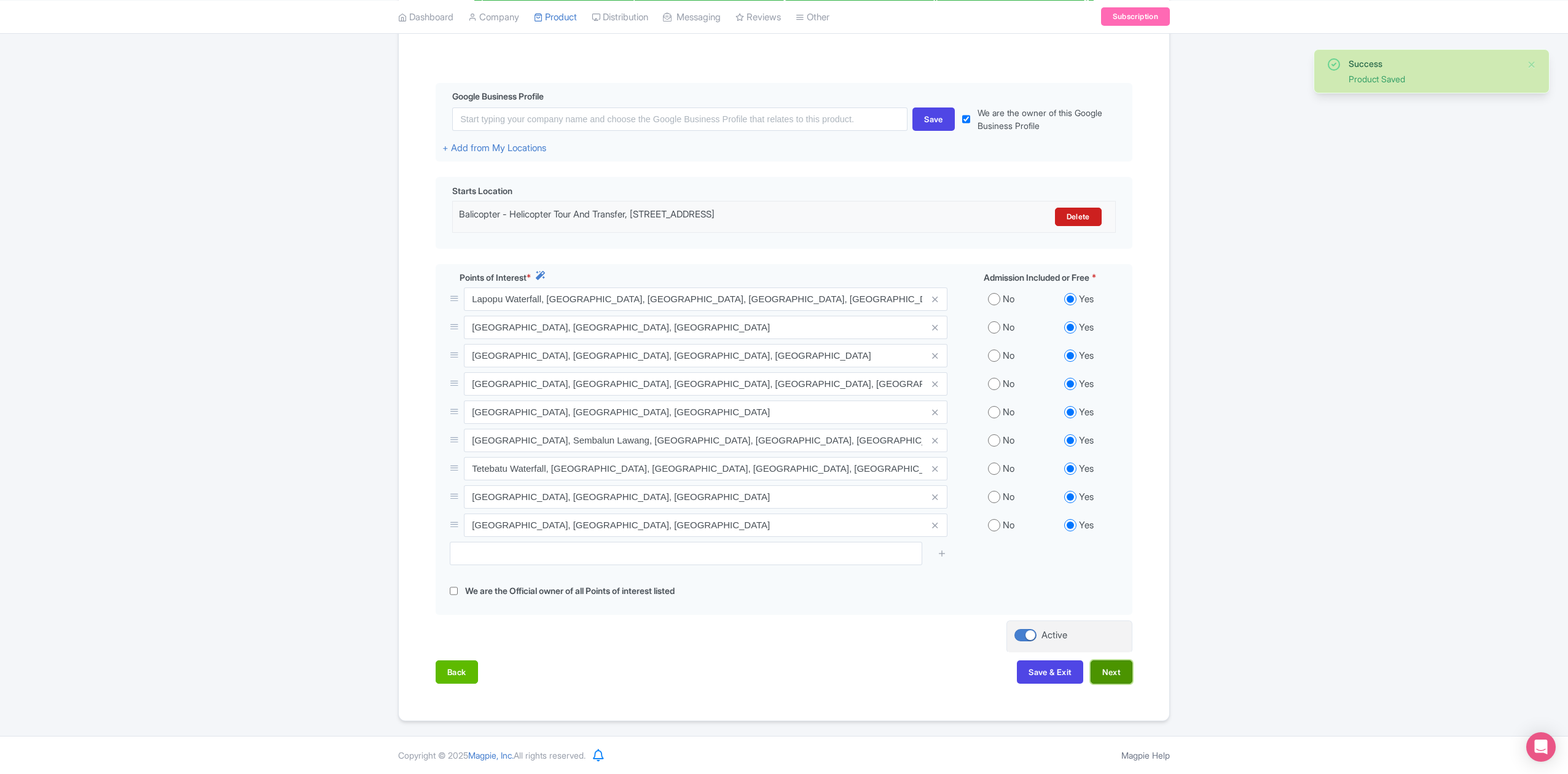
click at [1113, 672] on button "Next" at bounding box center [1111, 672] width 42 height 23
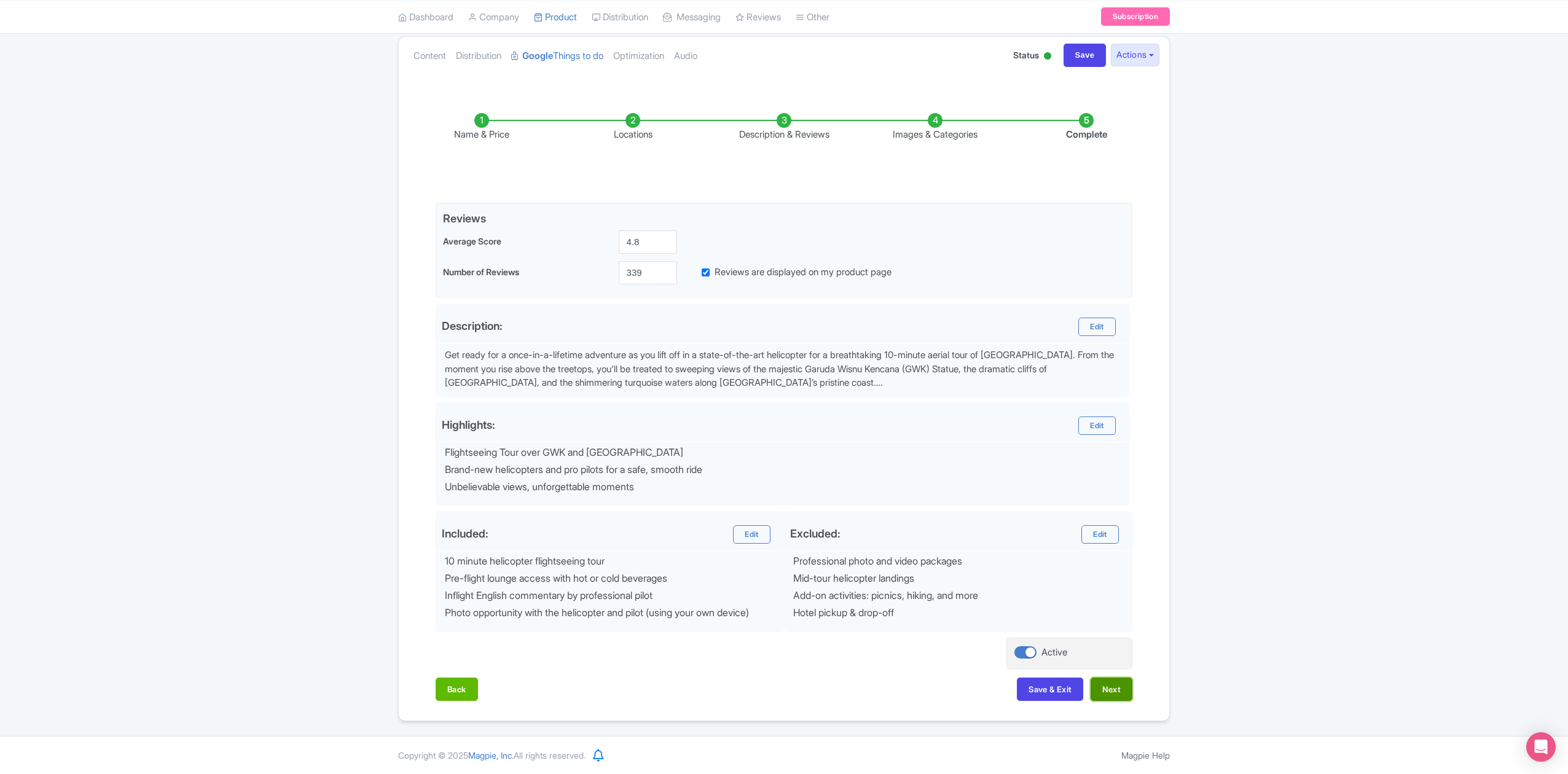
click at [1099, 691] on button "Next" at bounding box center [1111, 689] width 42 height 23
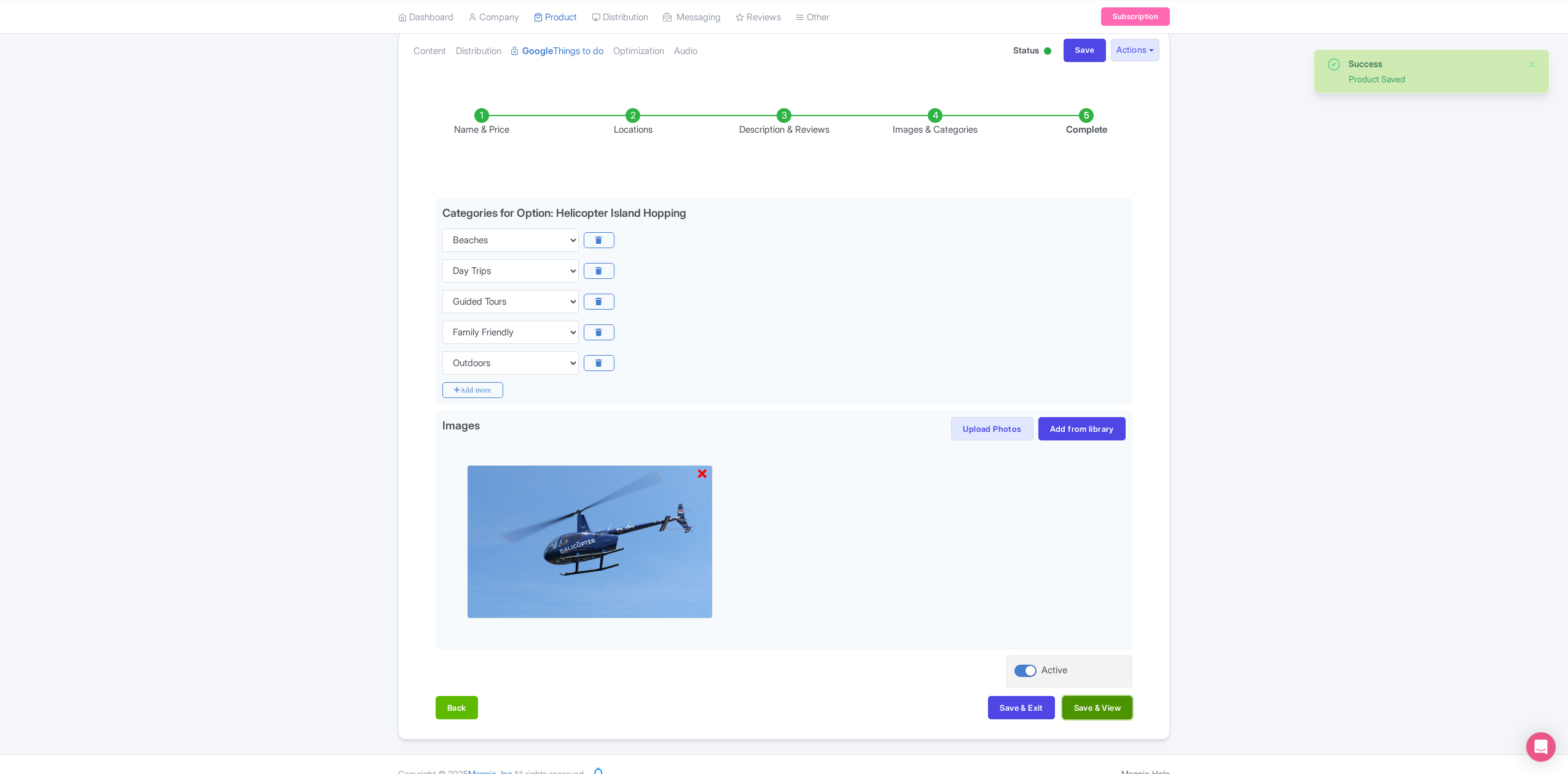
click at [1102, 705] on button "Save & View" at bounding box center [1097, 707] width 70 height 23
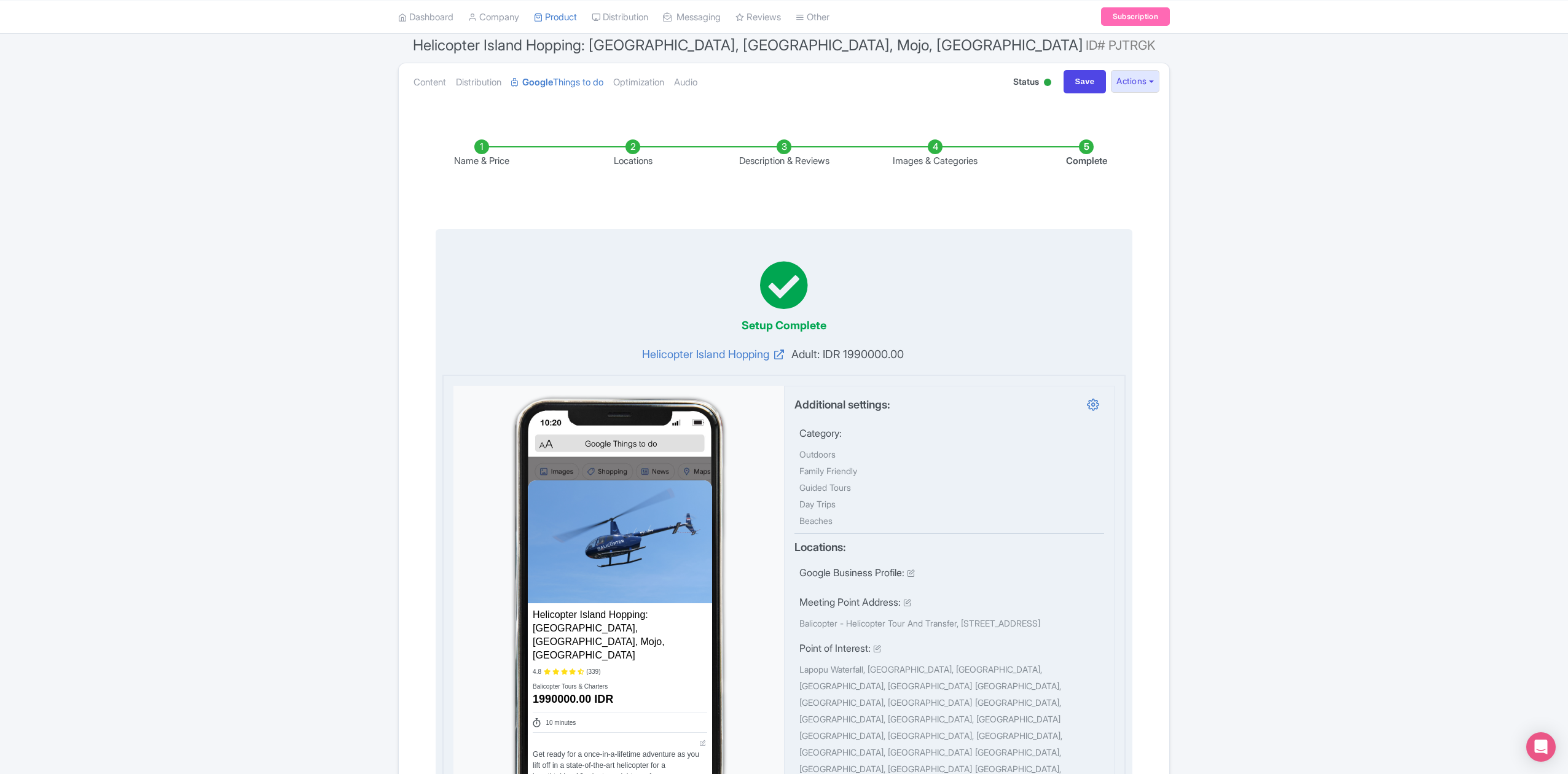
scroll to position [0, 0]
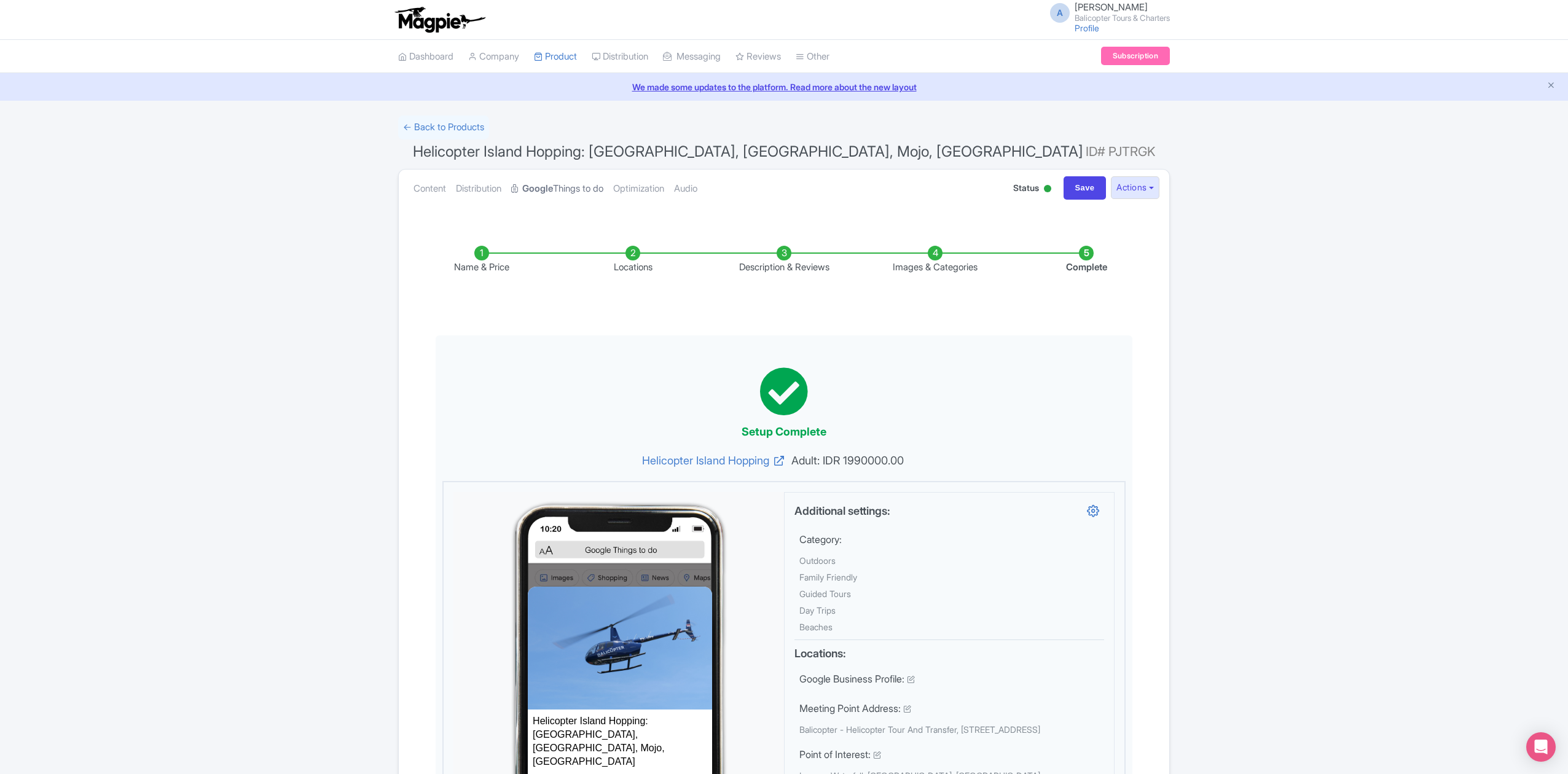
click at [590, 191] on link "Google Things to do" at bounding box center [557, 189] width 92 height 39
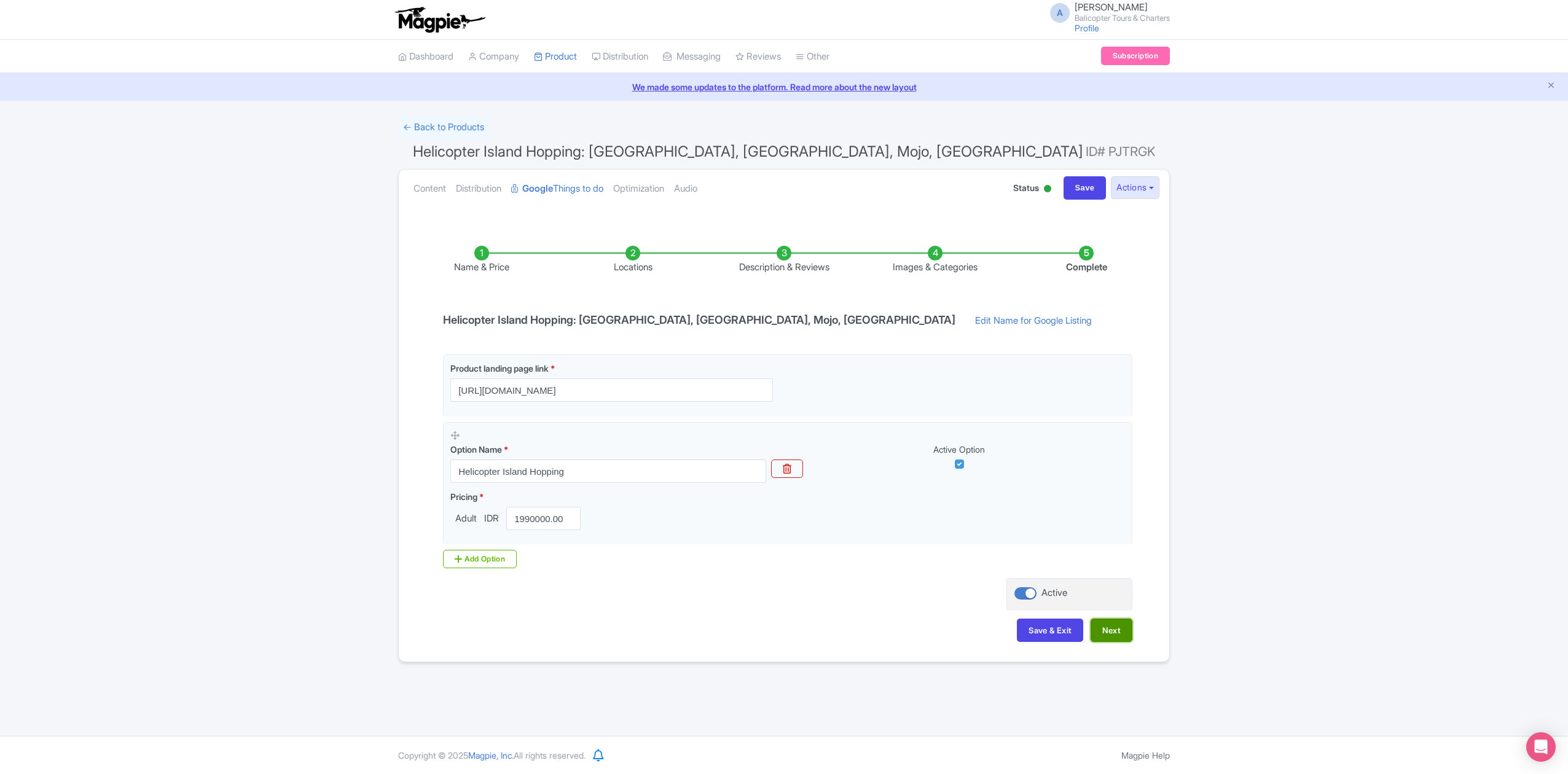
click at [1127, 632] on button "Next" at bounding box center [1111, 630] width 42 height 23
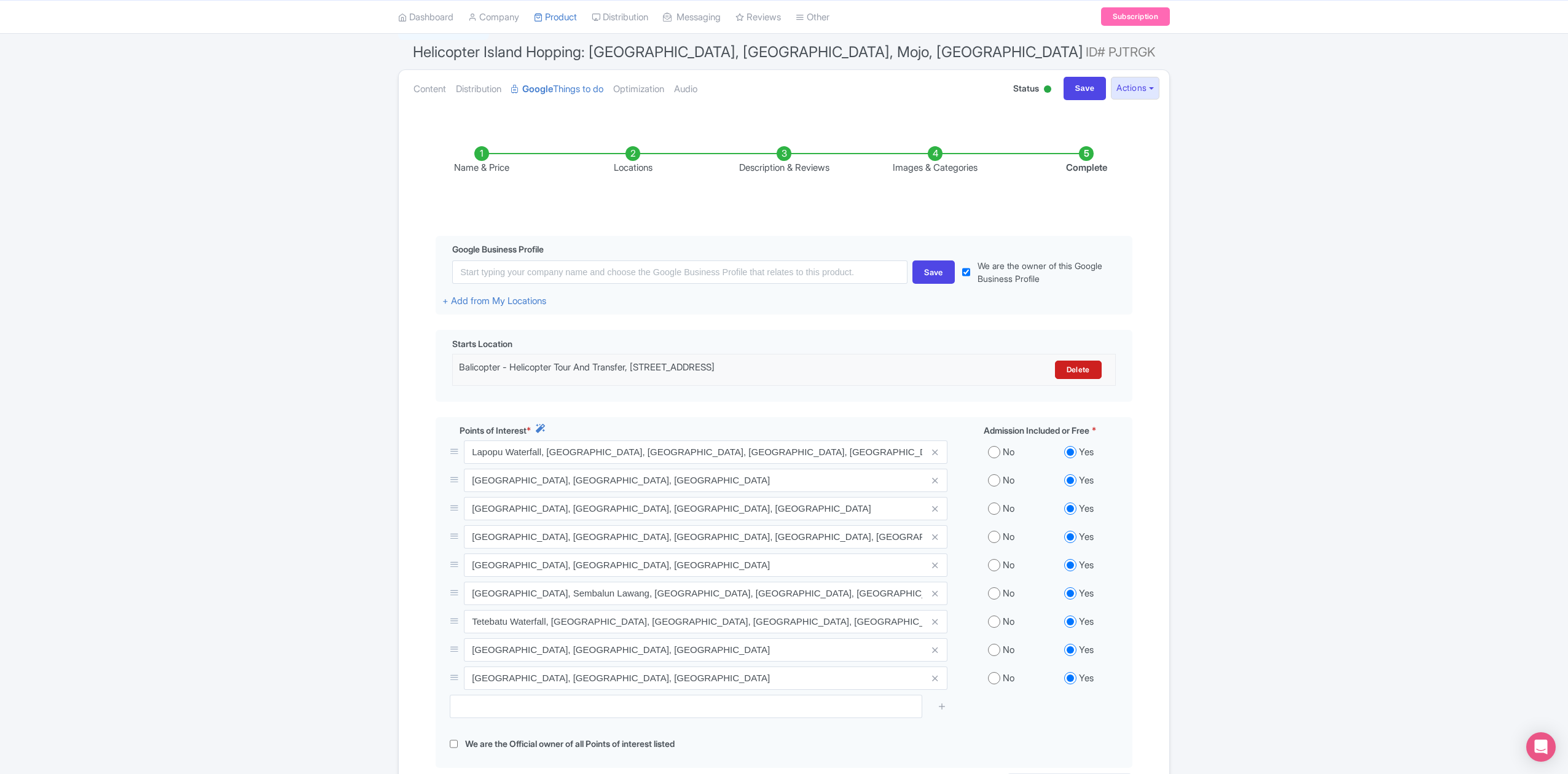
scroll to position [259, 0]
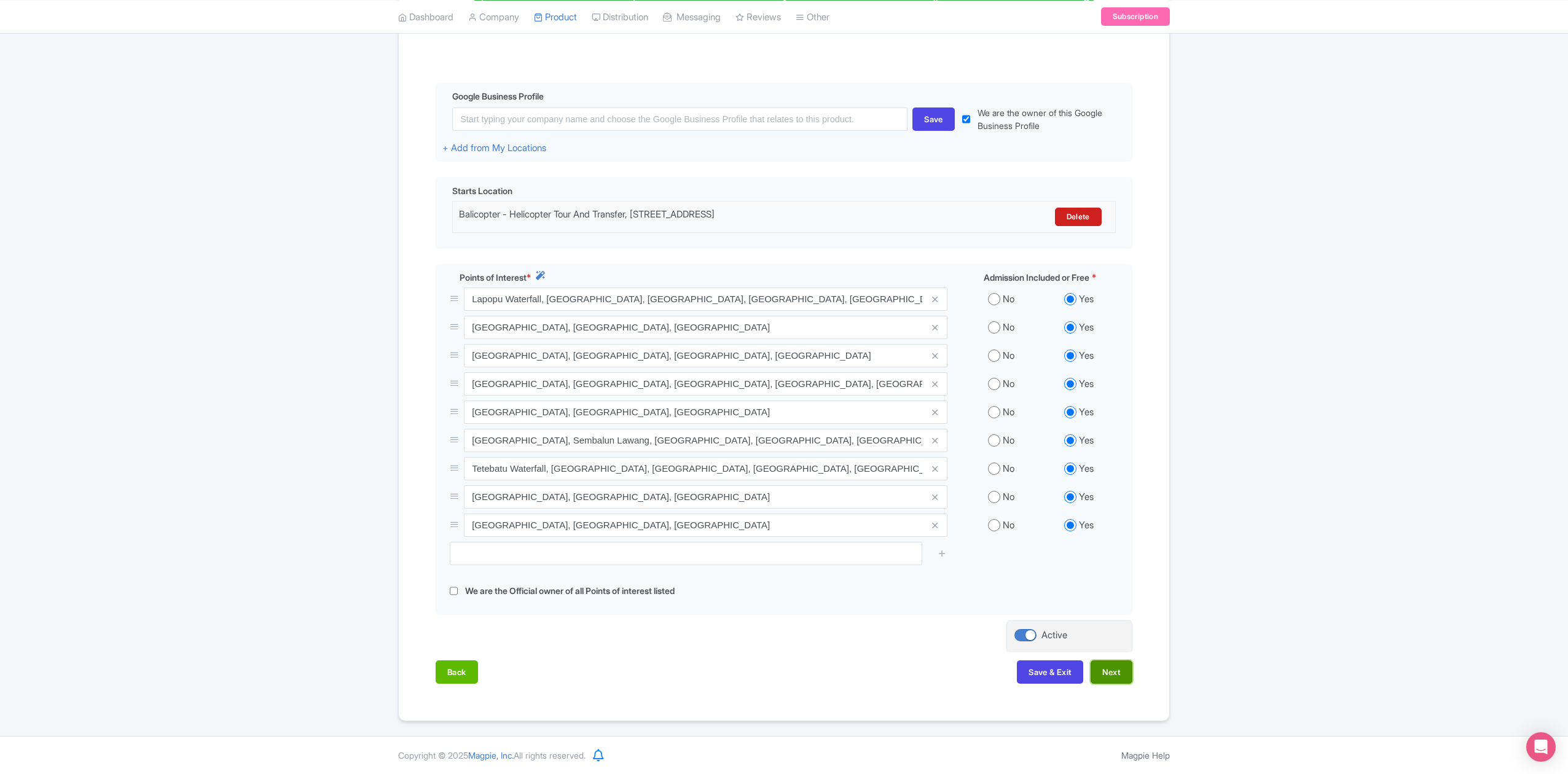
click at [1119, 675] on button "Next" at bounding box center [1111, 672] width 42 height 23
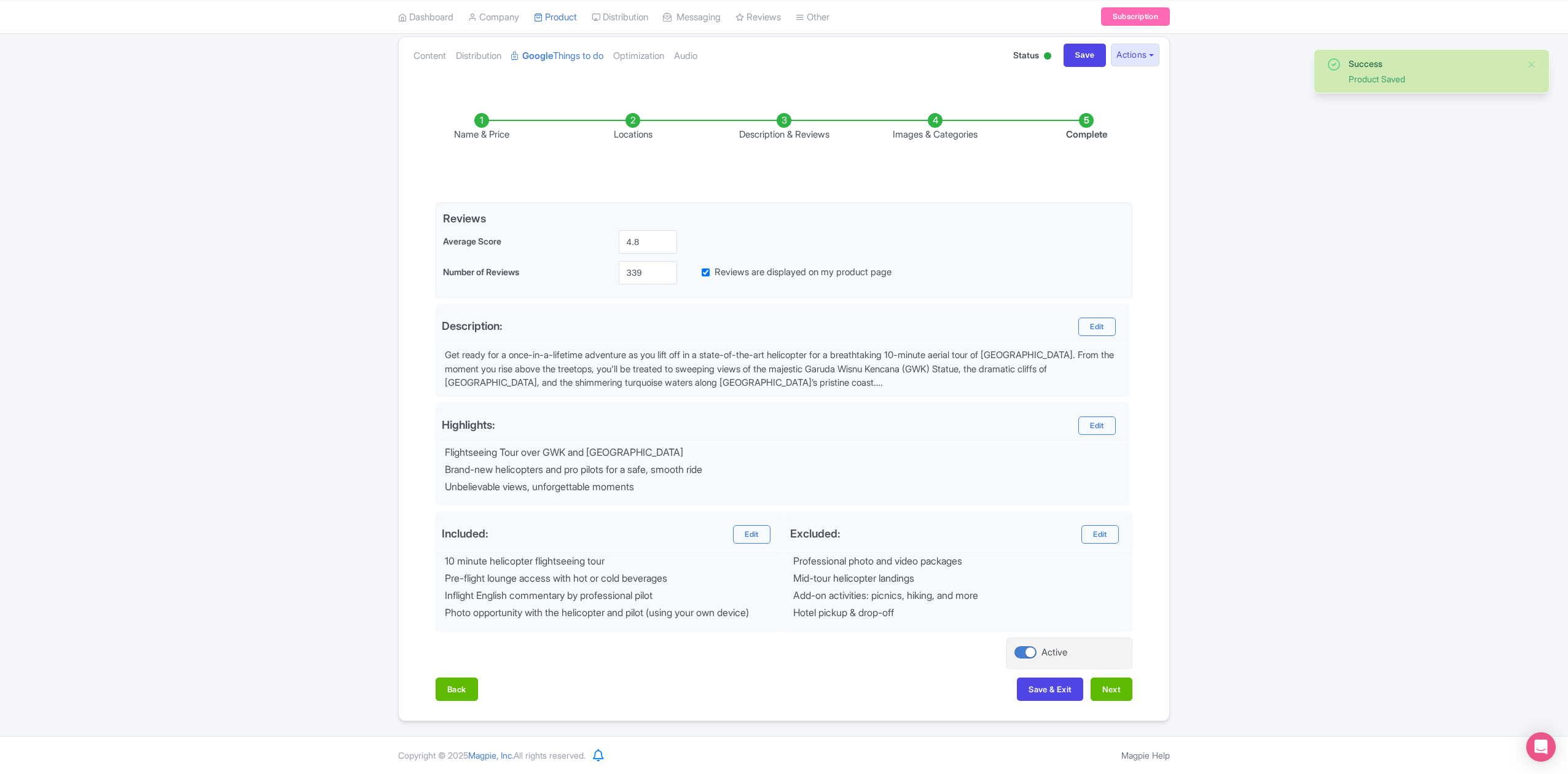
scroll to position [138, 0]
click at [1104, 687] on button "Next" at bounding box center [1111, 689] width 42 height 23
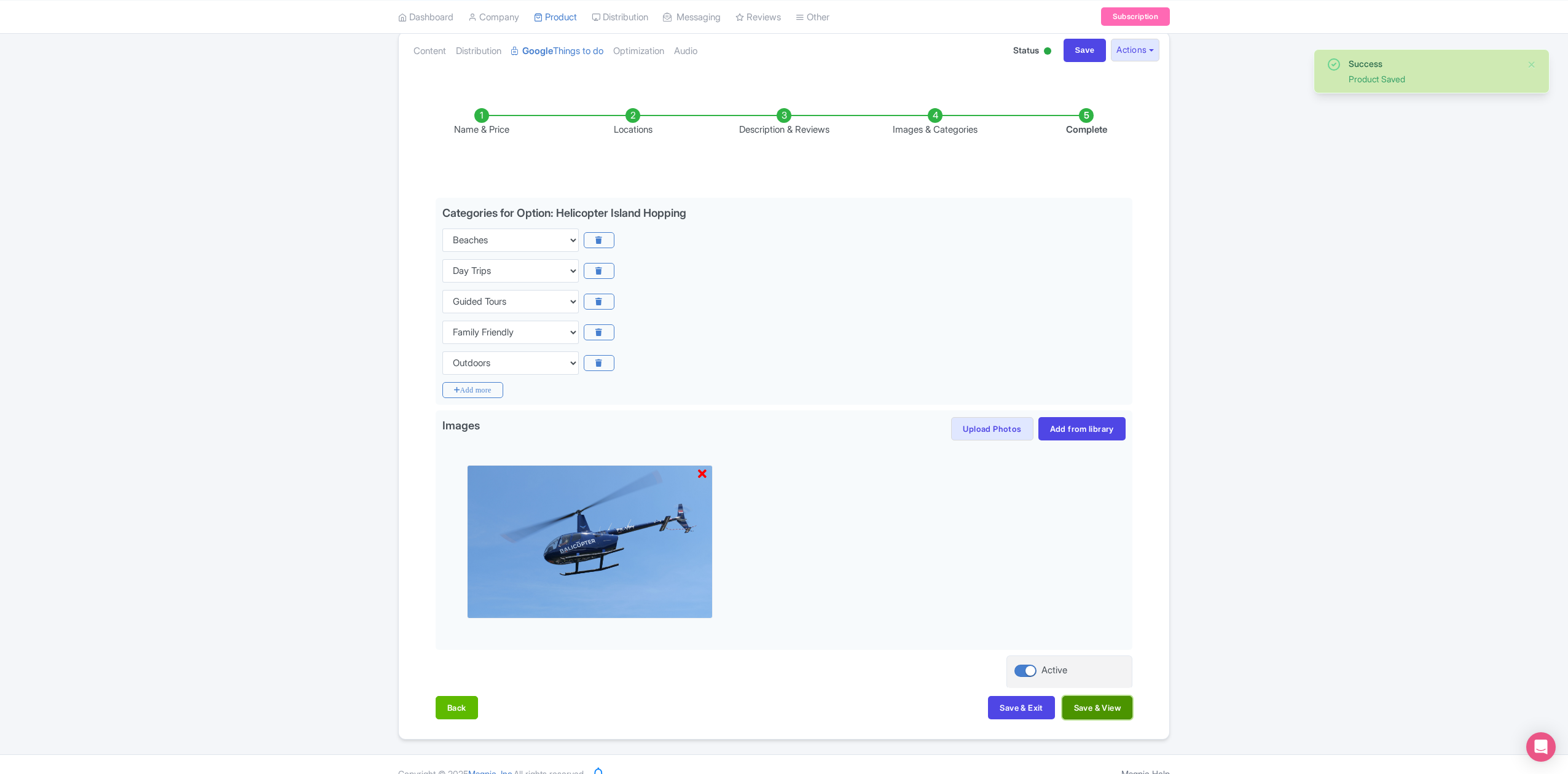
click at [1094, 717] on button "Save & View" at bounding box center [1097, 707] width 70 height 23
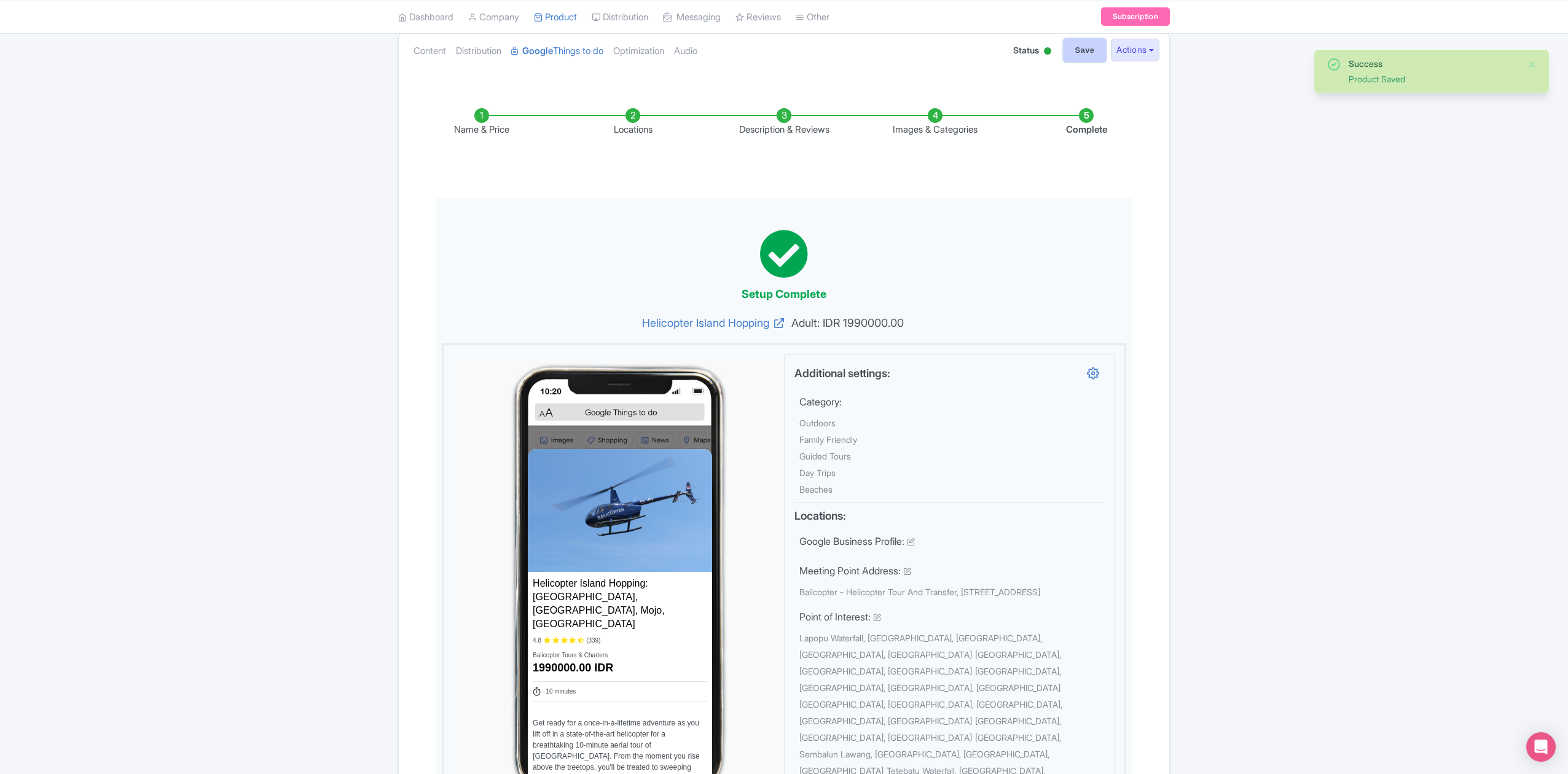
click at [1075, 55] on input "Save" at bounding box center [1085, 50] width 43 height 23
type input "Update Product"
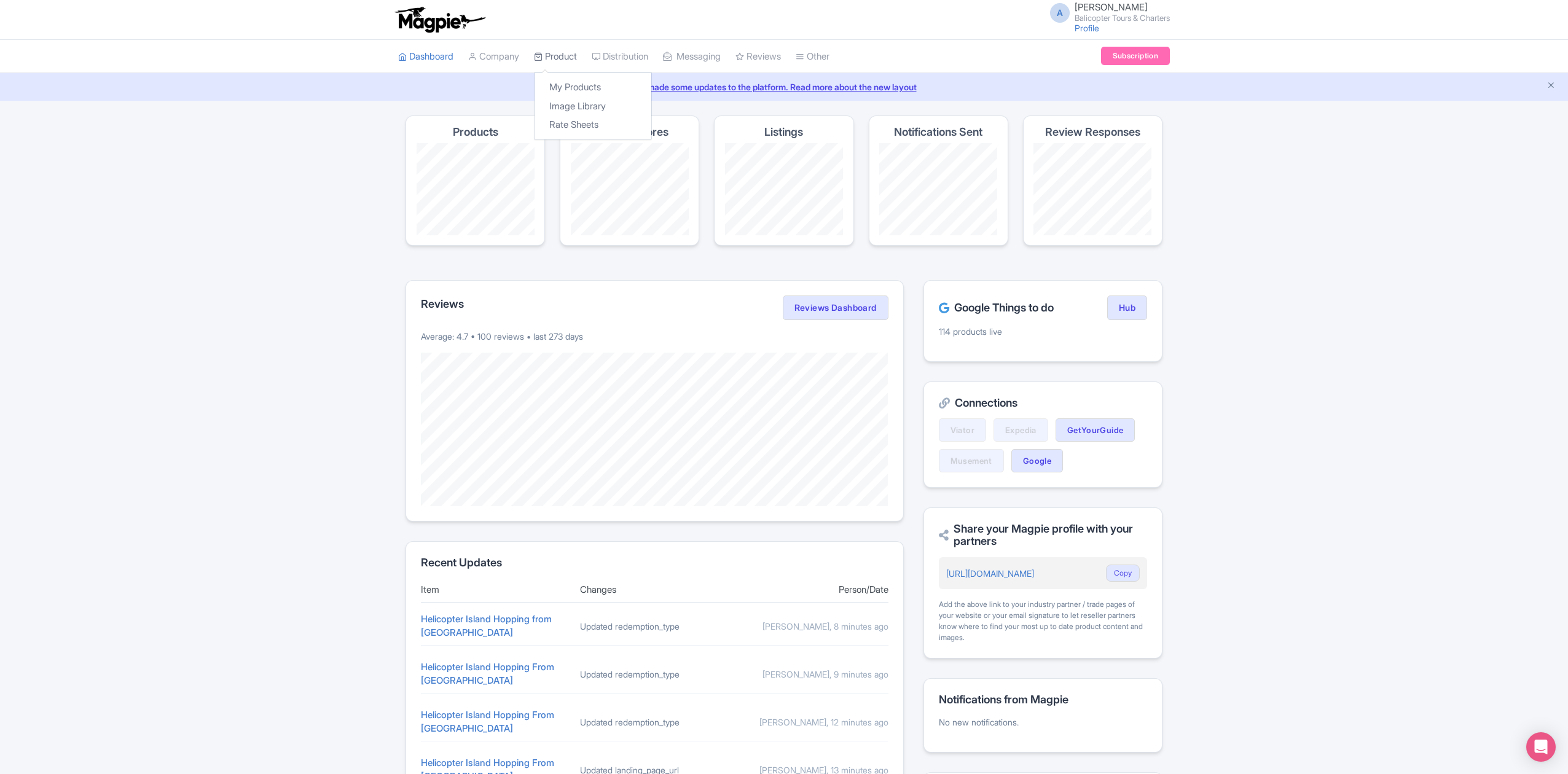
click at [571, 62] on link "Product" at bounding box center [555, 57] width 43 height 34
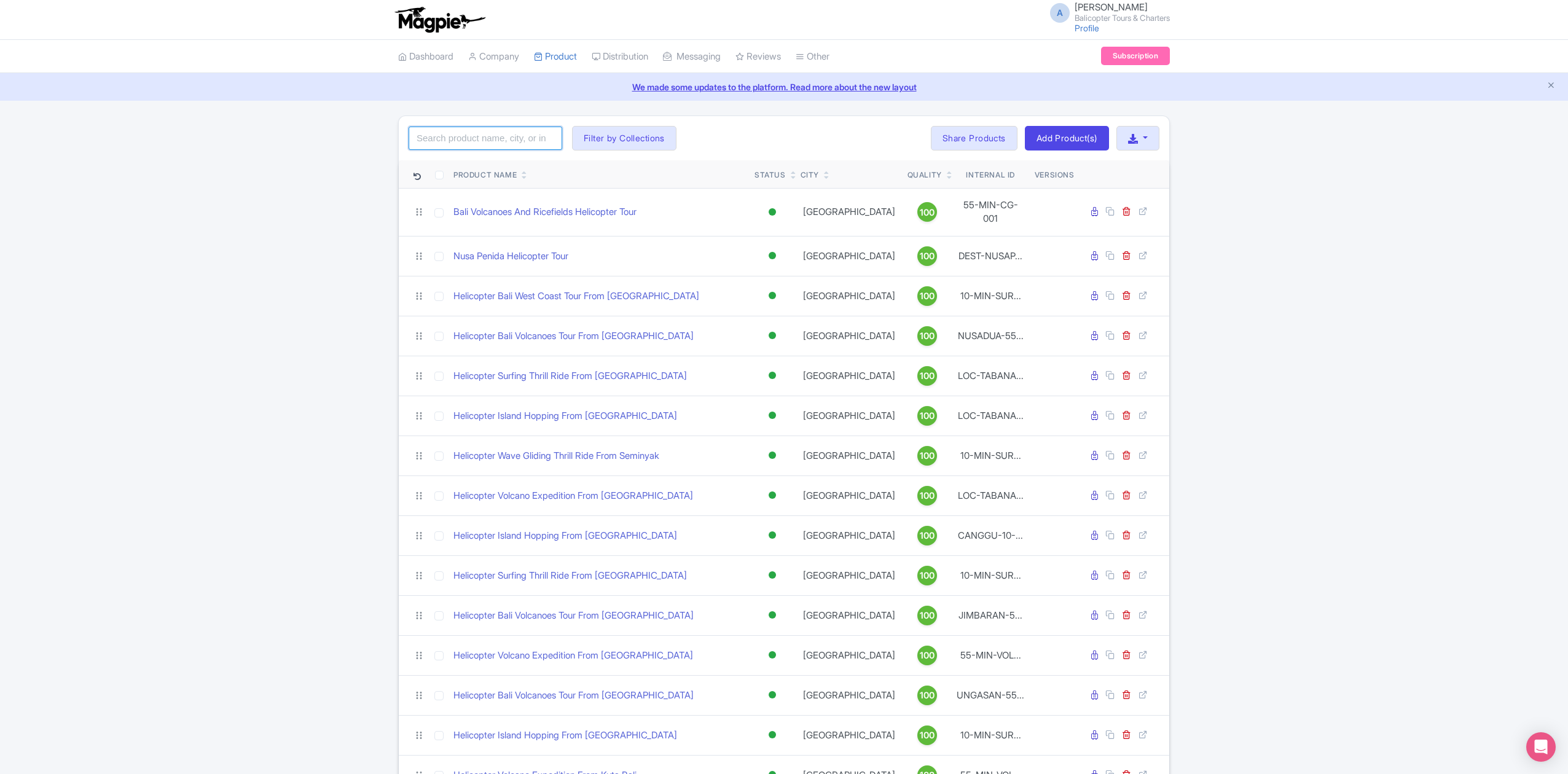
click at [514, 139] on input "search" at bounding box center [485, 138] width 154 height 23
type input "dest"
click button "Search" at bounding box center [0, 0] width 0 height 0
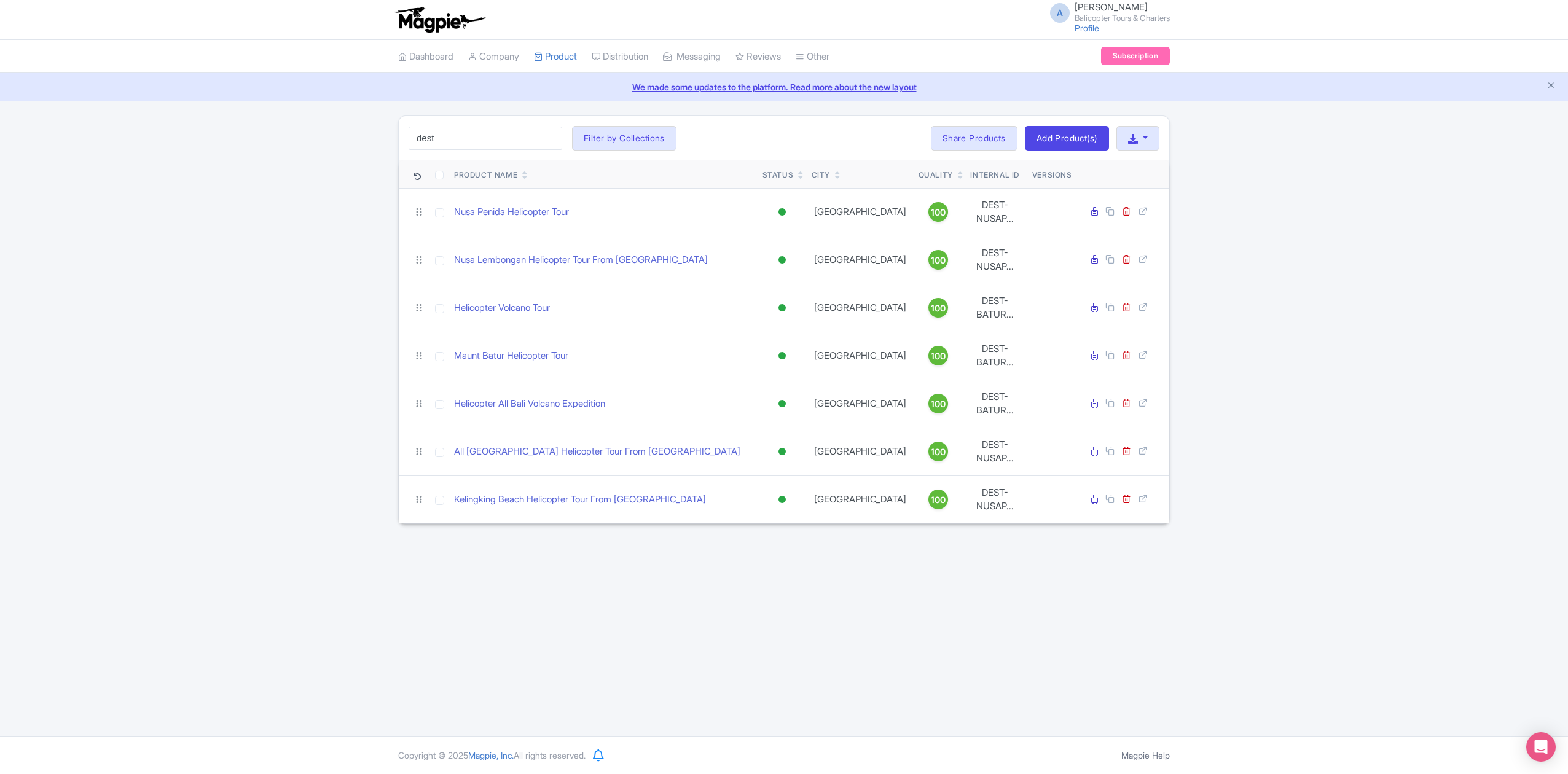
click at [332, 624] on div "A Andrey Astashkin Balicopter Tours & Charters Profile Users Settings Sign out …" at bounding box center [784, 368] width 1568 height 736
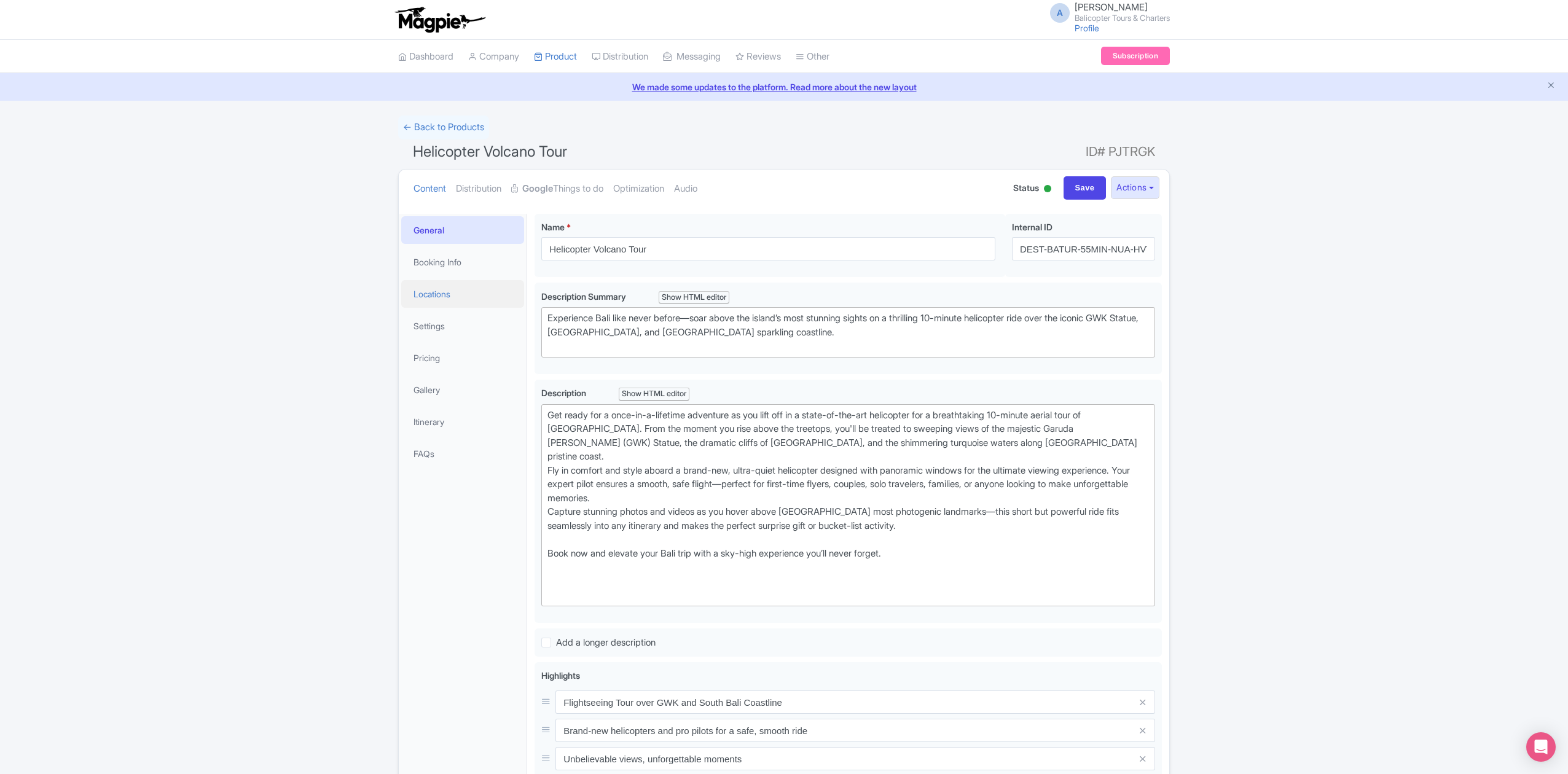
click at [459, 298] on link "Locations" at bounding box center [462, 293] width 123 height 28
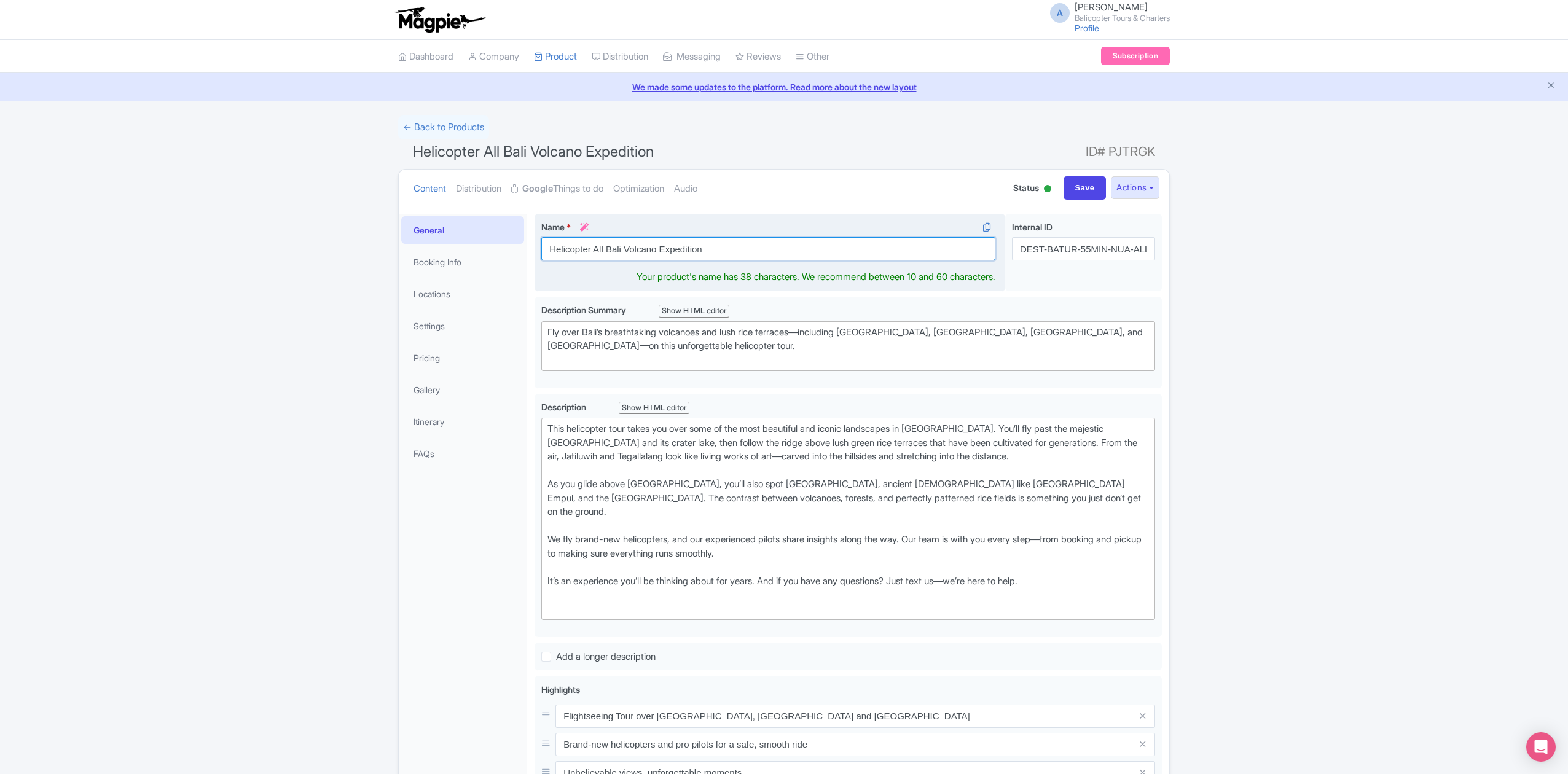
drag, startPoint x: 711, startPoint y: 254, endPoint x: 593, endPoint y: 264, distance: 118.4
click at [593, 264] on div "Name * i Helicopter All Bali Volcano Expedition Your product's name has 38 char…" at bounding box center [770, 253] width 471 height 78
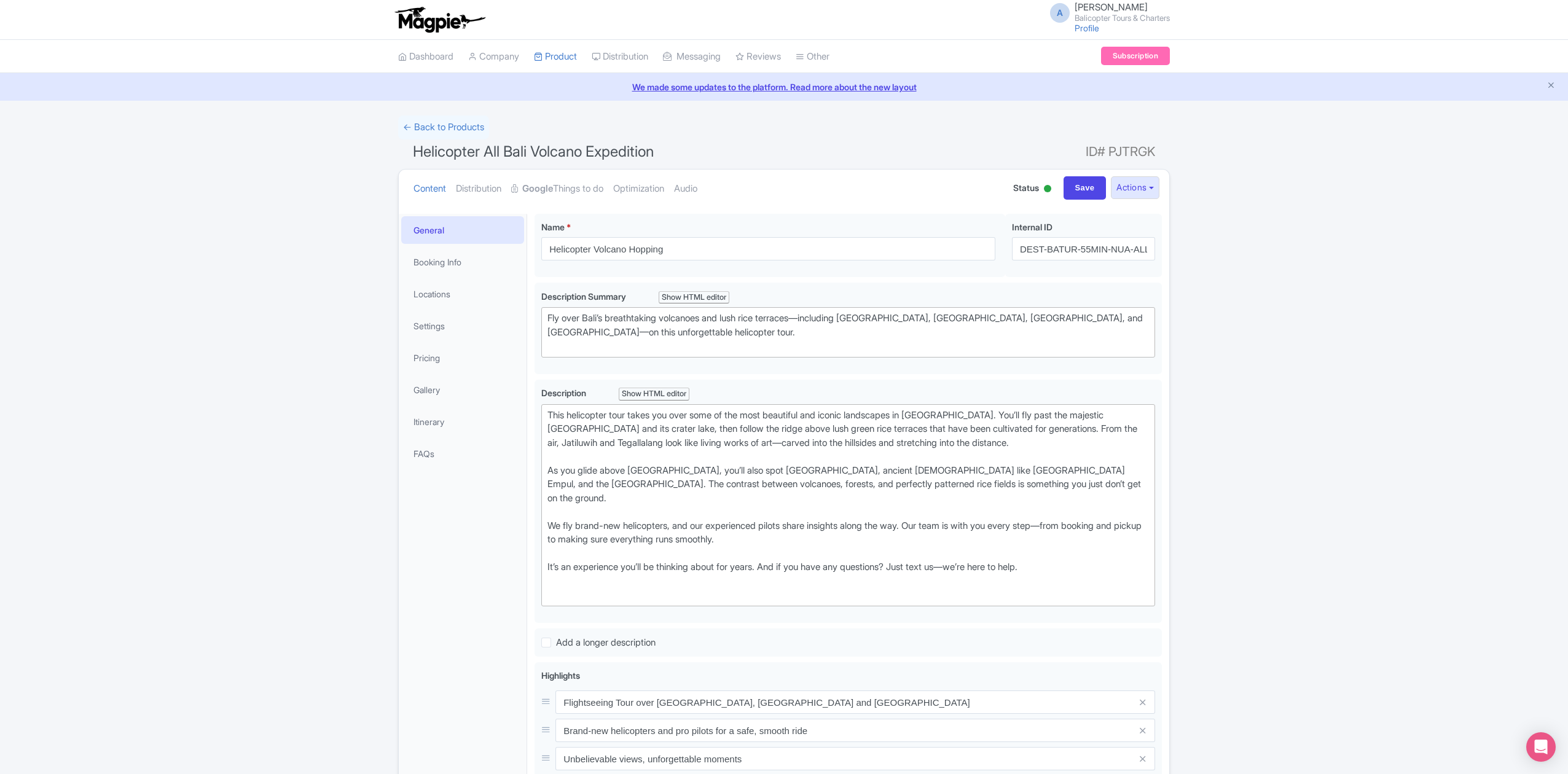
click at [1164, 317] on div "Helicopter All Bali Volcano Expedition Name * i Helicopter Volcano Hopping Your…" at bounding box center [849, 629] width 642 height 847
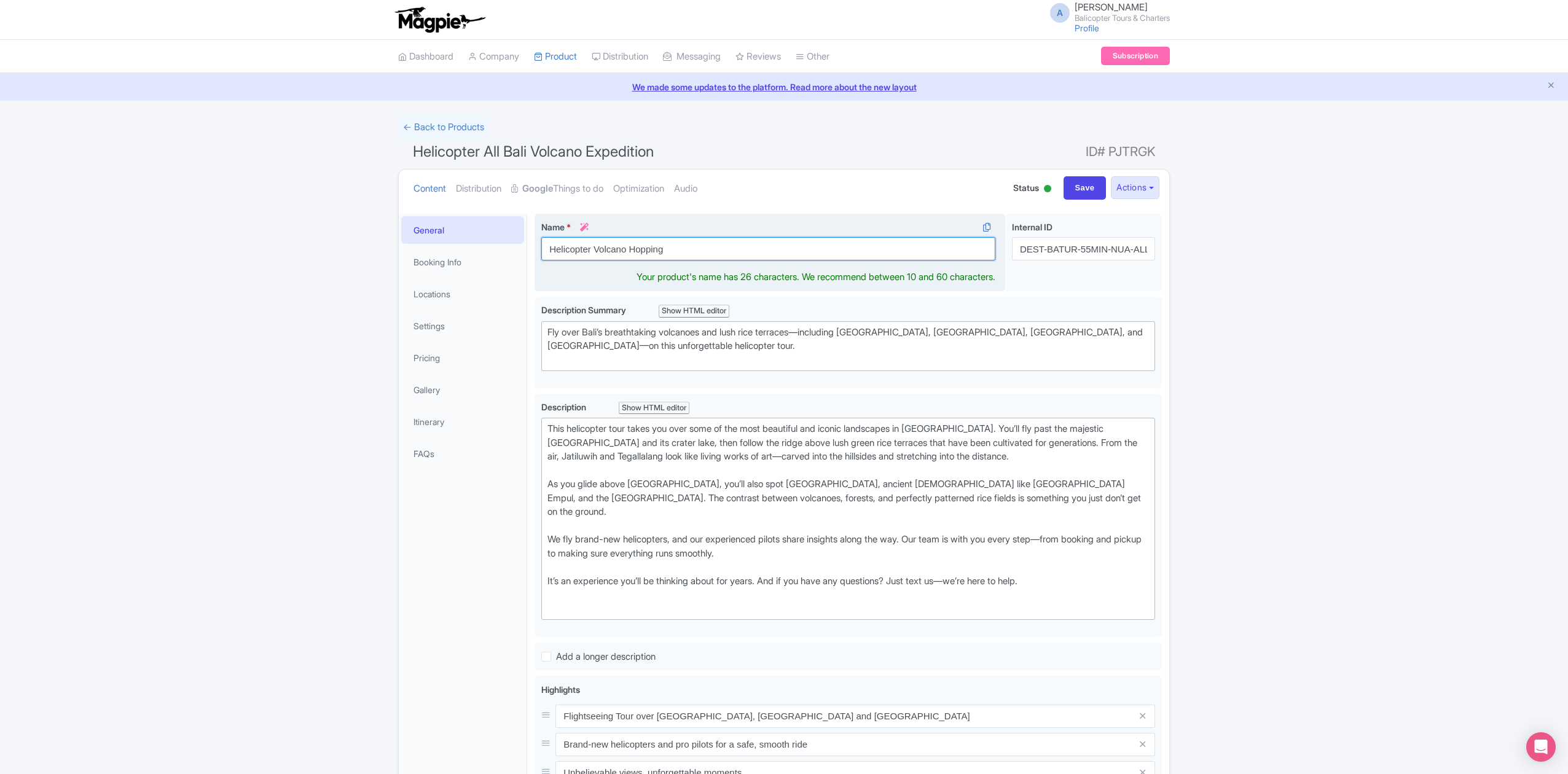
click at [742, 252] on input "Helicopter Volcano Hopping" at bounding box center [768, 249] width 454 height 23
type input "Helicopter Volcano Hopping: Batur, Agung, Ijen, Rinjani"
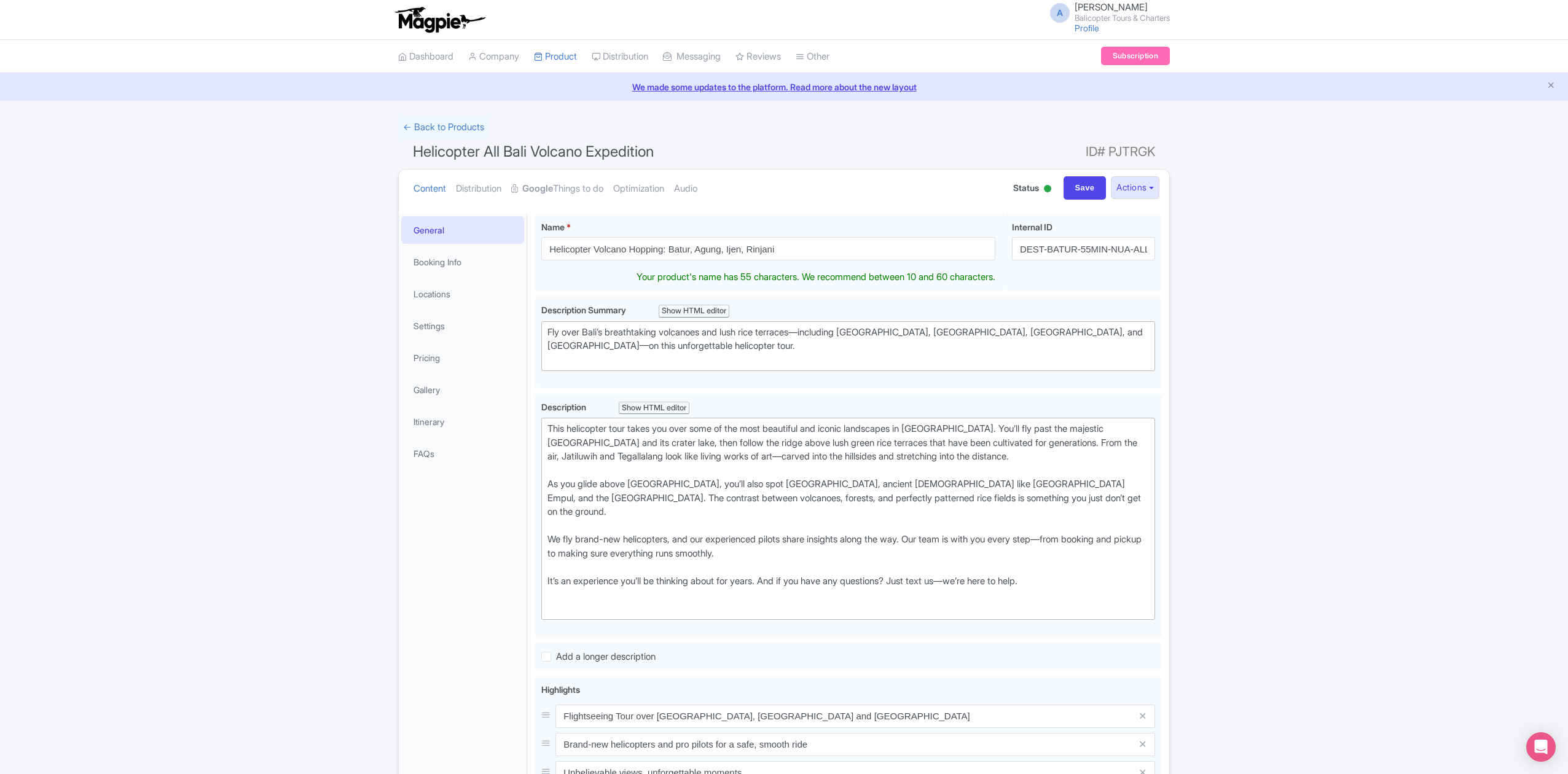
click at [449, 546] on div "General Booking Info Locations Settings Pricing Gallery Itinerary FAQs" at bounding box center [462, 641] width 128 height 853
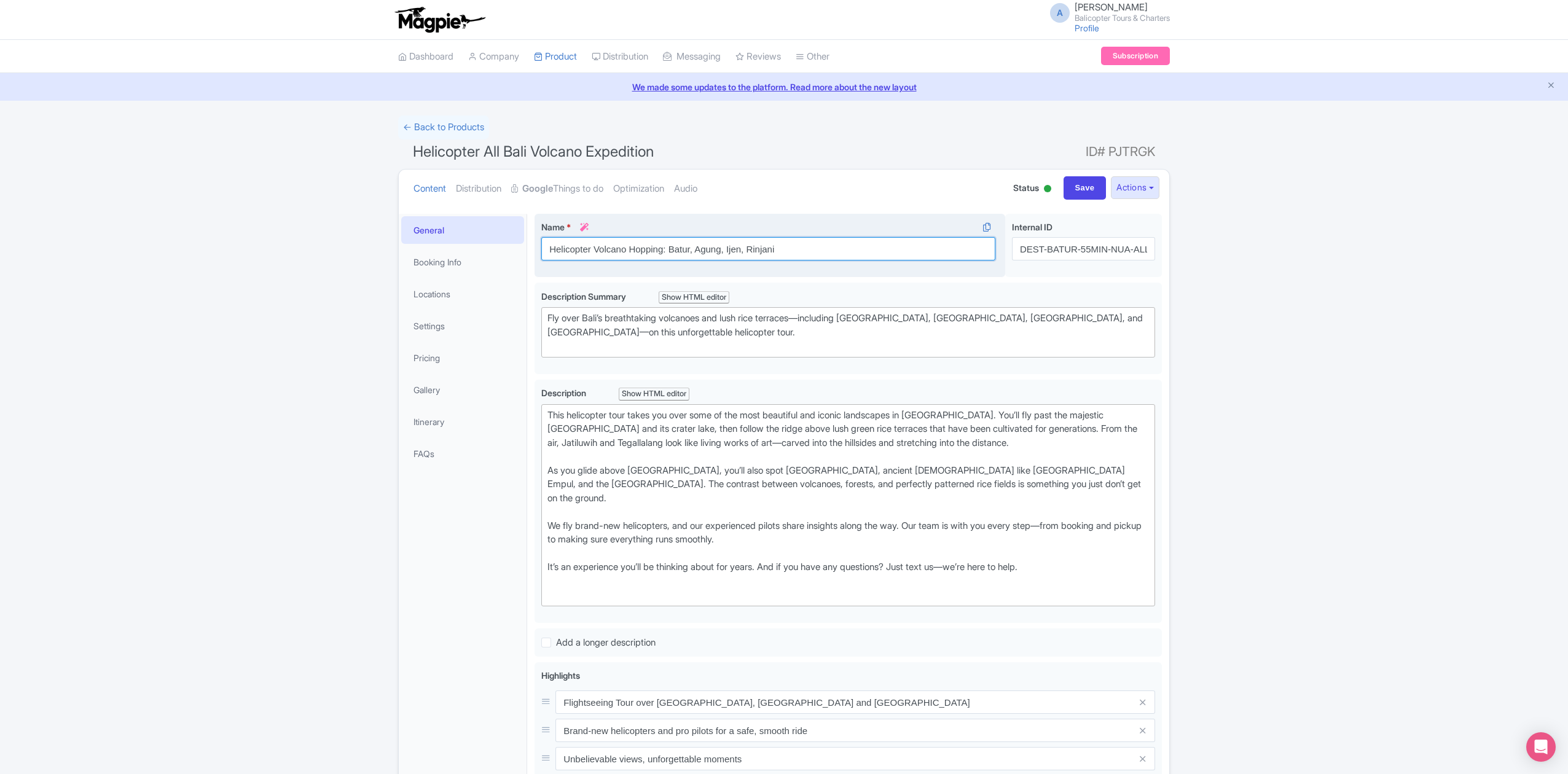
click at [666, 251] on input "Helicopter Volcano Hopping: Batur, Agung, Ijen, Rinjani" at bounding box center [768, 249] width 454 height 23
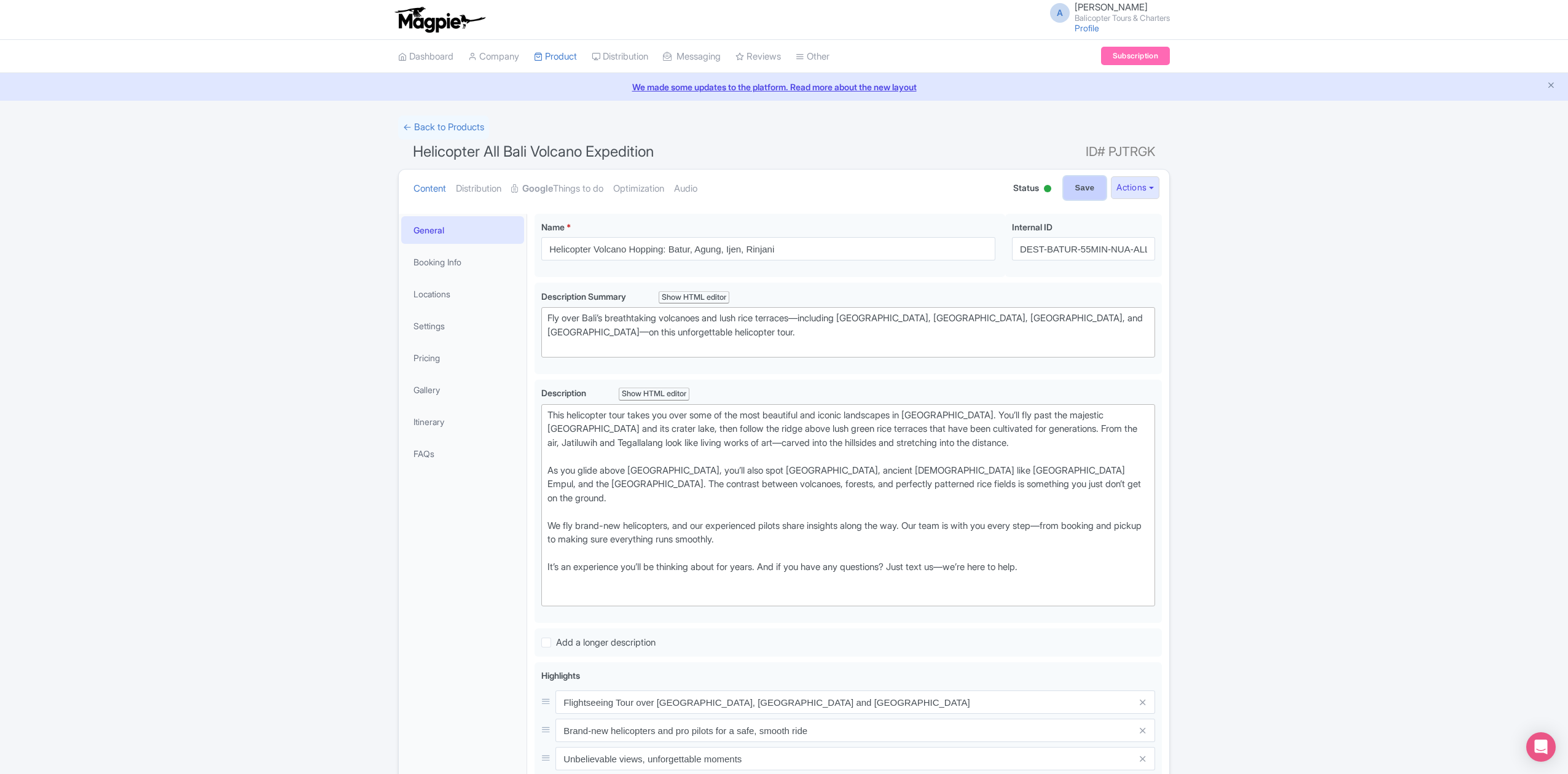
click at [1080, 191] on input "Save" at bounding box center [1085, 188] width 43 height 23
type input "Saving..."
click at [477, 350] on link "Pricing" at bounding box center [462, 357] width 123 height 28
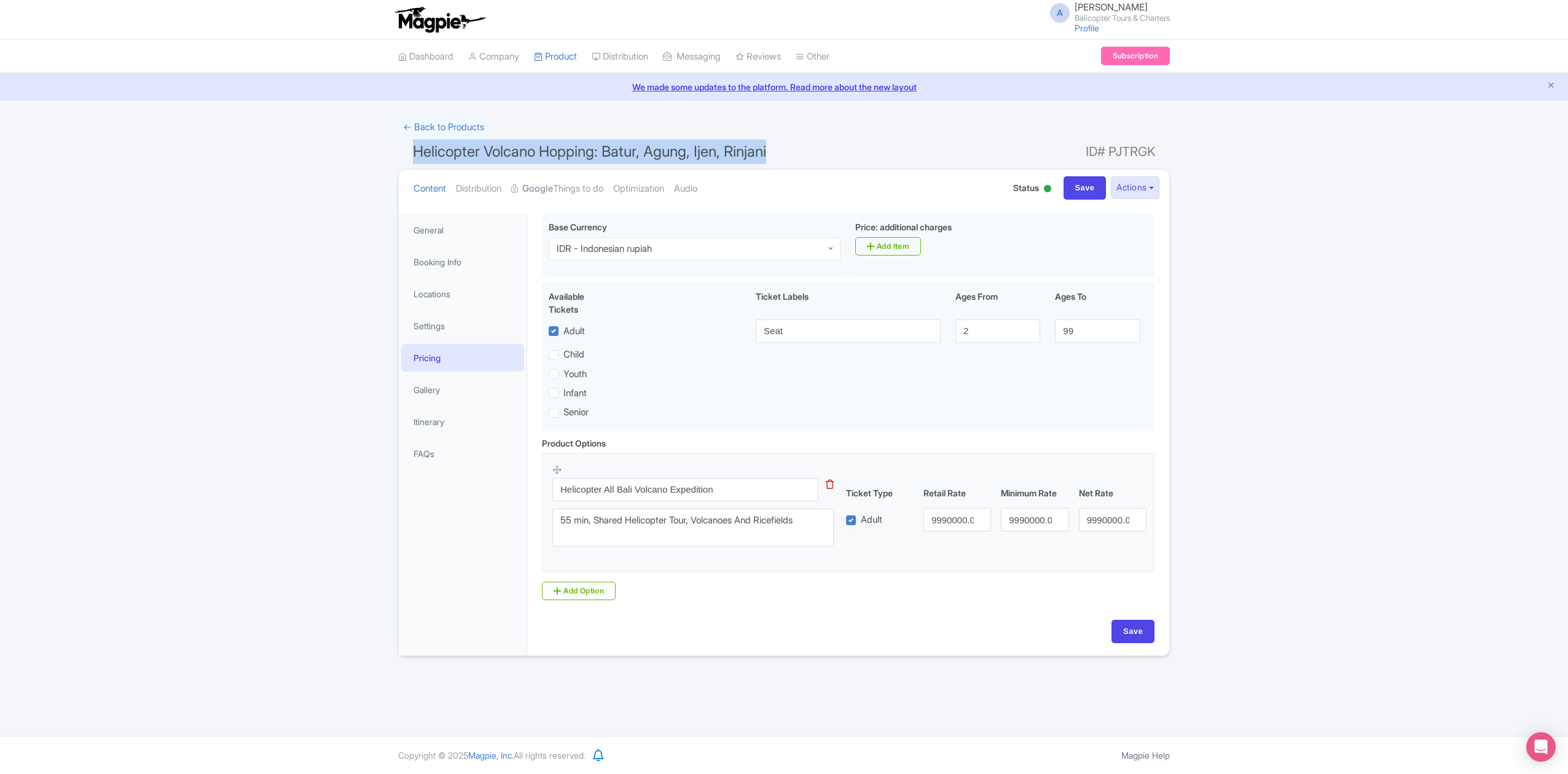
drag, startPoint x: 778, startPoint y: 148, endPoint x: 405, endPoint y: 155, distance: 373.1
click at [405, 155] on h1 "Helicopter Volcano Hopping: Batur, Agung, Ijen, Rinjani ID# PJTRGK" at bounding box center [784, 155] width 772 height 30
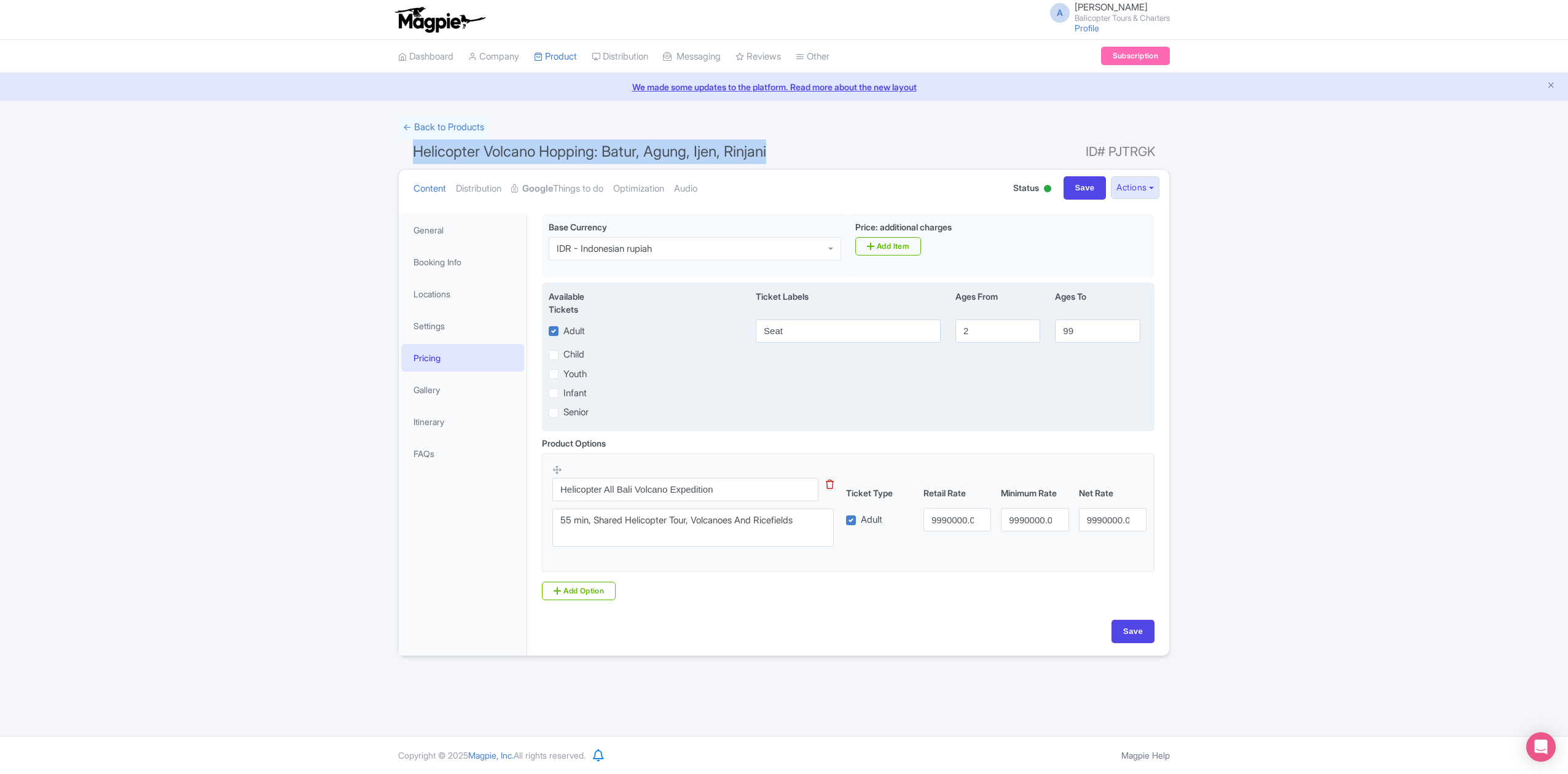
copy span "Helicopter Volcano Hopping: Batur, Agung, Ijen, Rinjani"
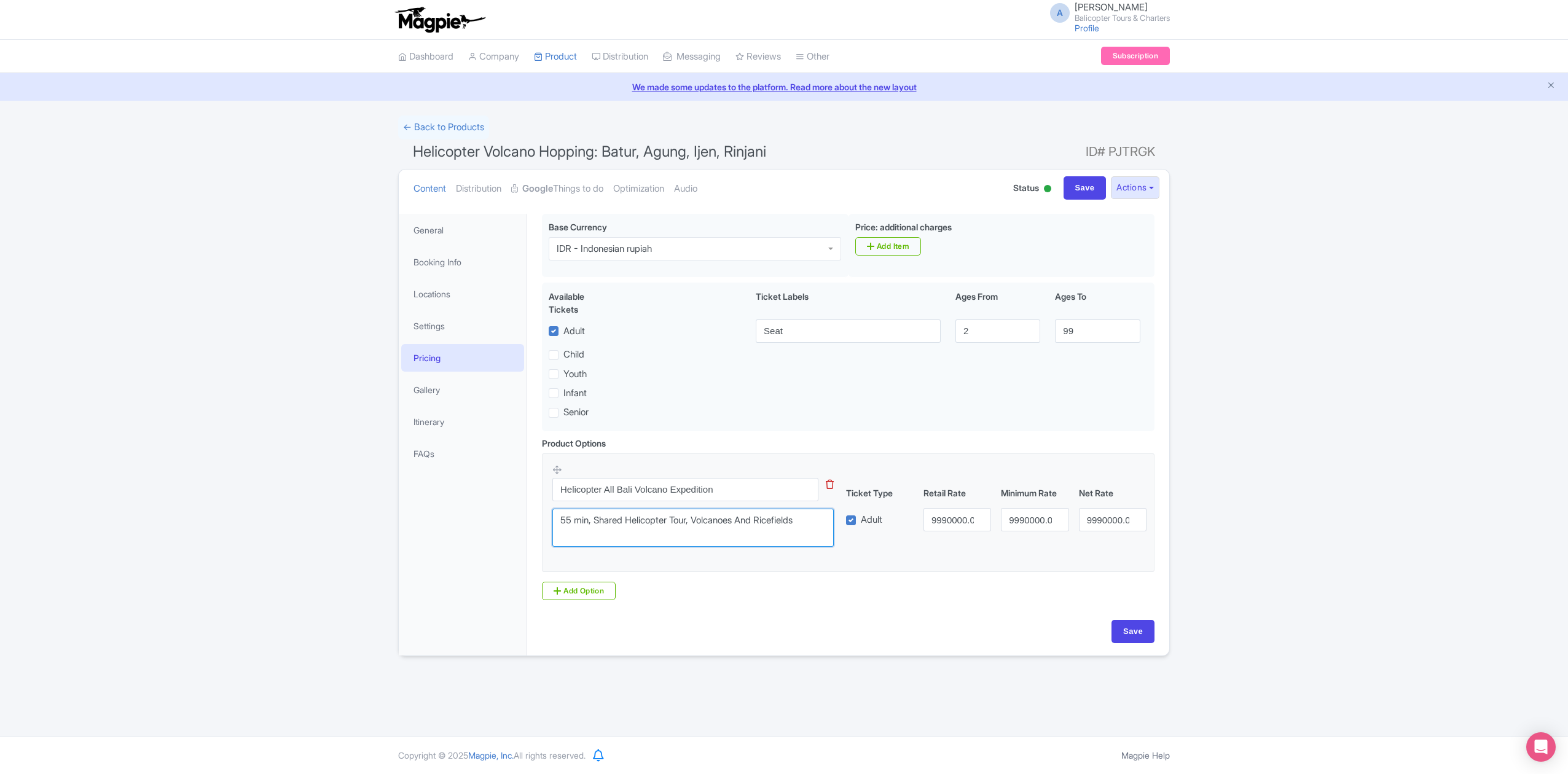
drag, startPoint x: 814, startPoint y: 522, endPoint x: 521, endPoint y: 529, distance: 293.1
click at [521, 529] on div "General Booking Info Locations Settings Pricing Gallery Itinerary FAQs Helicopt…" at bounding box center [783, 431] width 771 height 449
paste textarea "Helicopter Volcano Hopping: Batur, Agung, Ijen, Rinjani"
type textarea "Helicopter Volcano Hopping: Batur, Agung, Ijen, Rinjani"
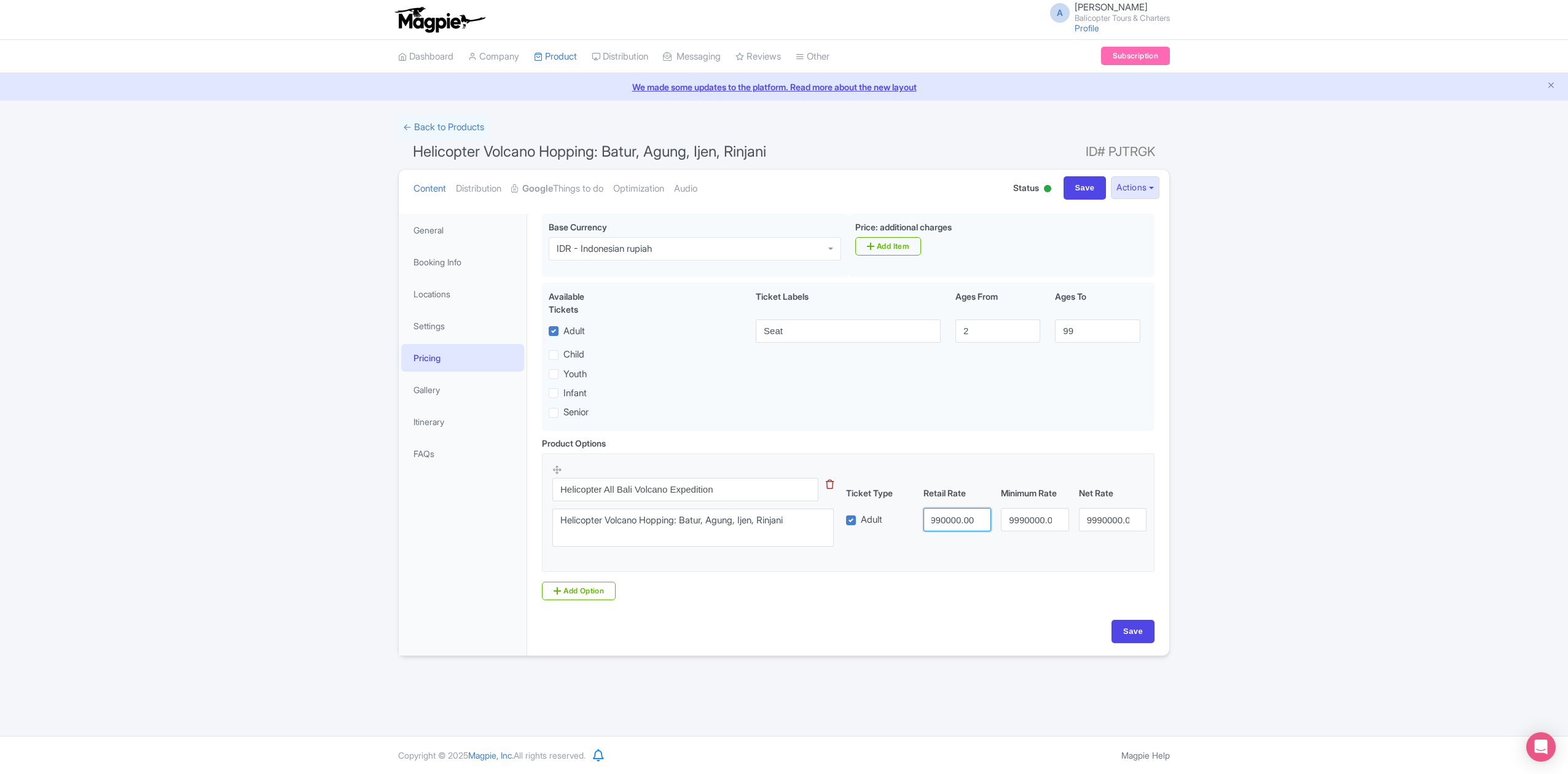
drag, startPoint x: 934, startPoint y: 522, endPoint x: 1002, endPoint y: 527, distance: 68.2
click at [1002, 527] on div "Adult 9990000.00 9990000.00 9990000.00" at bounding box center [997, 520] width 311 height 23
type input "1990000"
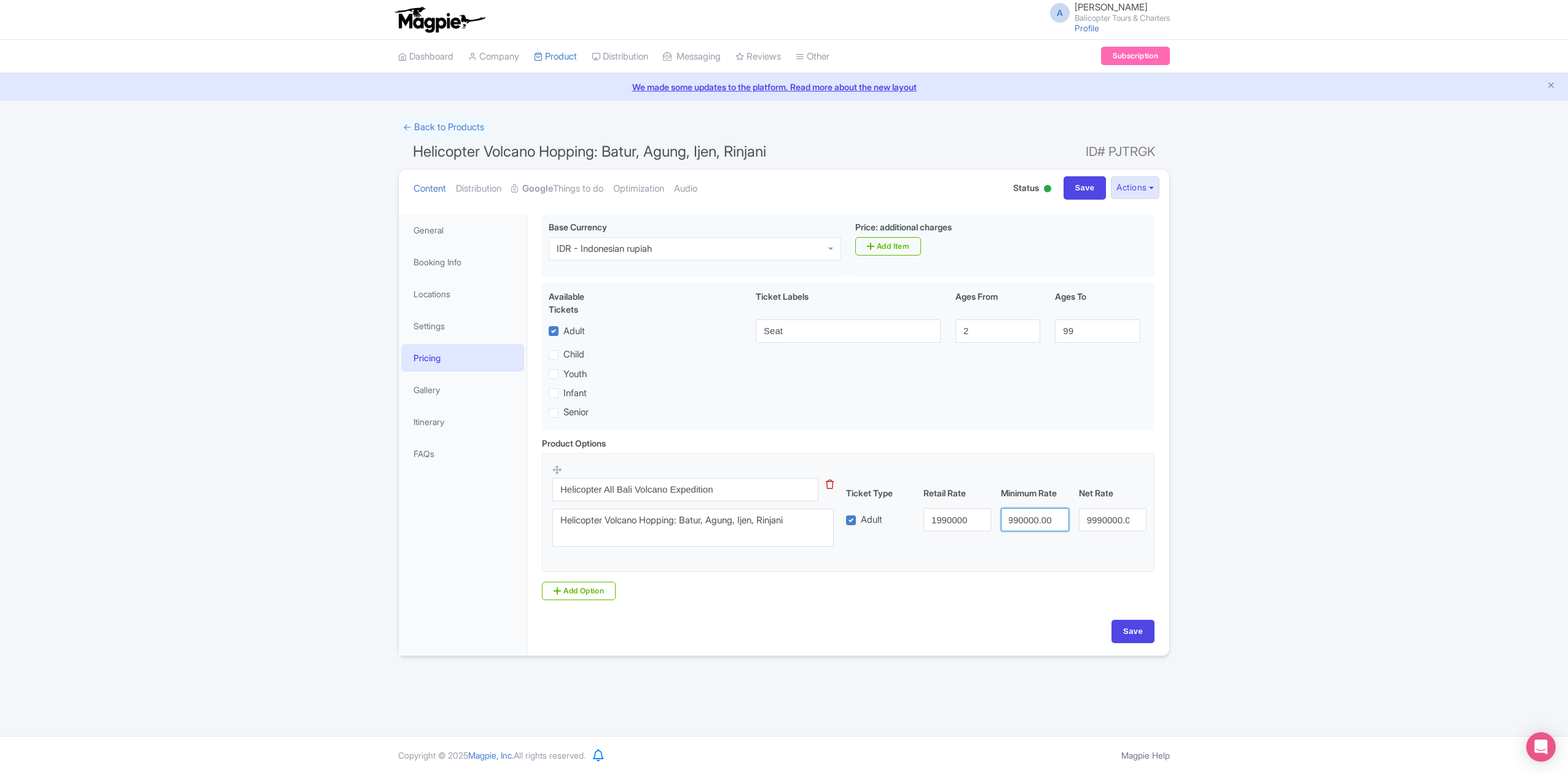
drag, startPoint x: 1008, startPoint y: 519, endPoint x: 1096, endPoint y: 527, distance: 88.4
click at [1096, 527] on div "Adult 1990000 9990000.00 9990000.00" at bounding box center [997, 520] width 311 height 23
click at [1024, 522] on input "1990000" at bounding box center [1034, 520] width 67 height 23
type input "1990000"
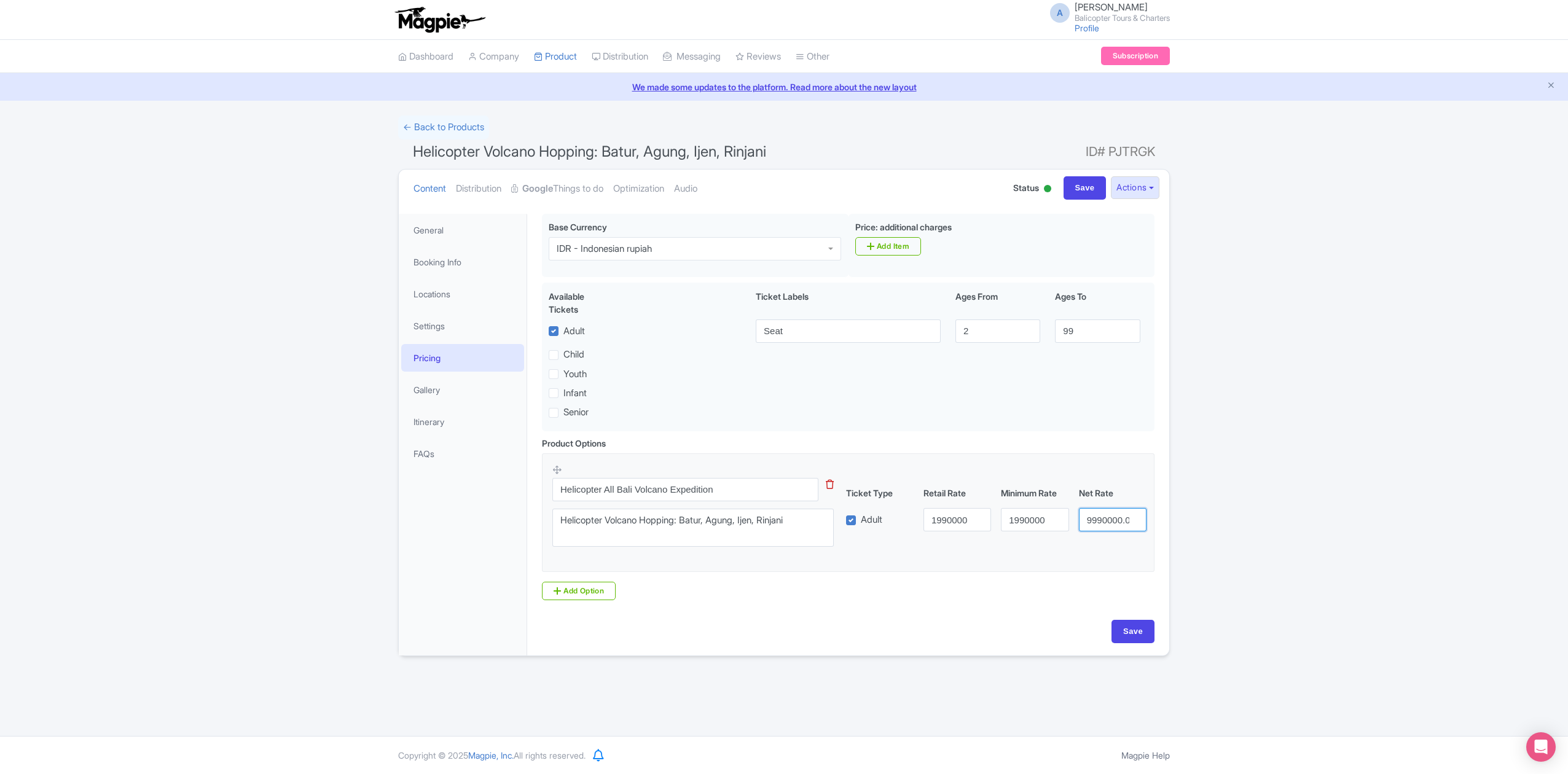
scroll to position [0, 6]
drag, startPoint x: 1084, startPoint y: 527, endPoint x: 1241, endPoint y: 521, distance: 157.1
click at [1241, 521] on div "Success Product updated successfully ← Back to Products Helicopter Volcano Hopp…" at bounding box center [784, 386] width 1568 height 541
type input "1990000"
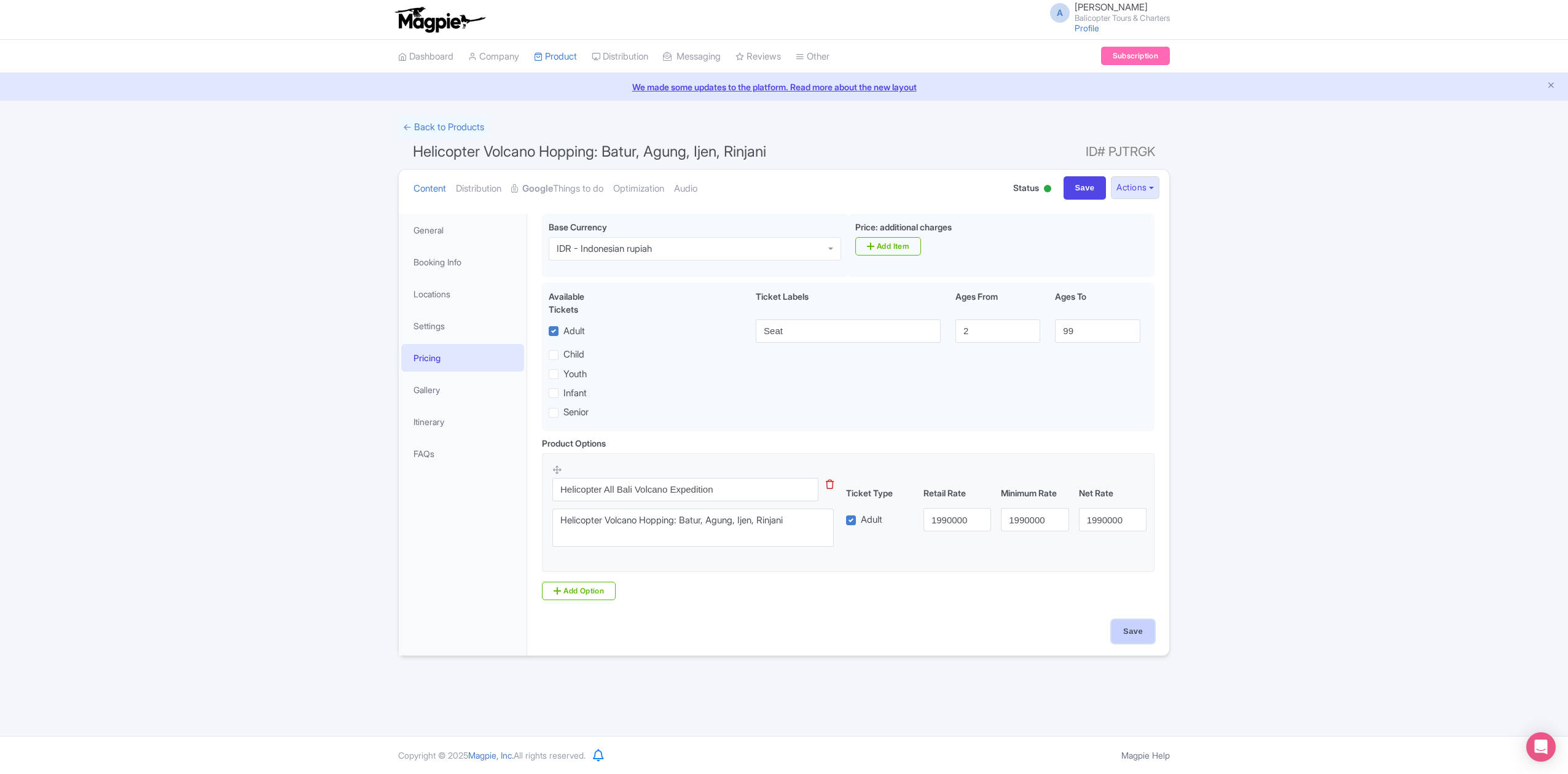
click at [1111, 624] on input "Save" at bounding box center [1133, 631] width 43 height 23
type input "Saving..."
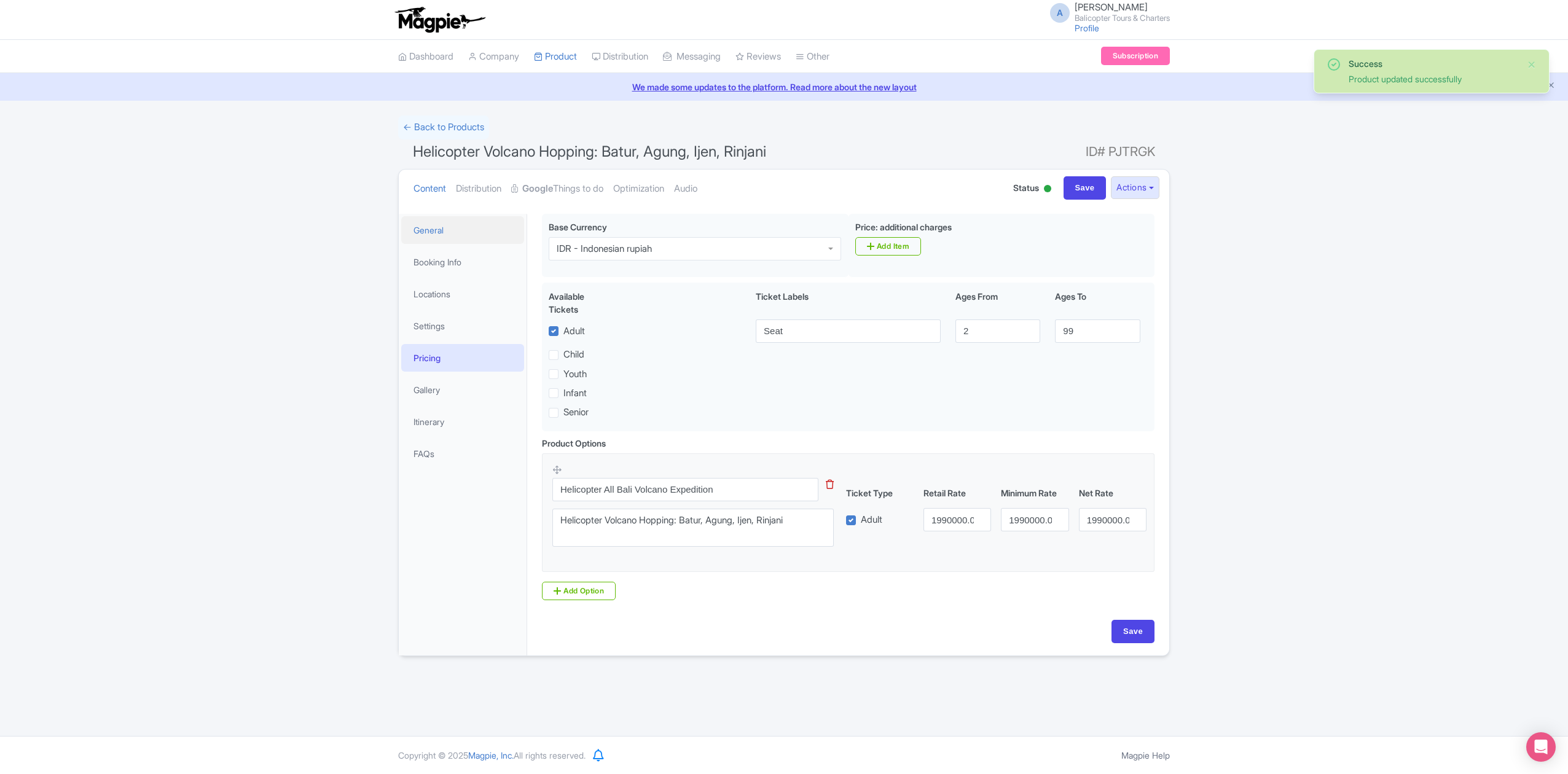
click at [452, 229] on link "General" at bounding box center [462, 230] width 123 height 28
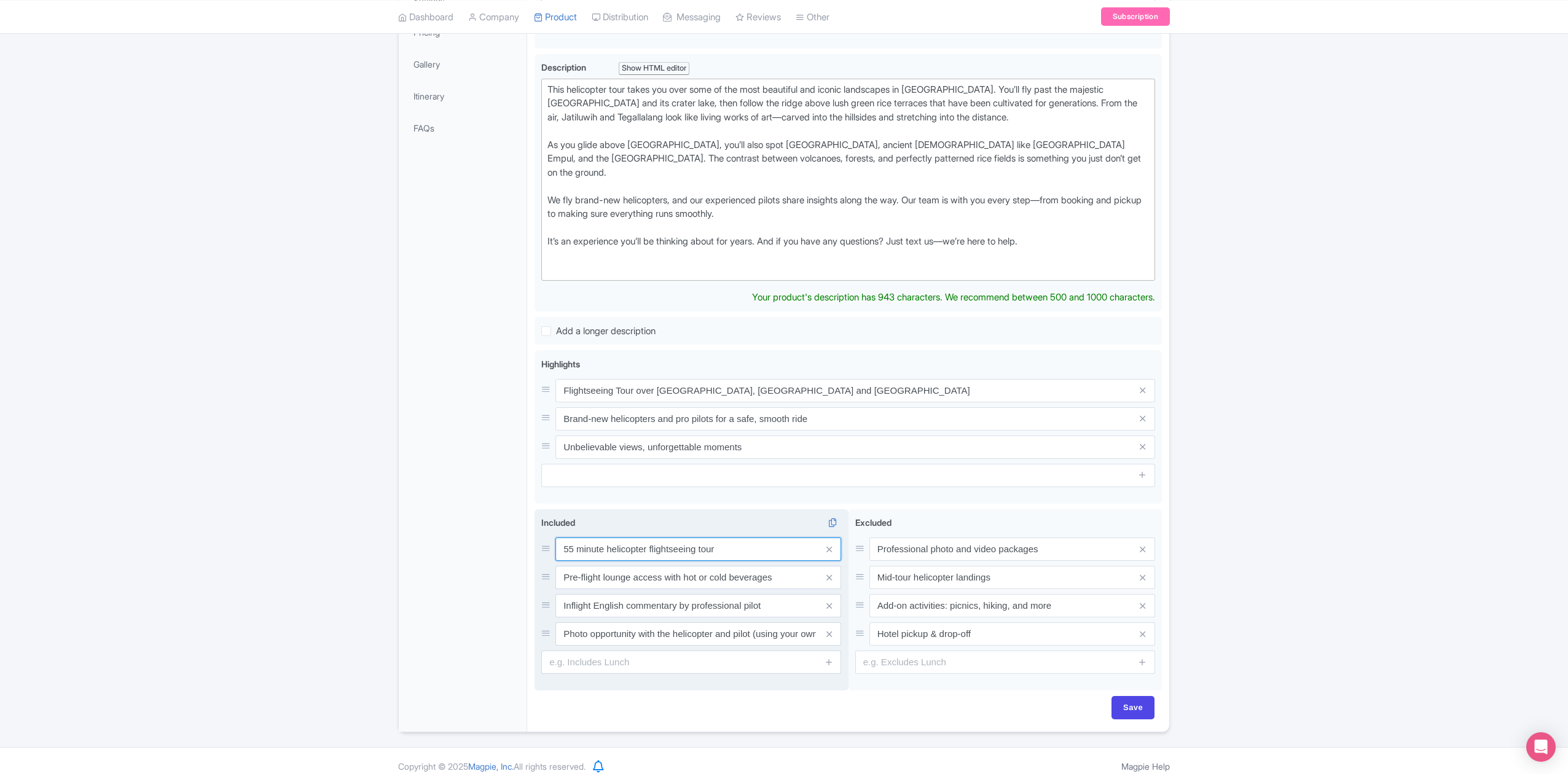
scroll to position [312, 0]
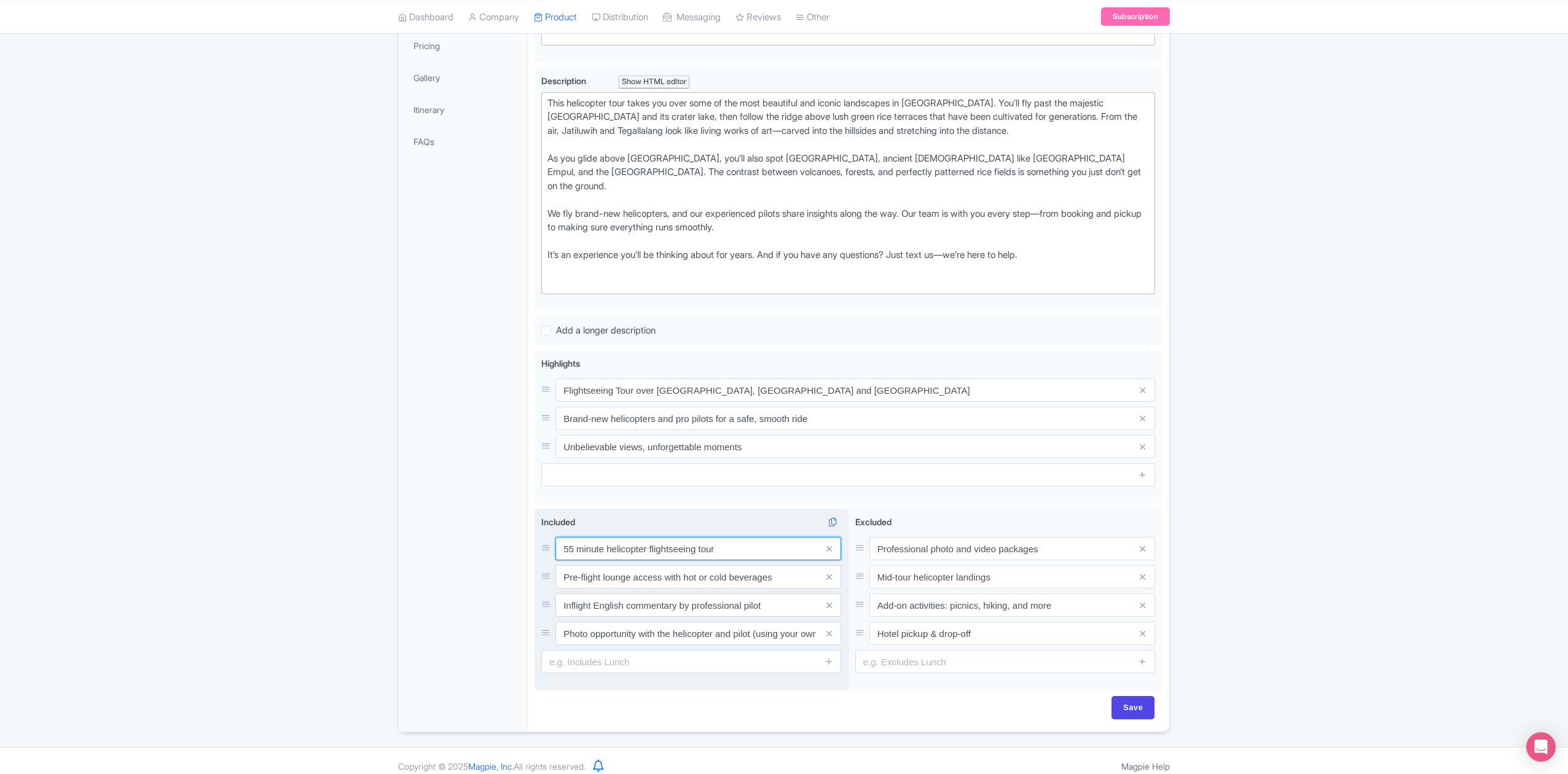
drag, startPoint x: 575, startPoint y: 534, endPoint x: 554, endPoint y: 534, distance: 21.0
click at [554, 537] on div "55 minute helicopter flightseeing tour" at bounding box center [691, 548] width 300 height 23
type input "10 minute helicopter flightseeing tour"
click at [1355, 365] on div "Success Product updated successfully ← Back to Products Helicopter Volcano Hopp…" at bounding box center [784, 268] width 1568 height 929
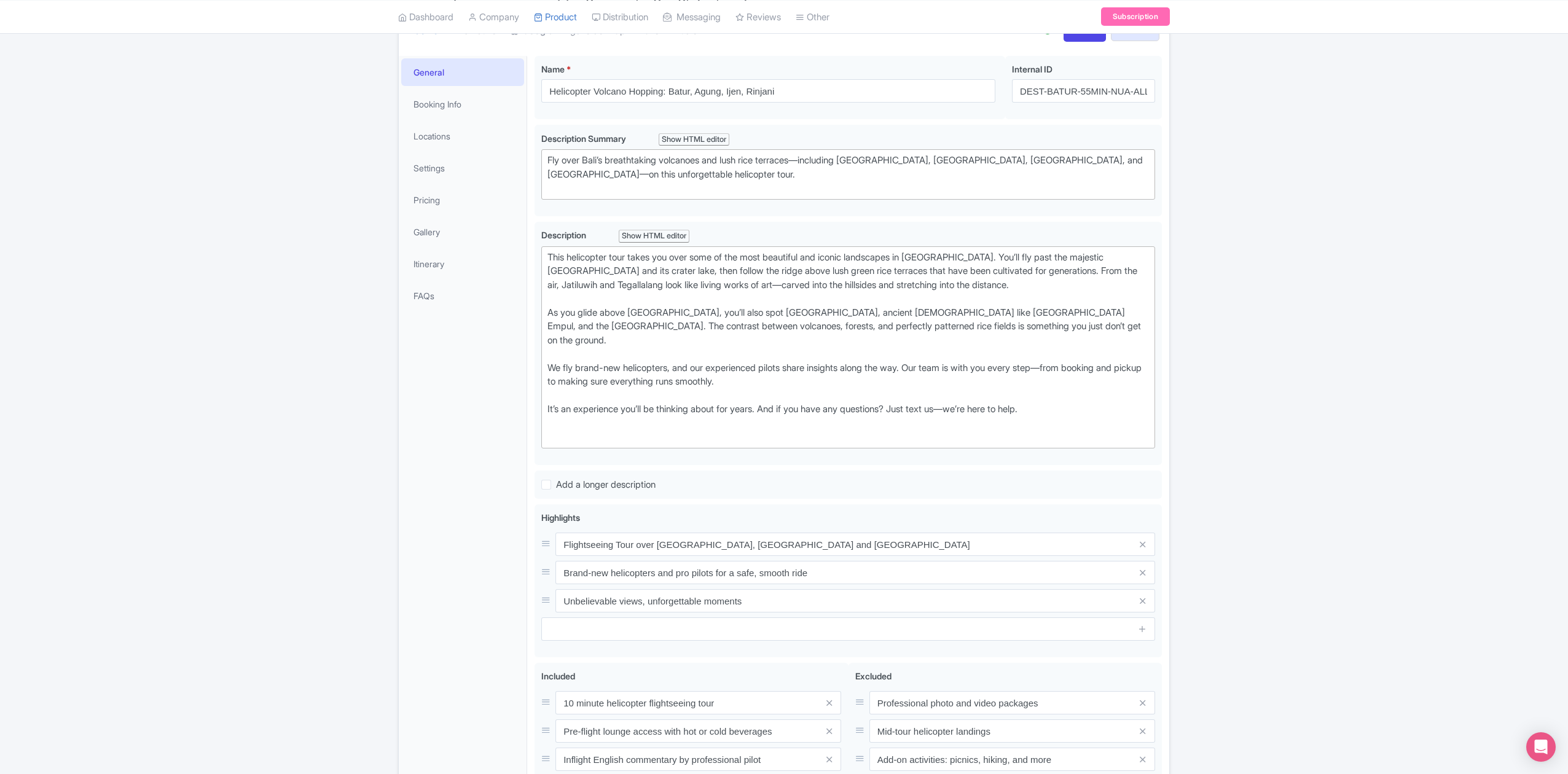
scroll to position [148, 0]
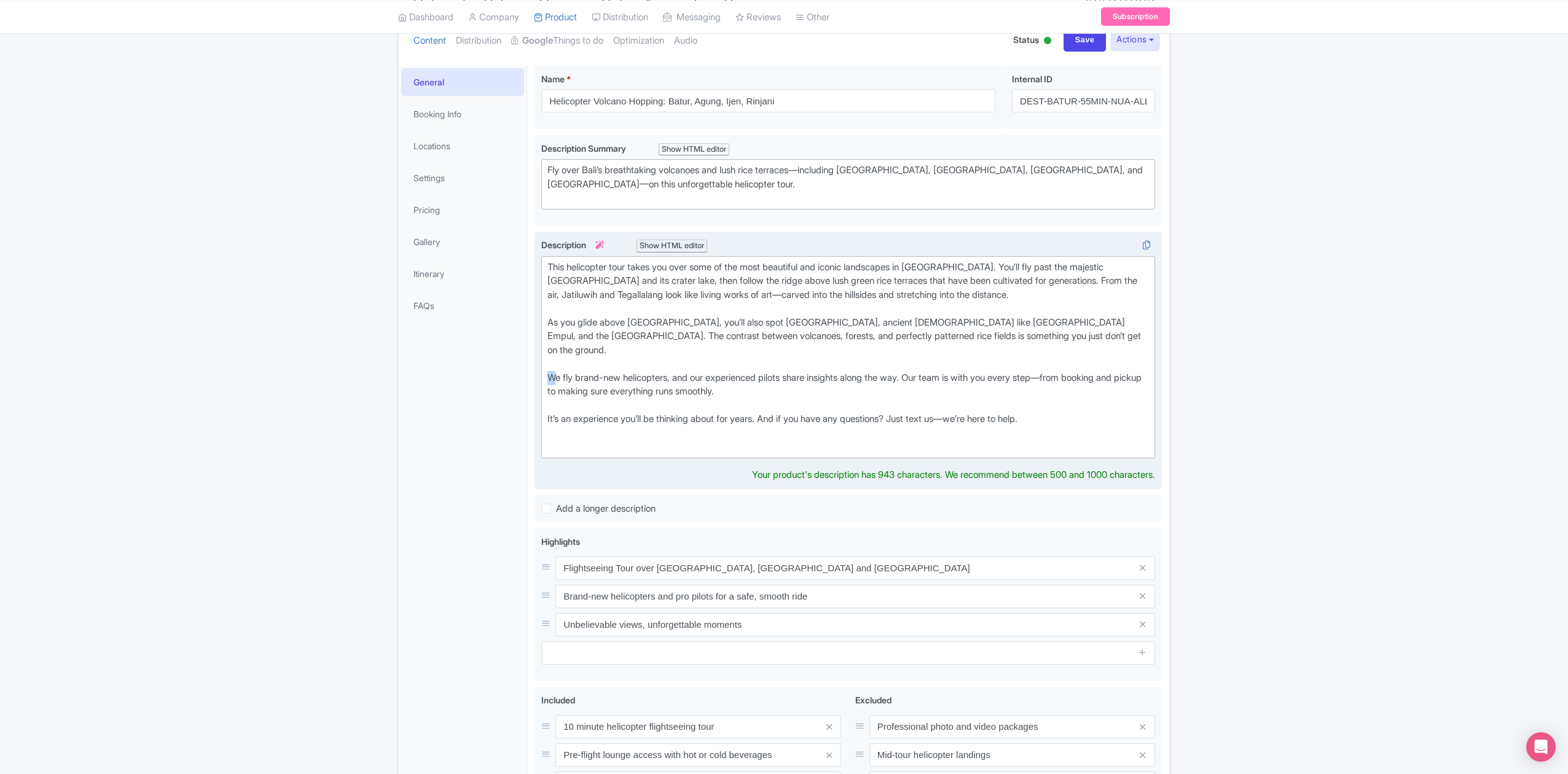
drag, startPoint x: 551, startPoint y: 365, endPoint x: 544, endPoint y: 362, distance: 7.6
click at [544, 362] on trix-editor "This helicopter tour takes you over some of the most beautiful and iconic lands…" at bounding box center [849, 357] width 614 height 202
type trix-editor "<div>This helicopter tour takes you over some of the most beautiful and iconic …"
click at [1226, 384] on div "Success Product updated successfully ← Back to Products Helicopter Volcano Hopp…" at bounding box center [784, 439] width 1568 height 943
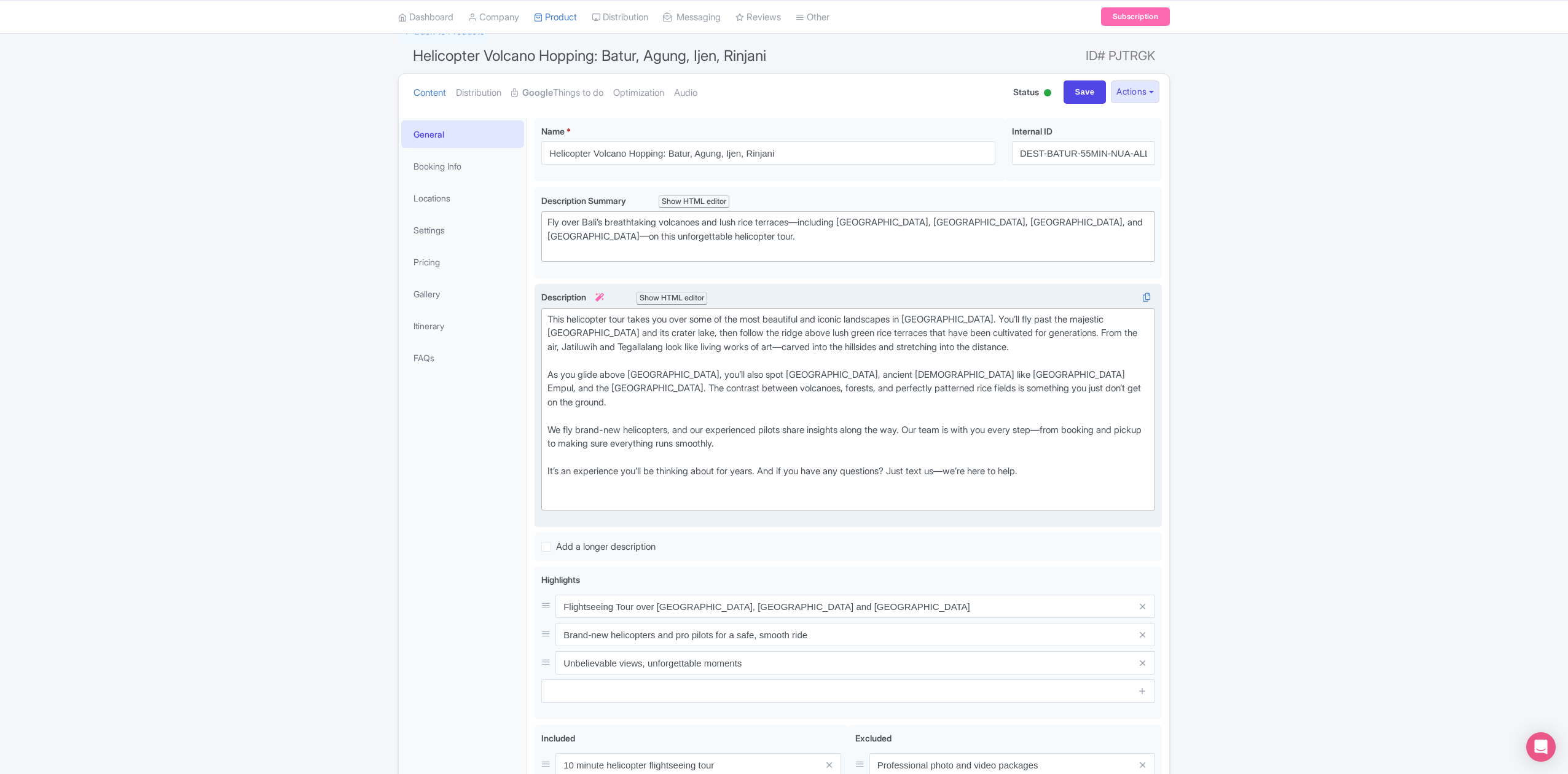
scroll to position [67, 0]
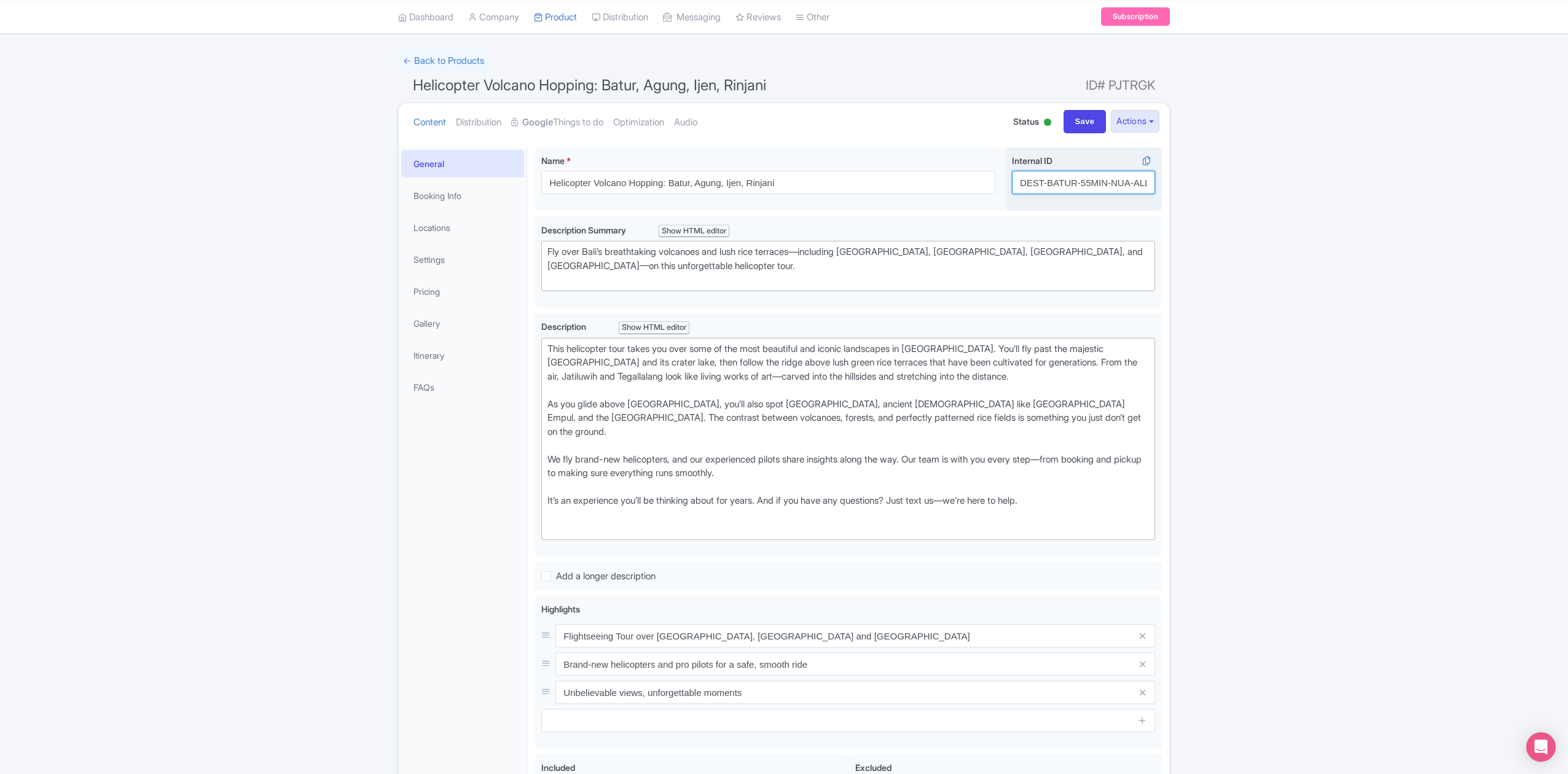
click at [1086, 180] on input "DEST-BATUR-55MIN-NUA-ALLBALI" at bounding box center [1083, 182] width 143 height 23
drag, startPoint x: 1082, startPoint y: 178, endPoint x: 1090, endPoint y: 180, distance: 8.2
click at [1090, 180] on input "DEST-BATUR-55MIN-NUA-ALLBALI" at bounding box center [1083, 182] width 143 height 23
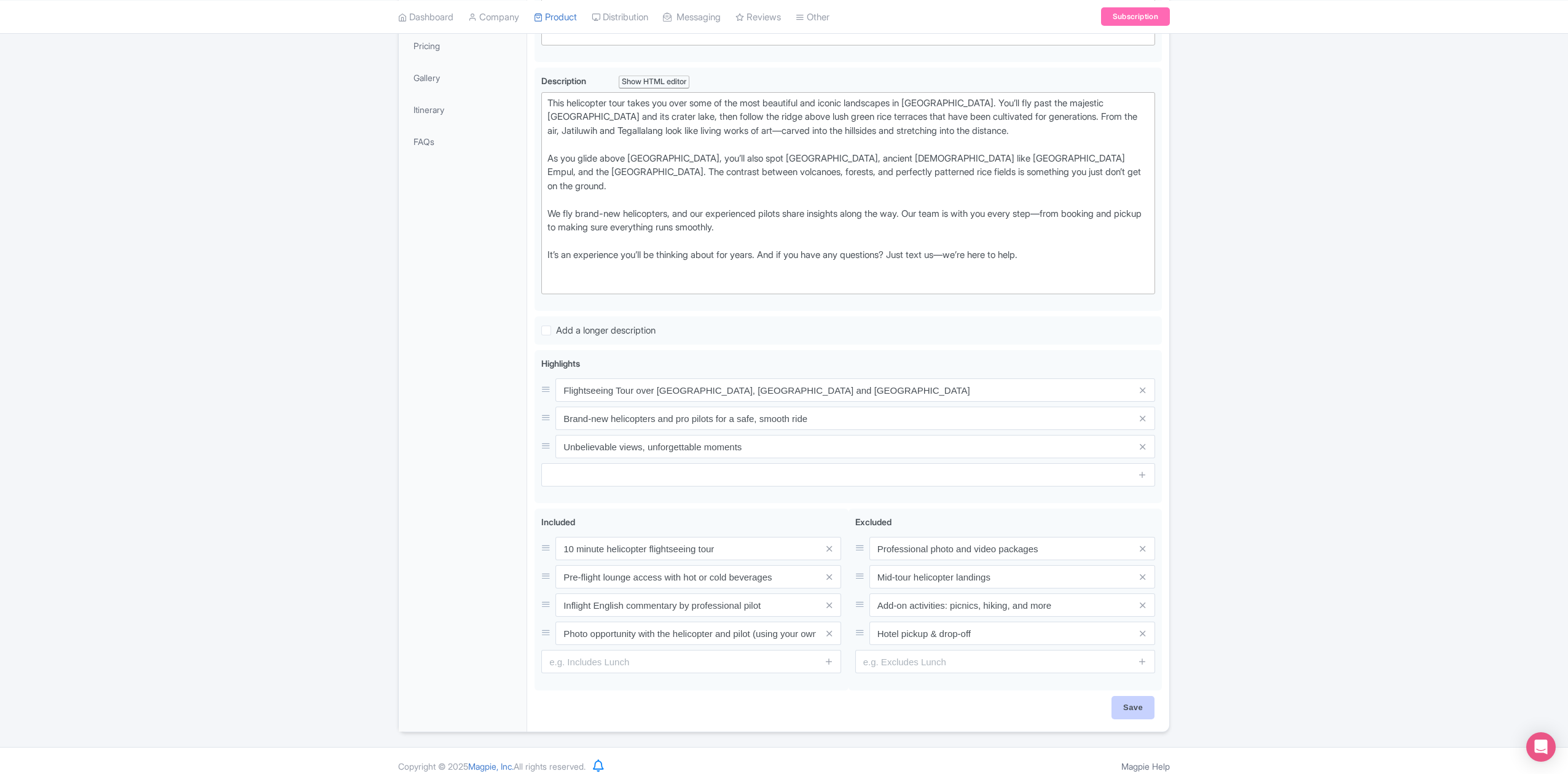
type input "DEST-BATUR-10MIN-NUA-ALLBALI"
click at [1124, 696] on input "Save" at bounding box center [1133, 707] width 43 height 23
type input "Saving..."
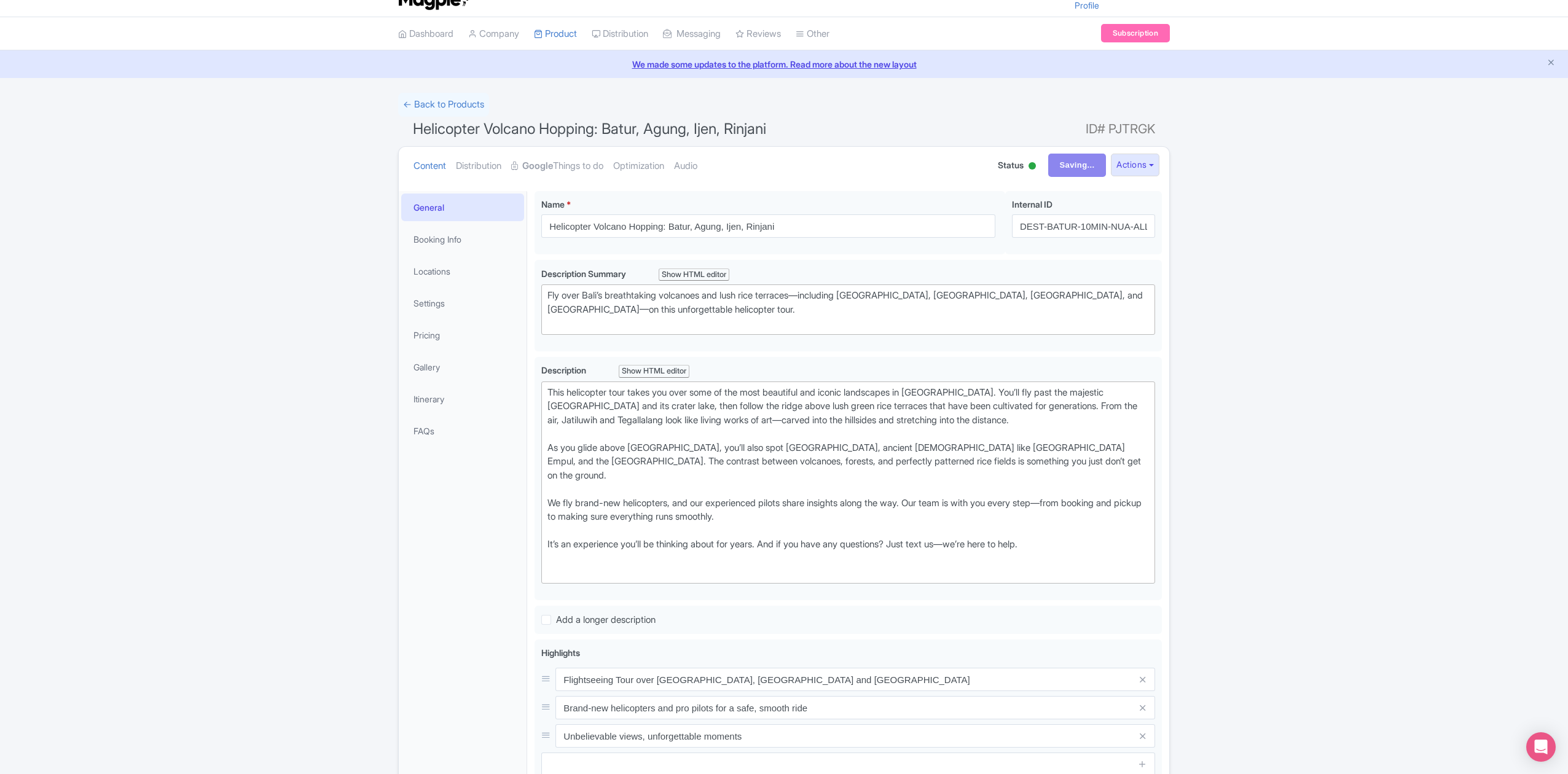
scroll to position [0, 0]
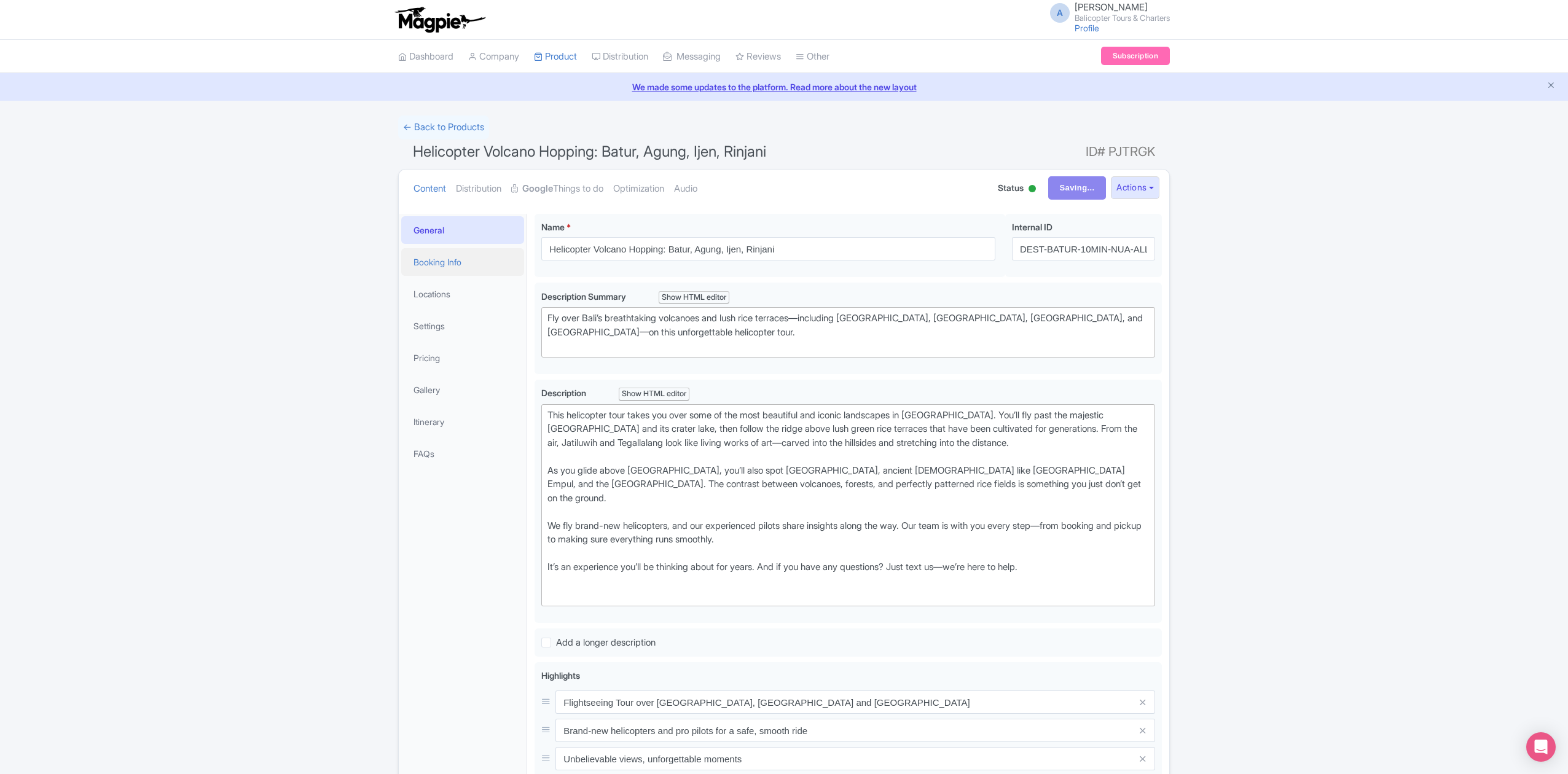
click at [465, 264] on link "Booking Info" at bounding box center [462, 262] width 123 height 28
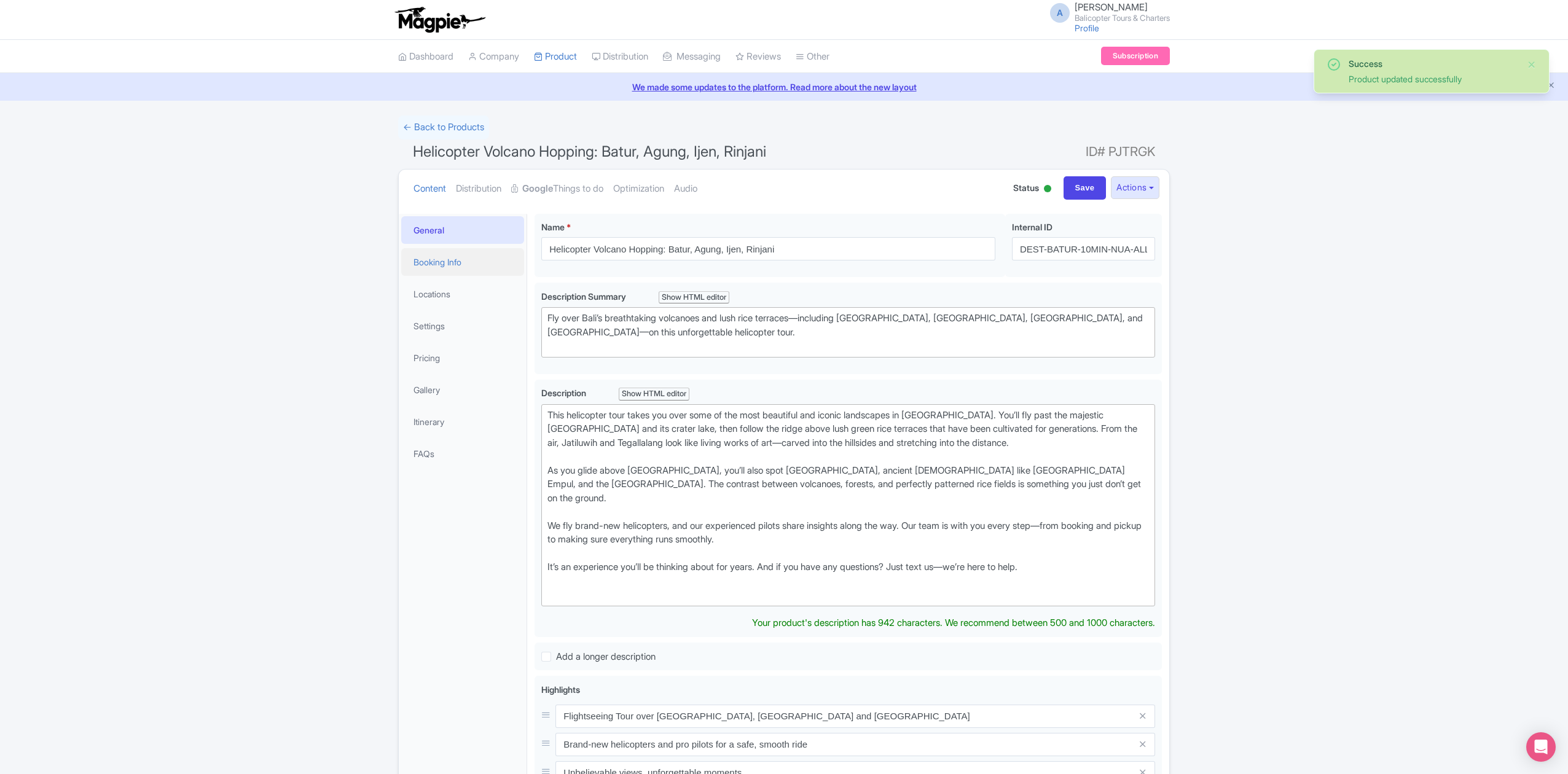
click at [457, 266] on link "Booking Info" at bounding box center [462, 262] width 123 height 28
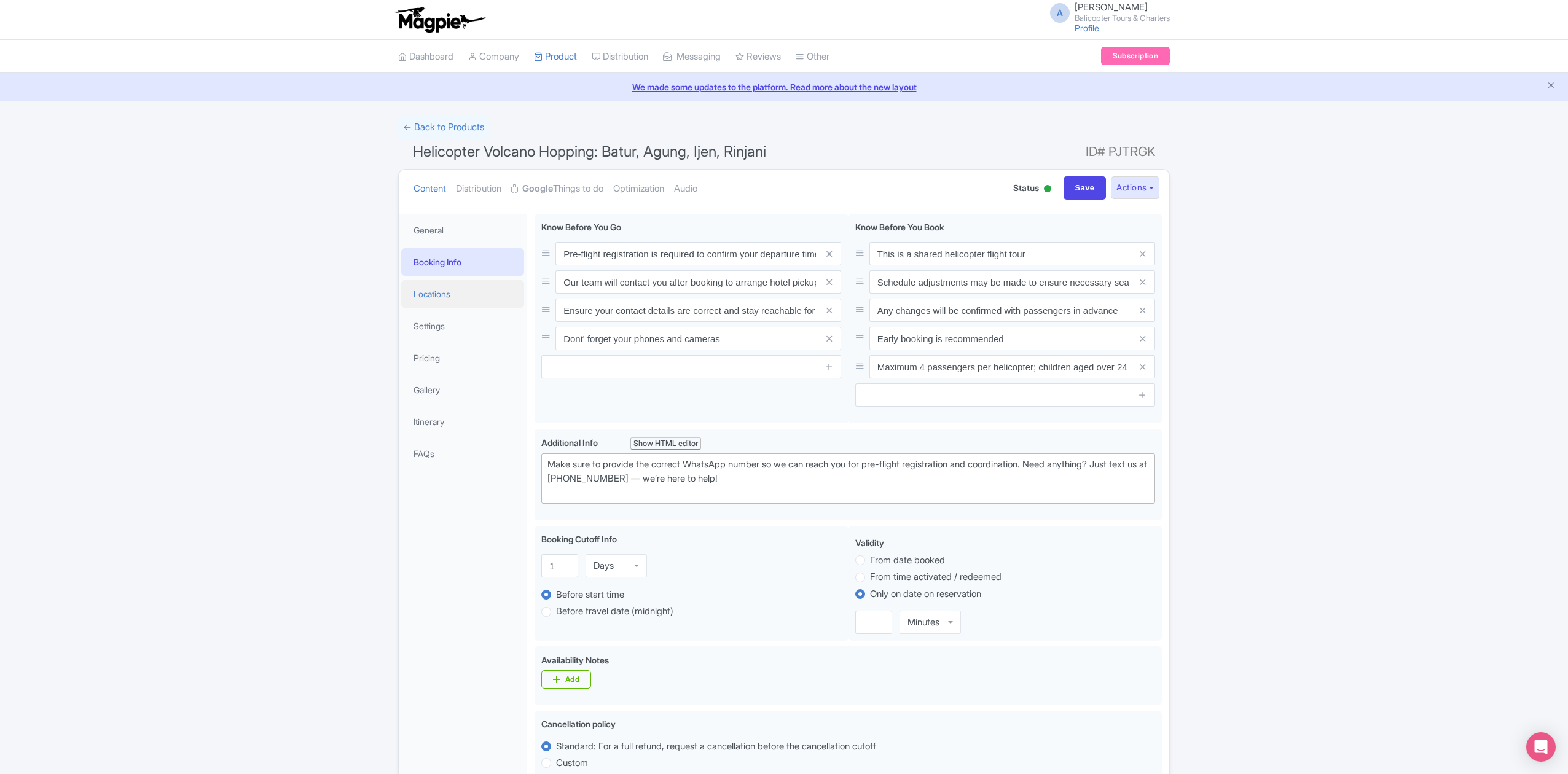
click at [468, 285] on link "Locations" at bounding box center [462, 293] width 123 height 28
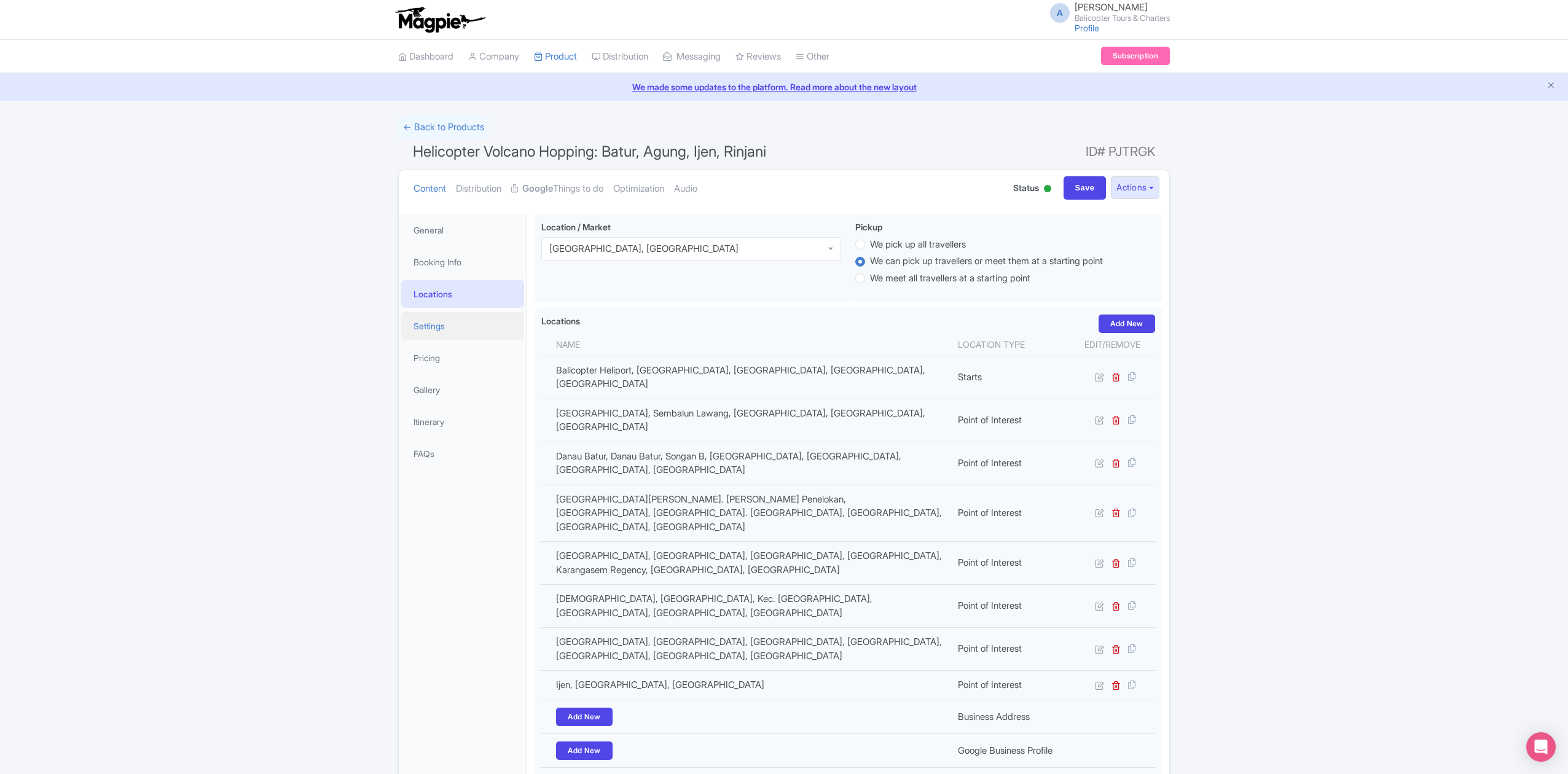
click at [451, 332] on link "Settings" at bounding box center [462, 325] width 123 height 28
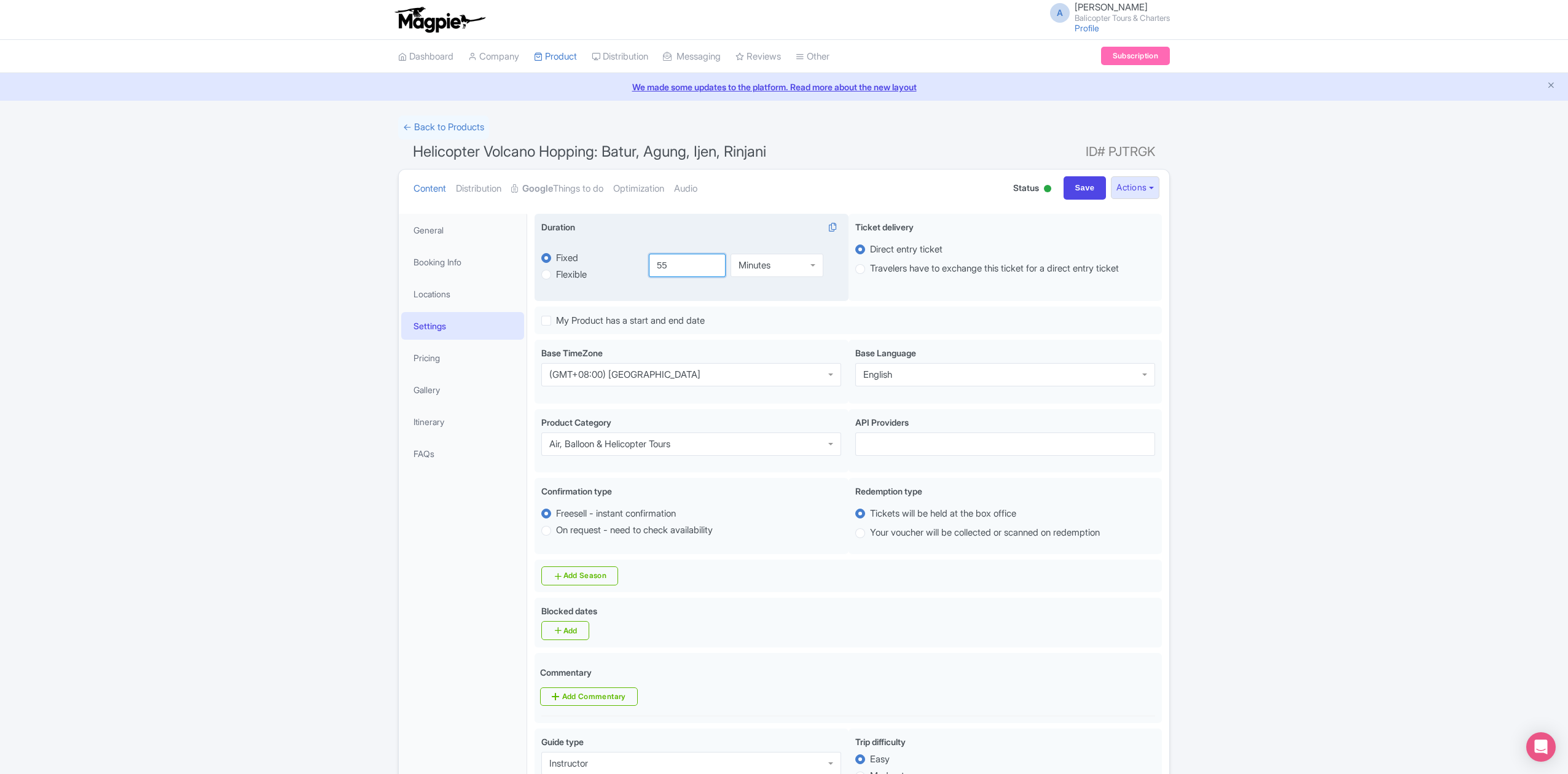
drag, startPoint x: 681, startPoint y: 268, endPoint x: 634, endPoint y: 271, distance: 47.1
click at [634, 271] on div "fixed Fixed Flexible 55.0 minutes 55 Minutes Minutes" at bounding box center [691, 265] width 300 height 57
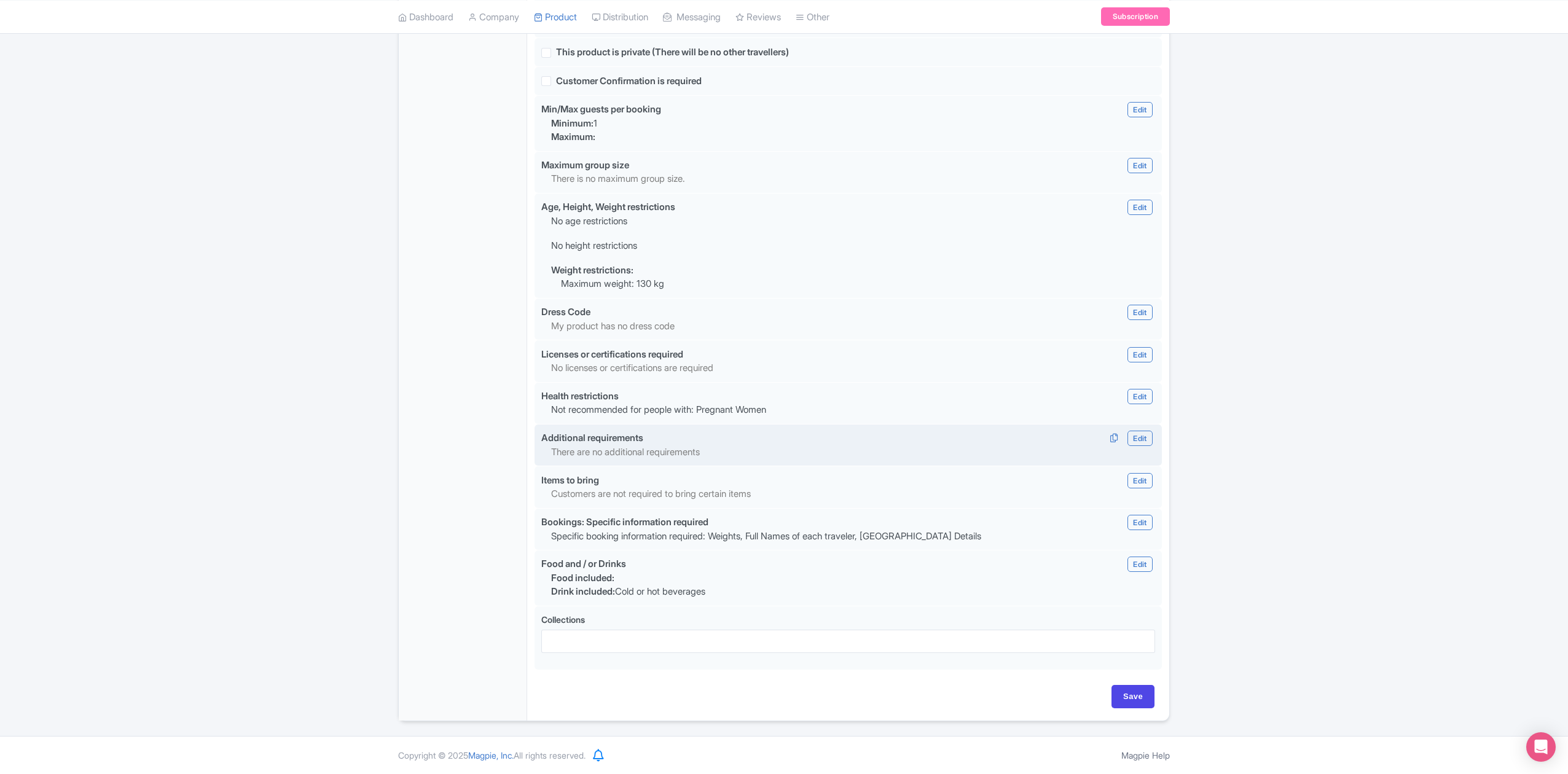
scroll to position [977, 0]
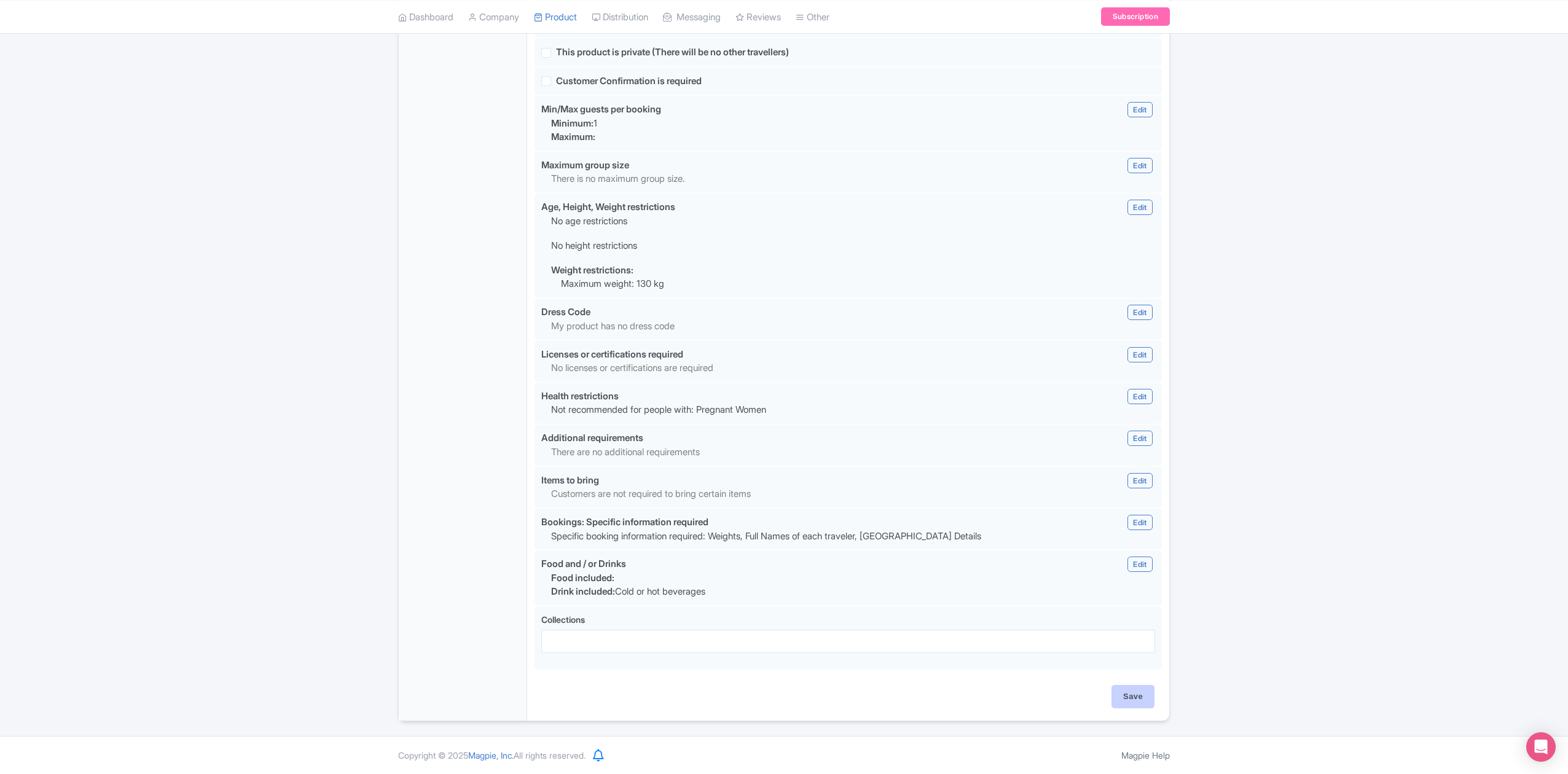
type input "10"
click at [1131, 694] on input "Save" at bounding box center [1133, 696] width 43 height 23
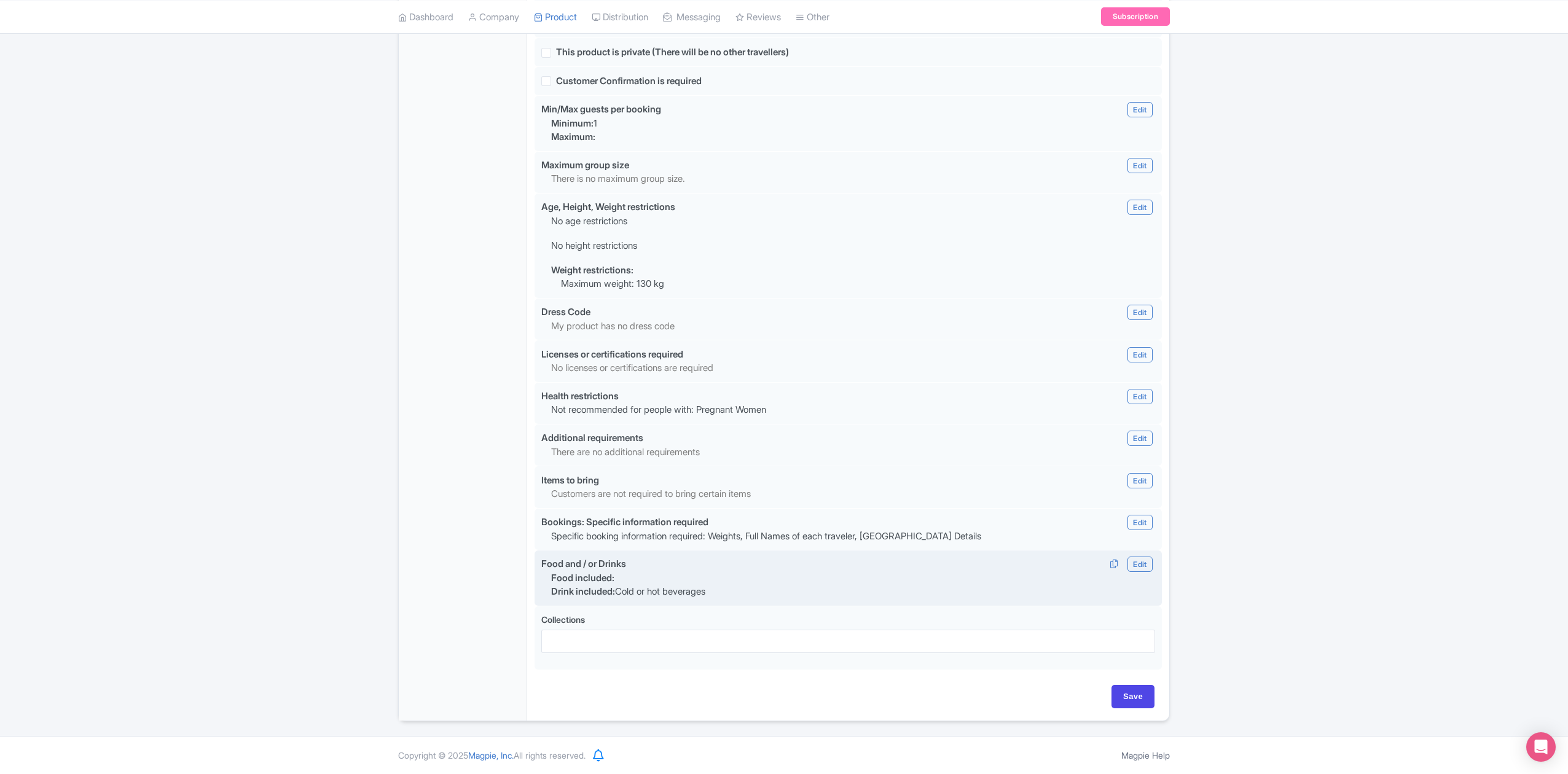
type input "Saving..."
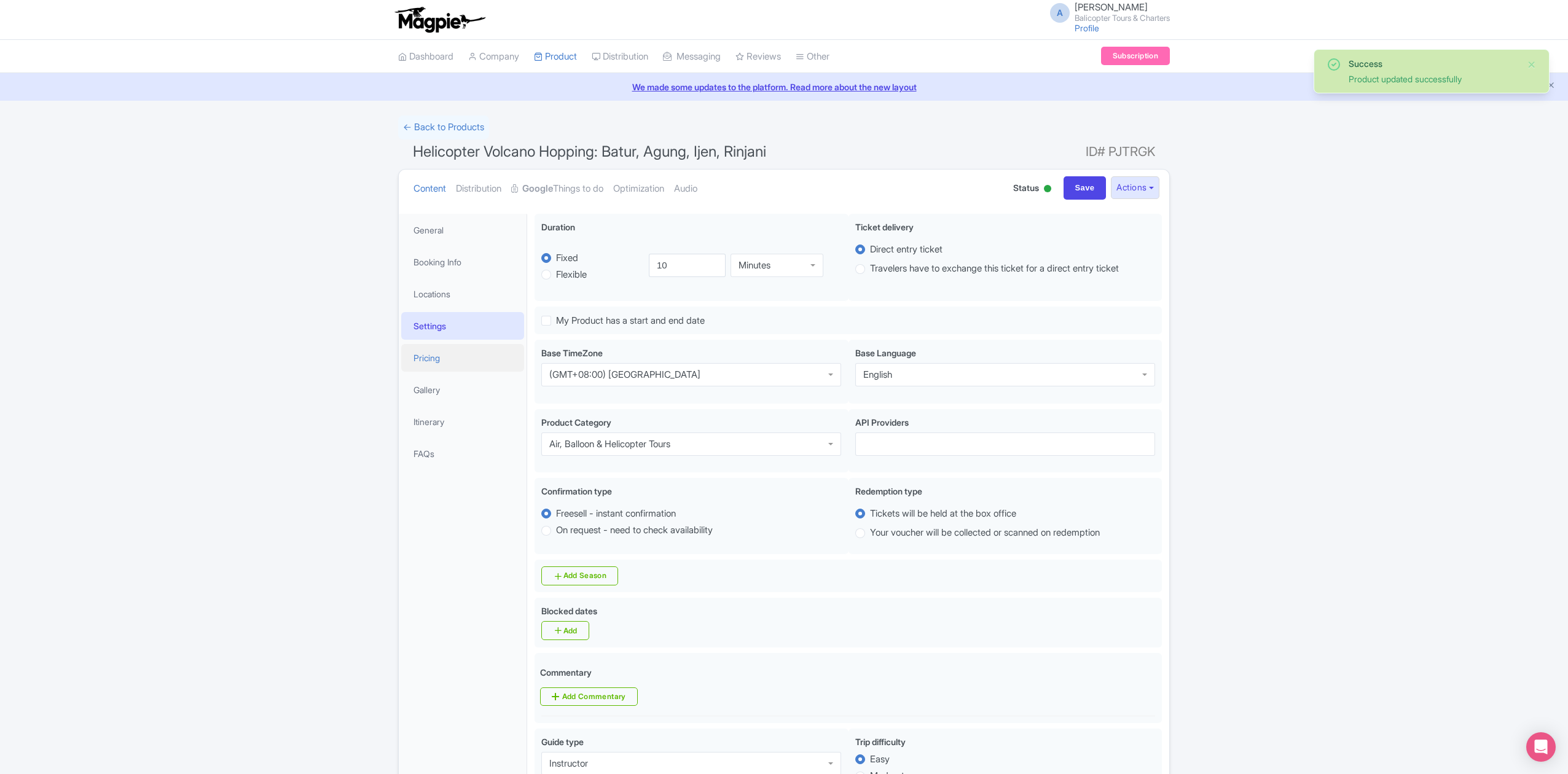
click at [444, 357] on link "Pricing" at bounding box center [462, 357] width 123 height 28
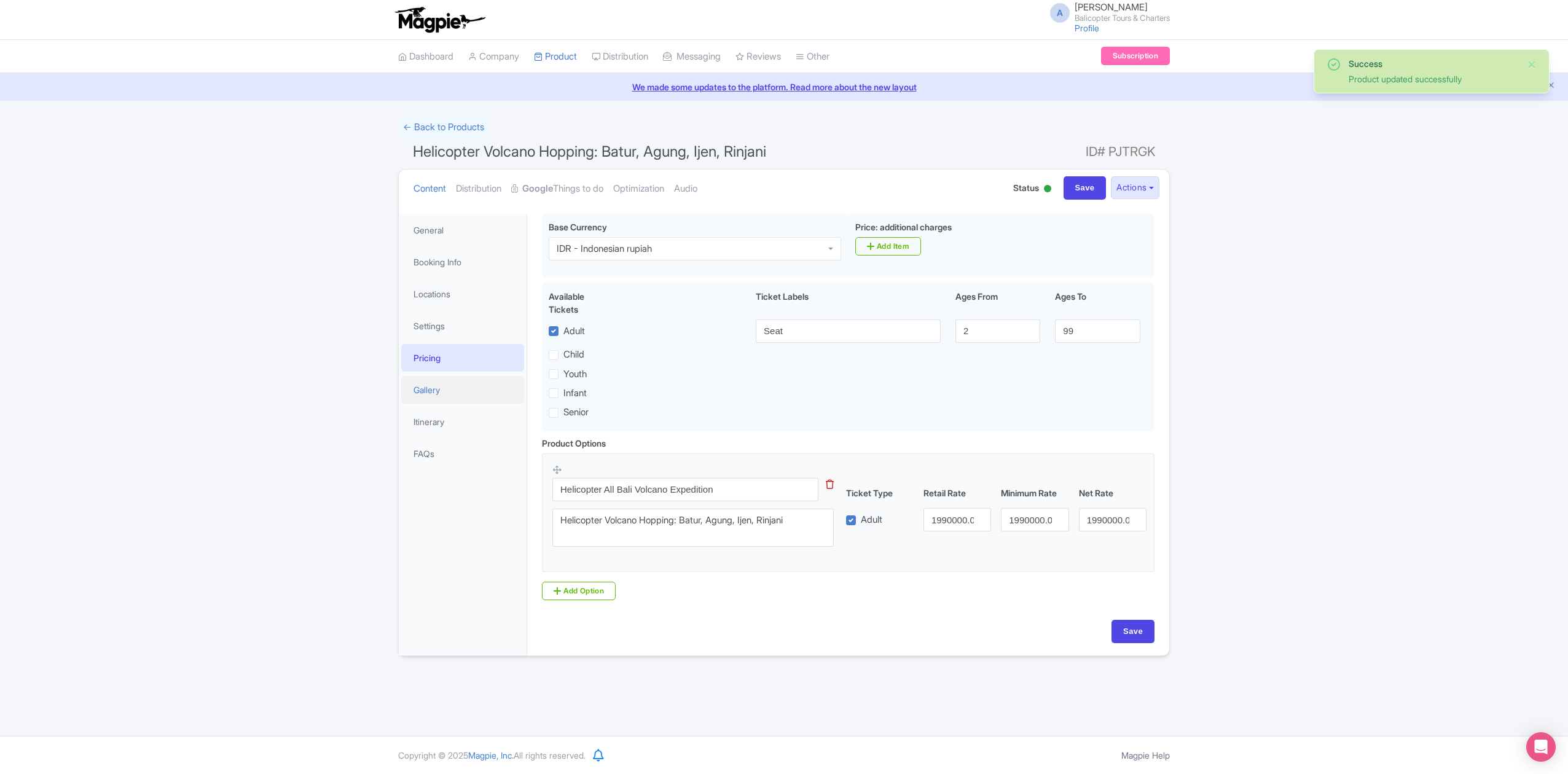
click at [455, 396] on link "Gallery" at bounding box center [462, 389] width 123 height 28
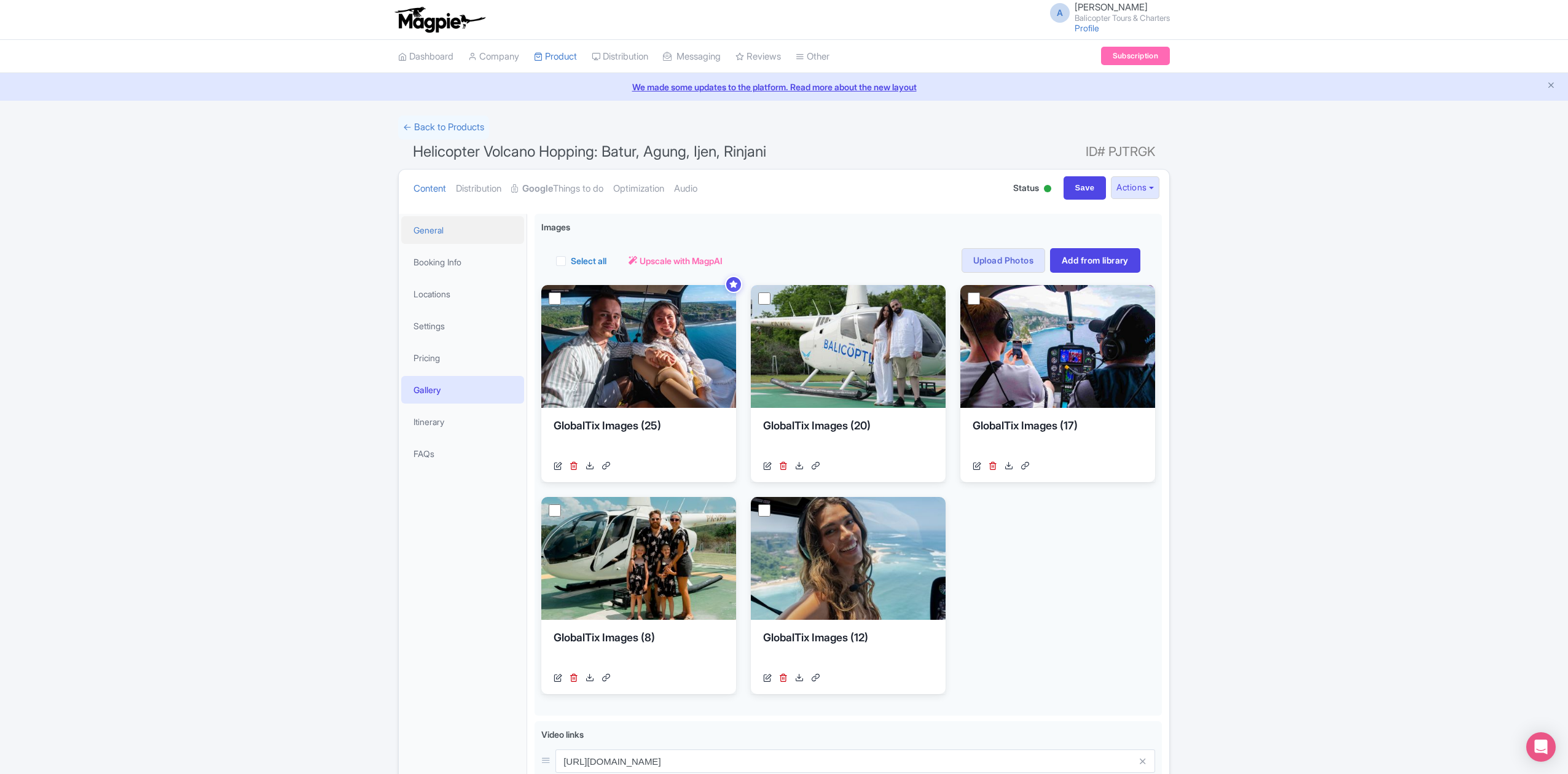
click at [448, 227] on link "General" at bounding box center [462, 230] width 123 height 28
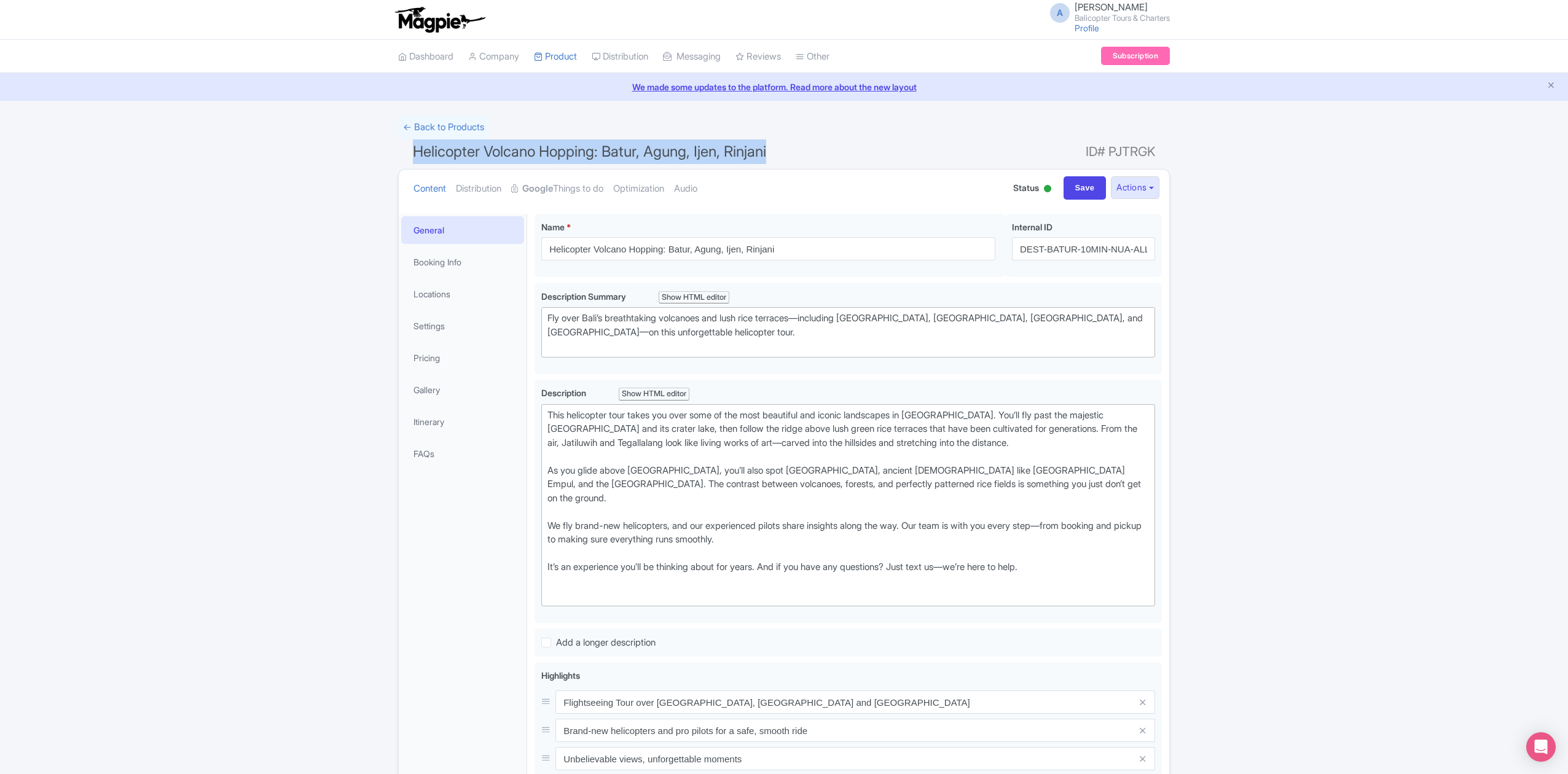
drag, startPoint x: 790, startPoint y: 151, endPoint x: 406, endPoint y: 159, distance: 384.1
click at [406, 159] on h1 "Helicopter Volcano Hopping: Batur, Agung, Ijen, Rinjani ID# PJTRGK" at bounding box center [784, 155] width 772 height 30
copy span "Helicopter Volcano Hopping: Batur, Agung, Ijen, Rinjani"
click at [553, 191] on strong "Google" at bounding box center [537, 189] width 30 height 14
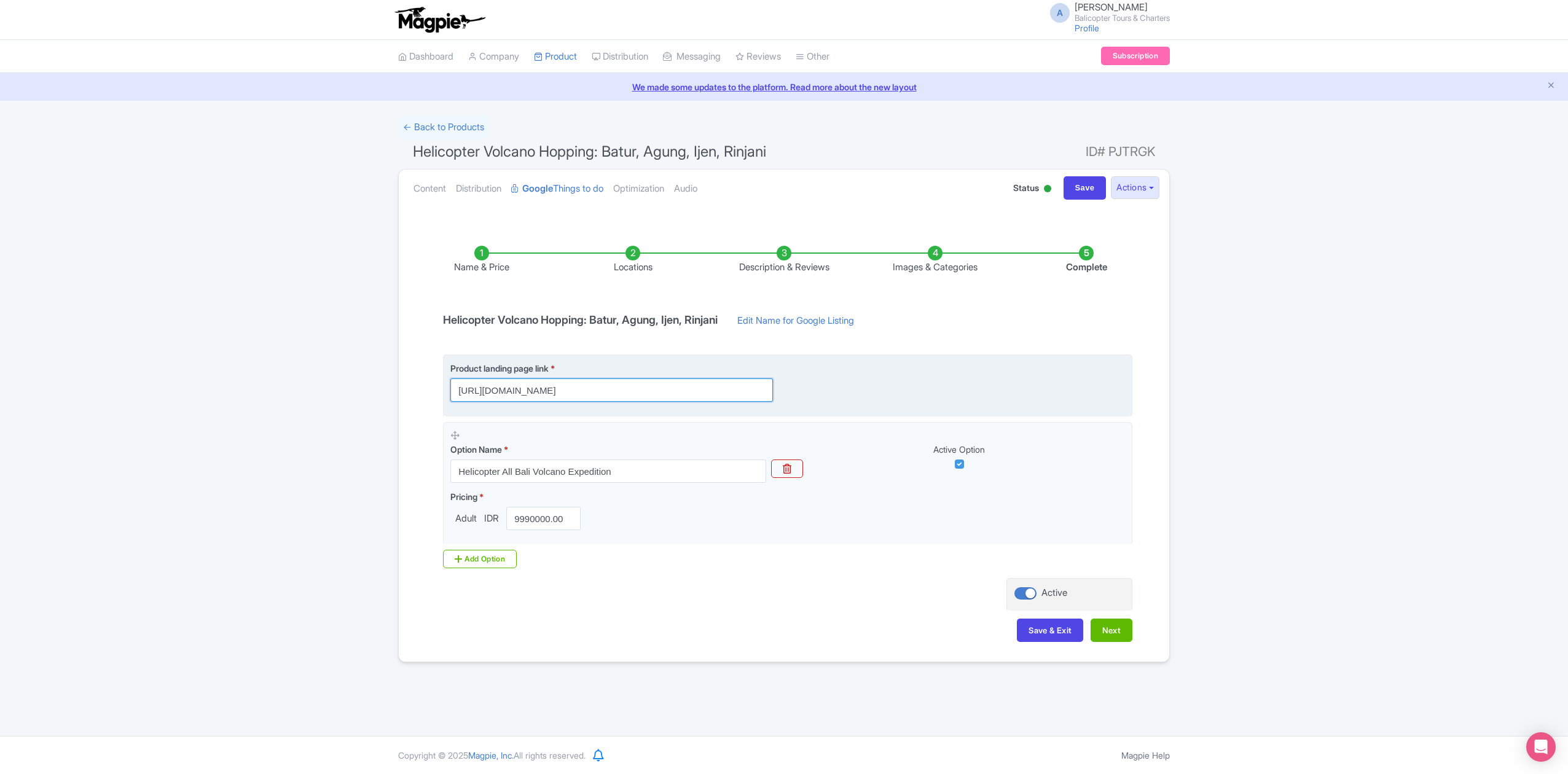
drag, startPoint x: 569, startPoint y: 393, endPoint x: 946, endPoint y: 393, distance: 377.0
click at [946, 393] on div "Product landing page link * https://www.balicopter.com/bali-volcanoes-and-ricef…" at bounding box center [788, 381] width 675 height 40
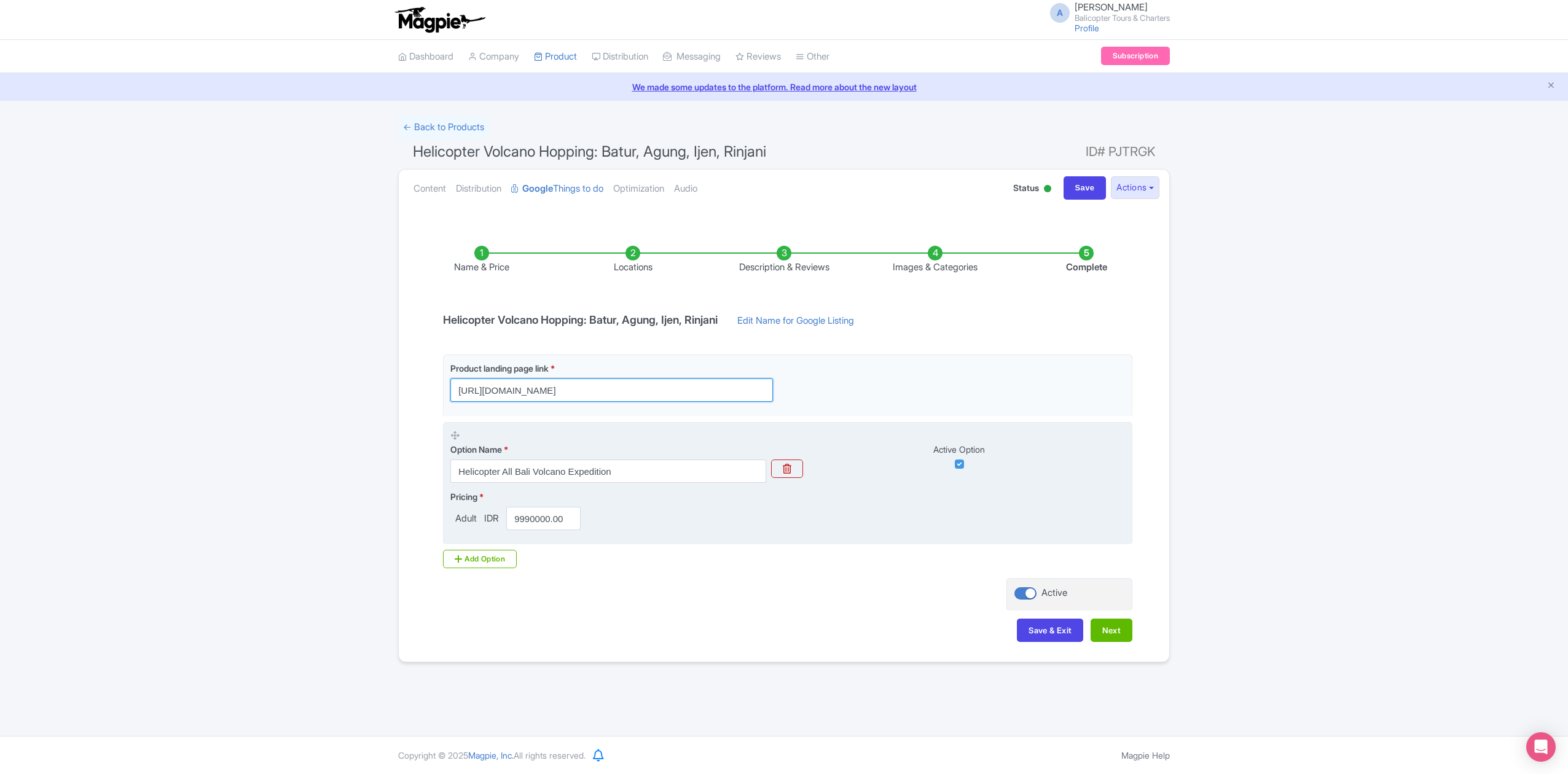
type input "[URL][DOMAIN_NAME]"
drag, startPoint x: 865, startPoint y: 505, endPoint x: 839, endPoint y: 506, distance: 26.0
click at [865, 505] on div "Pricing * Adult IDR 9990000.00" at bounding box center [788, 510] width 675 height 40
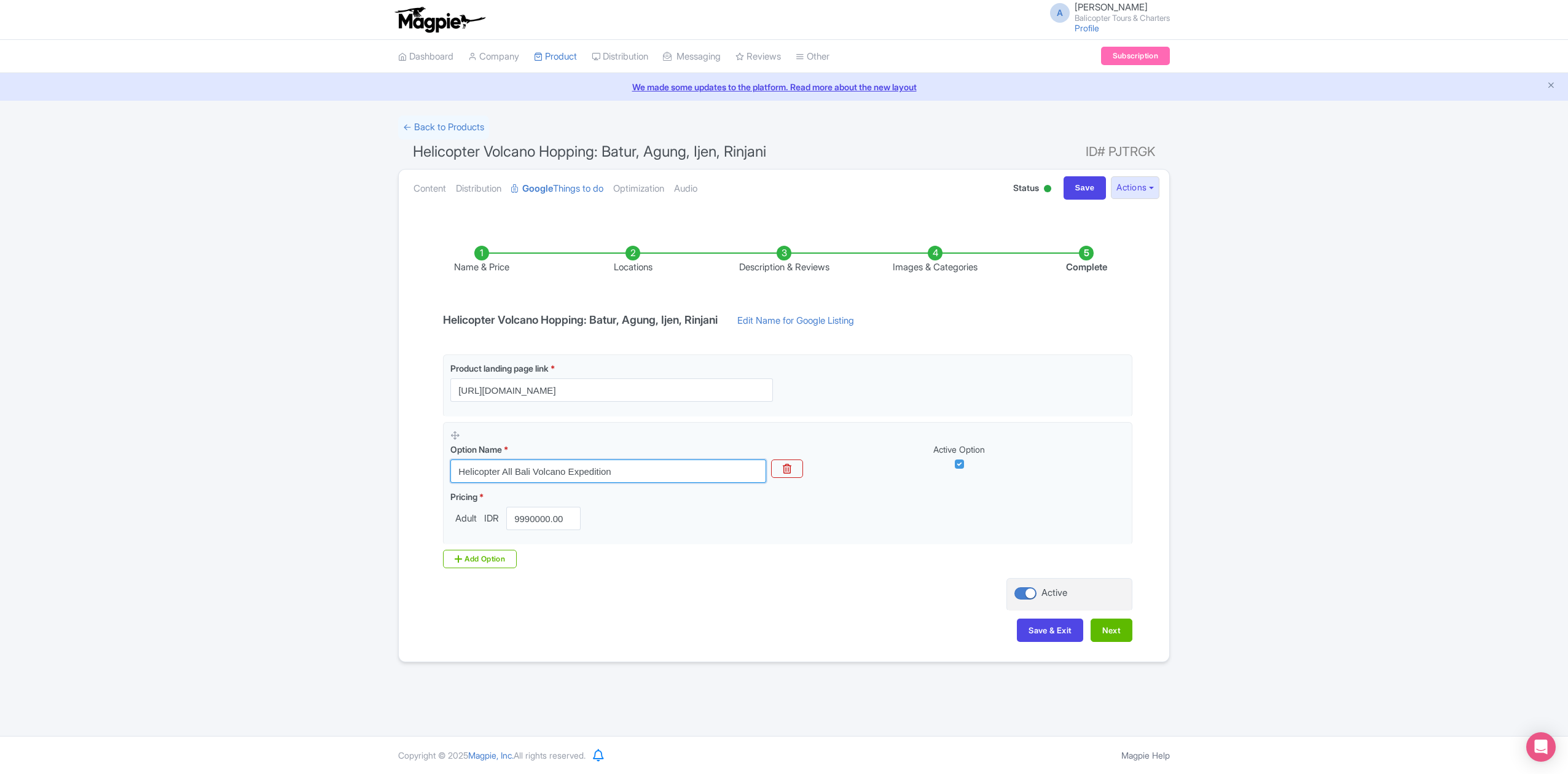
drag, startPoint x: 628, startPoint y: 466, endPoint x: 370, endPoint y: 463, distance: 258.0
click at [370, 463] on div "Success Product updated successfully ← Back to Products Helicopter Volcano Hopp…" at bounding box center [784, 388] width 1568 height 546
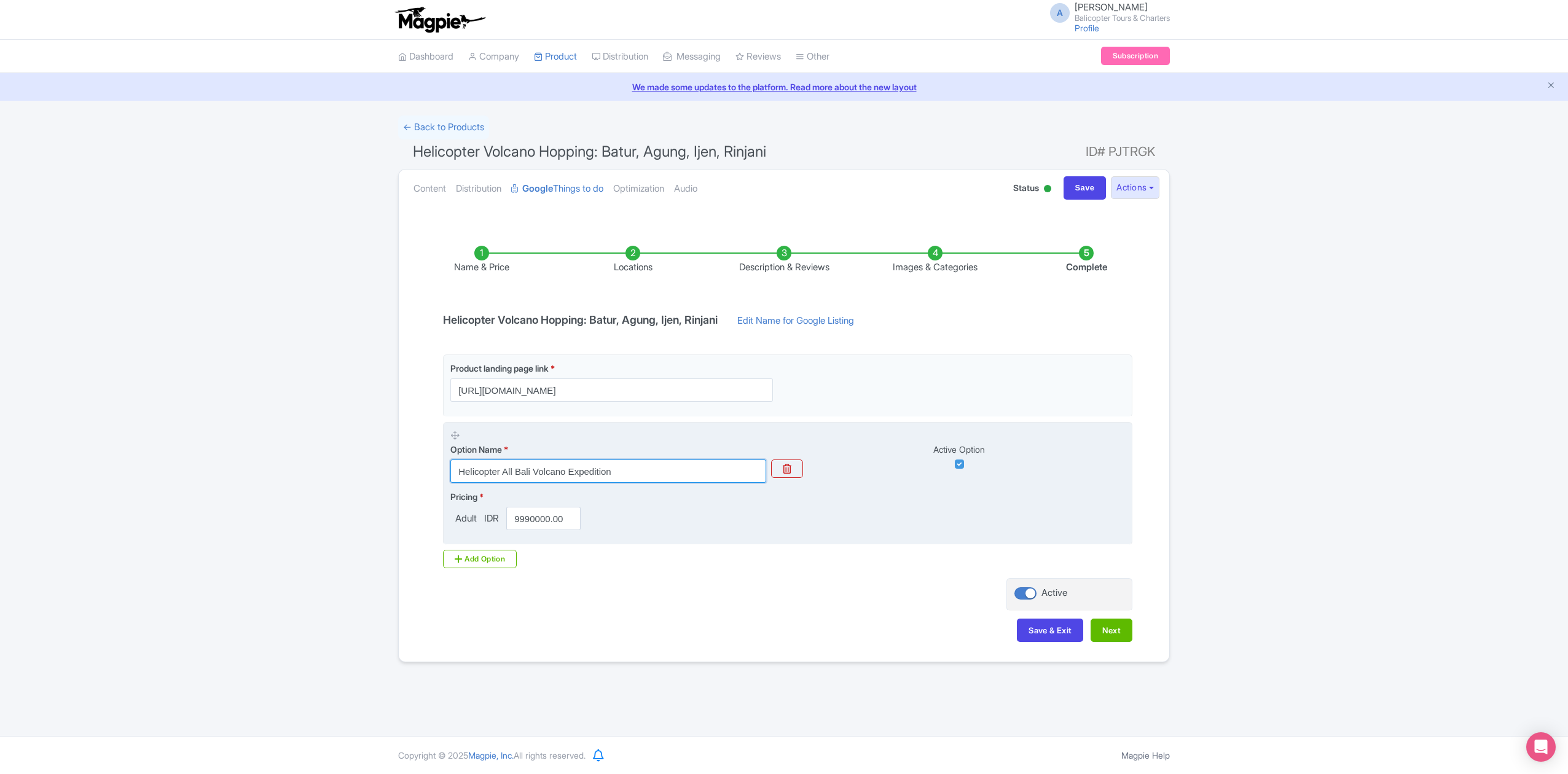
paste input "Volcano Hopping: Batur, Agung, Ijen, Rinjani"
type input "Helicopter Volcano Hopping: Batur, Agung, Ijen, Rinjani"
drag, startPoint x: 515, startPoint y: 519, endPoint x: 613, endPoint y: 521, distance: 98.0
click at [613, 521] on div "Pricing * Adult IDR 9990000.00" at bounding box center [788, 510] width 675 height 40
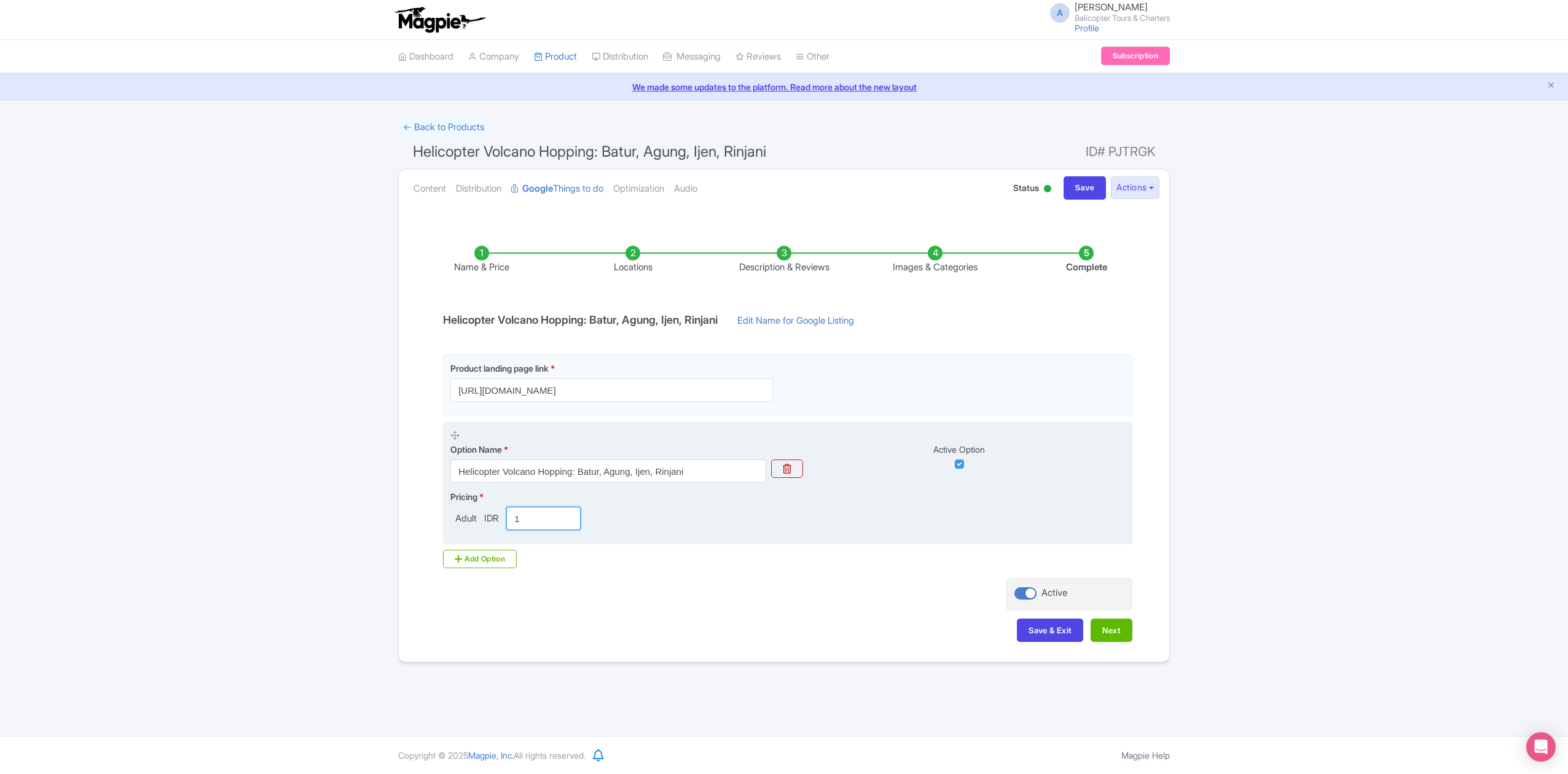
scroll to position [0, 0]
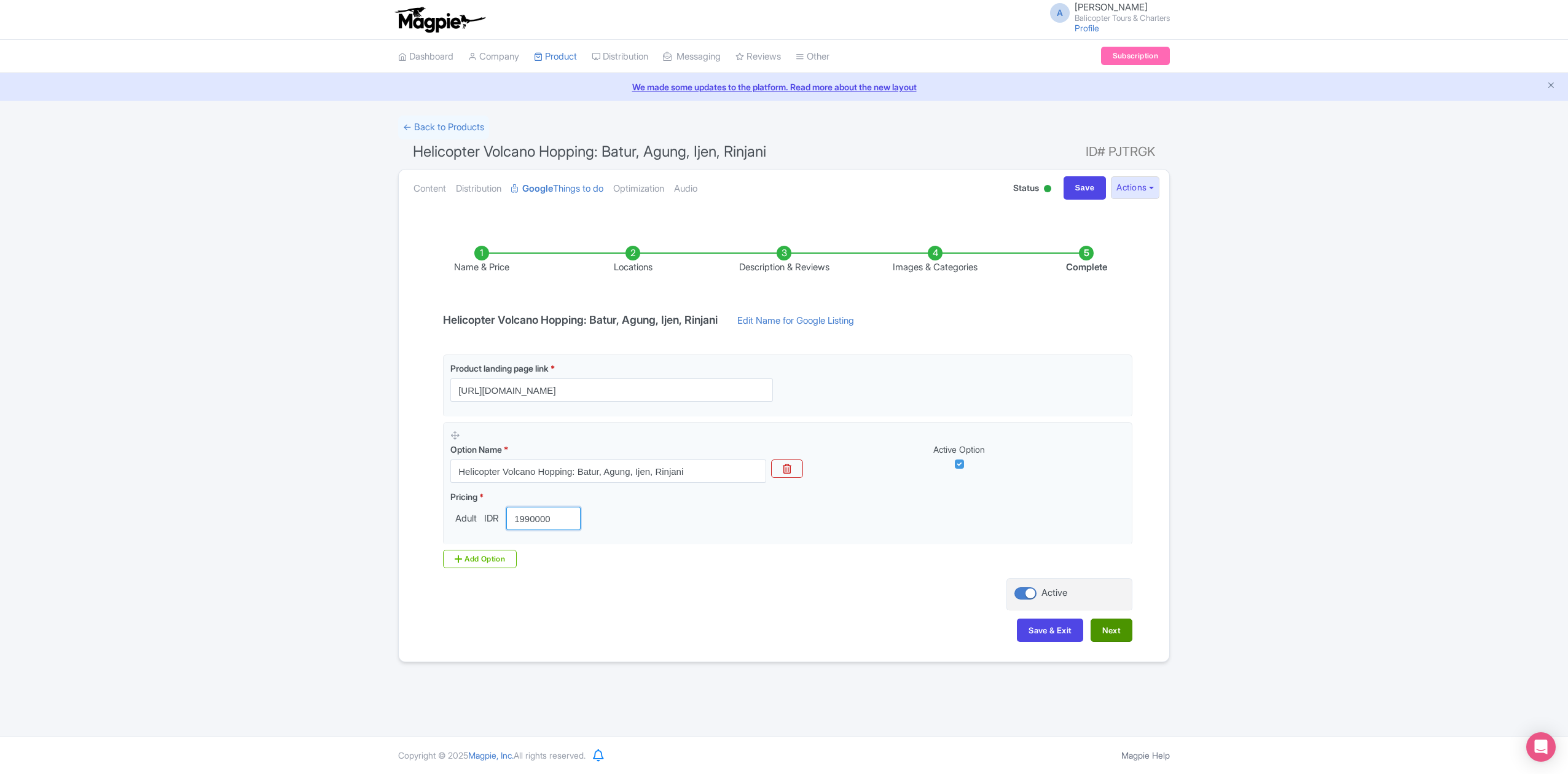
type input "1990000"
click at [1114, 630] on button "Next" at bounding box center [1111, 630] width 42 height 23
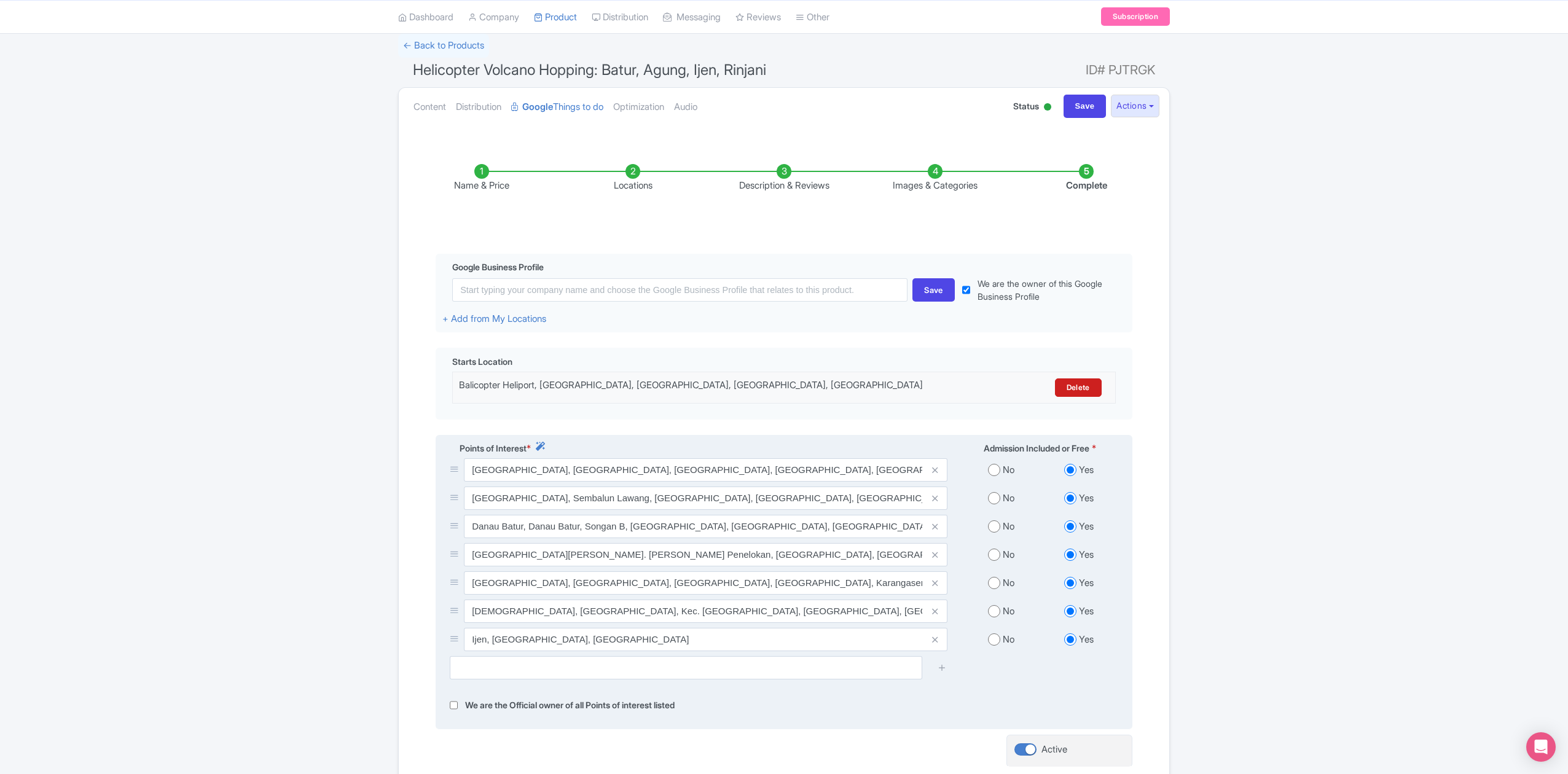
scroll to position [202, 0]
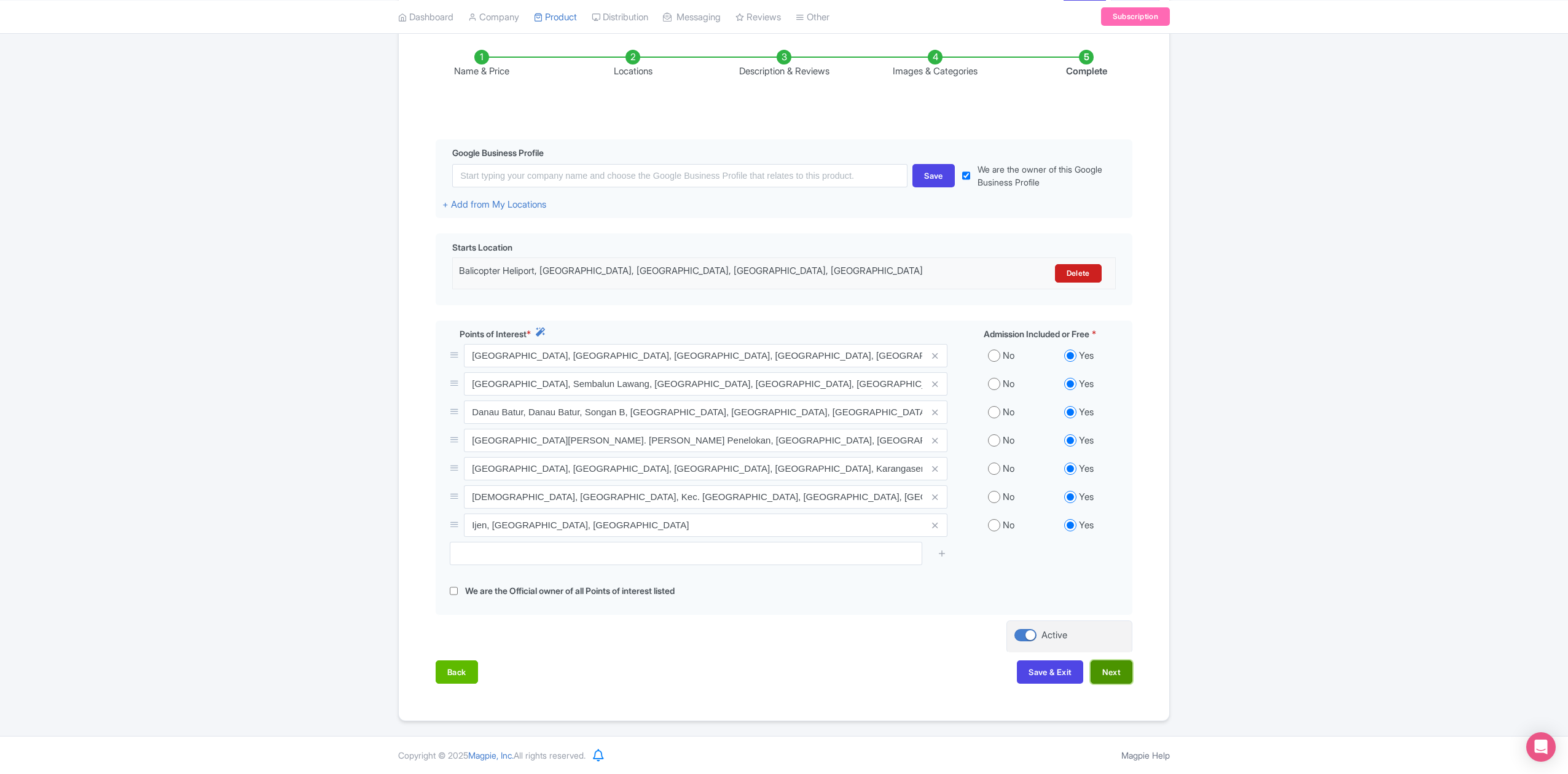
click at [1104, 668] on button "Next" at bounding box center [1111, 672] width 42 height 23
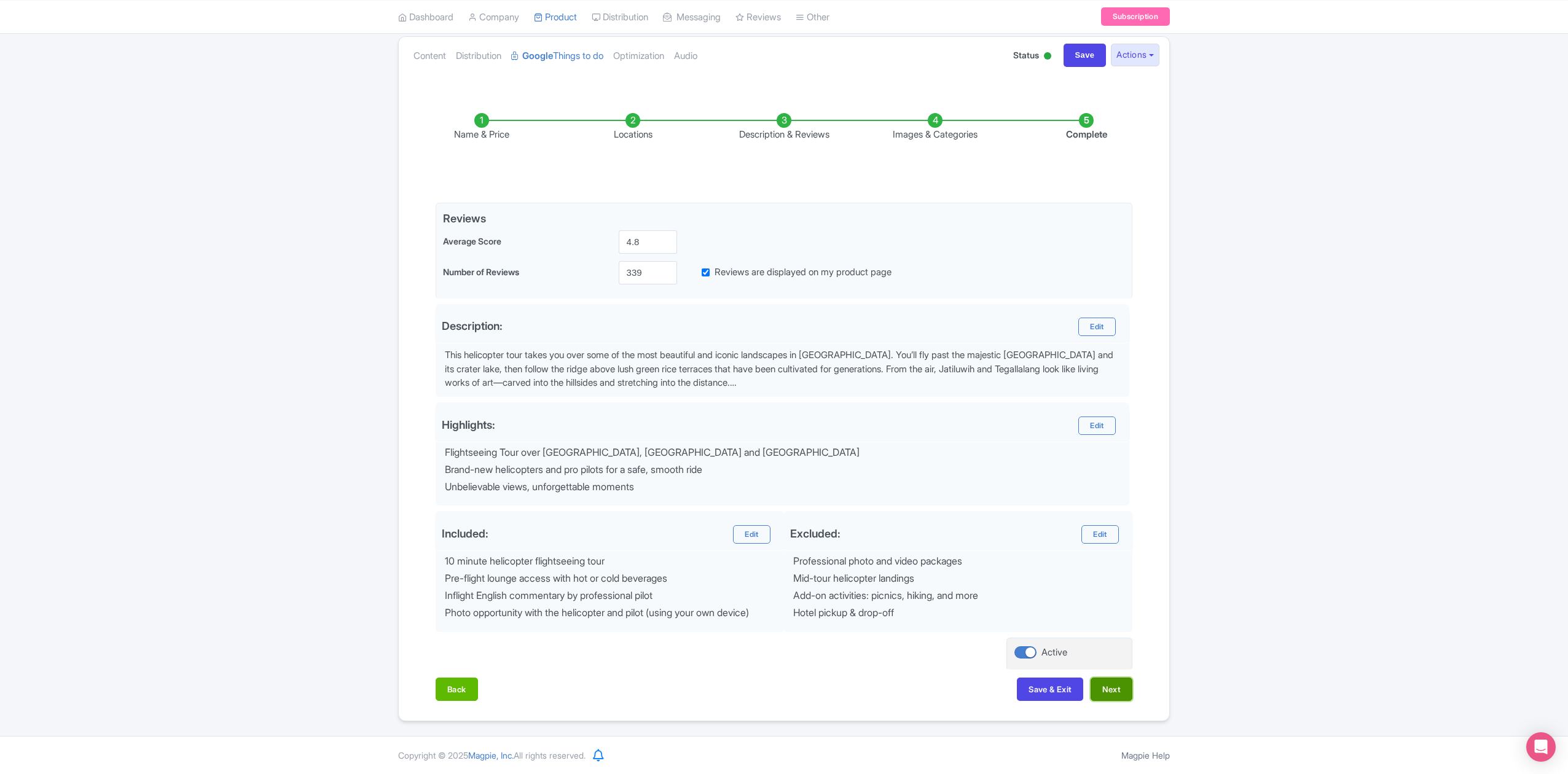
click at [1111, 684] on button "Next" at bounding box center [1111, 689] width 42 height 23
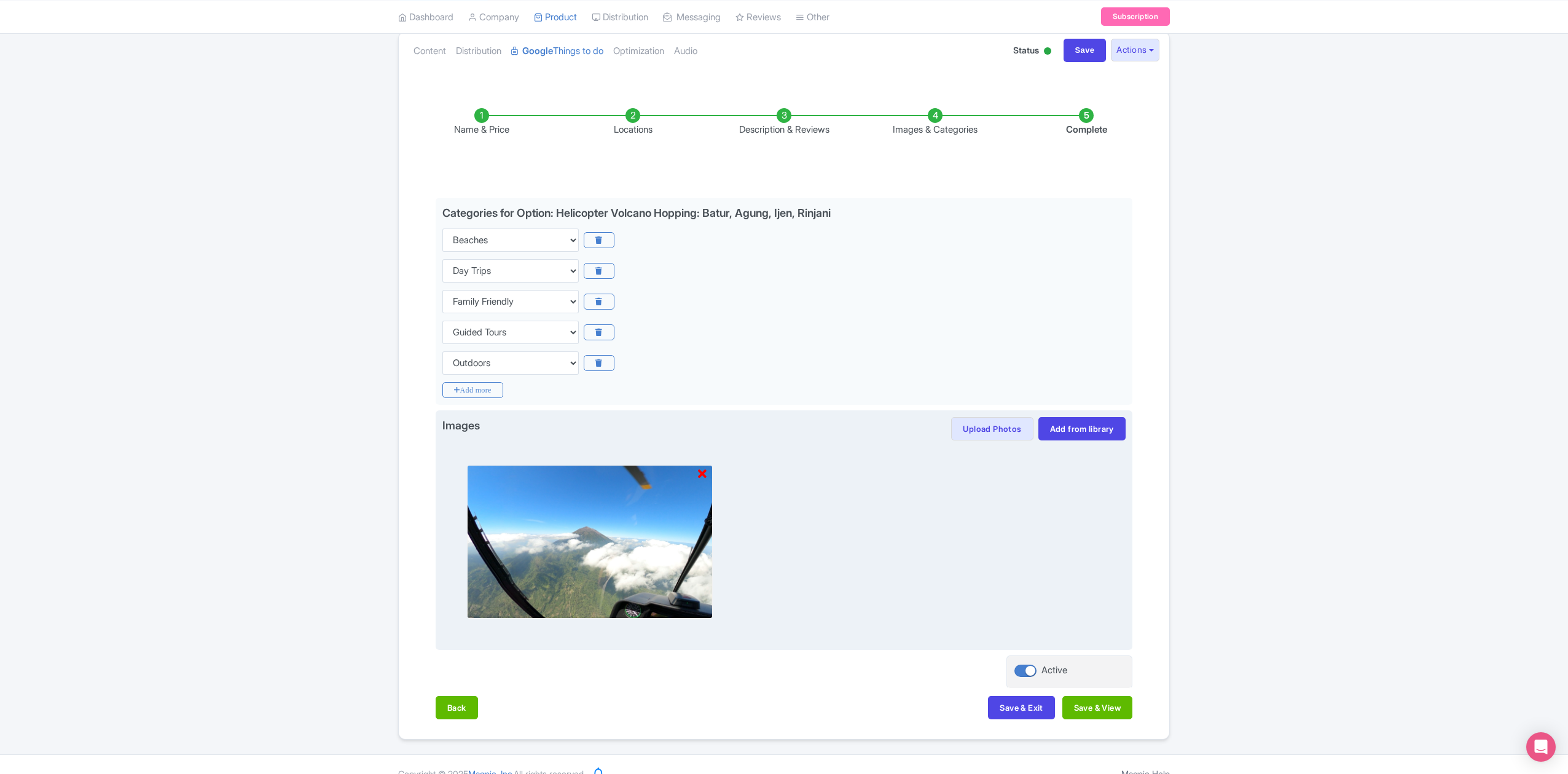
click at [701, 476] on icon at bounding box center [702, 473] width 9 height 12
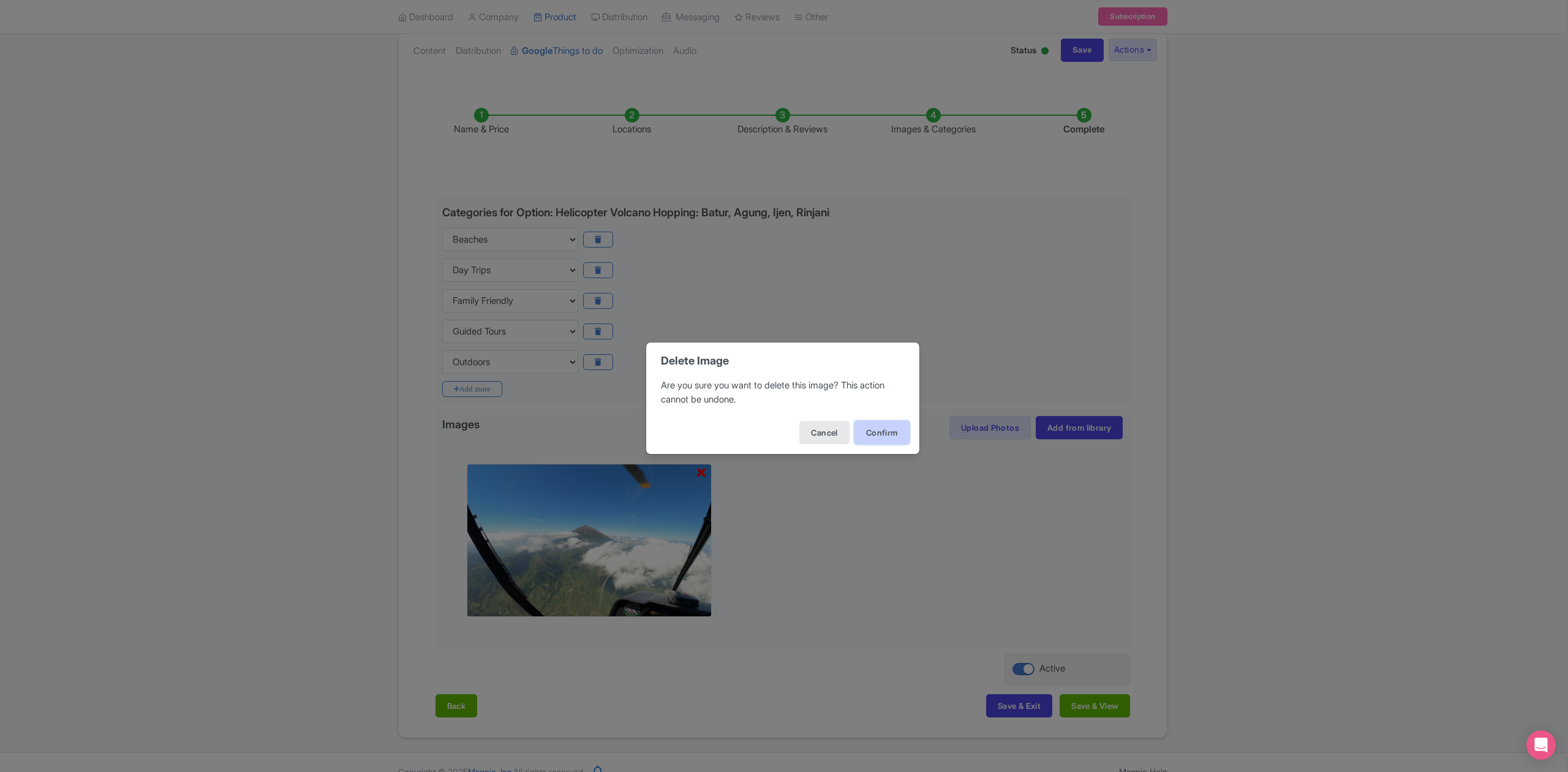
click at [885, 431] on button "Confirm" at bounding box center [882, 432] width 55 height 23
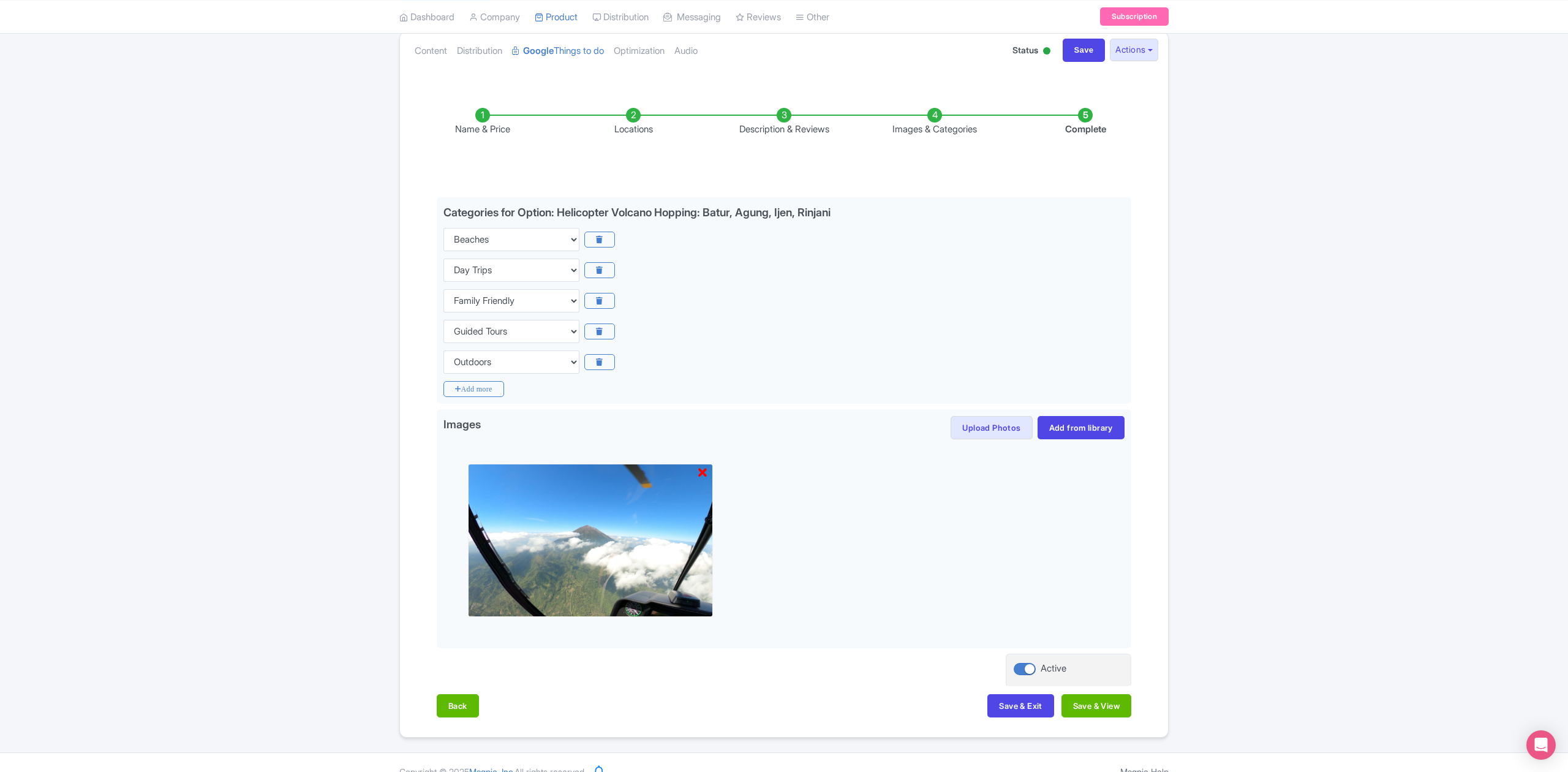
scroll to position [0, 0]
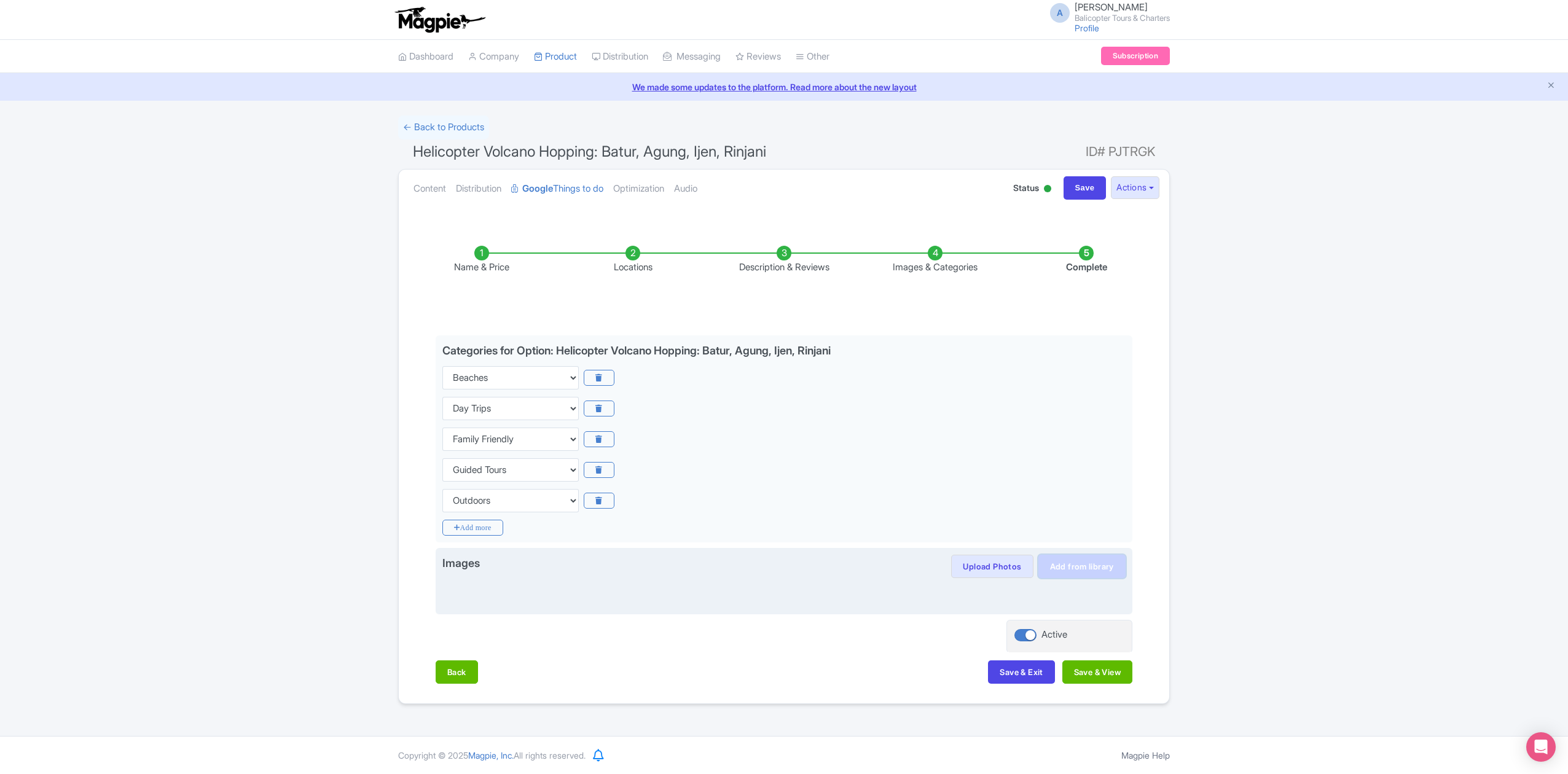
click at [1075, 561] on link "Add from library" at bounding box center [1082, 566] width 87 height 23
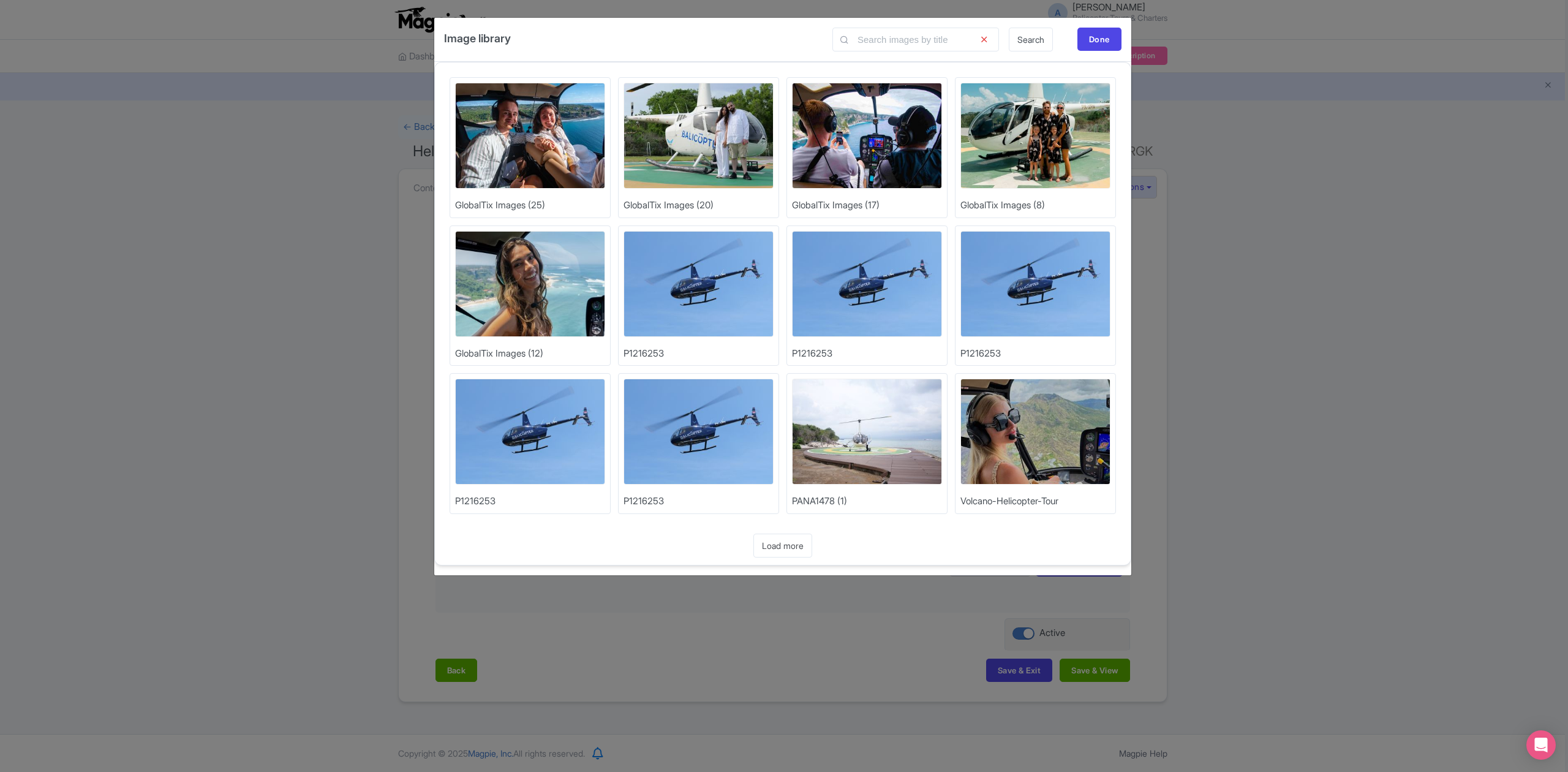
click at [724, 426] on img at bounding box center [698, 432] width 150 height 106
click at [706, 271] on img at bounding box center [698, 284] width 150 height 106
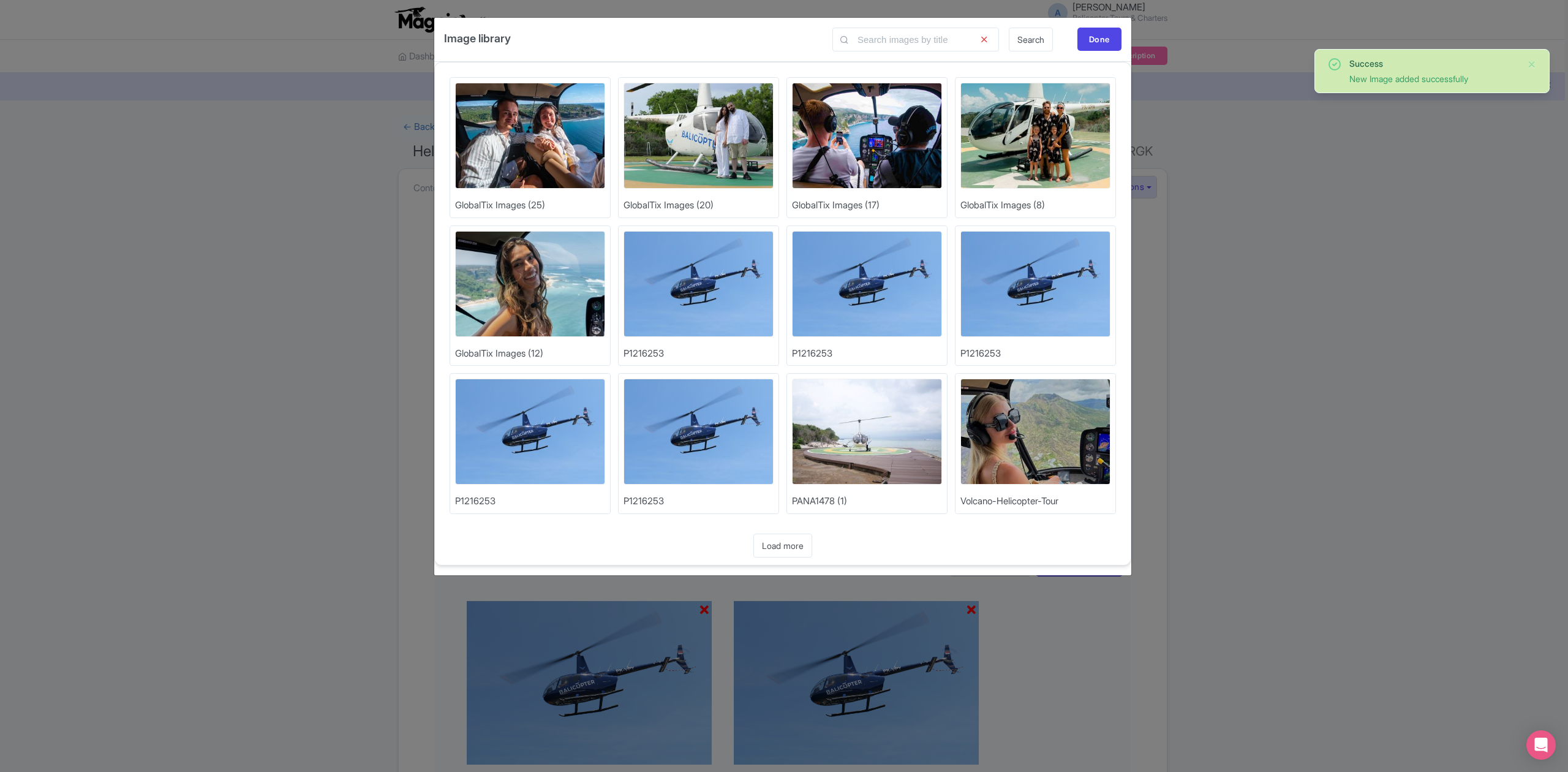
click at [1260, 248] on div "Image library Search Done Upload Photos GlobalTix Images (25) Upload Photos Glo…" at bounding box center [784, 386] width 1568 height 772
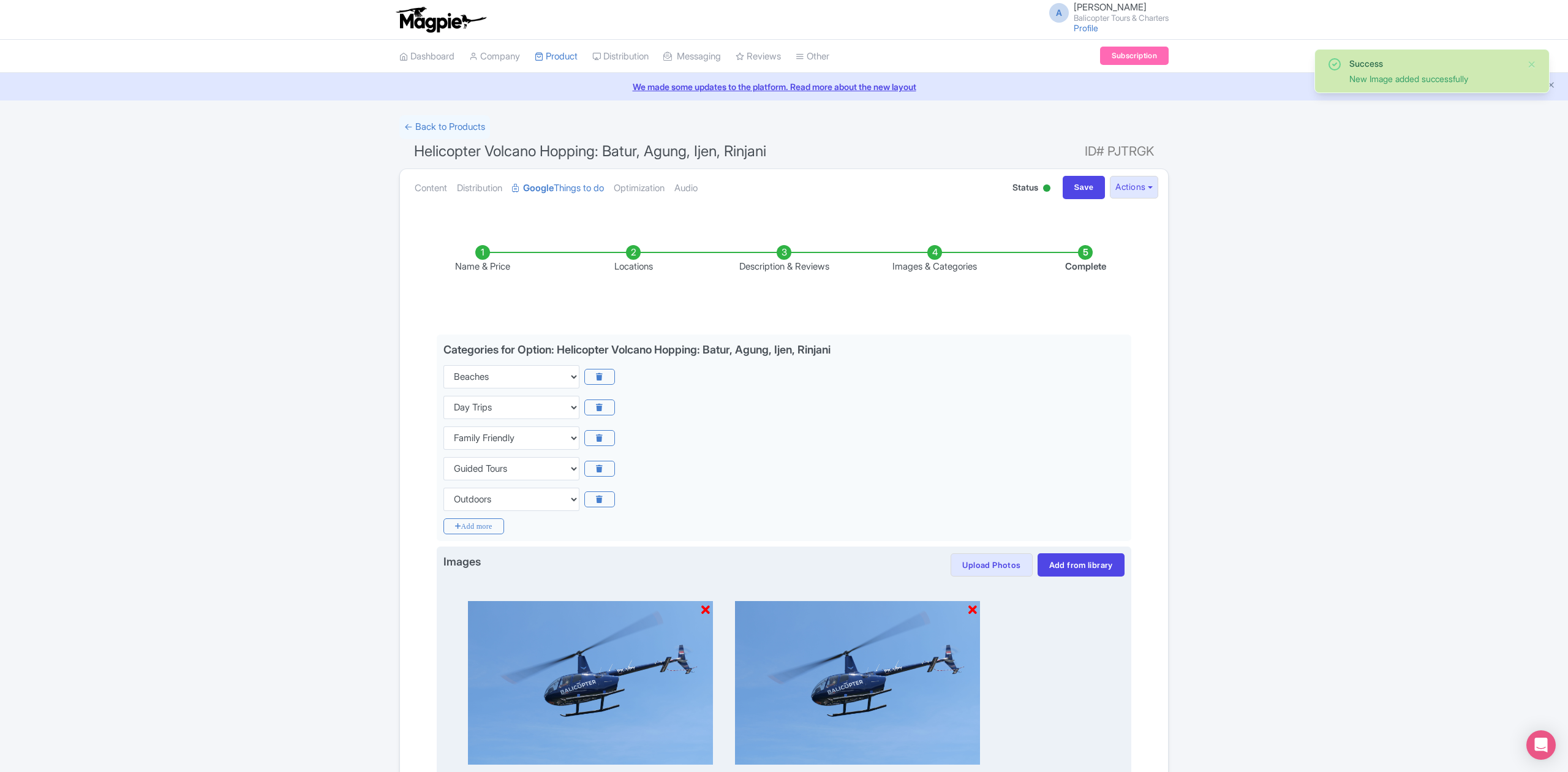
click at [976, 612] on icon at bounding box center [972, 610] width 8 height 12
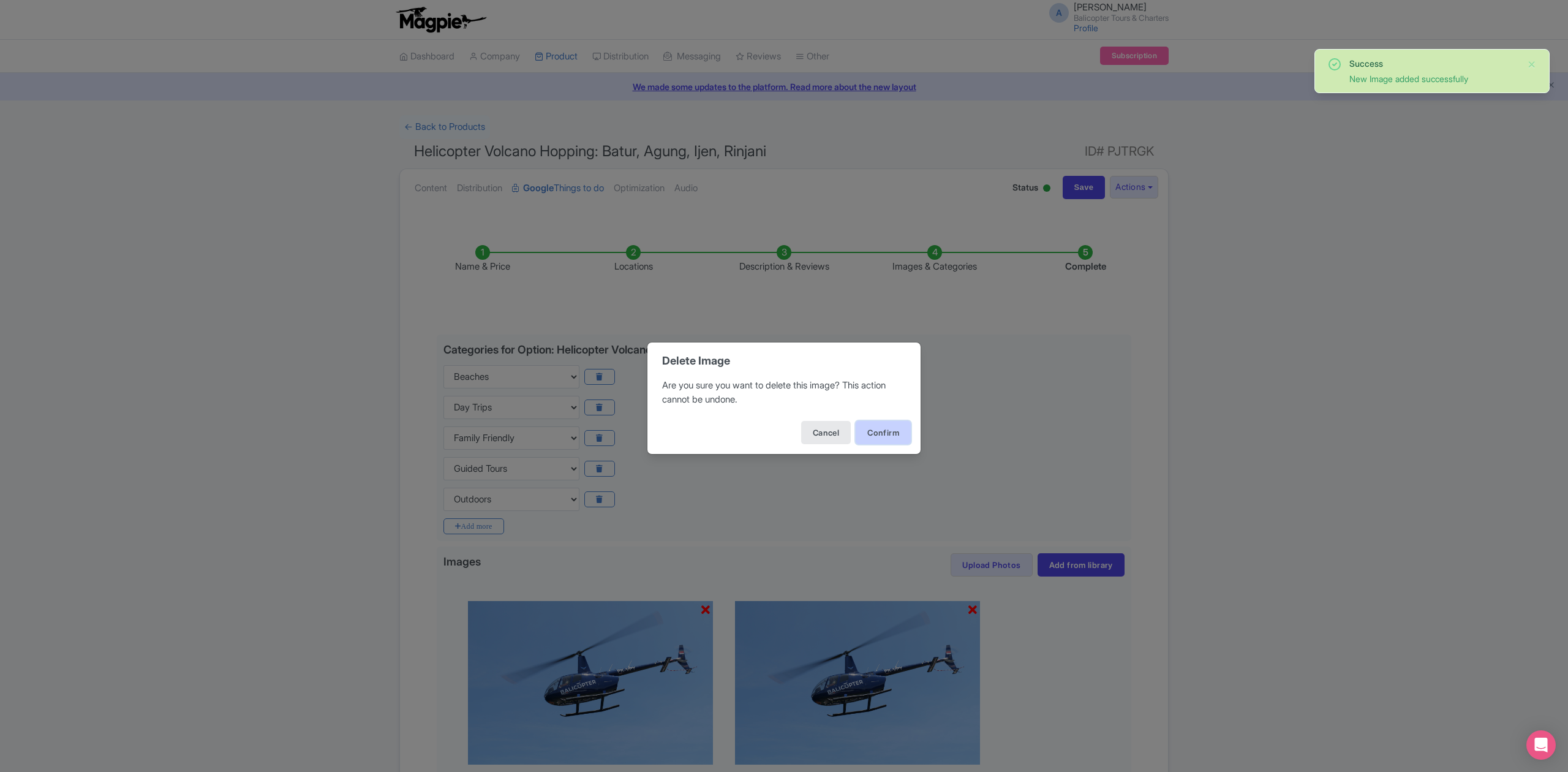
click at [897, 428] on button "Confirm" at bounding box center [883, 432] width 55 height 23
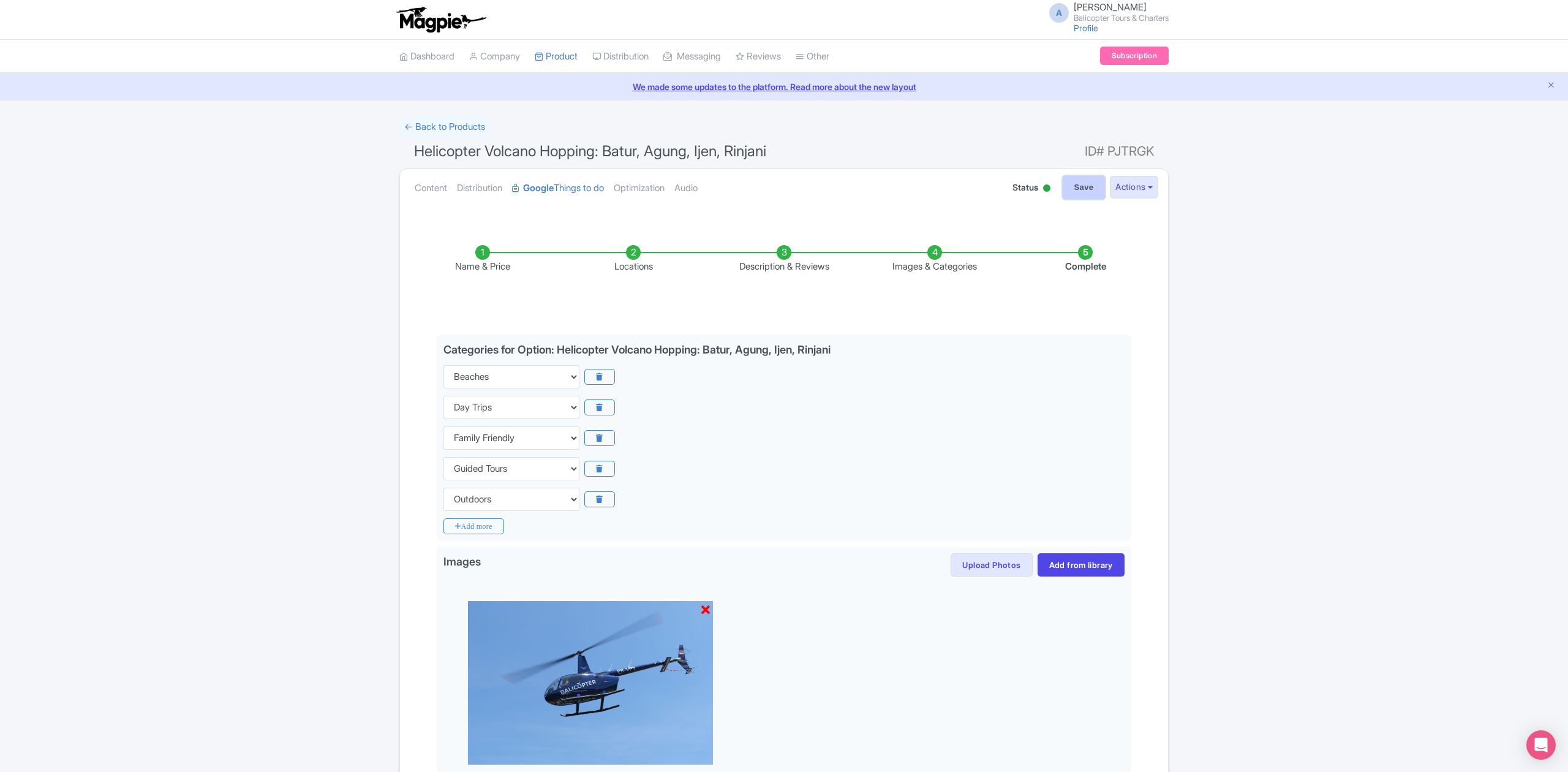
click at [1080, 185] on input "Save" at bounding box center [1084, 187] width 43 height 23
type input "Saving..."
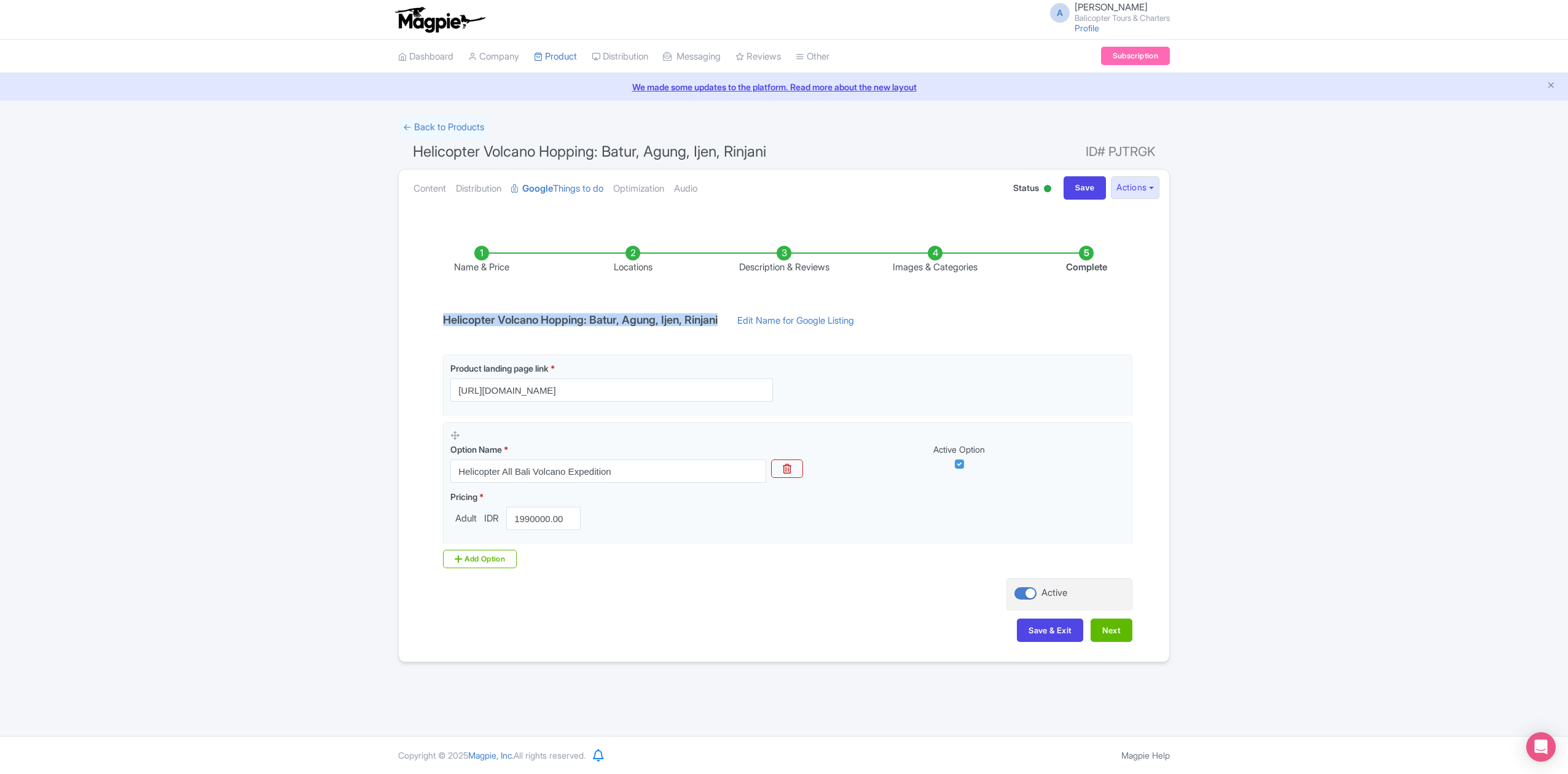
drag, startPoint x: 428, startPoint y: 325, endPoint x: 733, endPoint y: 325, distance: 305.0
click at [733, 325] on div "Name & Price Locations Description & Reviews Images & Categories Complete Helic…" at bounding box center [784, 437] width 756 height 433
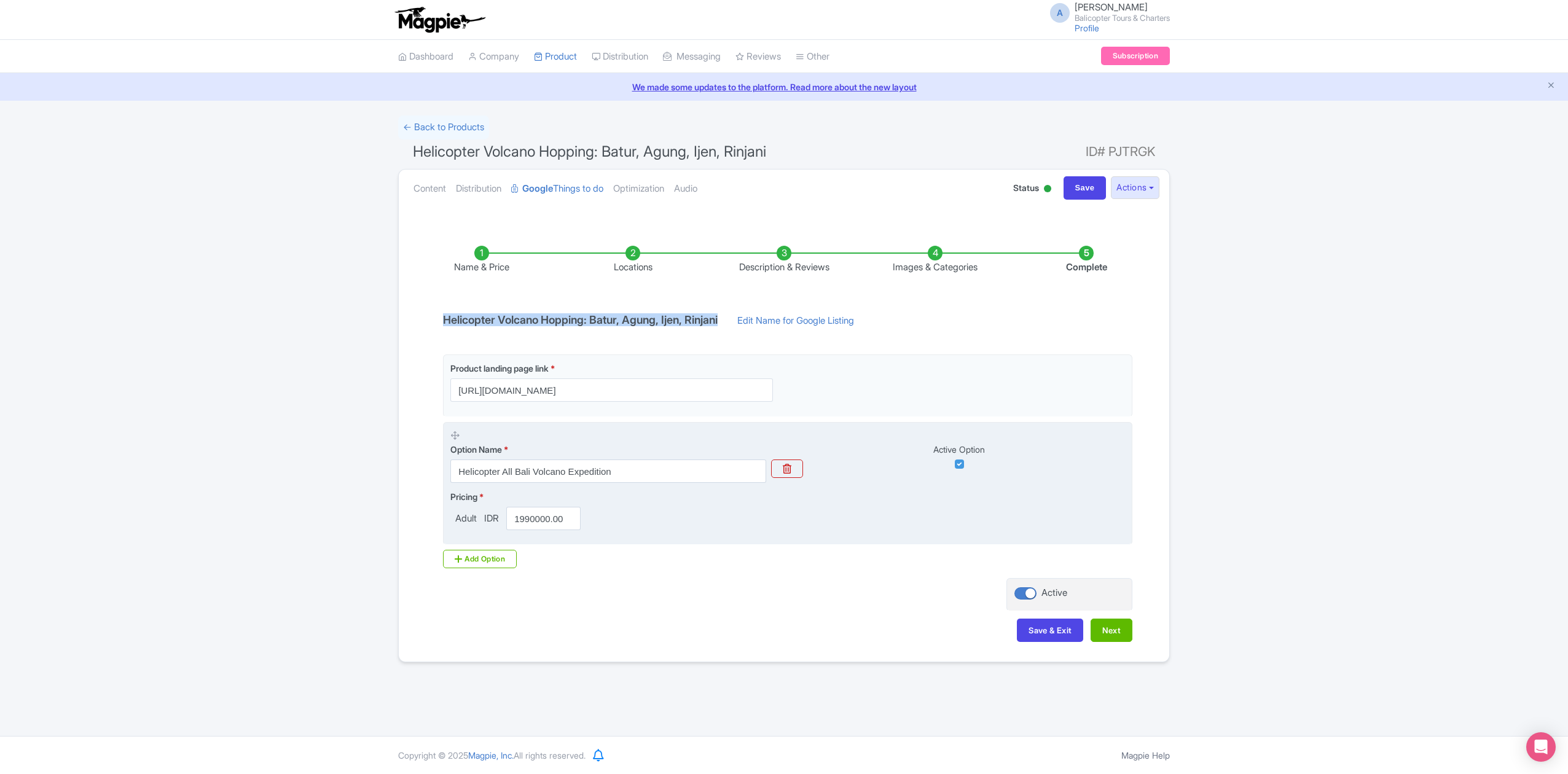
copy h4 "Helicopter Volcano Hopping: Batur, Agung, Ijen, Rinjani"
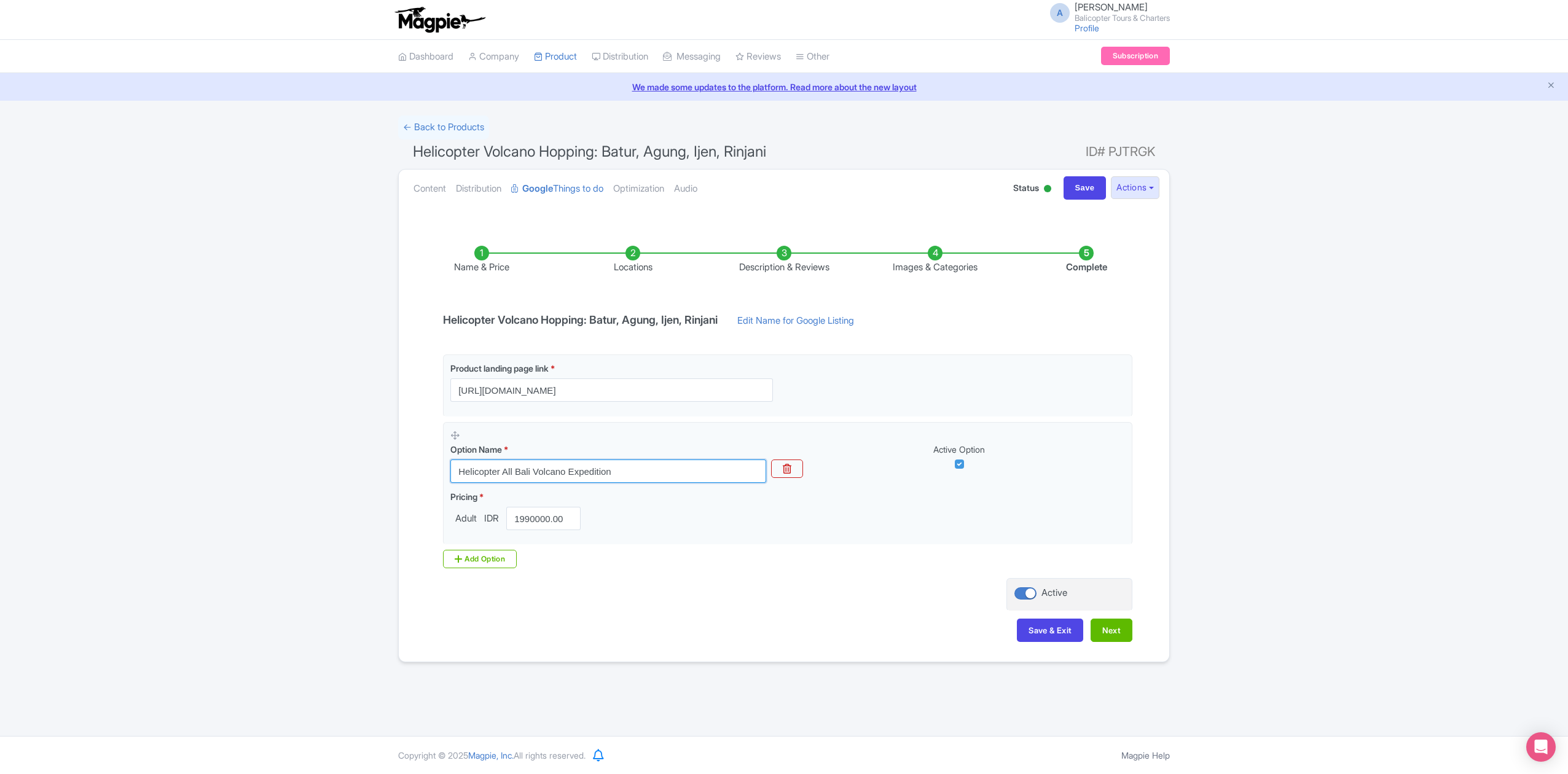
drag, startPoint x: 629, startPoint y: 475, endPoint x: 440, endPoint y: 489, distance: 189.5
click at [434, 481] on div "Name & Price Locations Description & Reviews Images & Categories Complete Helic…" at bounding box center [784, 437] width 756 height 433
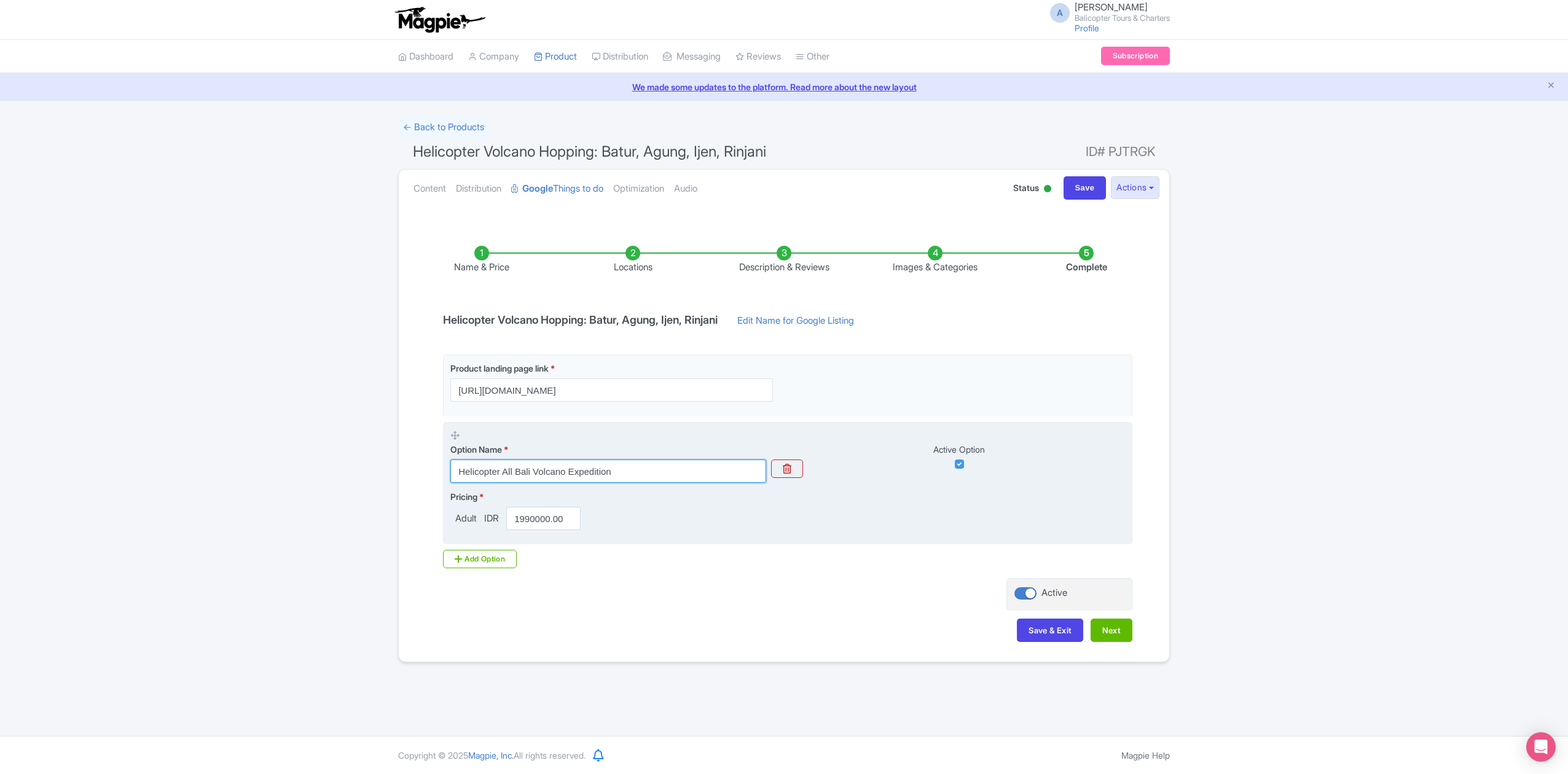
paste input "Volcano Hopping: Batur, Agung, Ijen, Rinjani"
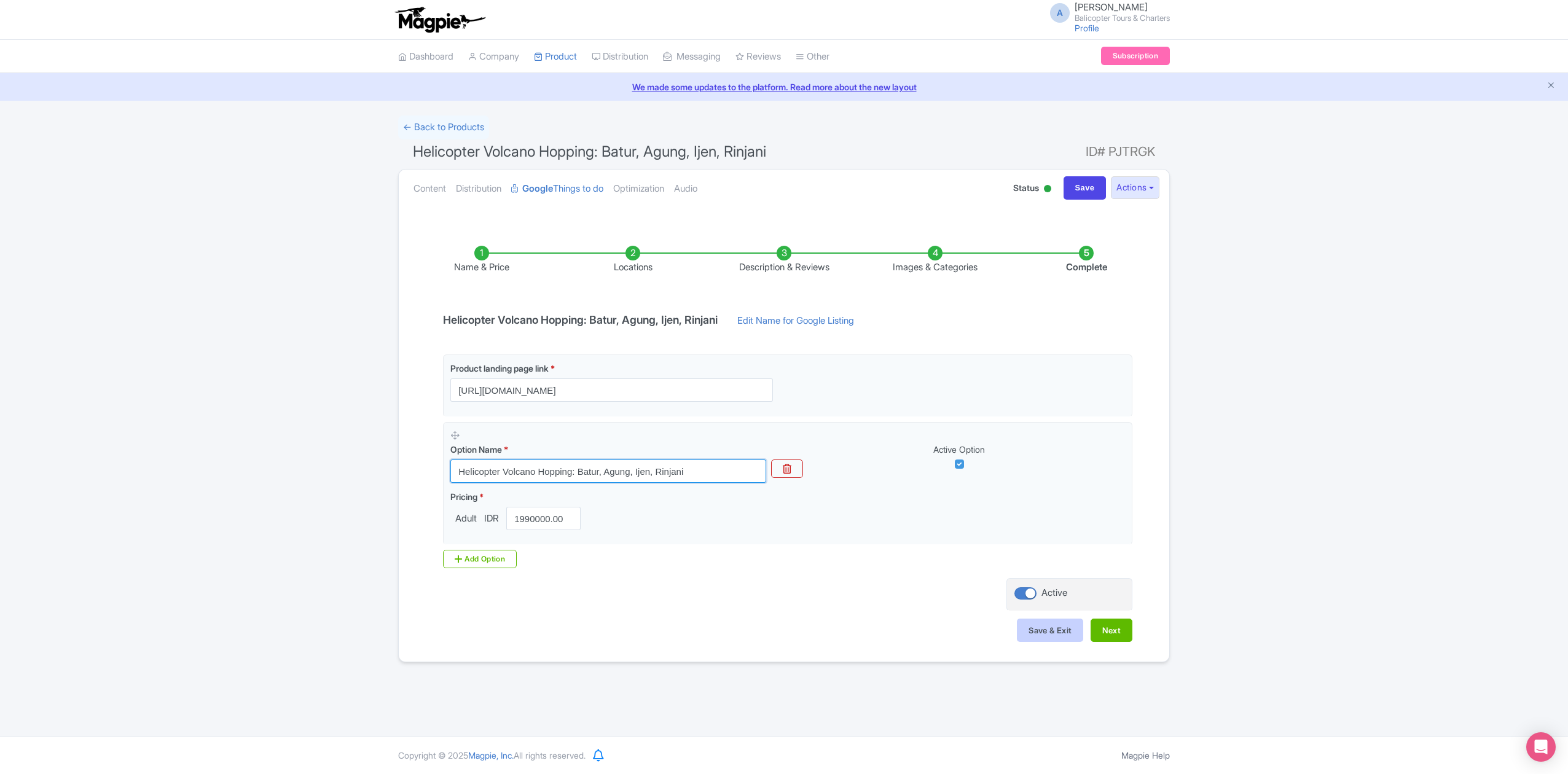
type input "Helicopter Volcano Hopping: Batur, Agung, Ijen, Rinjani"
click at [1062, 635] on button "Save & Exit" at bounding box center [1050, 630] width 67 height 23
click at [1117, 627] on button "Next" at bounding box center [1111, 630] width 42 height 23
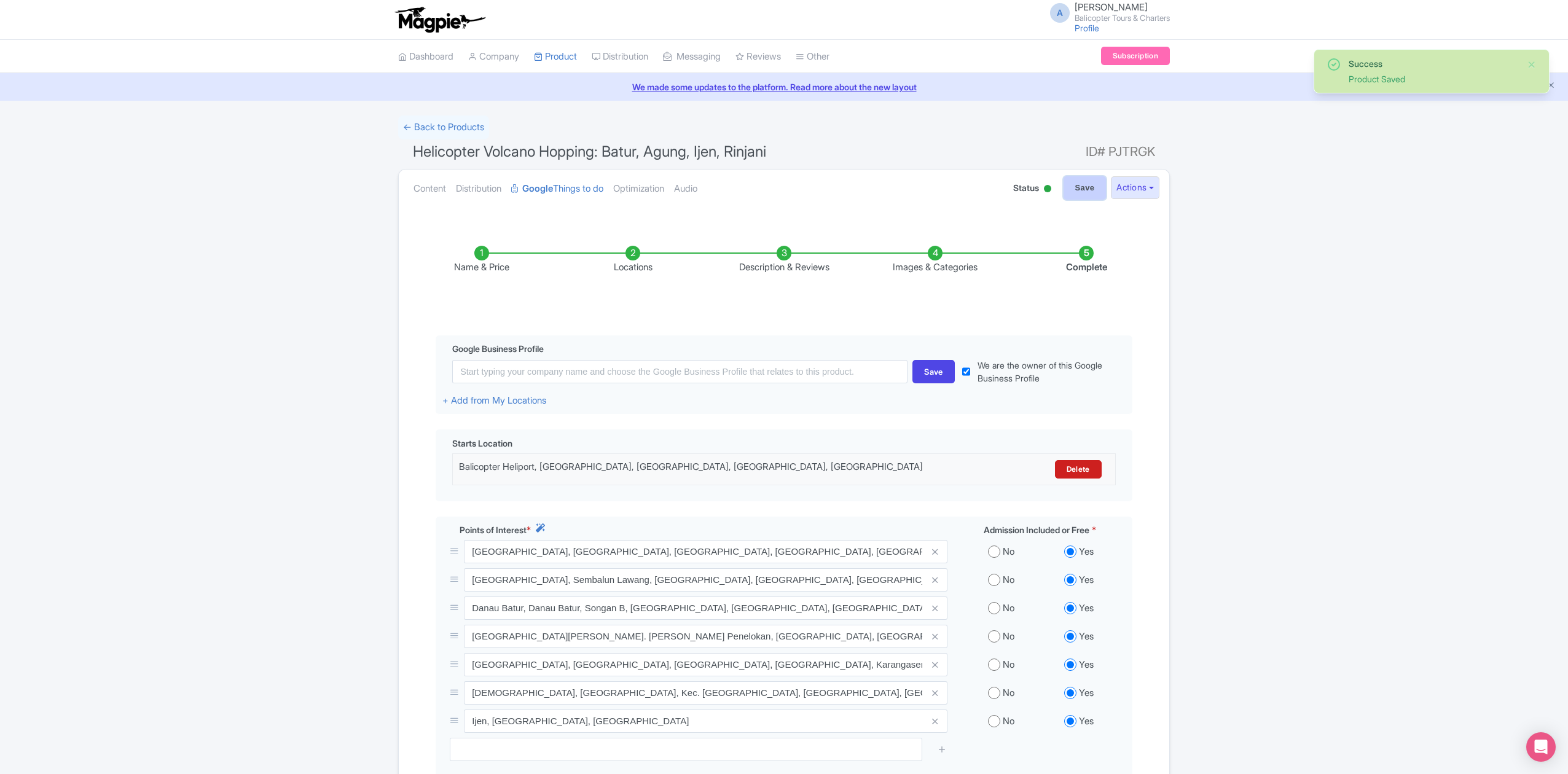
click at [1085, 189] on input "Save" at bounding box center [1085, 188] width 43 height 23
type input "Saving..."
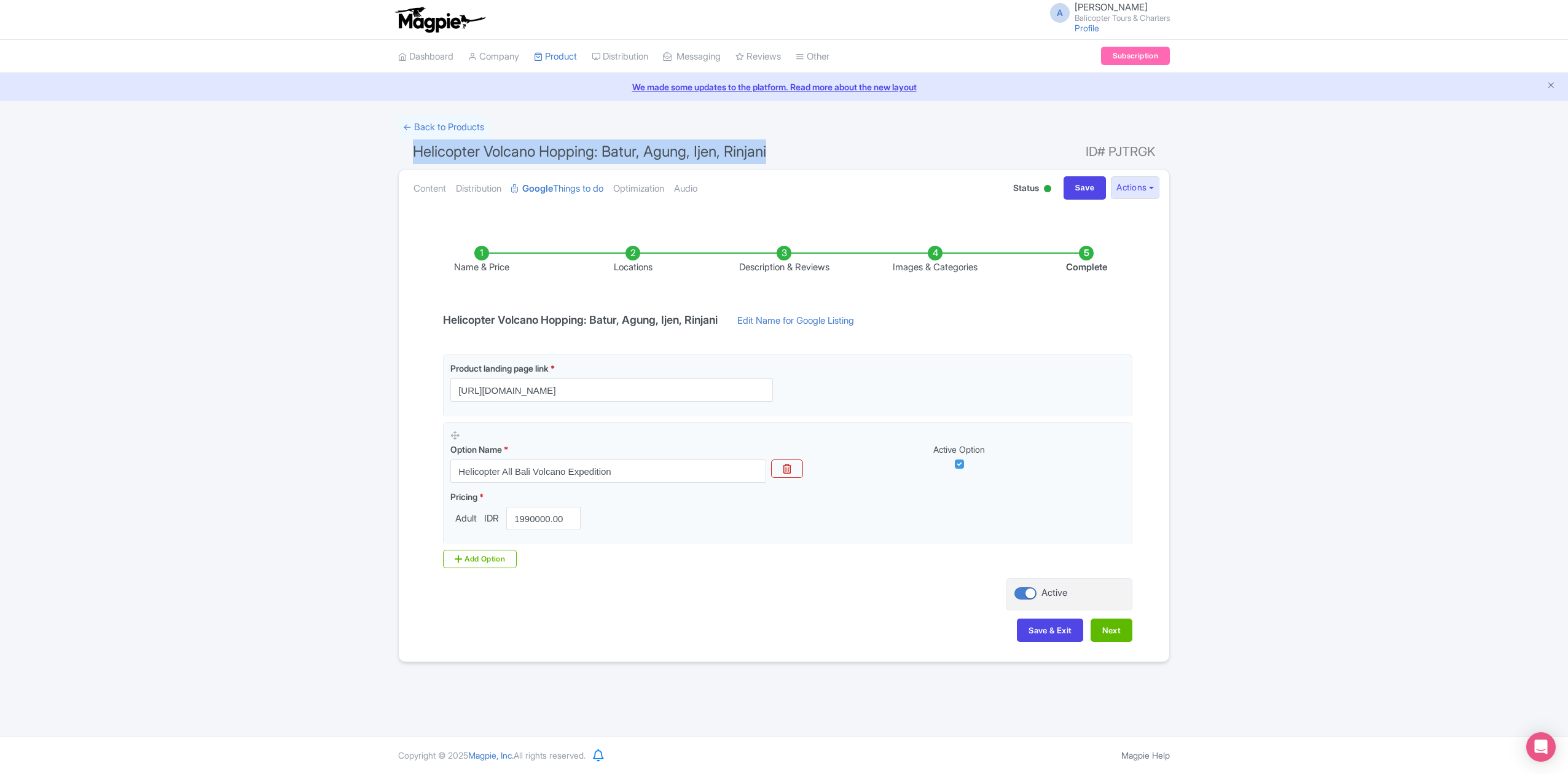
drag, startPoint x: 777, startPoint y: 145, endPoint x: 404, endPoint y: 161, distance: 373.3
click at [404, 161] on h1 "Helicopter Volcano Hopping: Batur, Agung, Ijen, Rinjani ID# PJTRGK" at bounding box center [784, 155] width 772 height 30
copy span "Helicopter Volcano Hopping: Batur, Agung, Ijen, Rinjani"
